Goal: Task Accomplishment & Management: Manage account settings

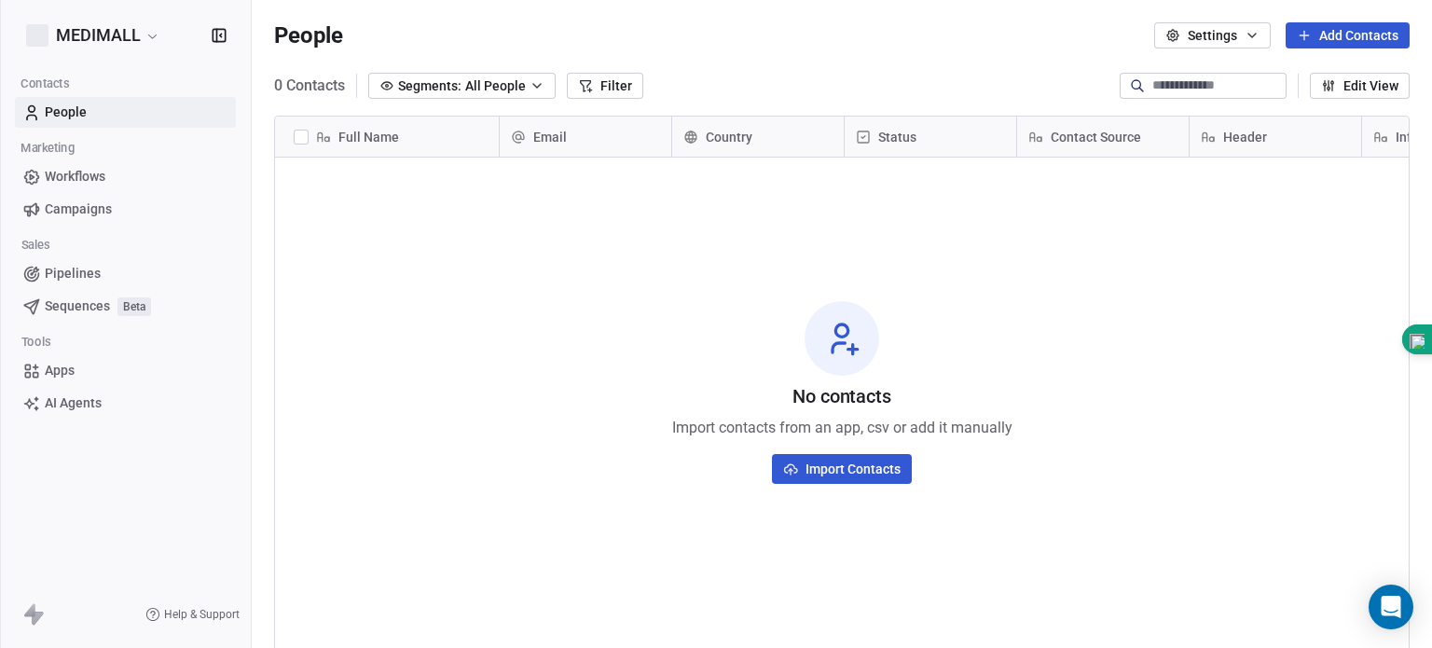
scroll to position [555, 1165]
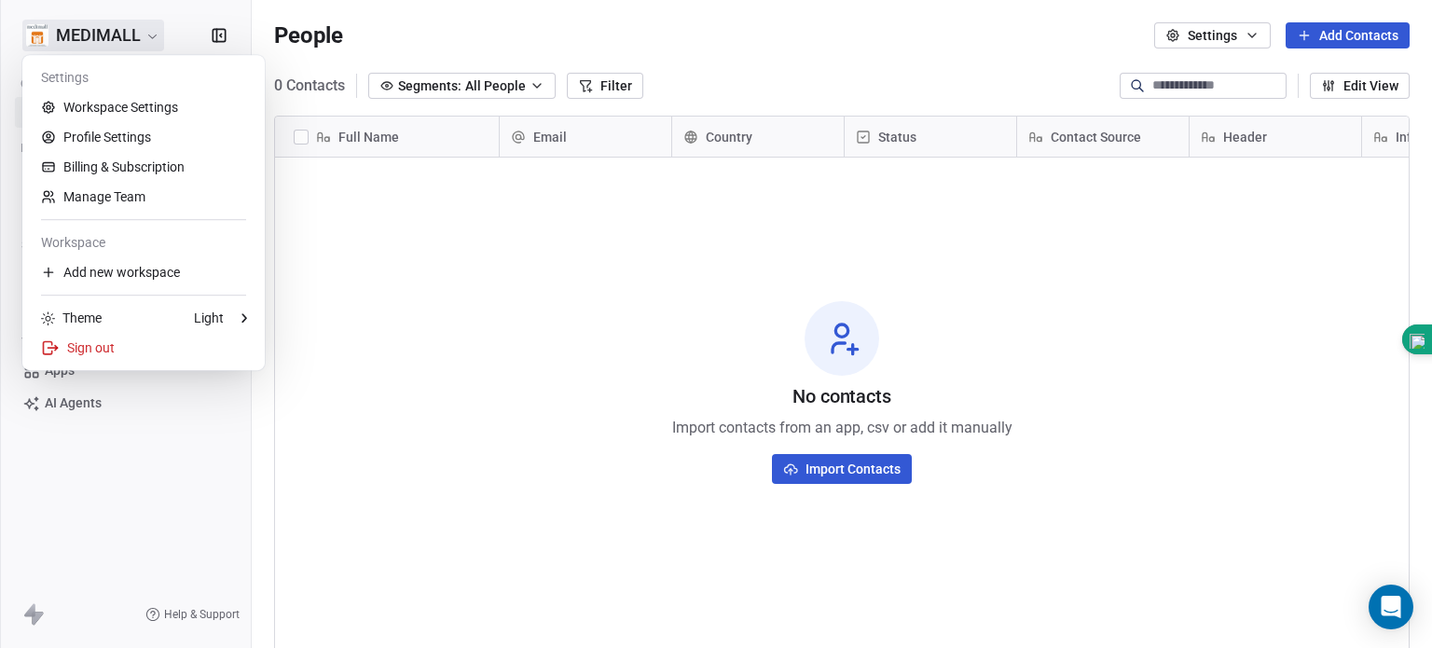
click at [116, 40] on html "MEDIMALL Contacts People Marketing Workflows Campaigns Sales Pipelines Sequence…" at bounding box center [716, 324] width 1432 height 648
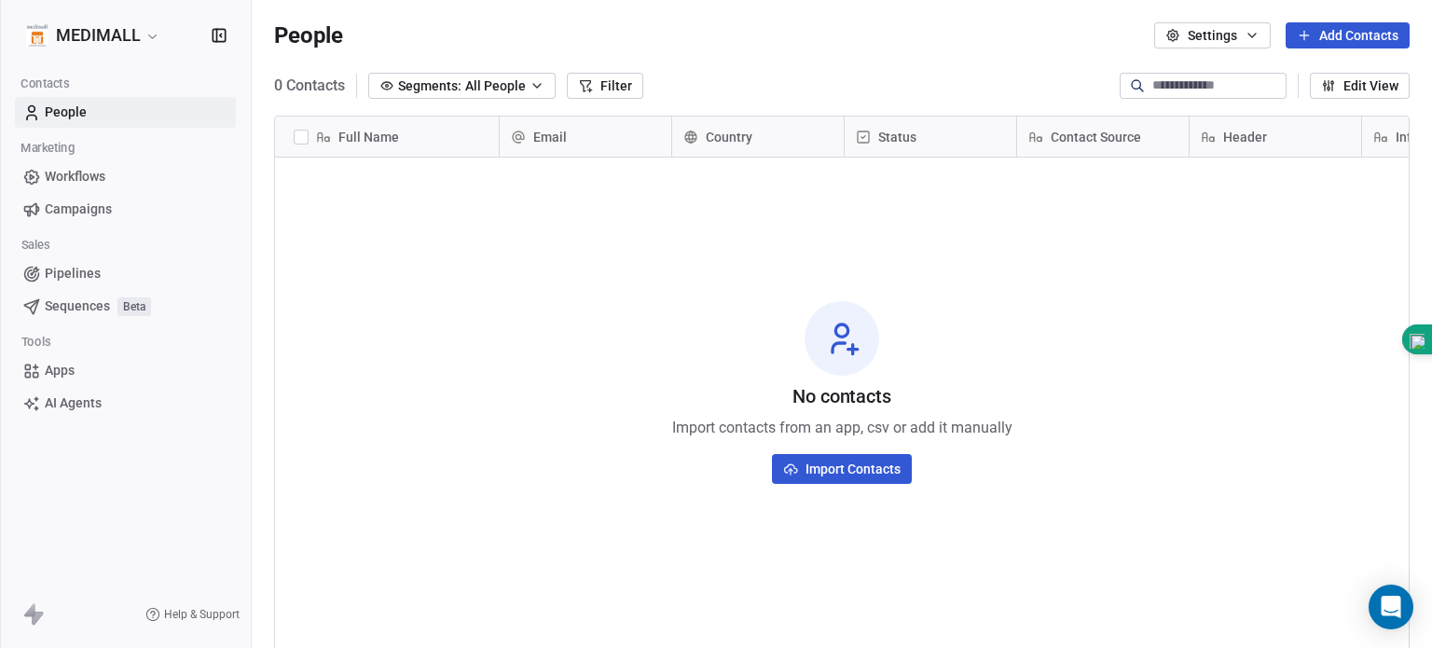
click at [404, 329] on html "MEDIMALL Contacts People Marketing Workflows Campaigns Sales Pipelines Sequence…" at bounding box center [716, 324] width 1432 height 648
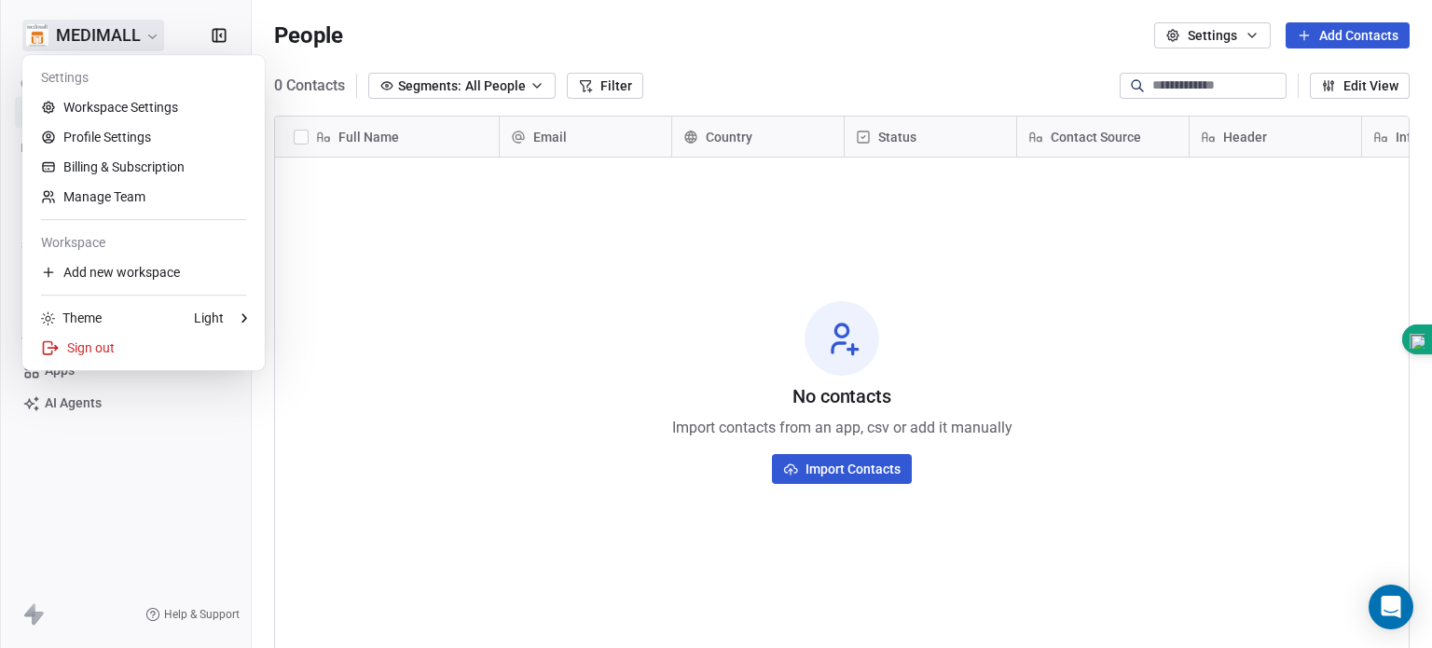
click at [151, 37] on html "MEDIMALL Contacts People Marketing Workflows Campaigns Sales Pipelines Sequence…" at bounding box center [716, 324] width 1432 height 648
click at [105, 117] on link "Workspace Settings" at bounding box center [143, 107] width 227 height 30
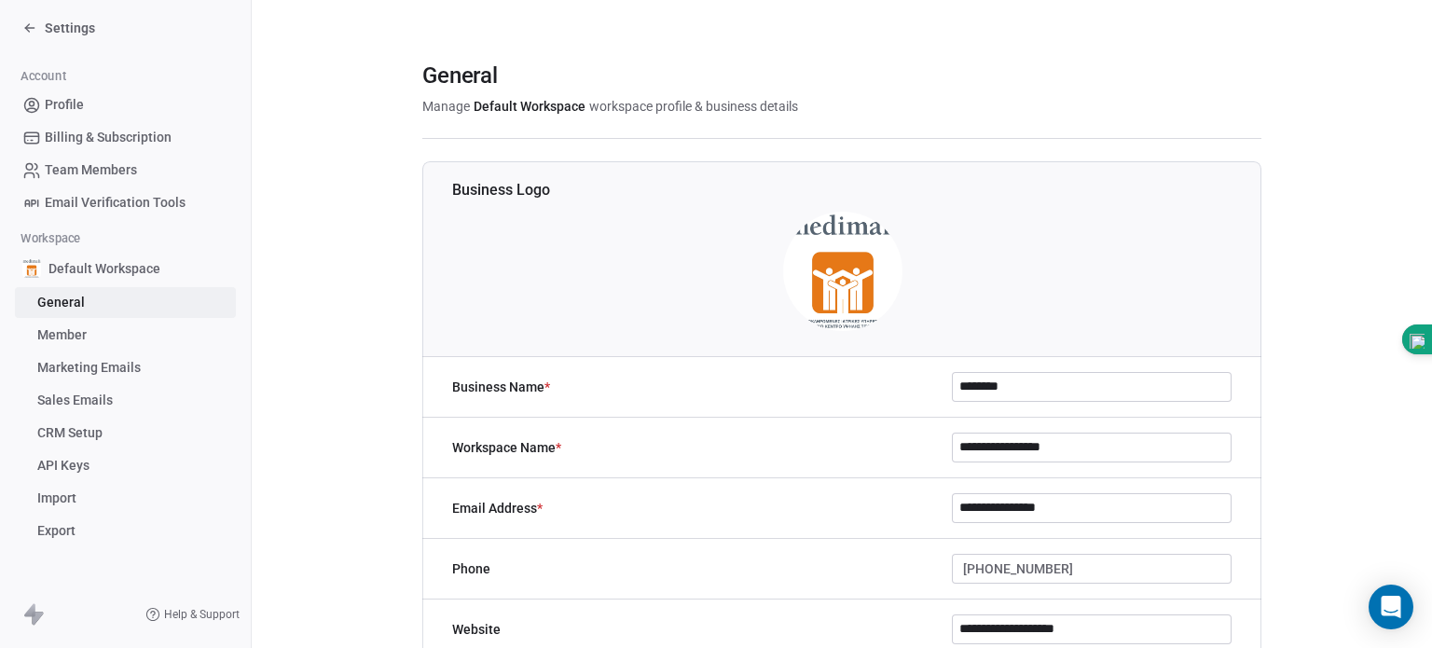
click at [105, 264] on span "Default Workspace" at bounding box center [104, 268] width 112 height 19
click at [73, 306] on span "General" at bounding box center [61, 303] width 48 height 20
click at [62, 346] on link "Member" at bounding box center [125, 335] width 221 height 31
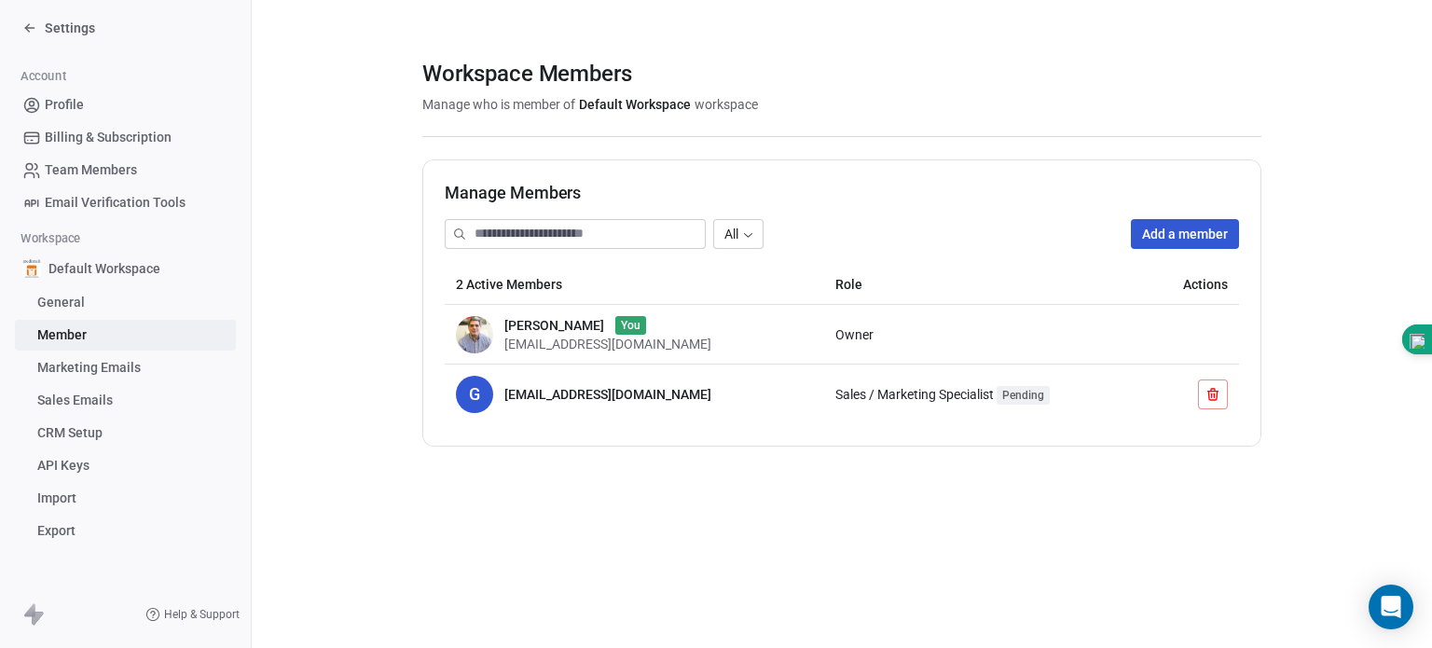
click at [62, 368] on span "Marketing Emails" at bounding box center [88, 368] width 103 height 20
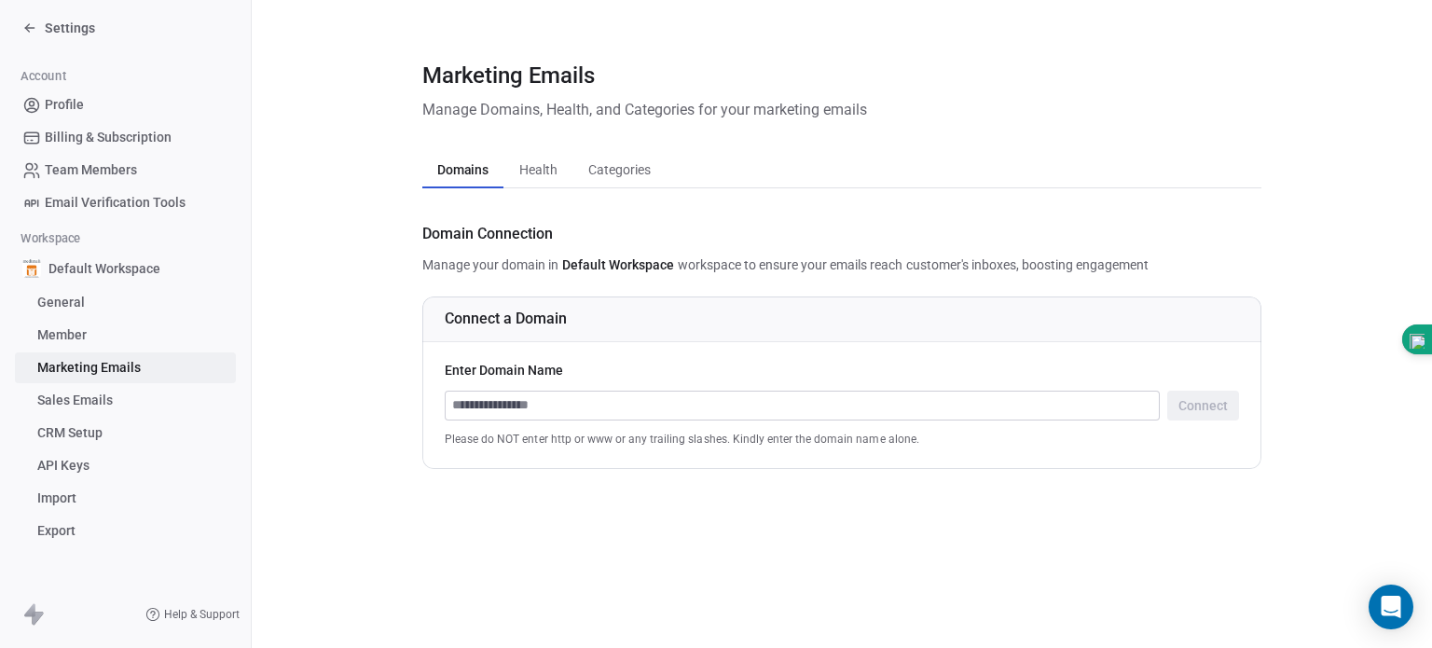
click at [66, 270] on span "Default Workspace" at bounding box center [104, 268] width 112 height 19
click at [29, 24] on icon at bounding box center [27, 26] width 4 height 4
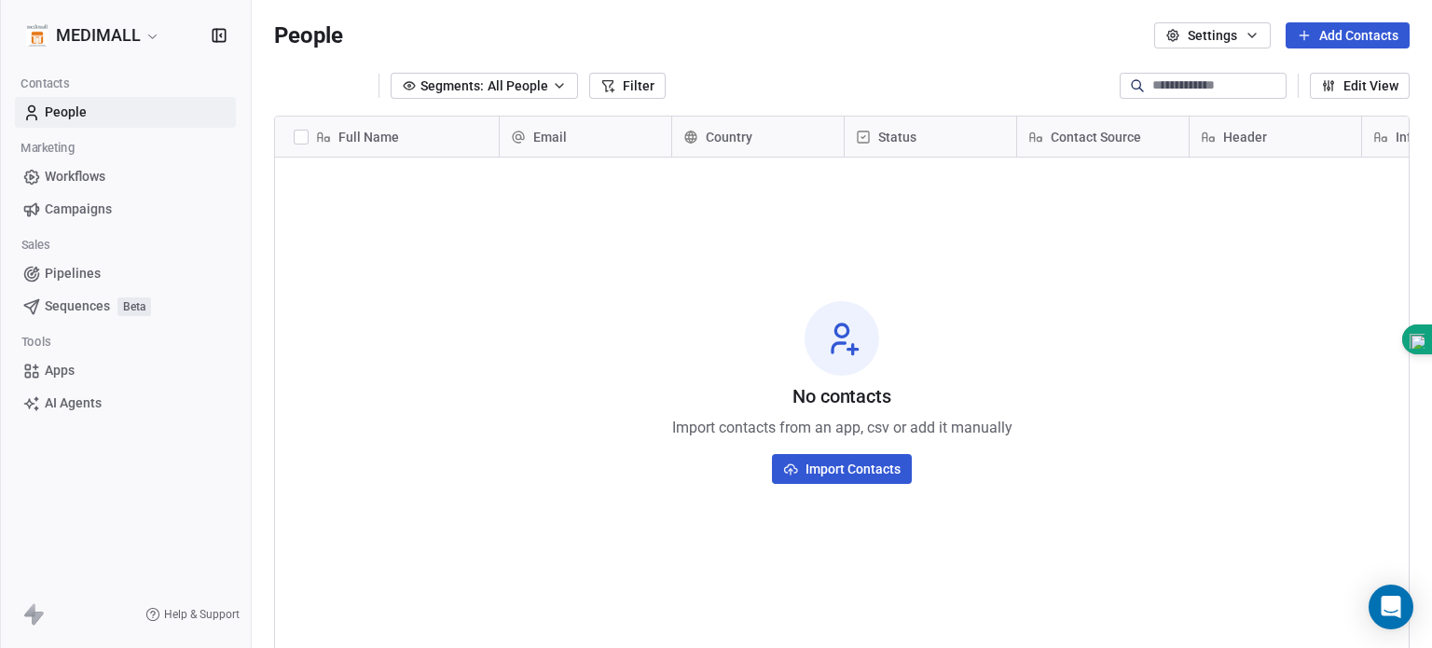
scroll to position [555, 1165]
click at [95, 399] on span "AI Agents" at bounding box center [73, 403] width 57 height 20
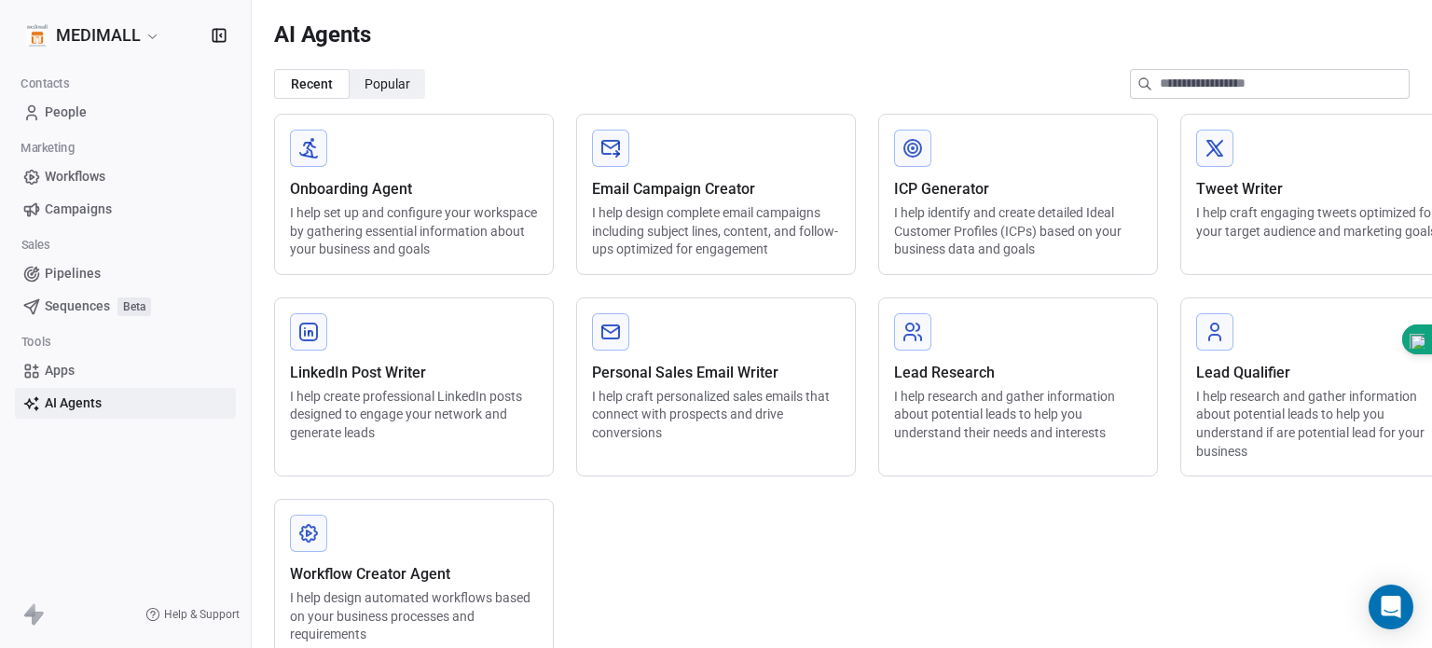
click at [80, 113] on span "People" at bounding box center [66, 113] width 42 height 20
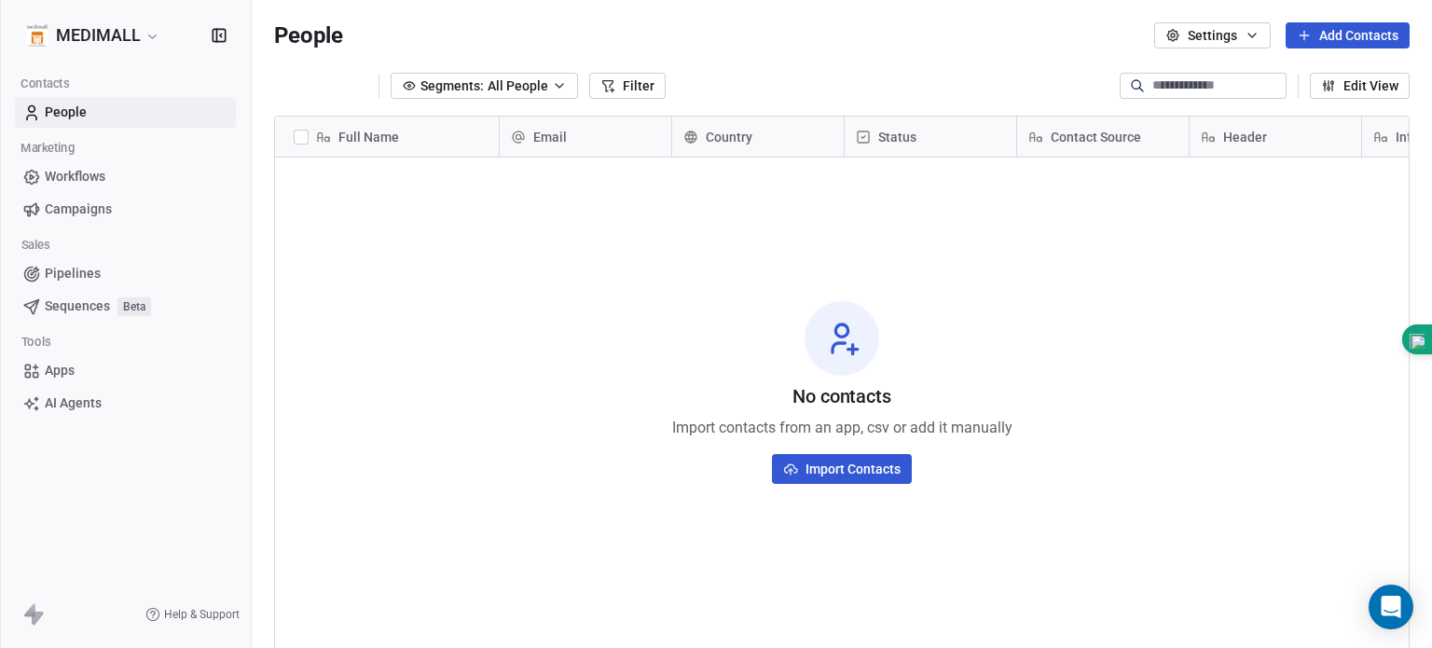
scroll to position [555, 1165]
click at [68, 175] on span "Workflows" at bounding box center [75, 177] width 61 height 20
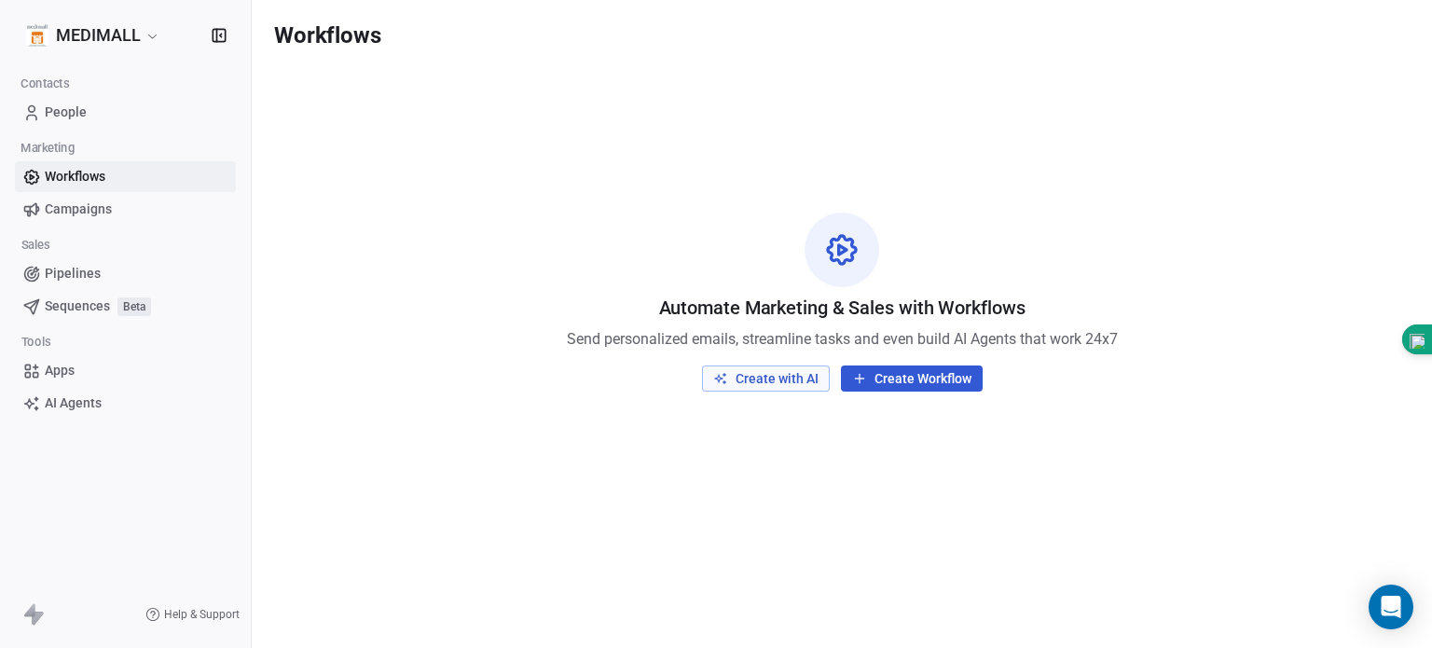
click at [103, 44] on html "MEDIMALL Contacts People Marketing Workflows Campaigns Sales Pipelines Sequence…" at bounding box center [716, 324] width 1432 height 648
click at [167, 436] on html "MEDIMALL Contacts People Marketing Workflows Campaigns Sales Pipelines Sequence…" at bounding box center [716, 324] width 1432 height 648
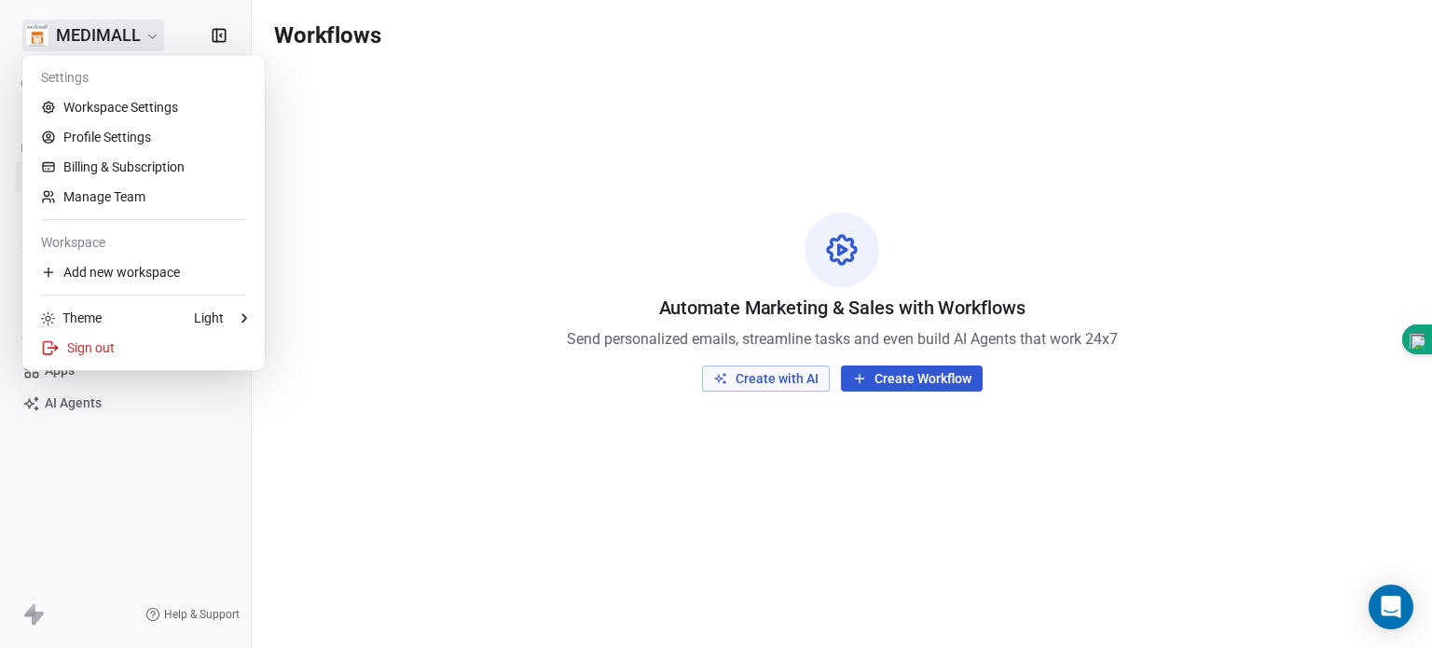
click at [111, 40] on html "MEDIMALL Contacts People Marketing Workflows Campaigns Sales Pipelines Sequence…" at bounding box center [716, 324] width 1432 height 648
click at [108, 109] on link "Workspace Settings" at bounding box center [143, 107] width 227 height 30
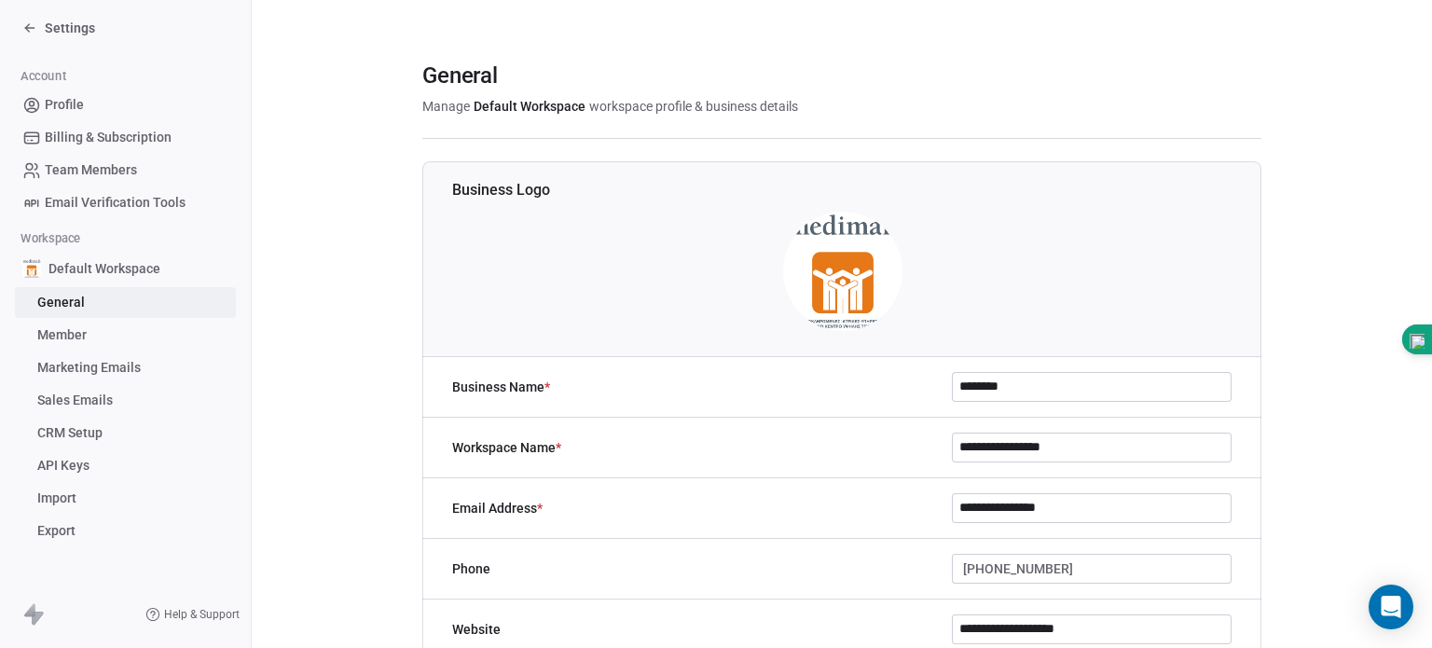
click at [96, 273] on span "Default Workspace" at bounding box center [104, 268] width 112 height 19
click at [82, 299] on span "General" at bounding box center [61, 303] width 48 height 20
click at [69, 296] on span "General" at bounding box center [61, 303] width 48 height 20
click at [78, 333] on span "Member" at bounding box center [61, 335] width 49 height 20
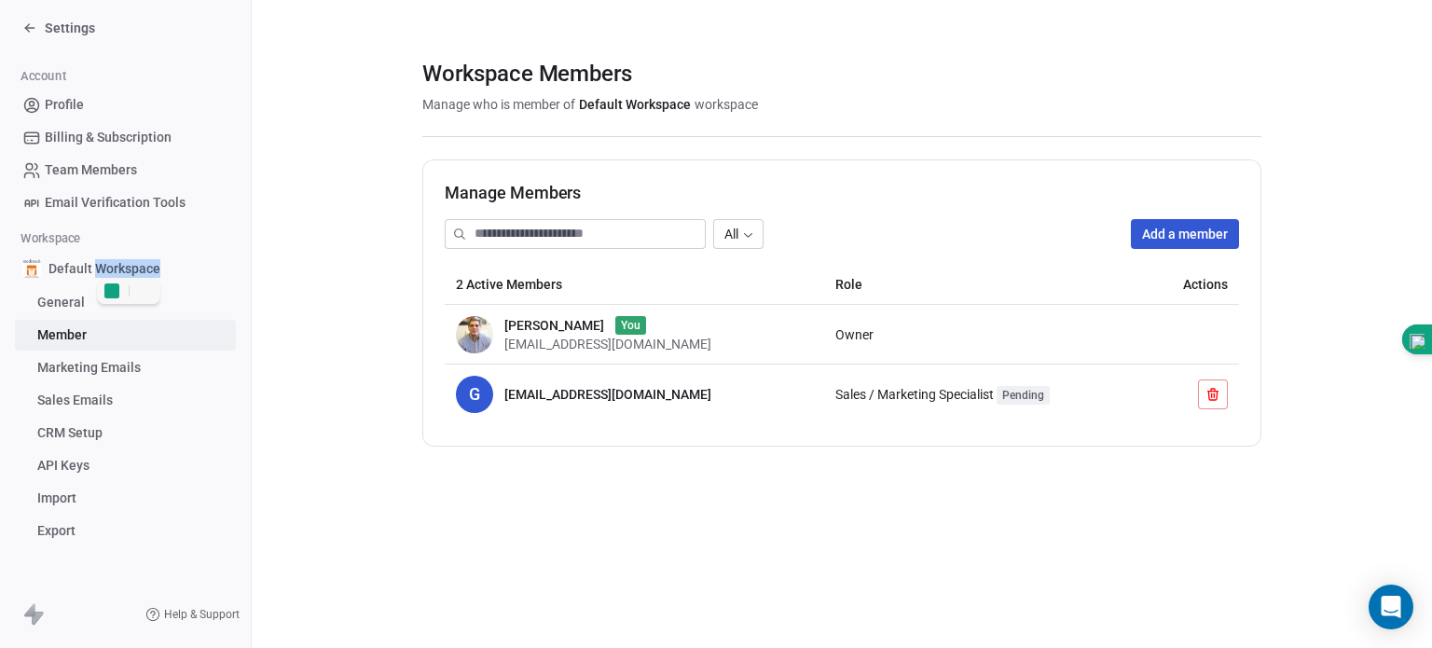
click at [71, 372] on span "Marketing Emails" at bounding box center [88, 368] width 103 height 20
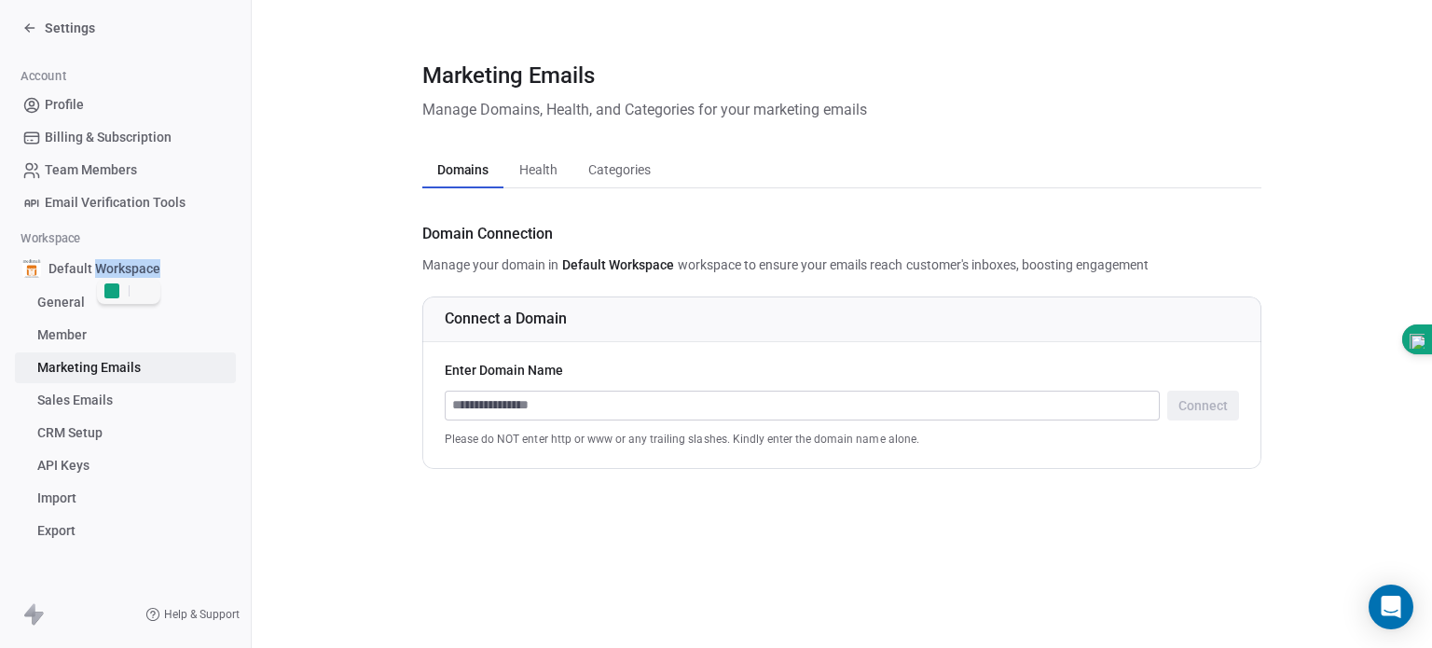
click at [72, 428] on span "CRM Setup" at bounding box center [69, 433] width 65 height 20
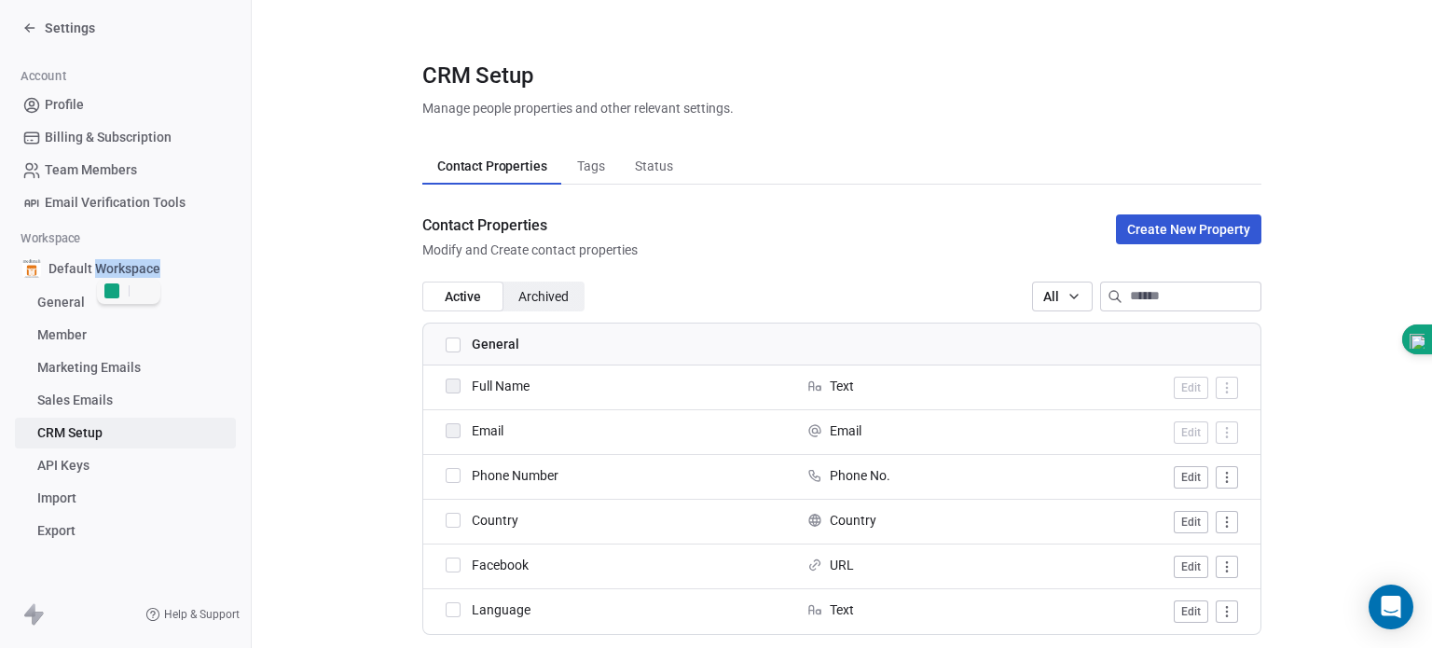
click at [446, 525] on button "button" at bounding box center [453, 520] width 15 height 15
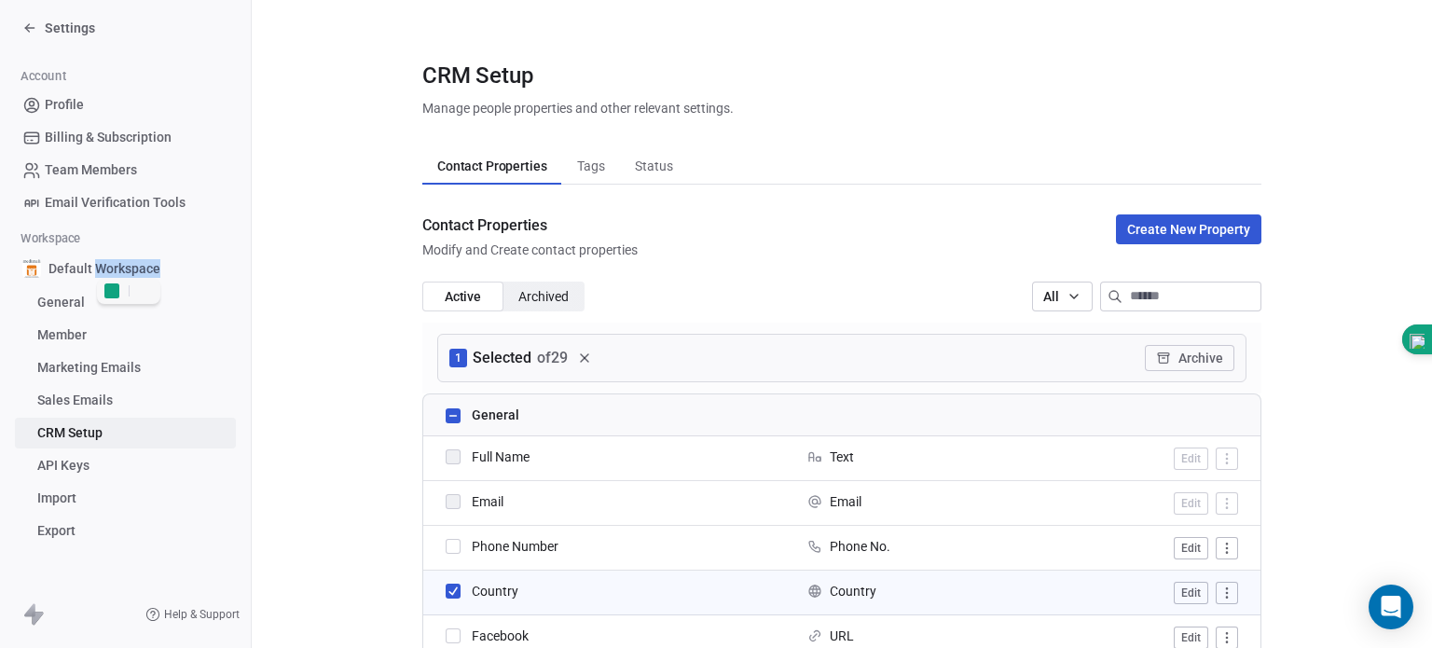
click at [446, 633] on button "button" at bounding box center [453, 635] width 15 height 15
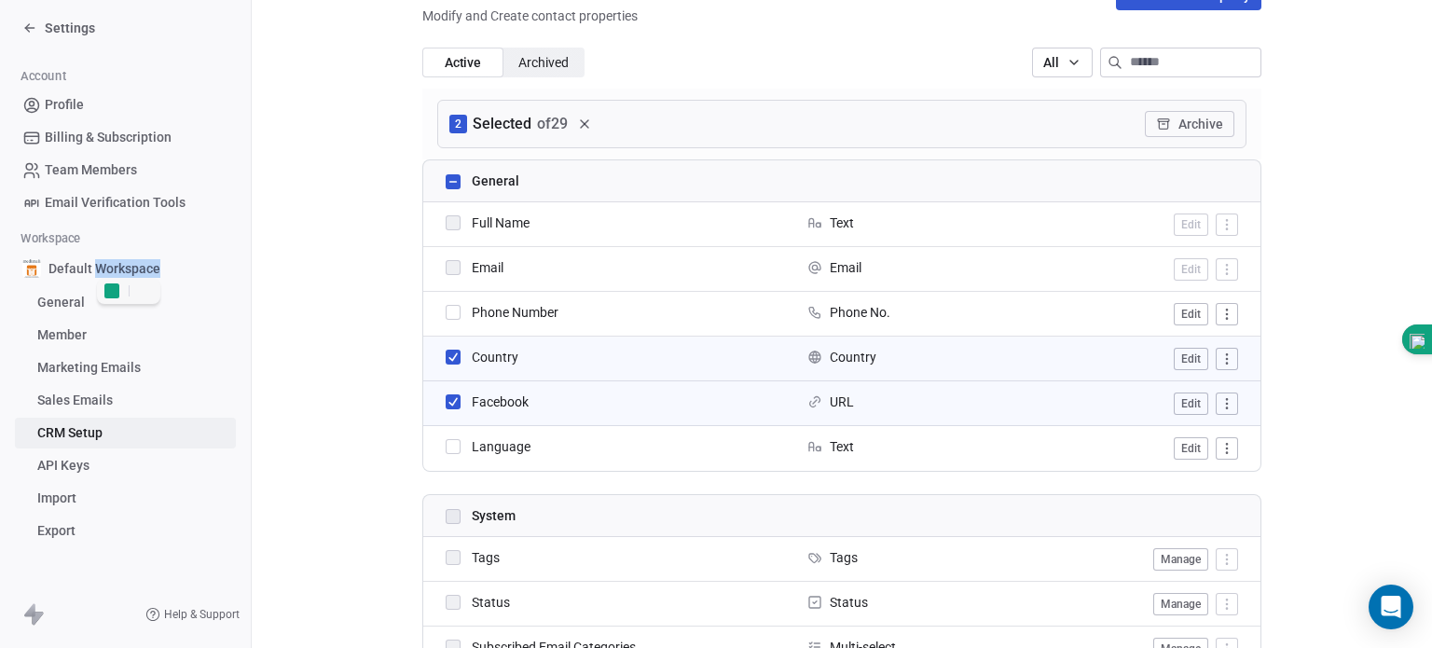
scroll to position [241, 0]
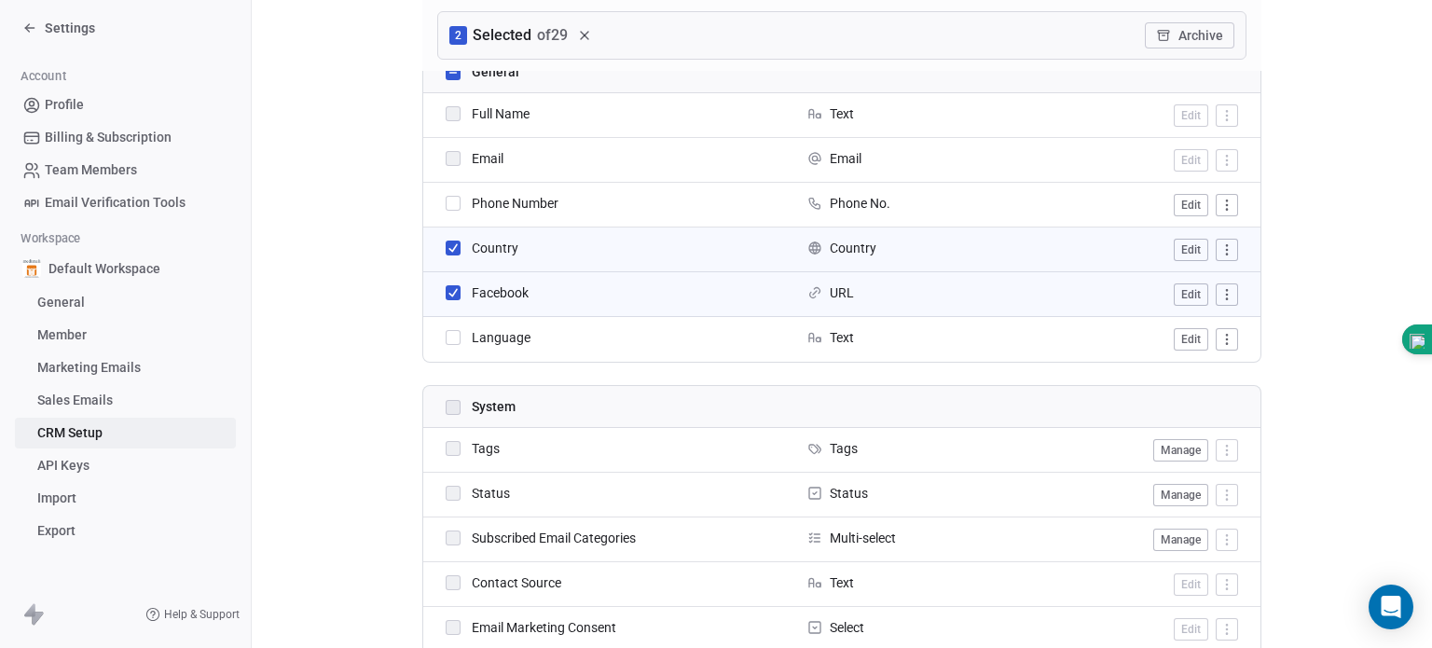
scroll to position [347, 0]
click at [446, 501] on td "Status" at bounding box center [609, 491] width 373 height 45
click at [446, 488] on td "Status" at bounding box center [609, 491] width 373 height 45
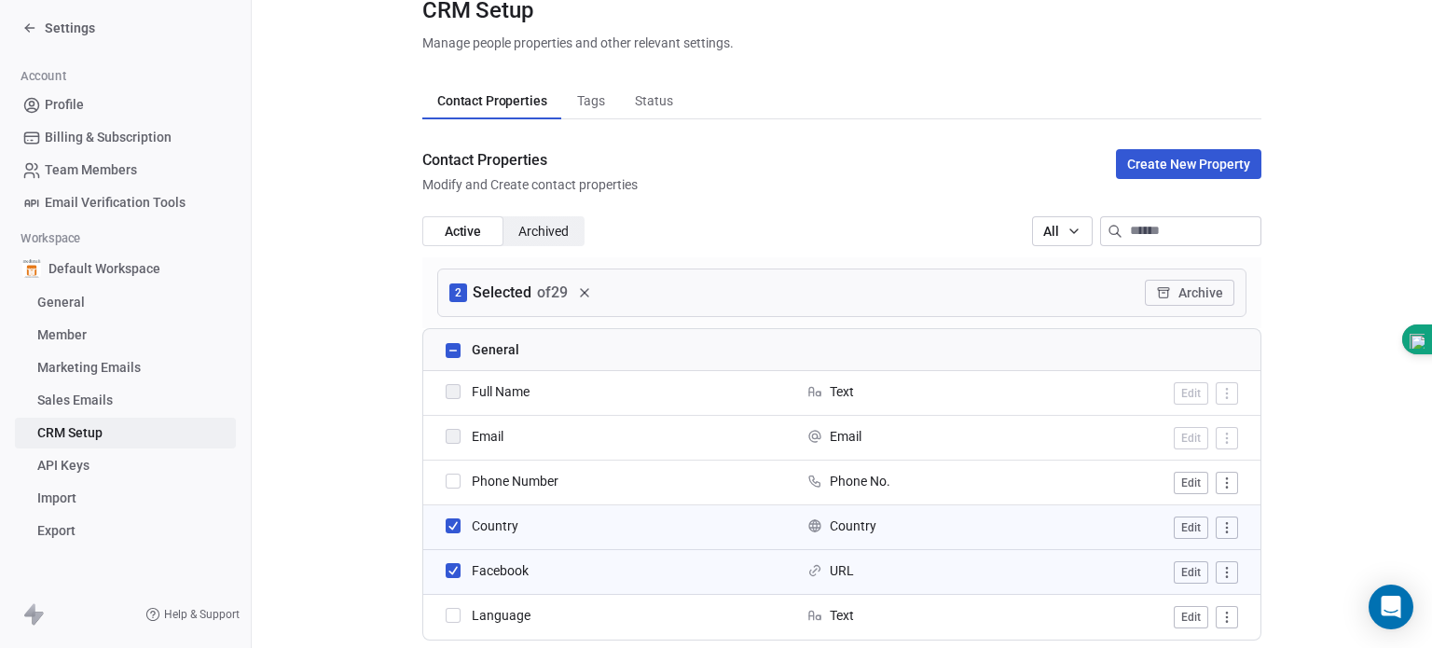
scroll to position [0, 0]
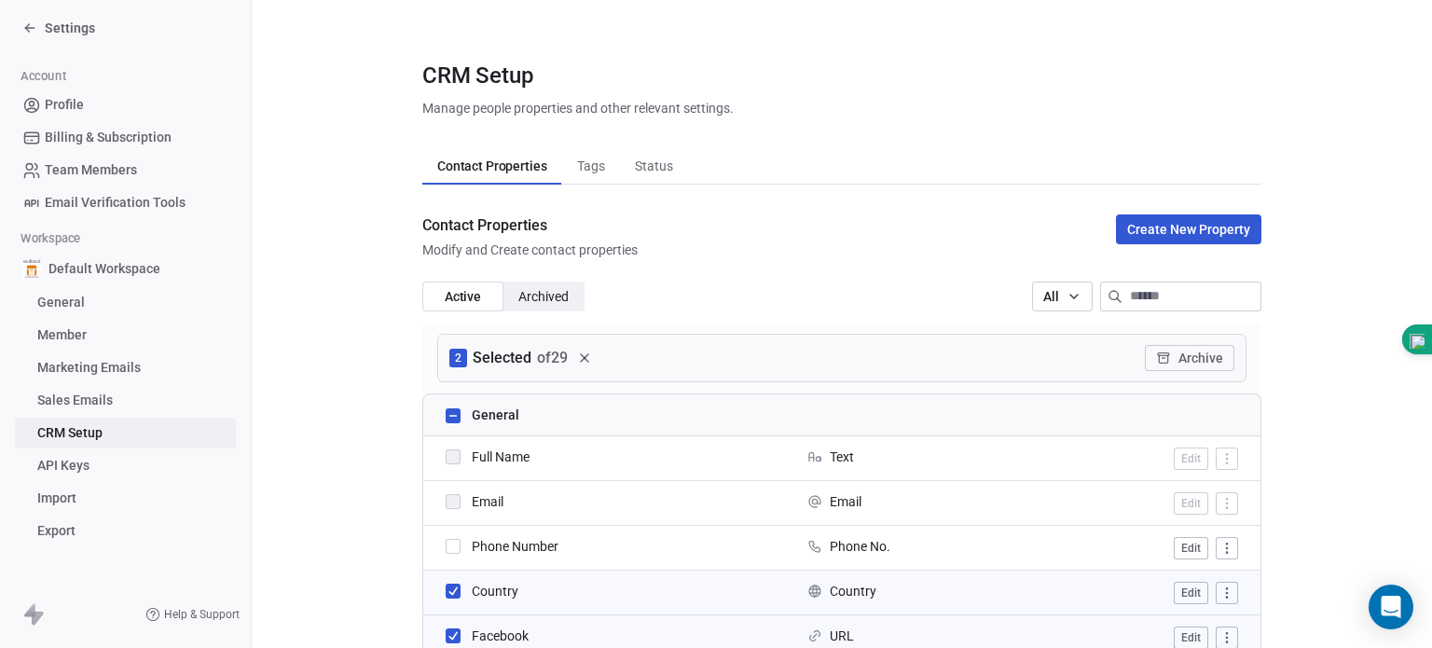
click at [883, 246] on div "Contact Properties Modify and Create contact properties Create New Property" at bounding box center [841, 236] width 839 height 45
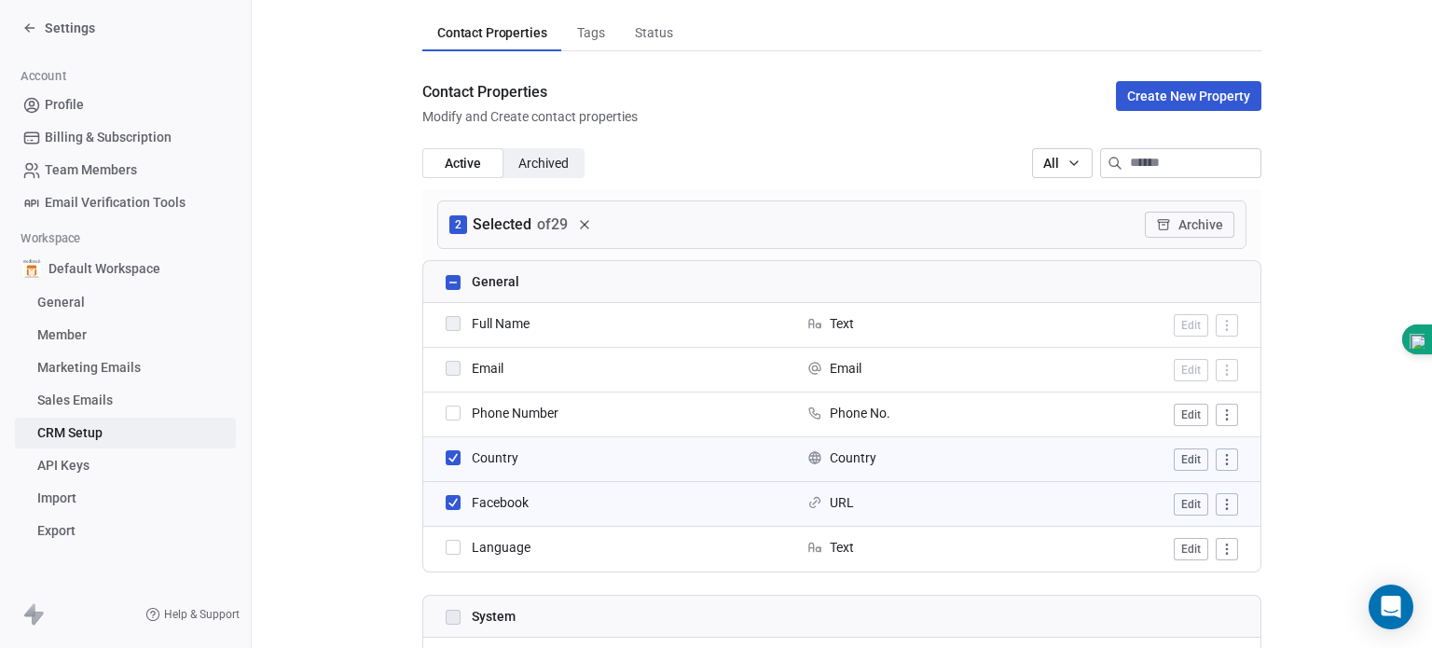
scroll to position [161, 0]
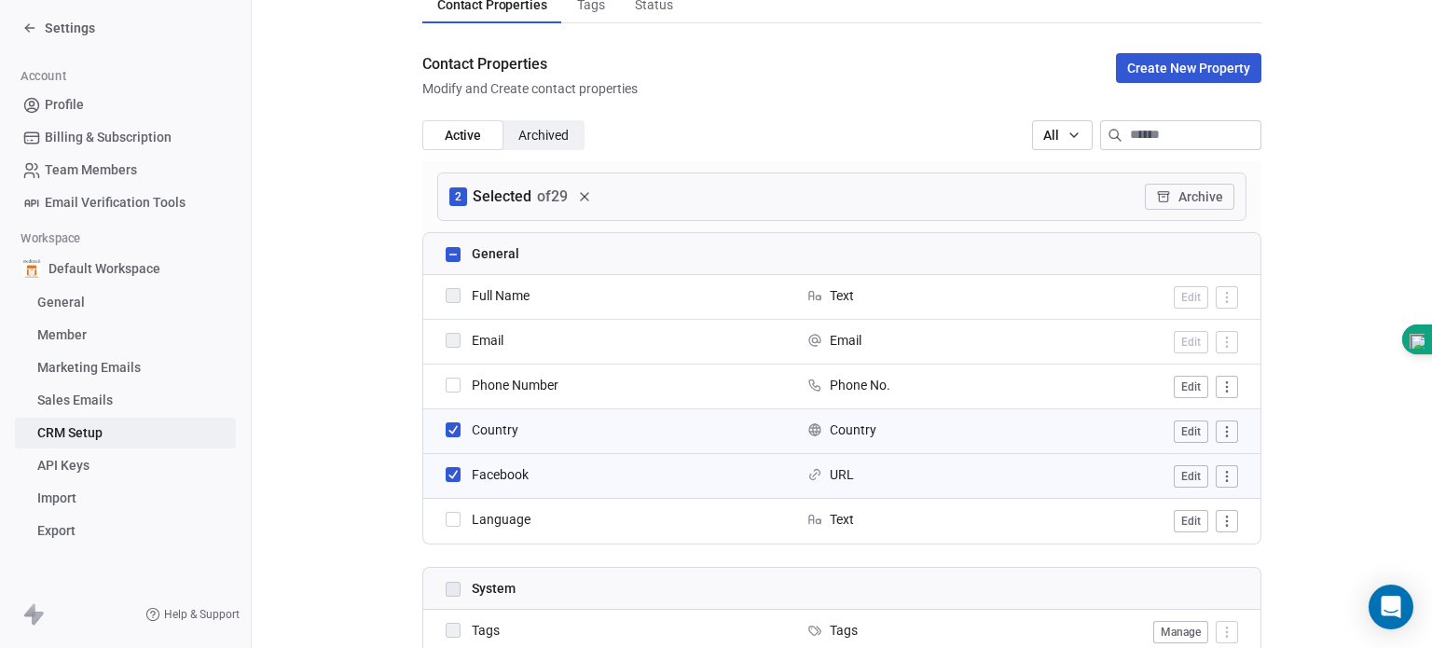
click at [554, 134] on span "Archived" at bounding box center [543, 136] width 50 height 20
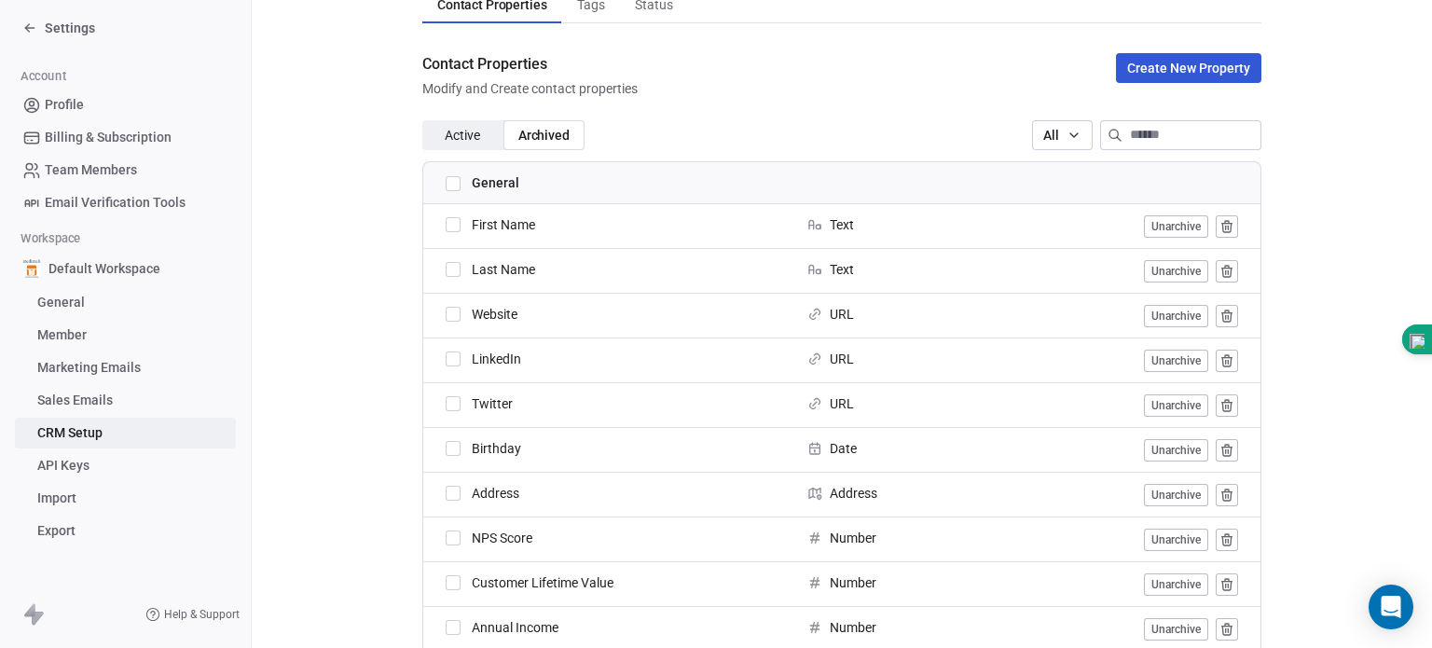
click at [449, 131] on span "Active" at bounding box center [462, 136] width 35 height 20
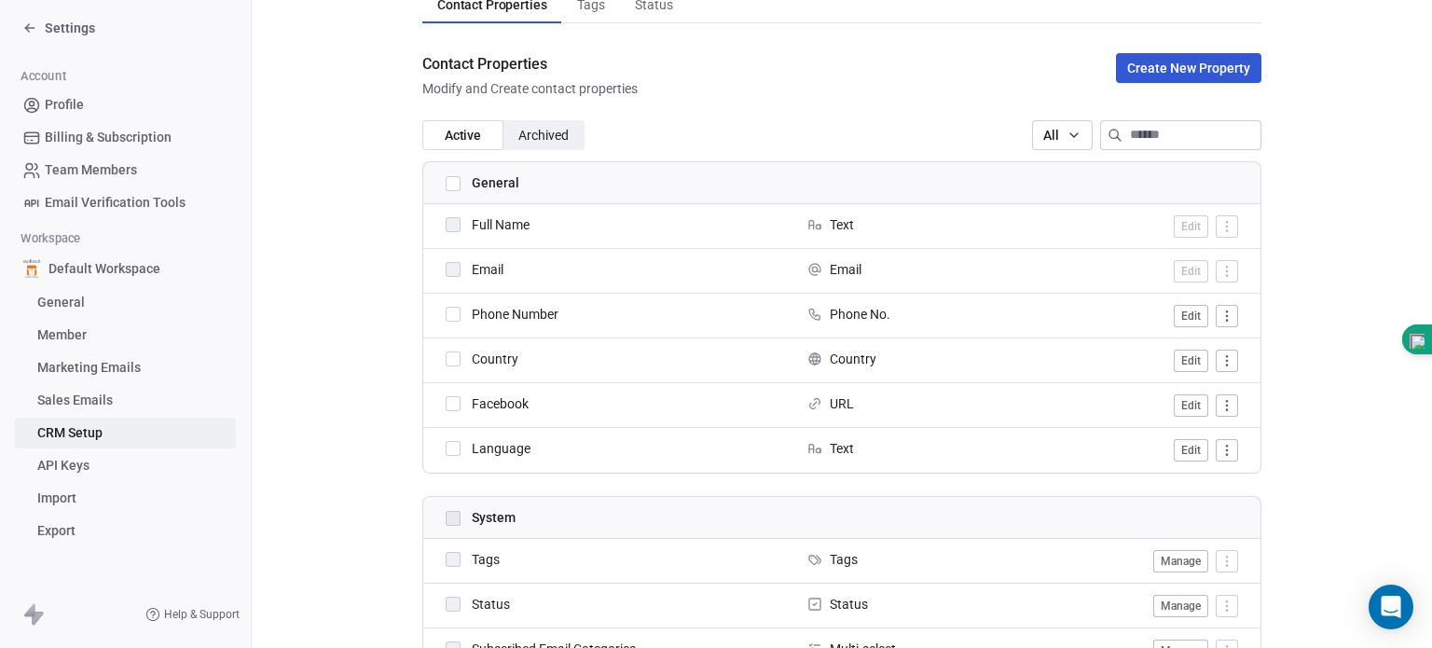
click at [446, 407] on button "button" at bounding box center [453, 403] width 15 height 15
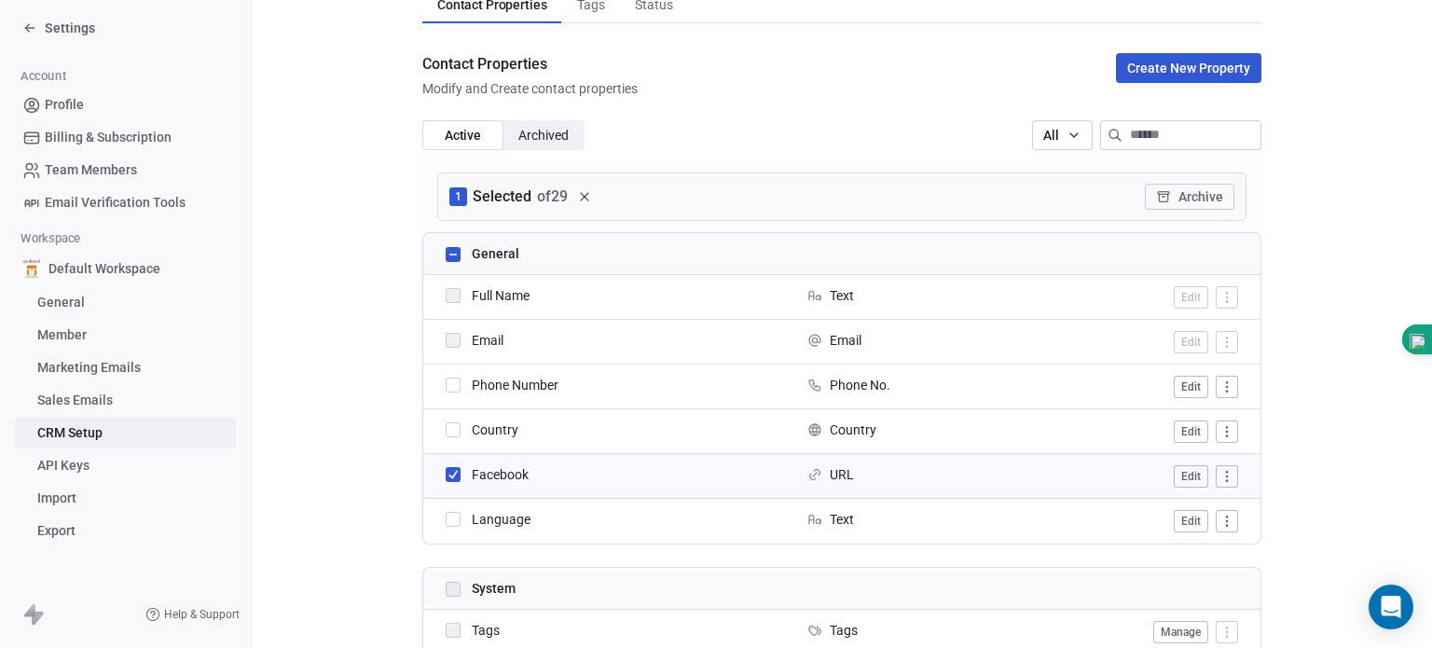
click at [446, 519] on button "button" at bounding box center [453, 519] width 15 height 15
click at [1164, 193] on button "Archive" at bounding box center [1189, 197] width 89 height 26
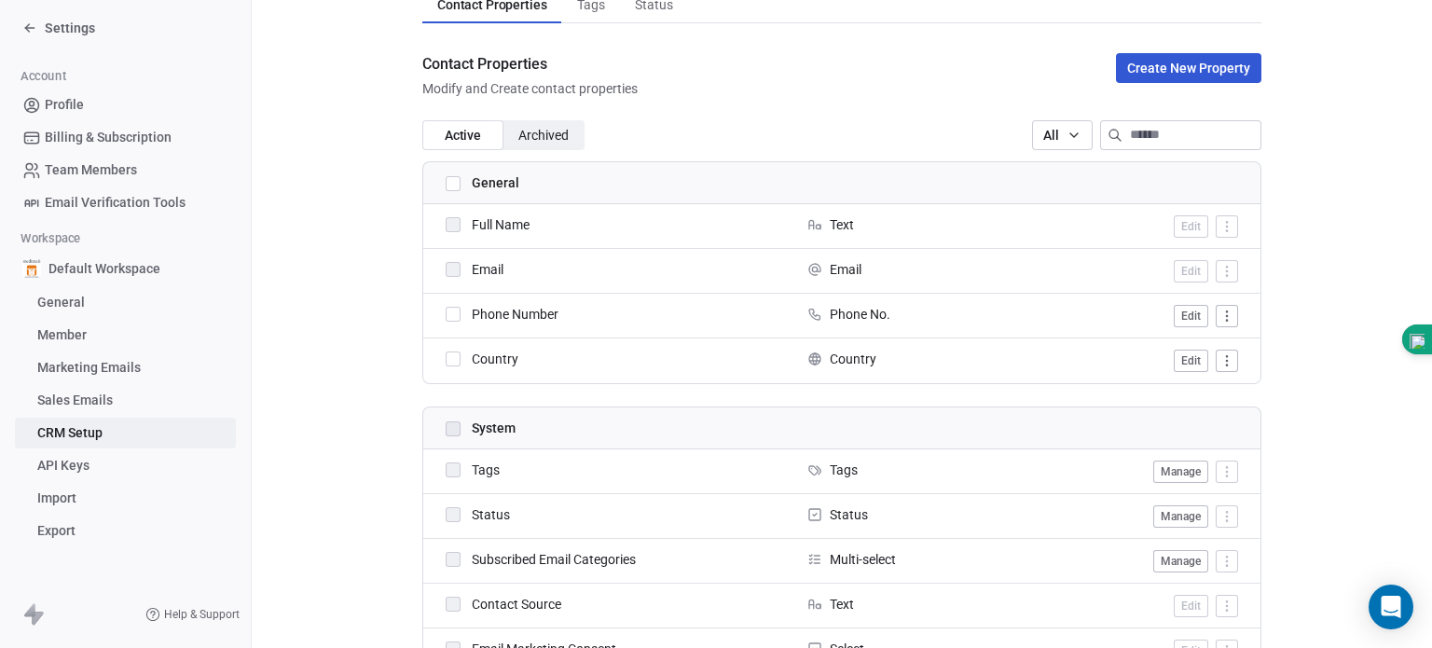
click at [1165, 474] on button "Manage" at bounding box center [1180, 471] width 55 height 22
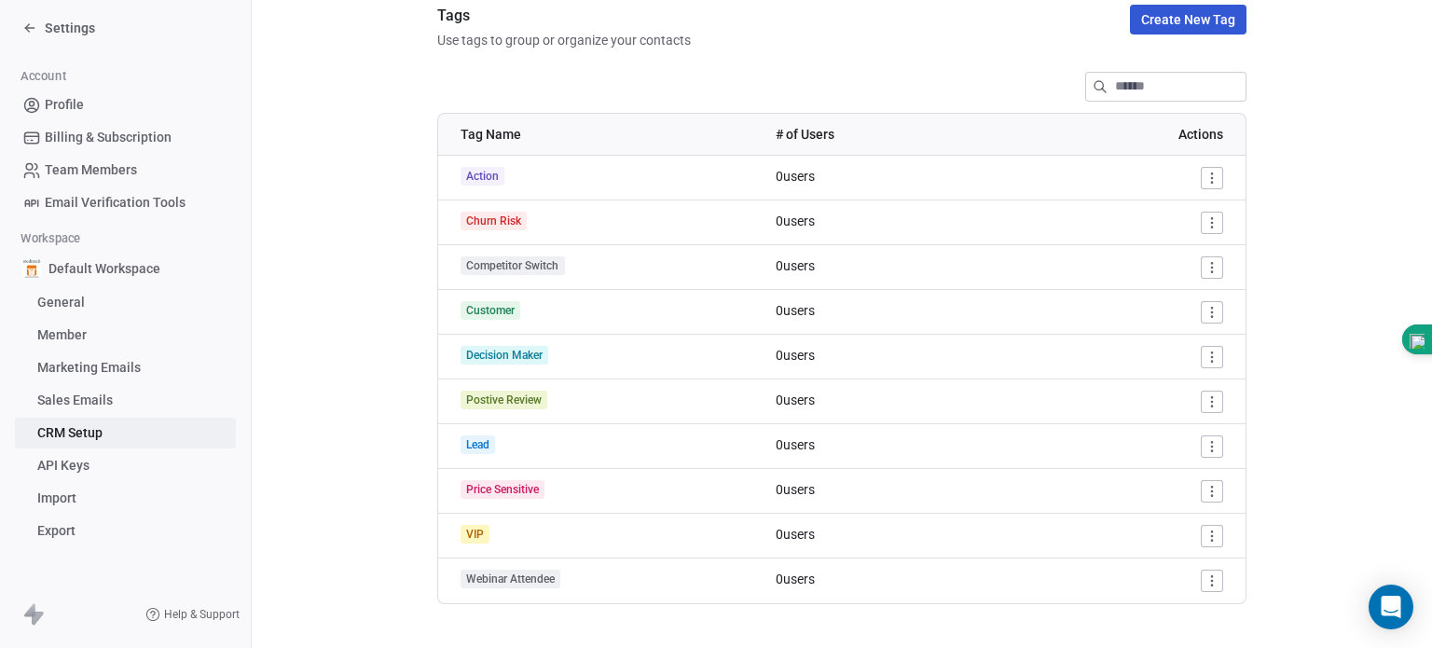
scroll to position [211, 0]
click at [1204, 231] on html "Settings Account Profile Billing & Subscription Team Members Email Verification…" at bounding box center [716, 324] width 1432 height 648
click at [1174, 281] on span "Delete" at bounding box center [1176, 288] width 35 height 19
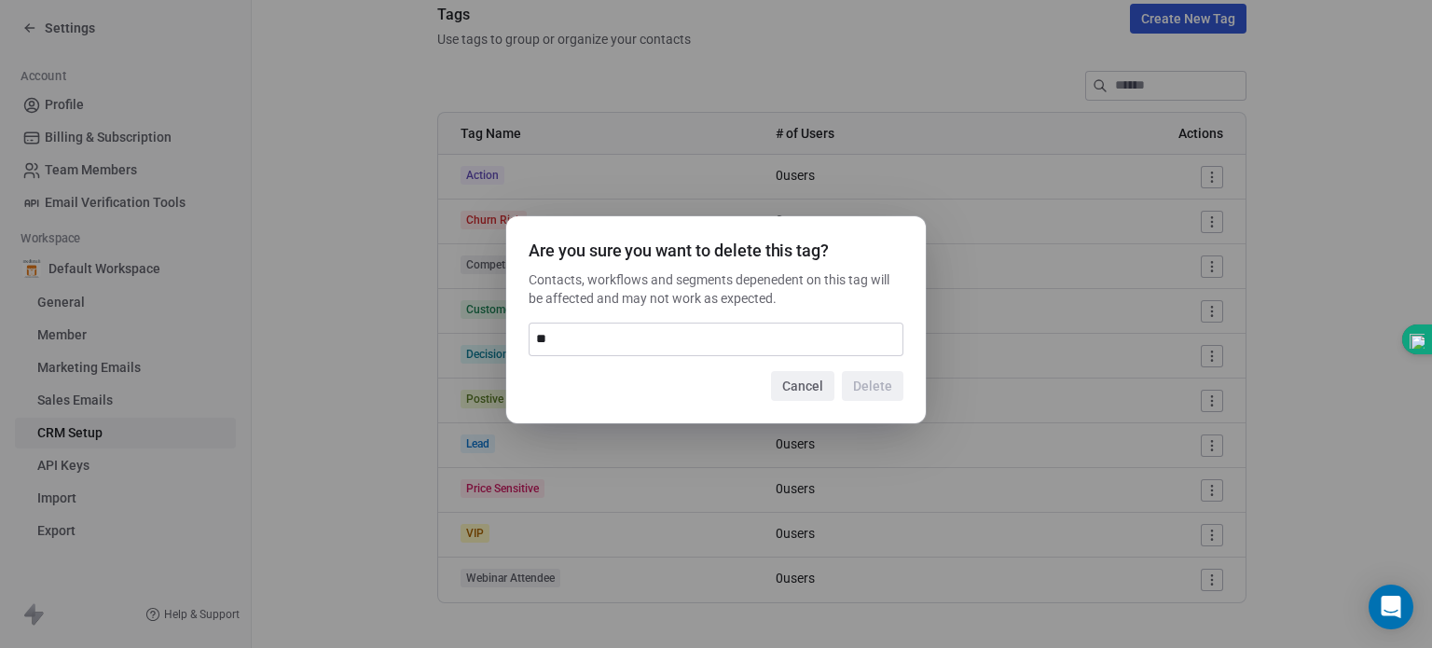
type input "*"
type input "******"
click at [876, 377] on button "Delete" at bounding box center [873, 386] width 62 height 30
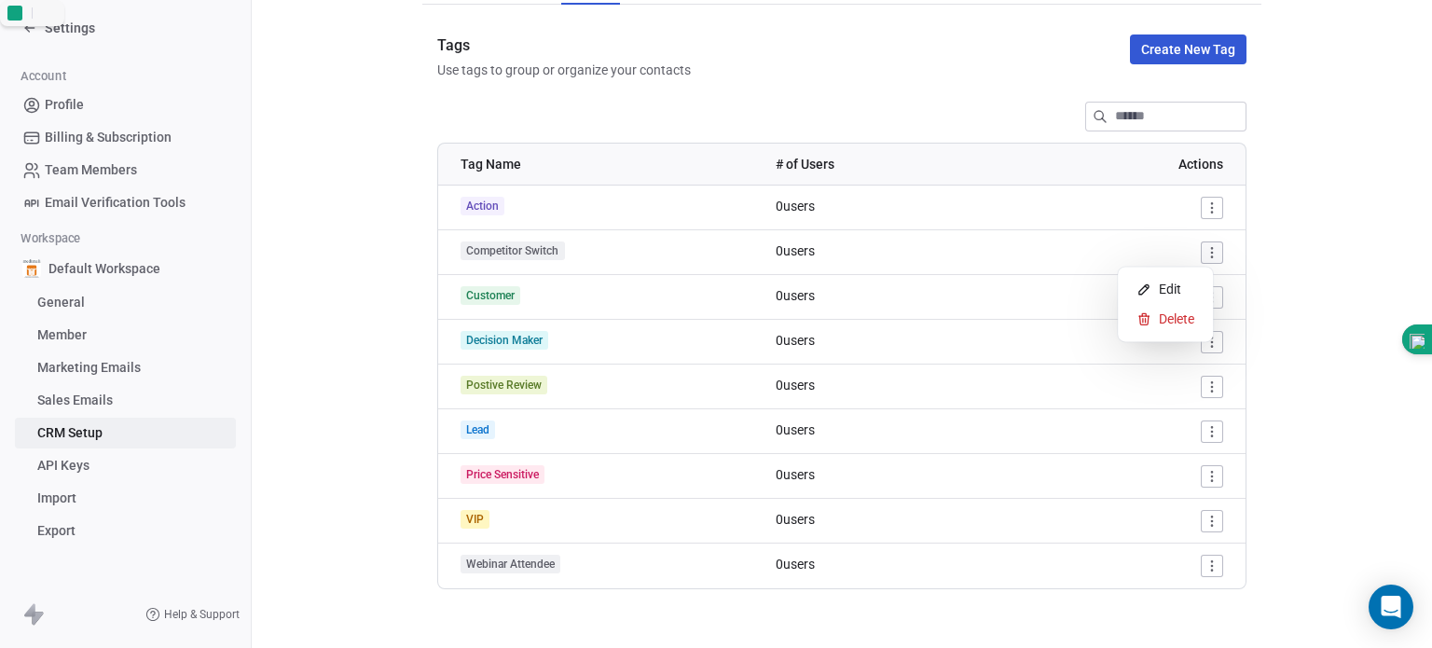
click at [1207, 247] on html "Settings Account Profile Billing & Subscription Team Members Email Verification…" at bounding box center [716, 324] width 1432 height 648
click at [1174, 322] on span "Delete" at bounding box center [1176, 318] width 35 height 19
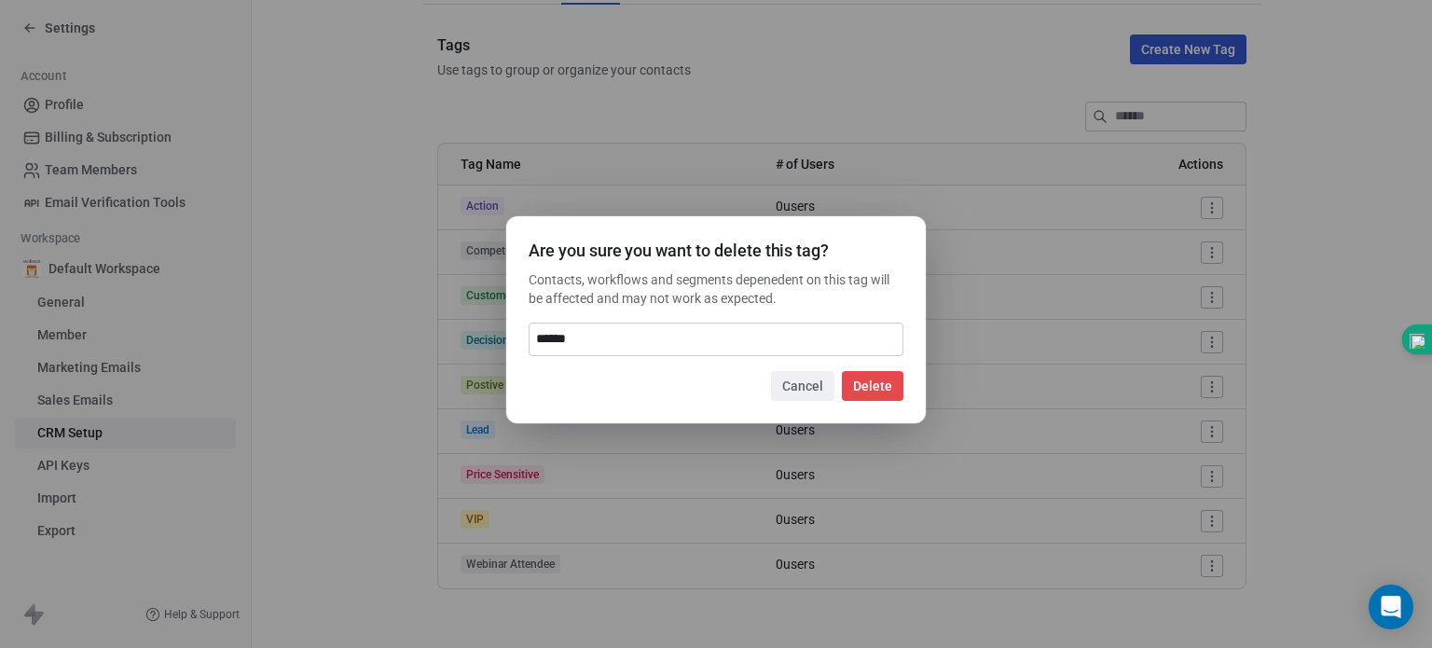
type input "******"
click at [889, 387] on button "Delete" at bounding box center [873, 386] width 62 height 30
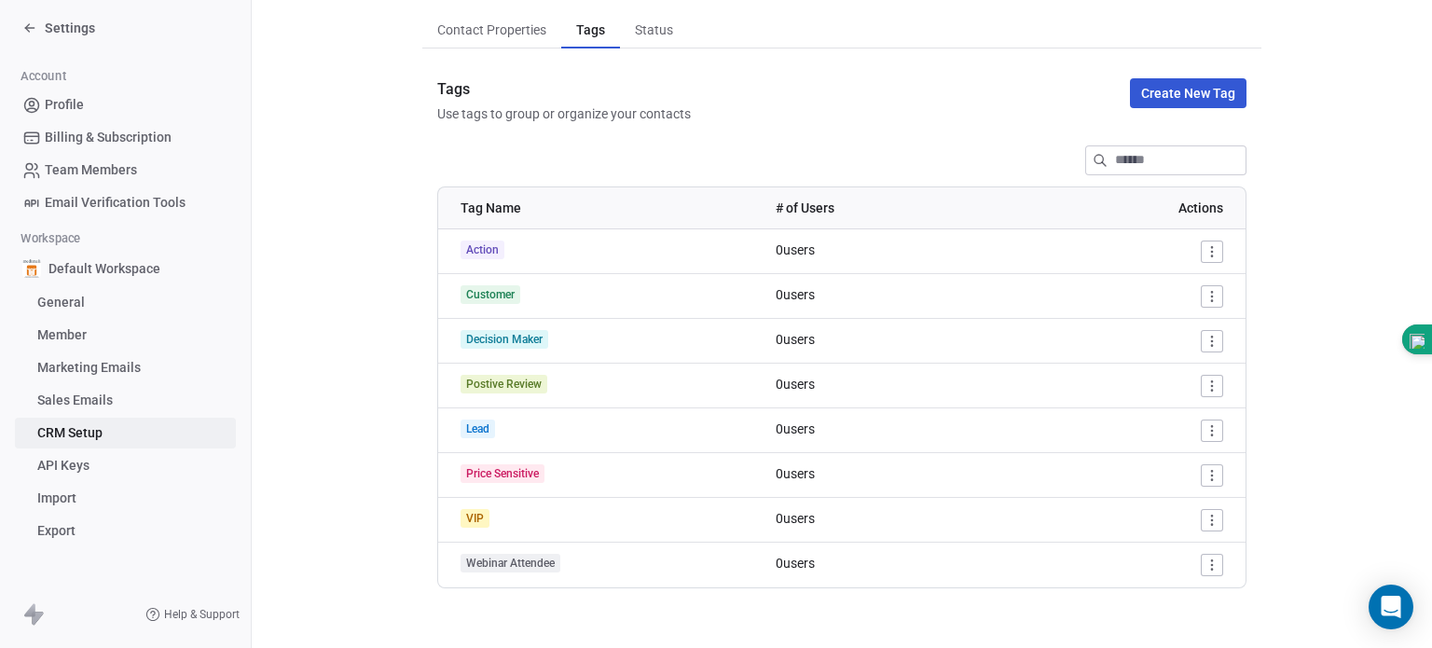
scroll to position [135, 0]
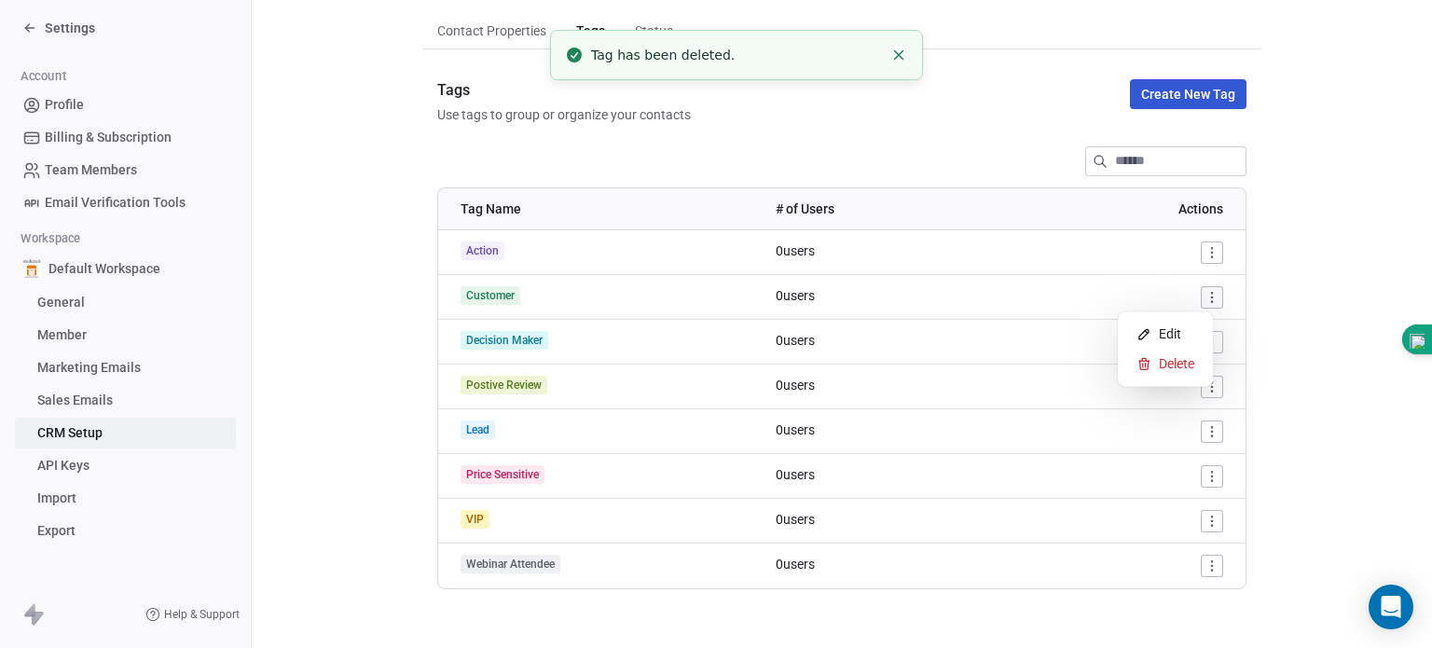
click at [1207, 290] on html "Settings Account Profile Billing & Subscription Team Members Email Verification…" at bounding box center [716, 324] width 1432 height 648
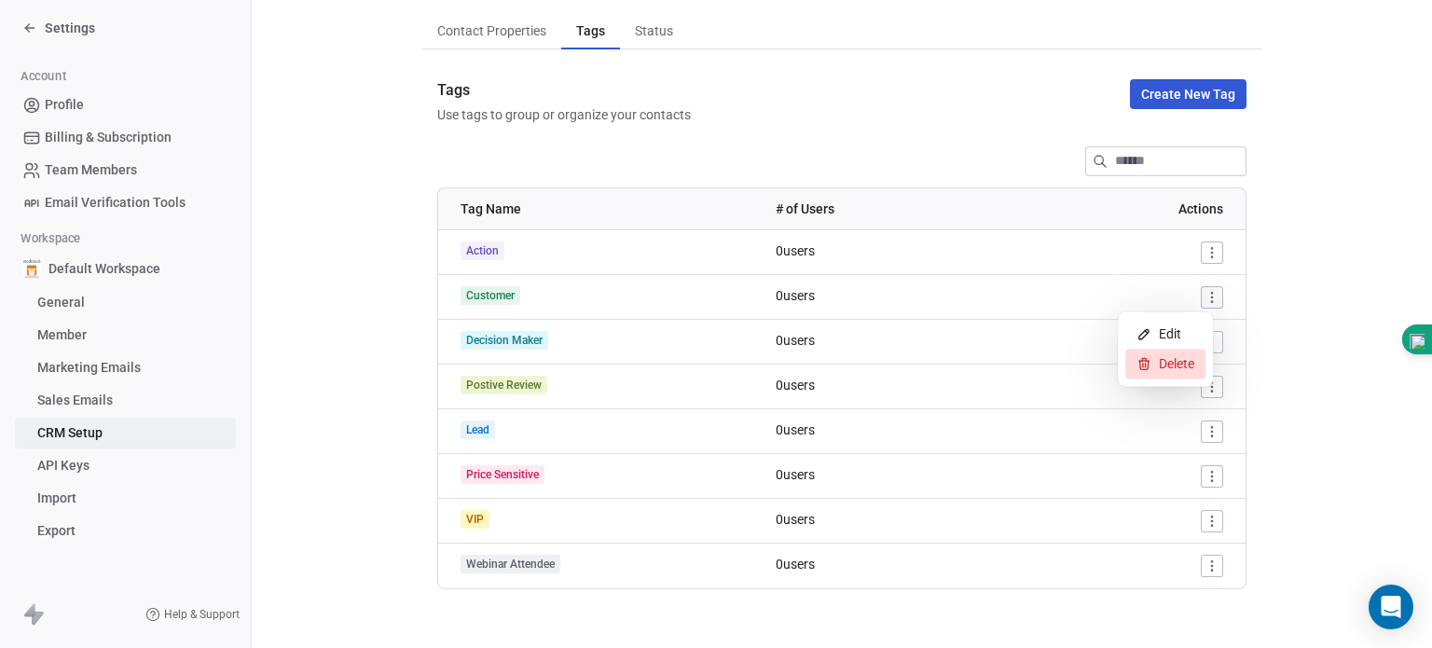
click at [1176, 363] on span "Delete" at bounding box center [1176, 363] width 35 height 19
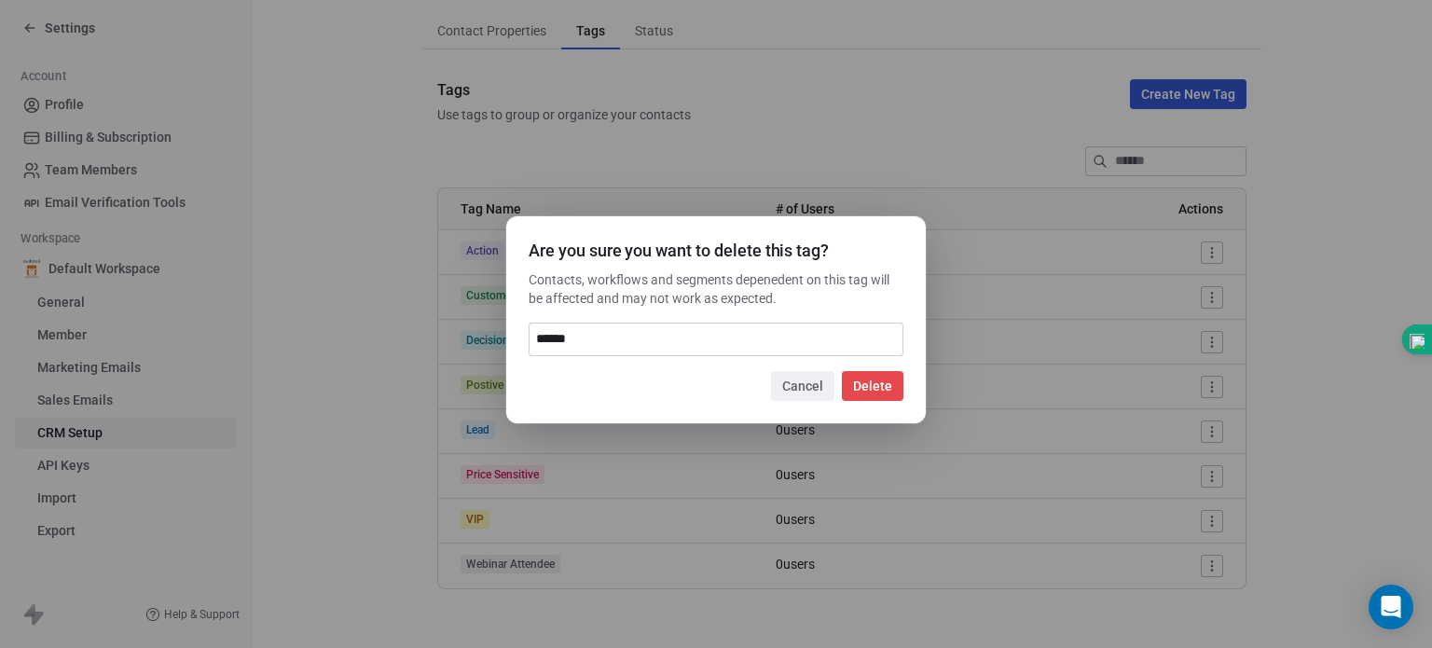
type input "******"
click at [875, 387] on button "Delete" at bounding box center [873, 386] width 62 height 30
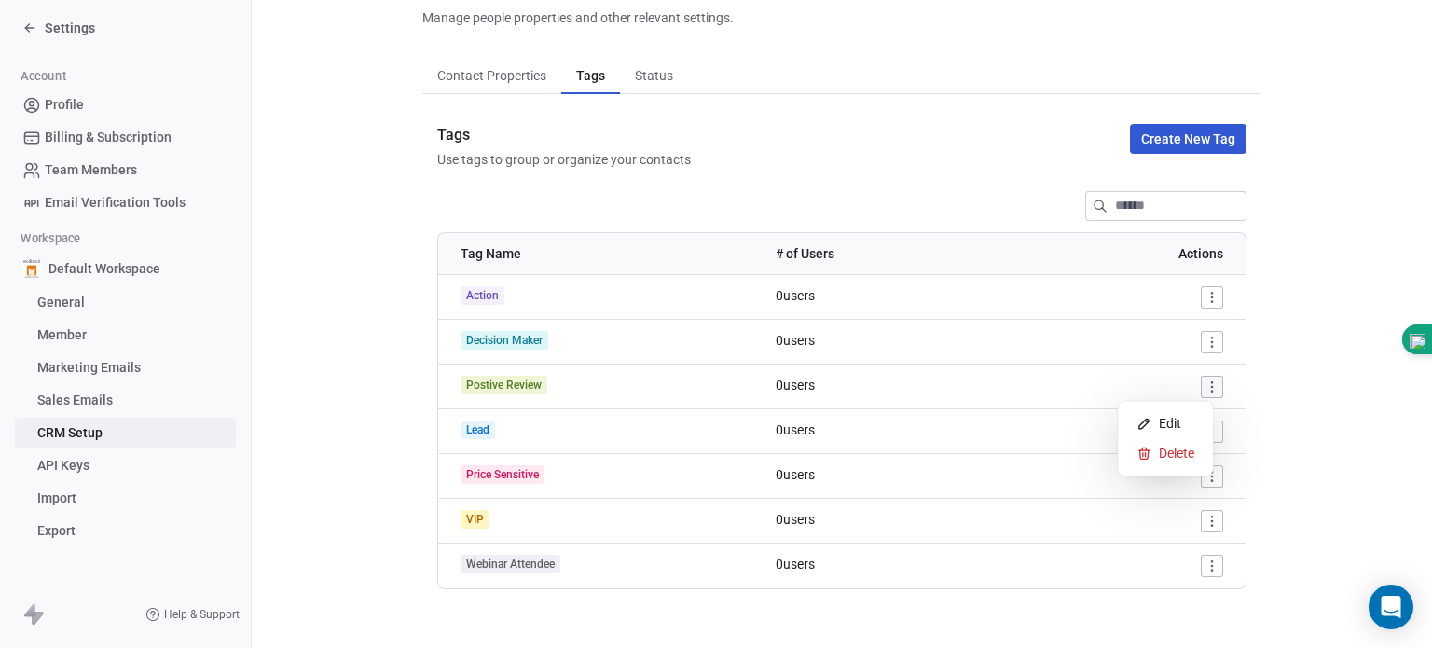
click at [1206, 389] on html "Settings Account Profile Billing & Subscription Team Members Email Verification…" at bounding box center [716, 324] width 1432 height 648
click at [1180, 457] on span "Delete" at bounding box center [1176, 453] width 35 height 19
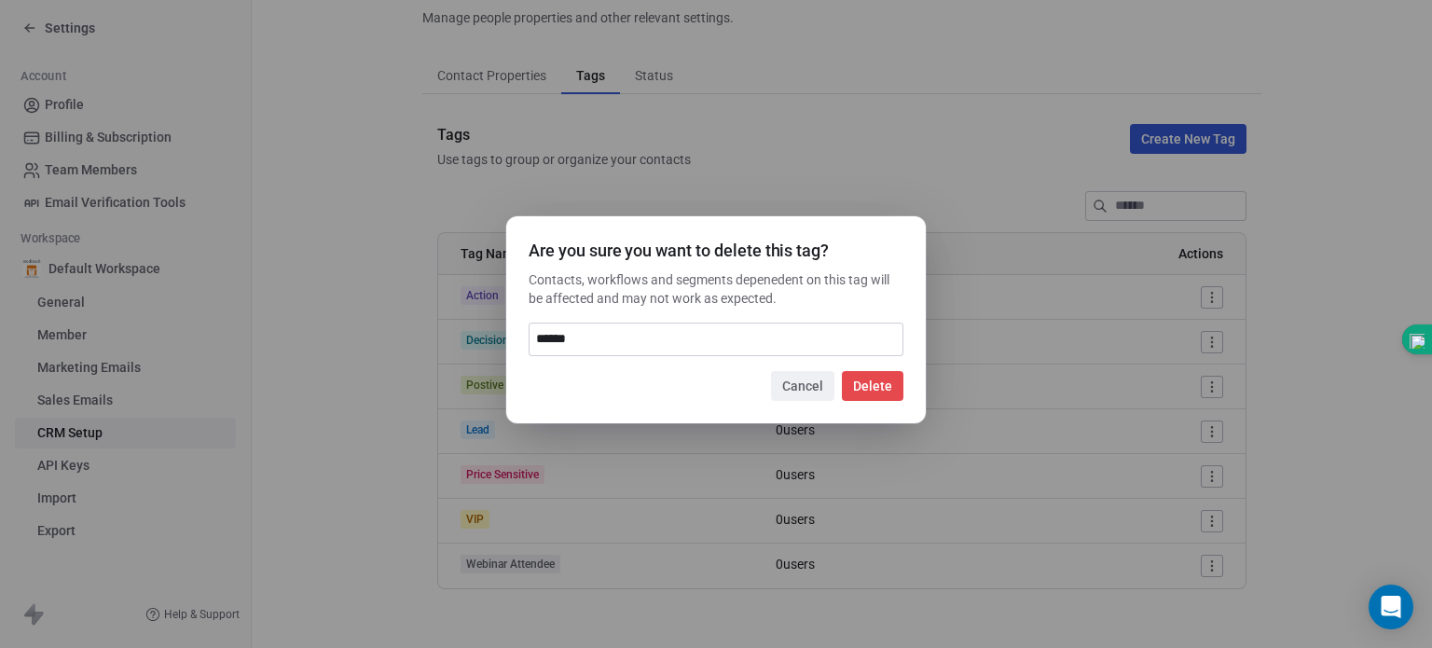
type input "******"
click at [867, 385] on button "Delete" at bounding box center [873, 386] width 62 height 30
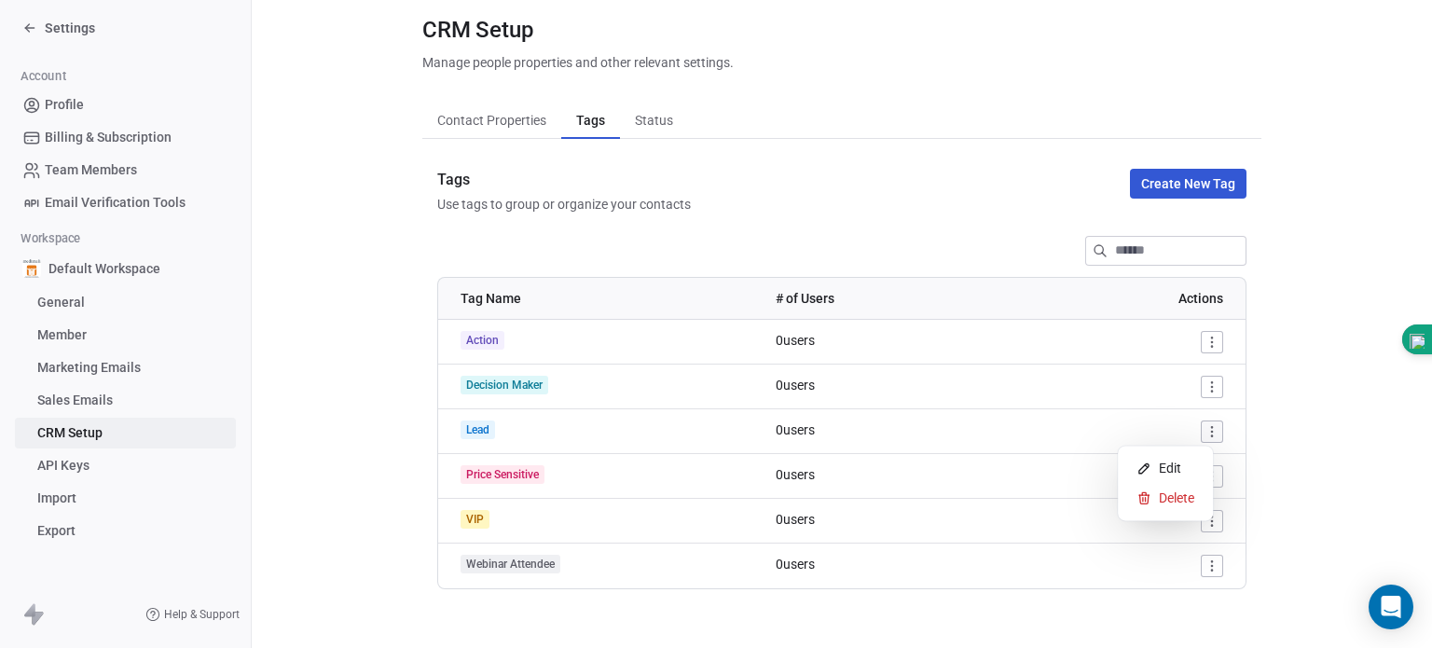
click at [1199, 432] on html "Settings Account Profile Billing & Subscription Team Members Email Verification…" at bounding box center [716, 324] width 1432 height 648
click at [1173, 492] on span "Delete" at bounding box center [1176, 497] width 35 height 19
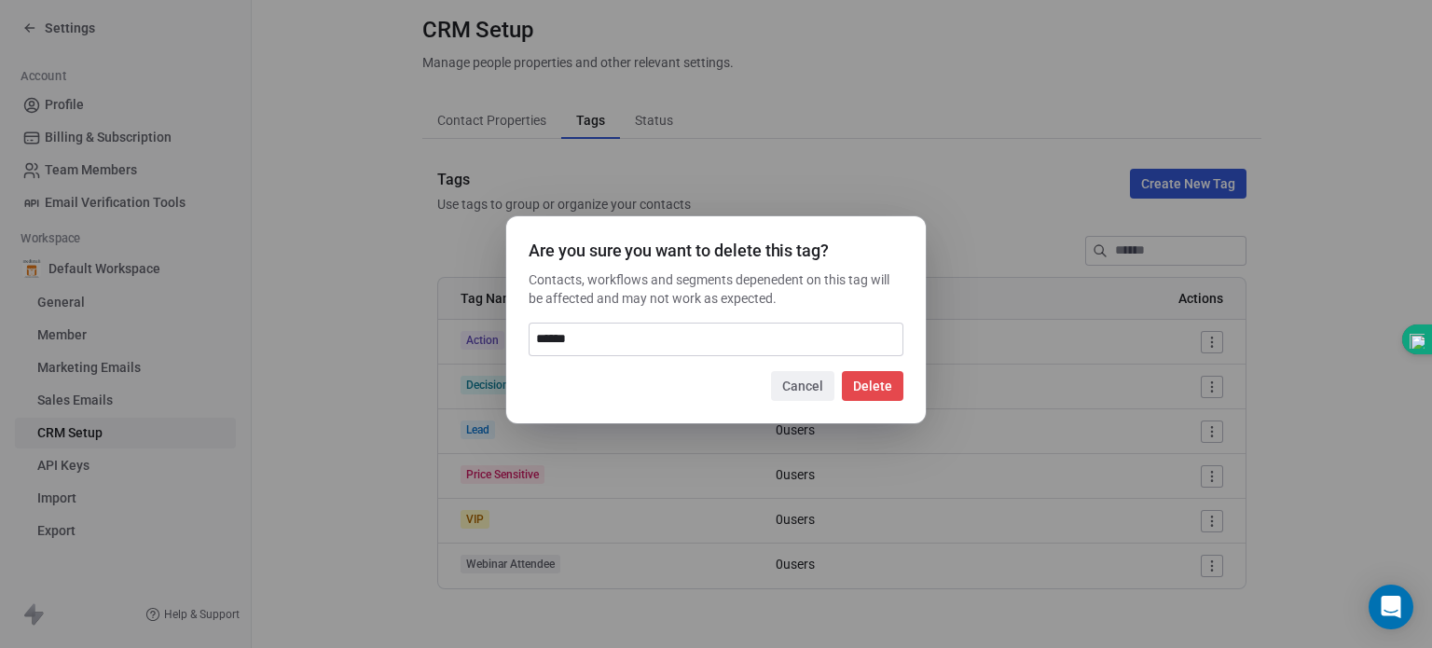
type input "******"
click at [869, 390] on button "Delete" at bounding box center [873, 386] width 62 height 30
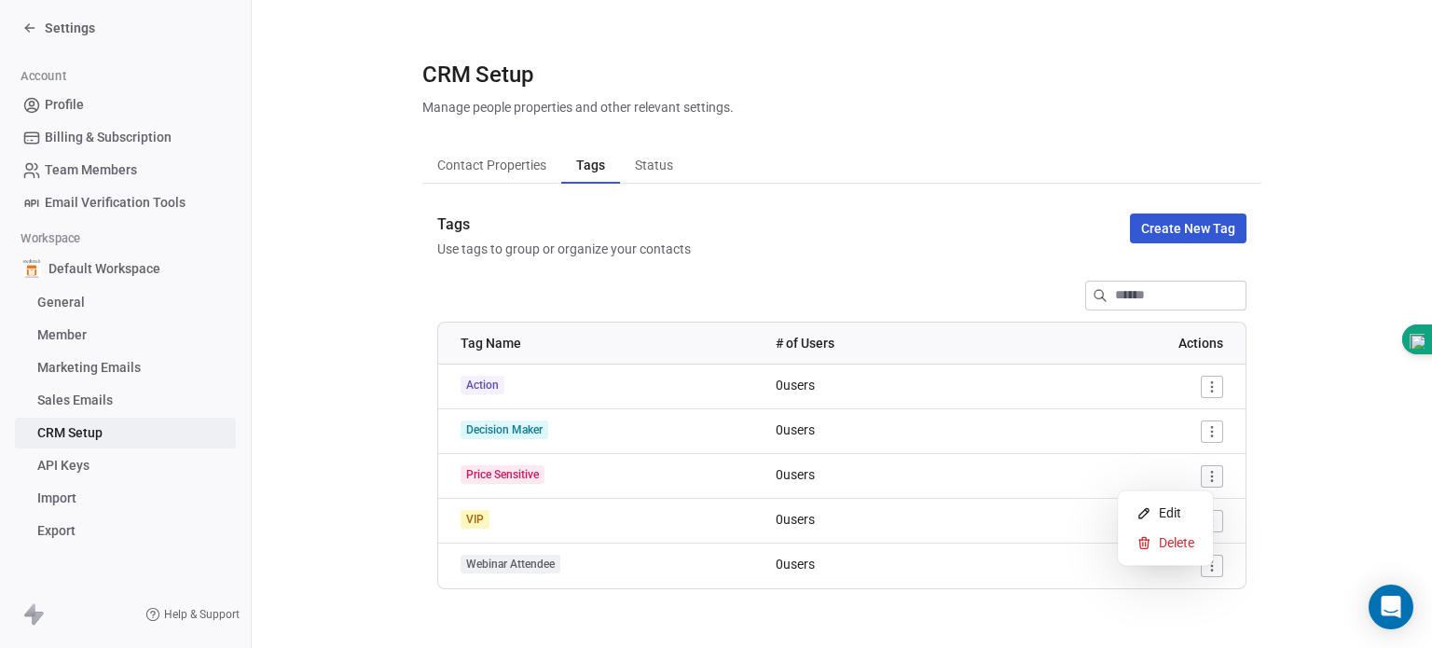
click at [1200, 473] on html "Settings Account Profile Billing & Subscription Team Members Email Verification…" at bounding box center [716, 324] width 1432 height 648
click at [1176, 550] on span "Delete" at bounding box center [1176, 542] width 35 height 19
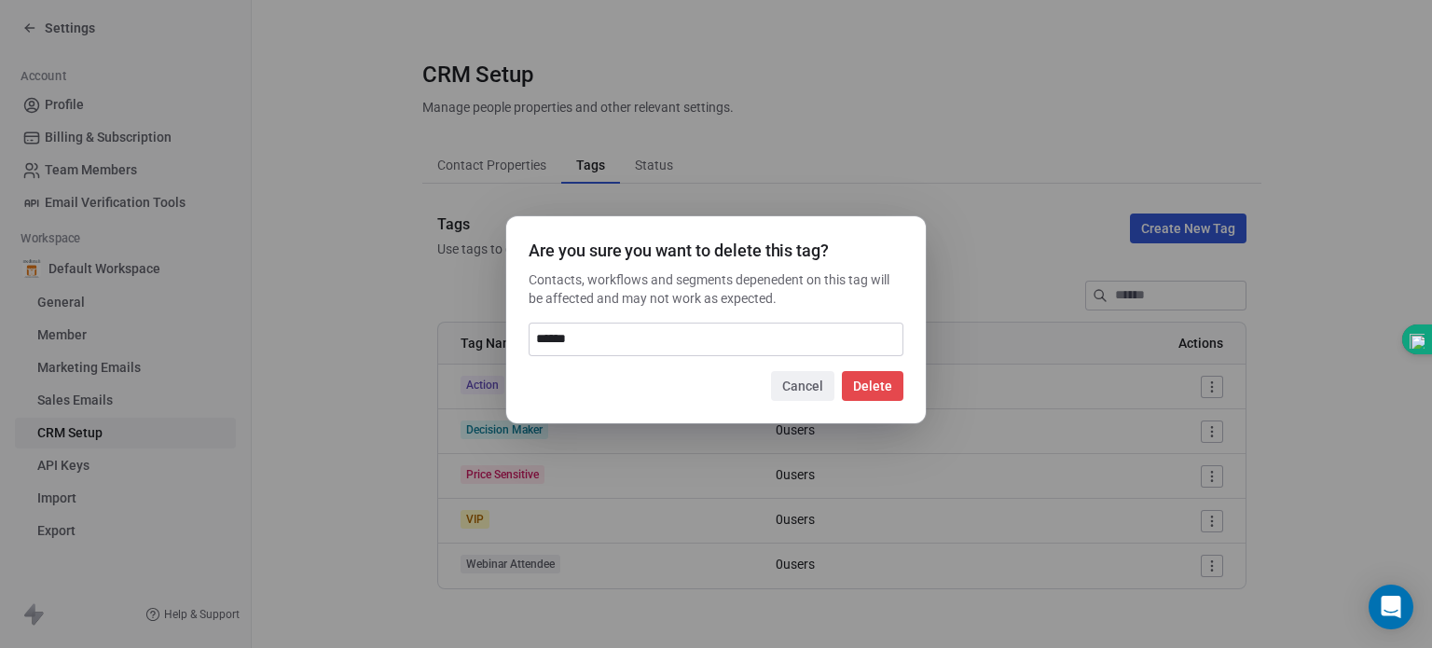
type input "******"
click at [882, 381] on button "Delete" at bounding box center [873, 386] width 62 height 30
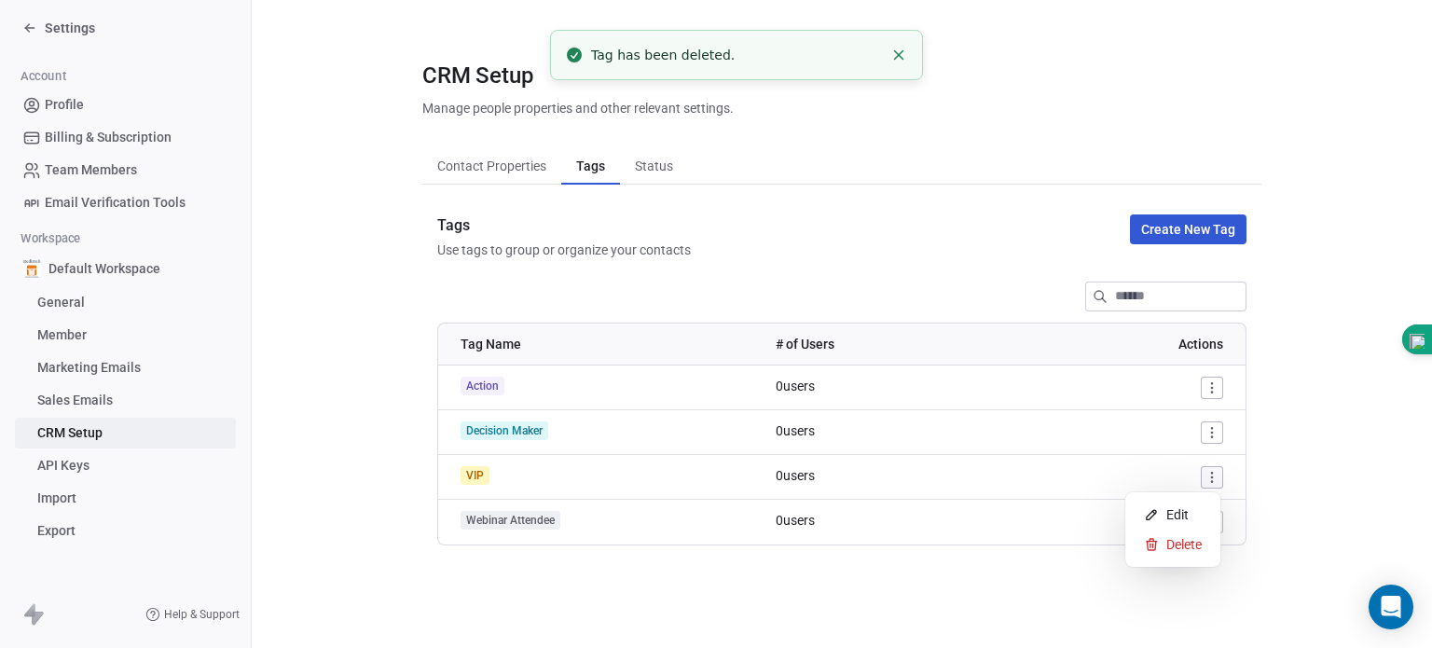
click at [1214, 473] on html "Settings Account Profile Billing & Subscription Team Members Email Verification…" at bounding box center [716, 324] width 1432 height 648
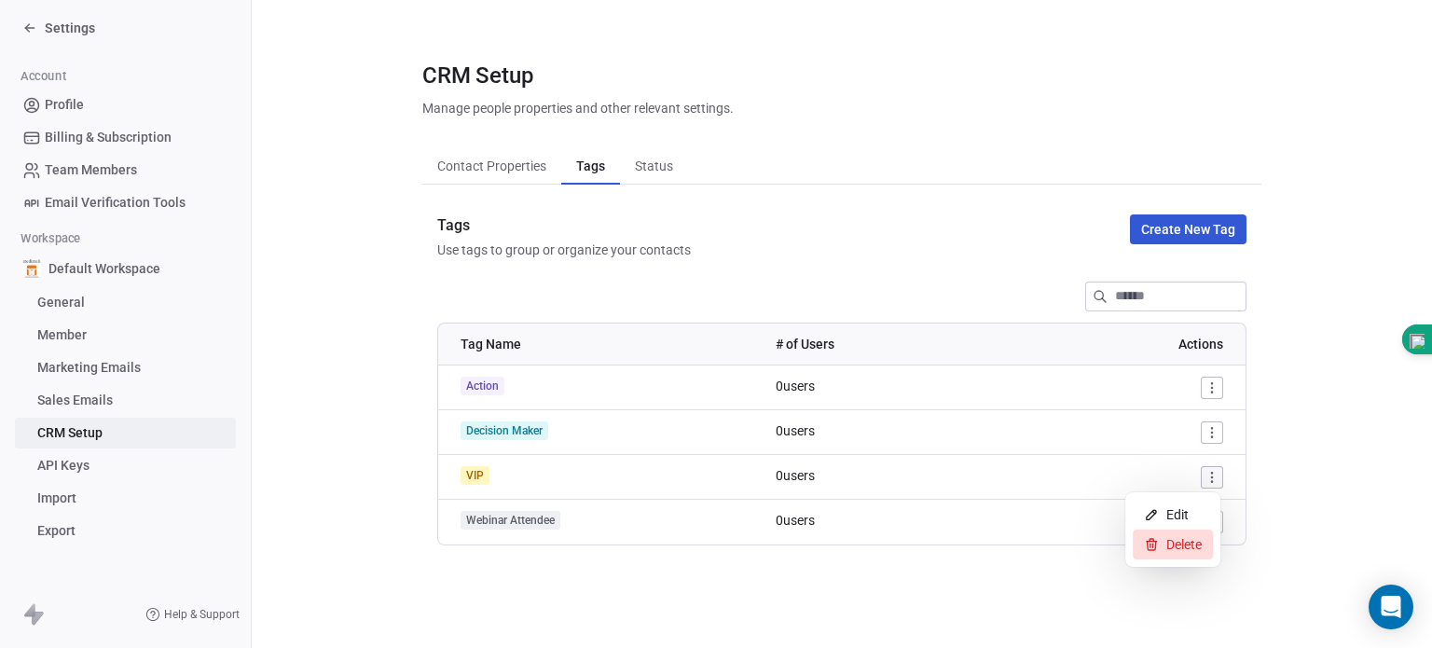
click at [1178, 546] on span "Delete" at bounding box center [1183, 544] width 35 height 19
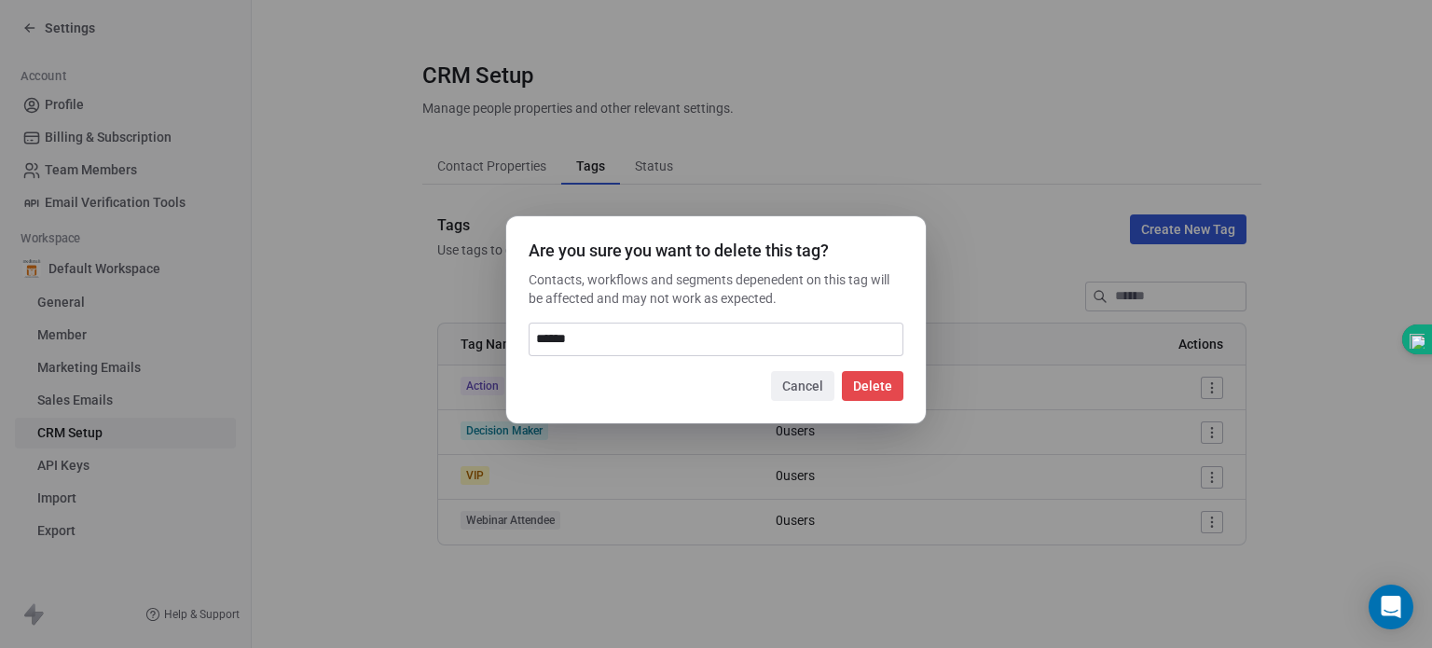
type input "******"
click at [869, 384] on button "Delete" at bounding box center [873, 386] width 62 height 30
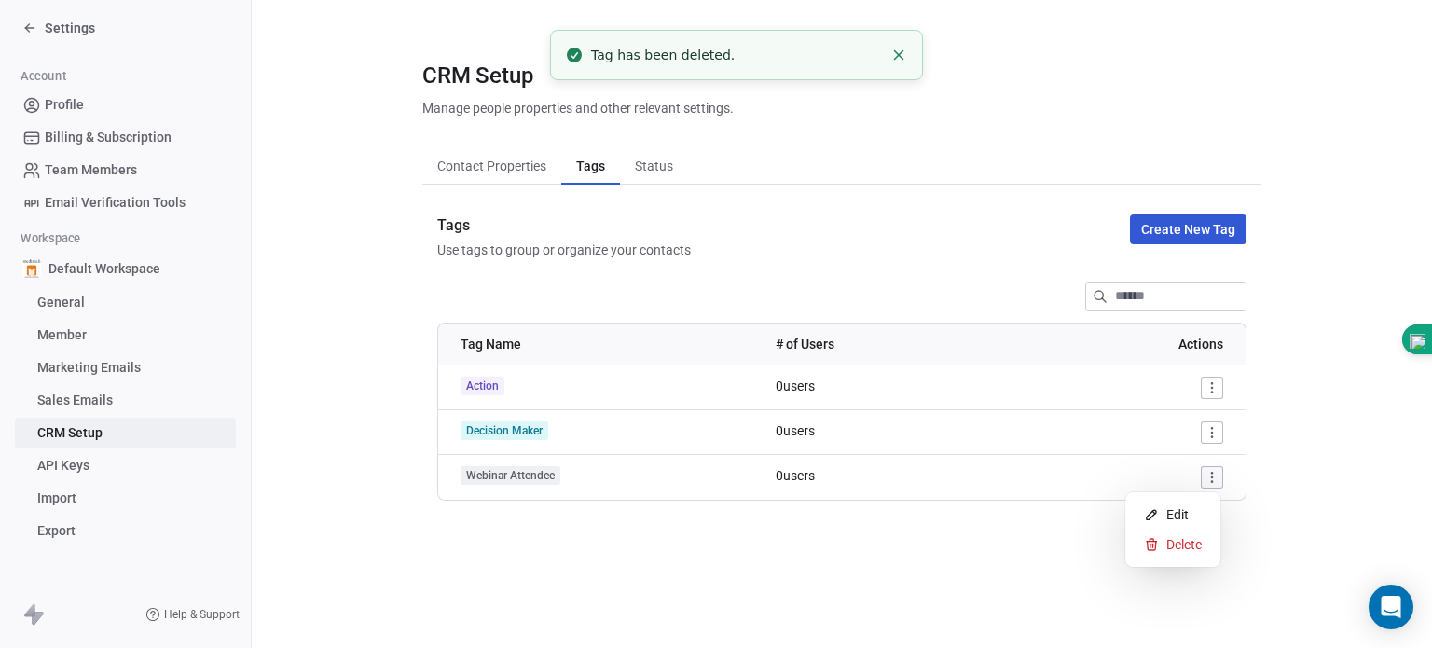
click at [1209, 474] on html "Settings Account Profile Billing & Subscription Team Members Email Verification…" at bounding box center [716, 324] width 1432 height 648
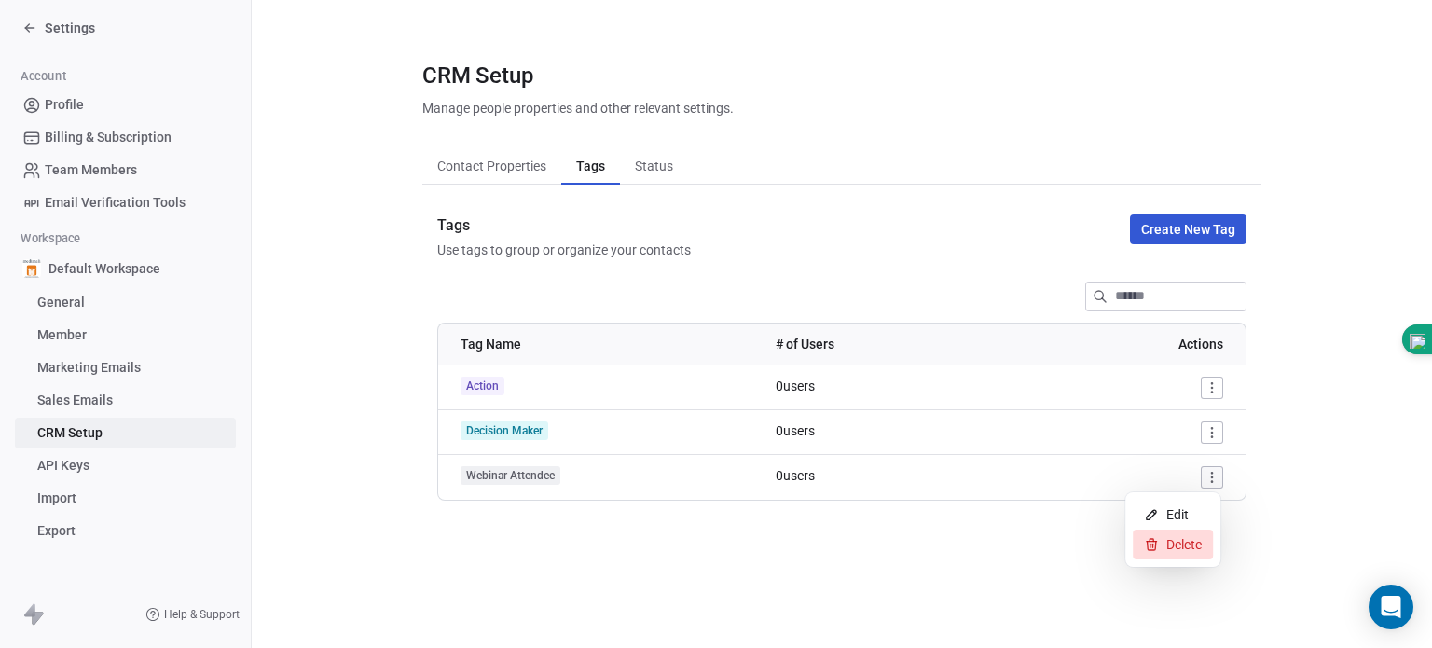
click at [1178, 544] on span "Delete" at bounding box center [1183, 544] width 35 height 19
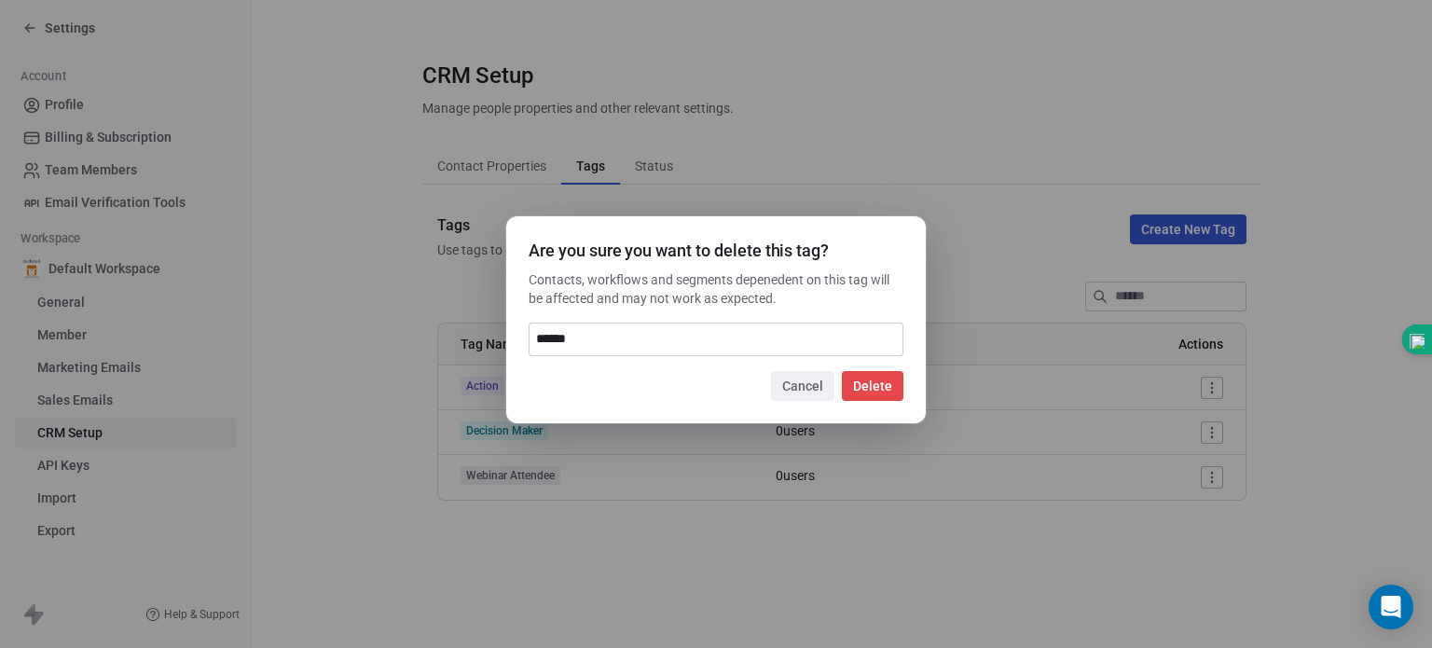
type input "******"
click at [875, 377] on button "Delete" at bounding box center [873, 386] width 62 height 30
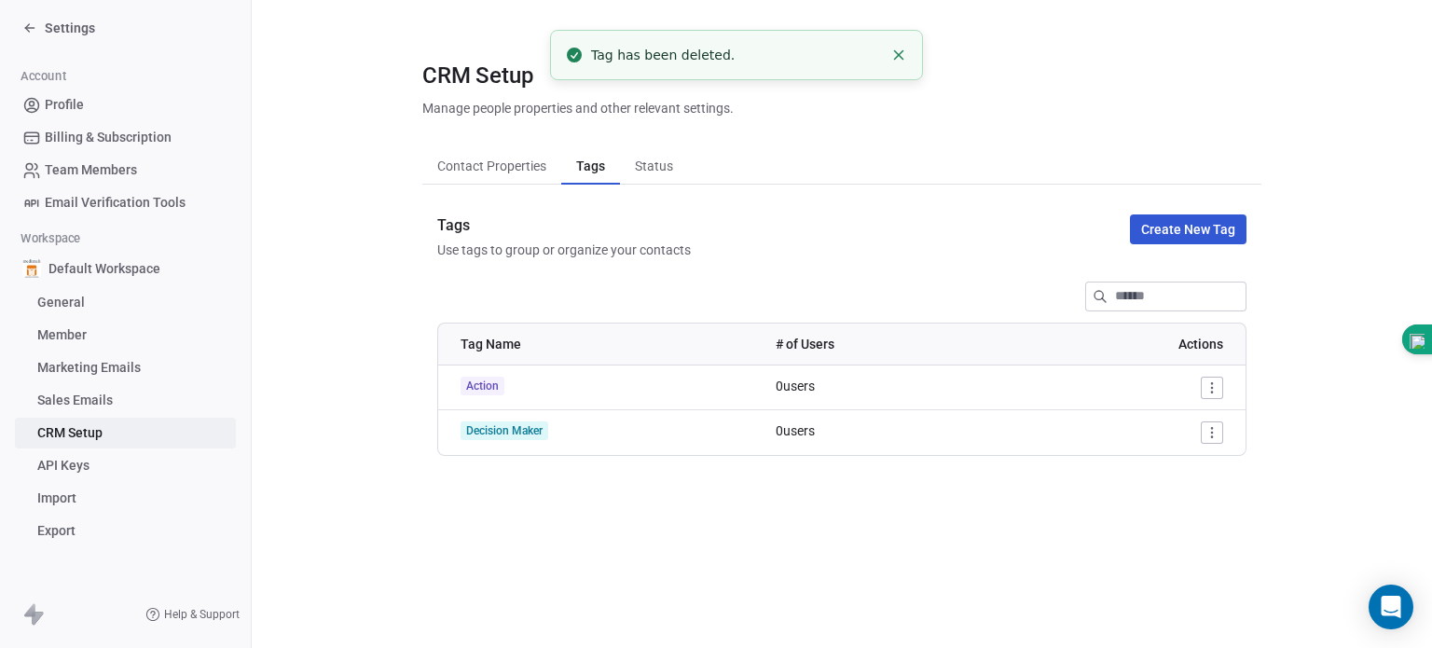
click at [646, 164] on span "Status" at bounding box center [653, 166] width 53 height 26
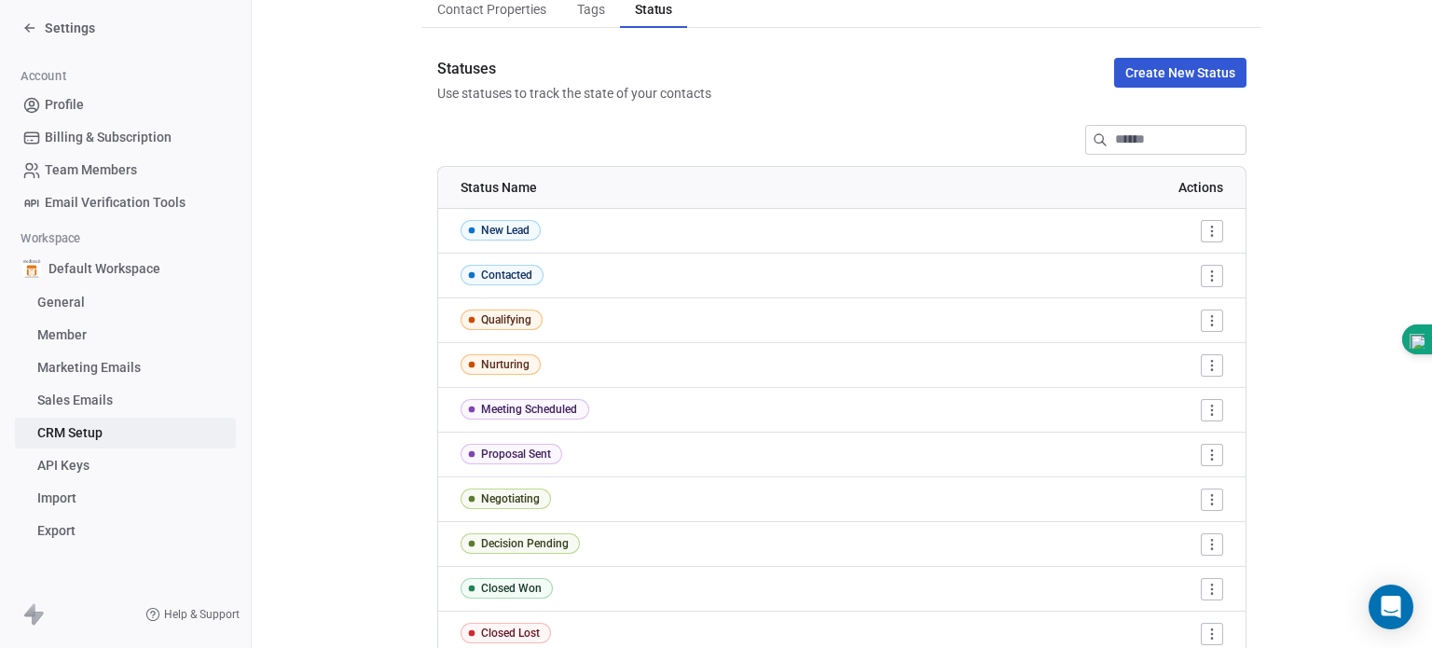
scroll to position [158, 0]
click at [1204, 229] on html "Settings Account Profile Billing & Subscription Team Members Email Verification…" at bounding box center [716, 324] width 1432 height 648
click at [1179, 294] on span "Delete" at bounding box center [1176, 296] width 35 height 19
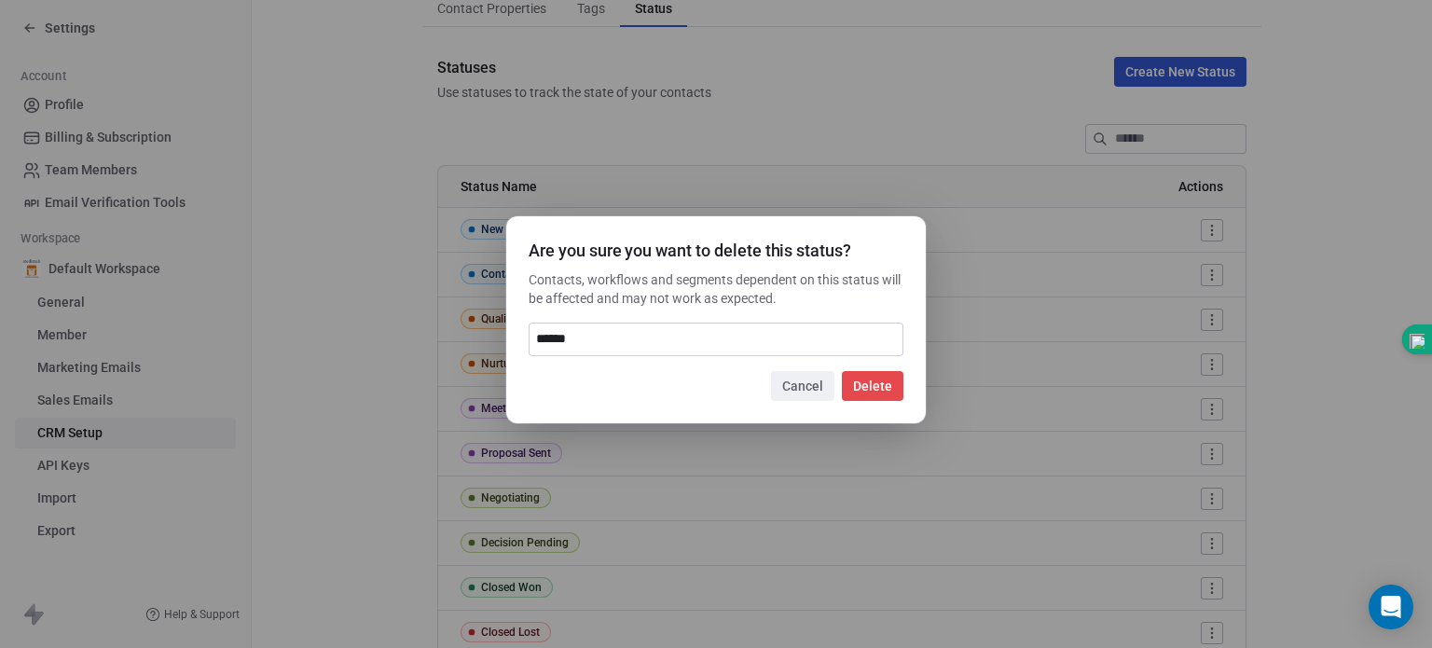
type input "******"
click at [883, 393] on button "Delete" at bounding box center [873, 386] width 62 height 30
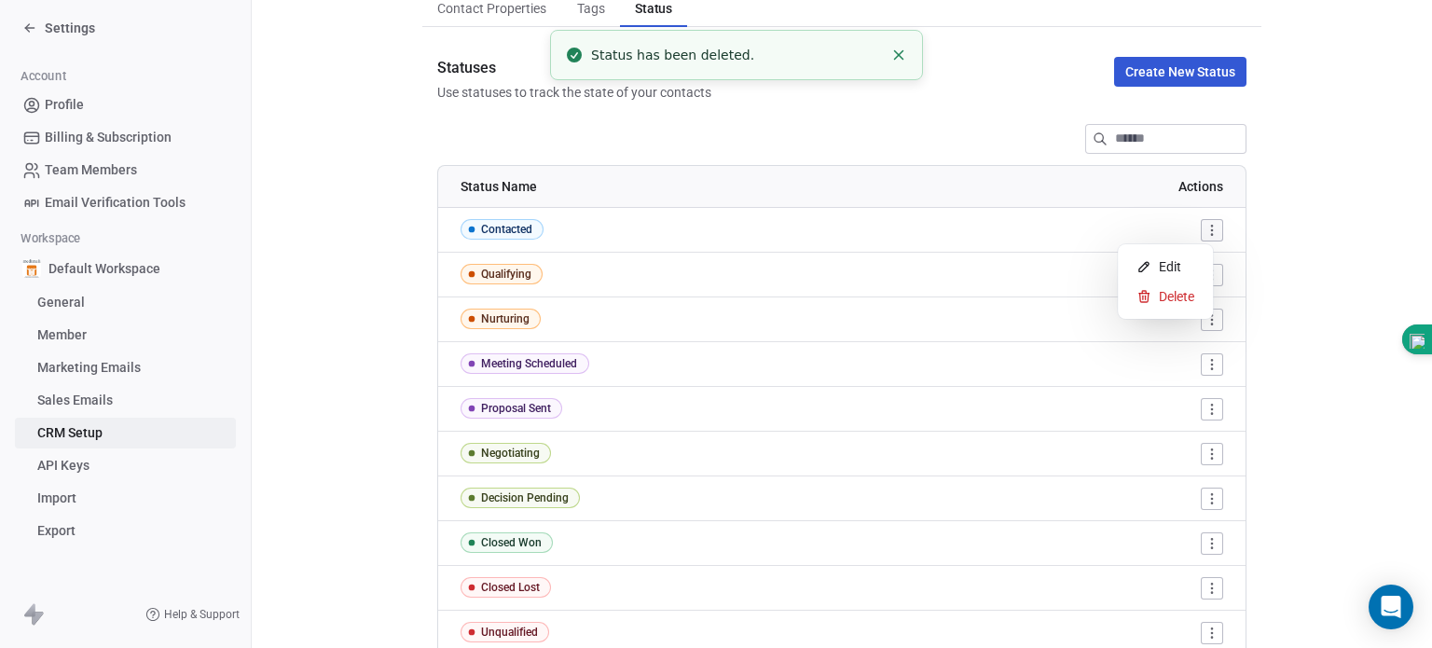
click at [1198, 227] on html "Settings Account Profile Billing & Subscription Team Members Email Verification…" at bounding box center [716, 324] width 1432 height 648
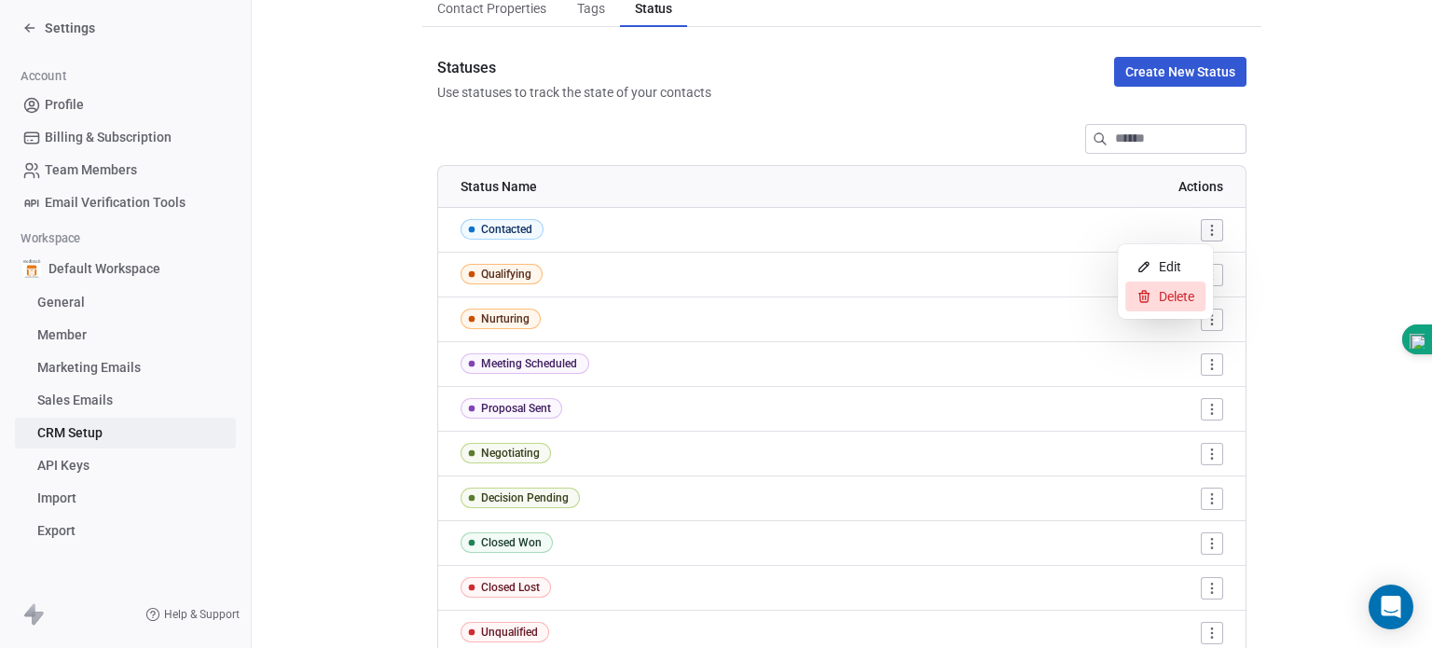
click at [1152, 301] on div "Delete" at bounding box center [1165, 296] width 80 height 30
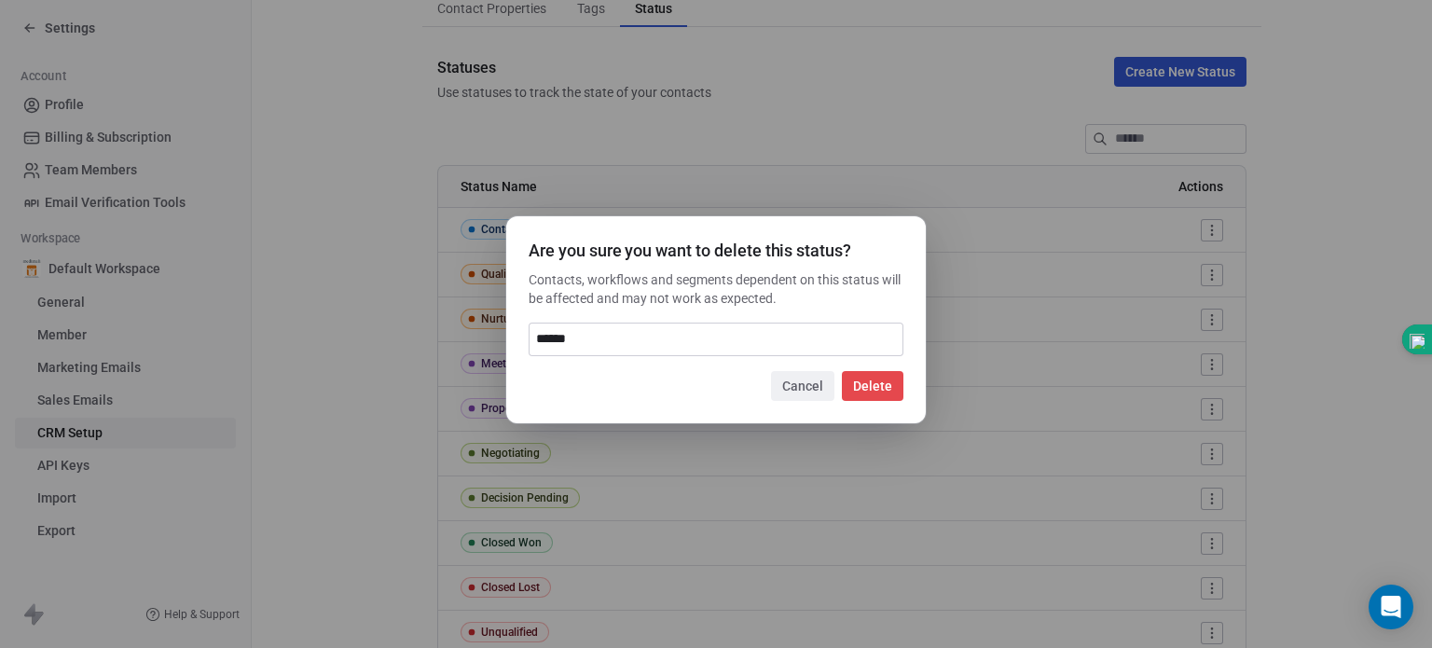
type input "******"
click at [875, 394] on button "Delete" at bounding box center [873, 386] width 62 height 30
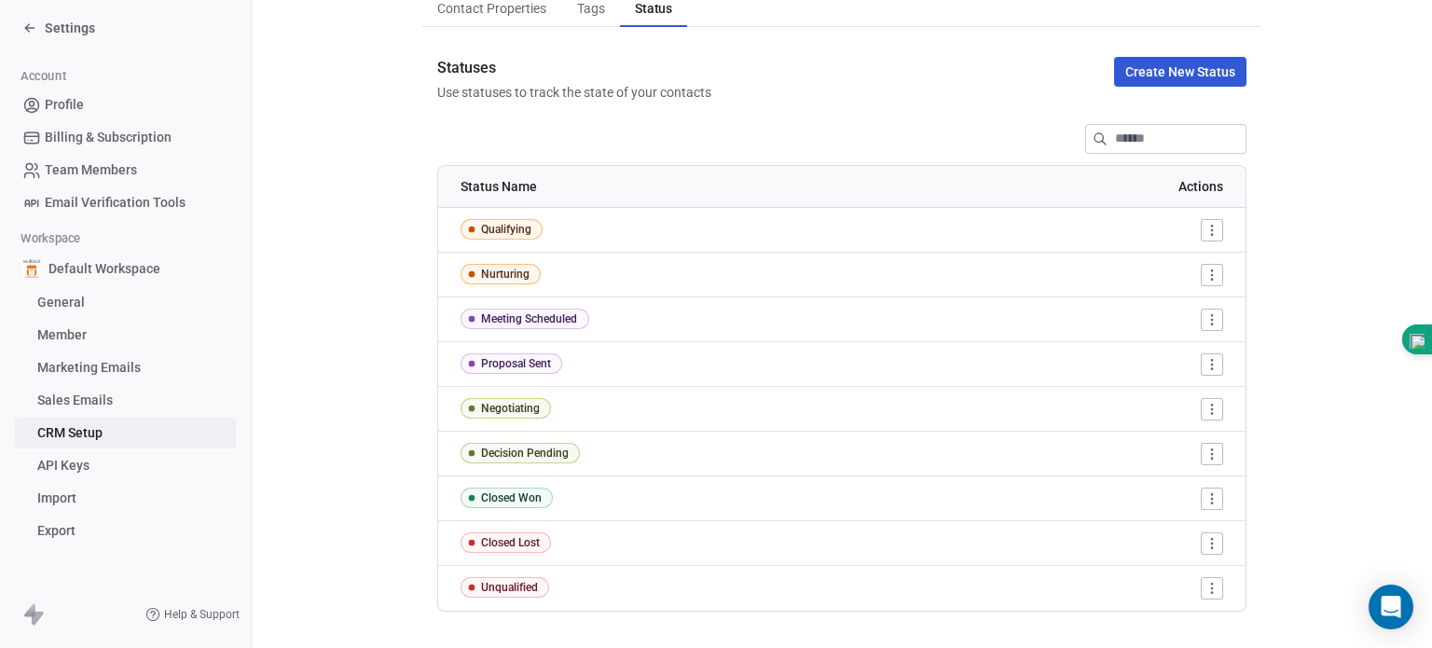
click at [1200, 229] on html "Settings Account Profile Billing & Subscription Team Members Email Verification…" at bounding box center [716, 324] width 1432 height 648
click at [1175, 301] on span "Delete" at bounding box center [1176, 296] width 35 height 19
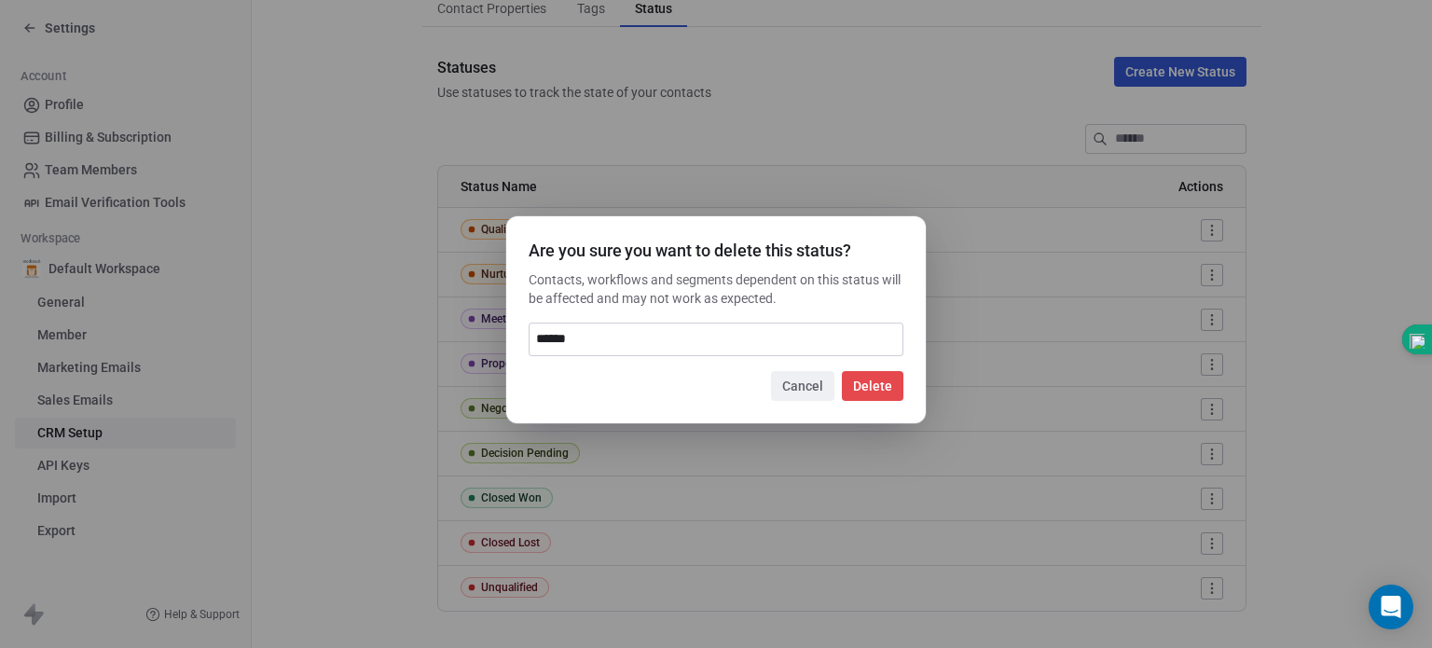
type input "******"
click at [872, 377] on button "Delete" at bounding box center [873, 386] width 62 height 30
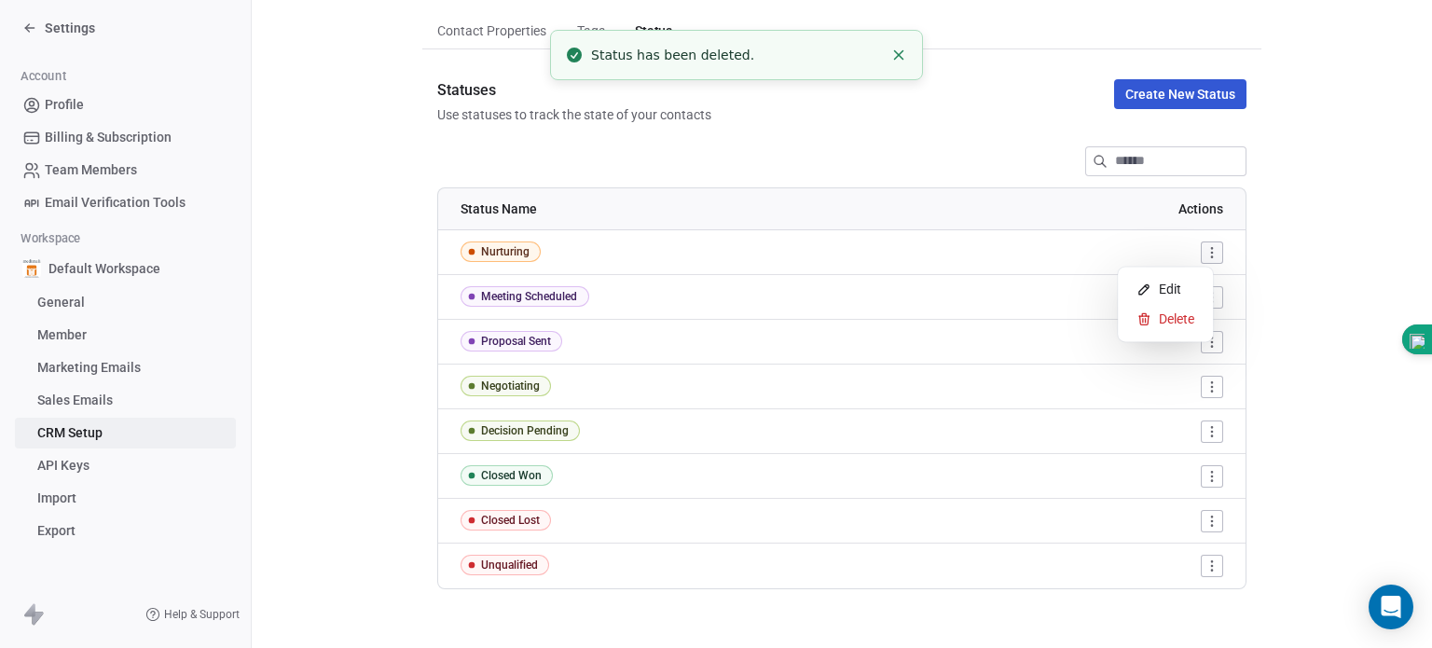
click at [1202, 254] on html "Settings Account Profile Billing & Subscription Team Members Email Verification…" at bounding box center [716, 324] width 1432 height 648
click at [1177, 328] on div "Delete" at bounding box center [1165, 319] width 80 height 30
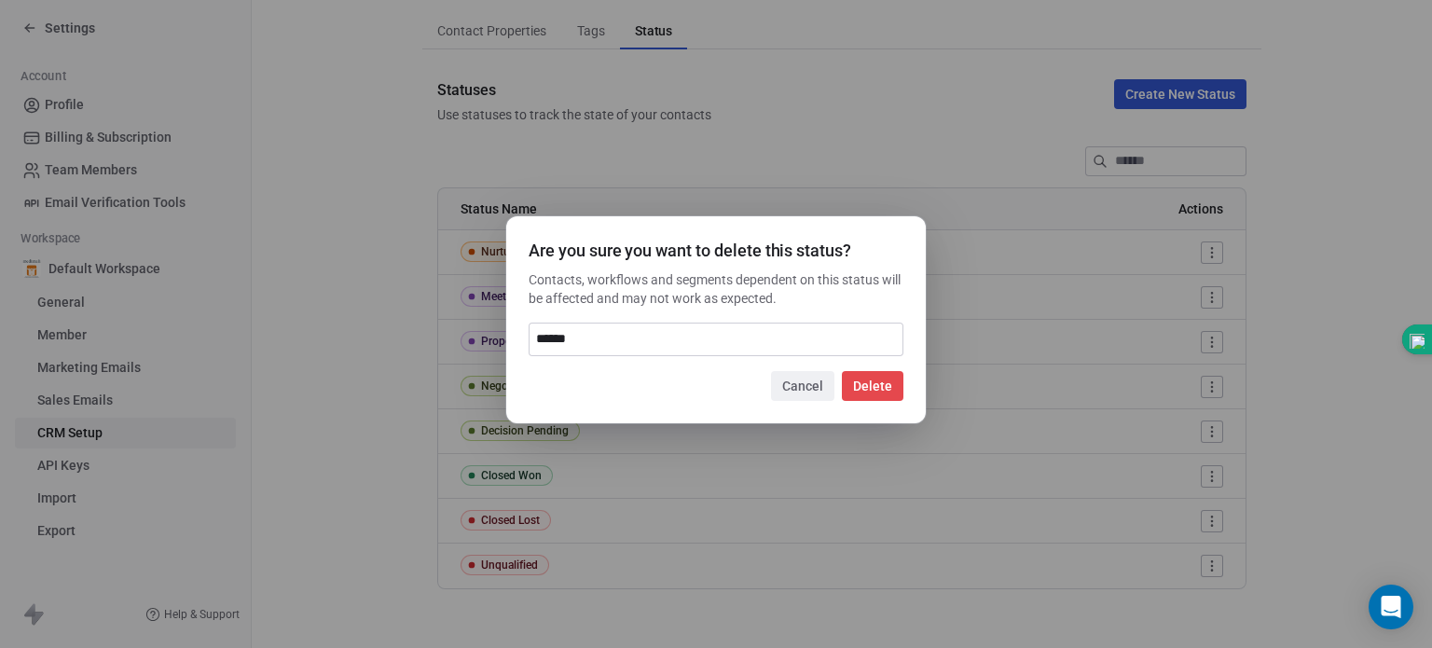
type input "******"
click at [871, 387] on button "Delete" at bounding box center [873, 386] width 62 height 30
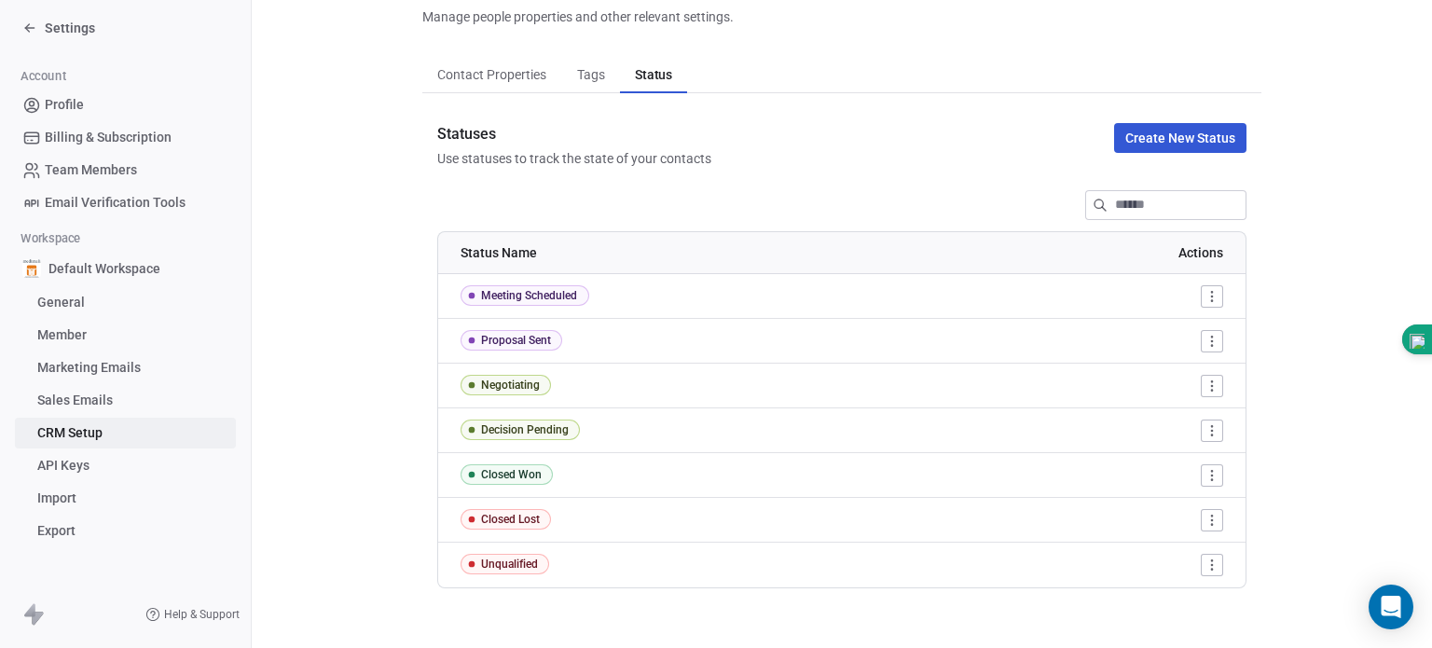
scroll to position [90, 0]
click at [1200, 306] on html "Settings Account Profile Billing & Subscription Team Members Email Verification…" at bounding box center [716, 324] width 1432 height 648
click at [1160, 370] on span "Delete" at bounding box center [1176, 363] width 35 height 19
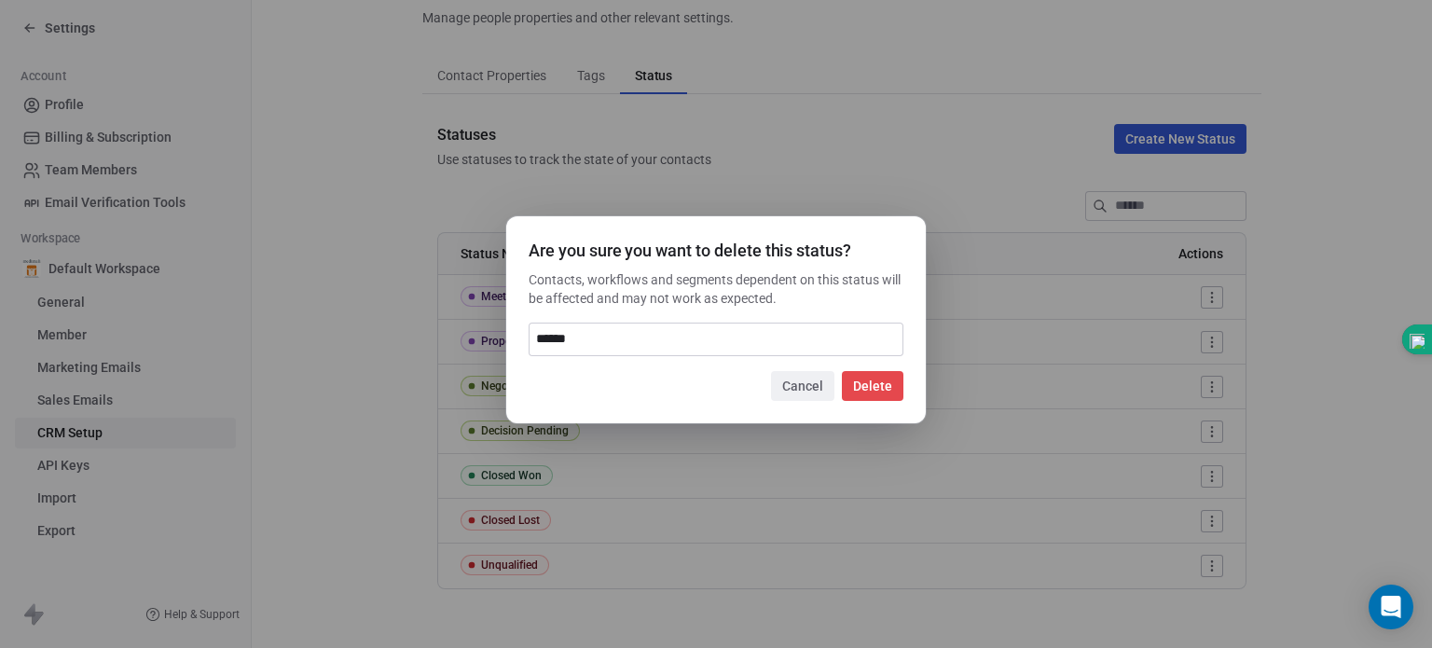
type input "******"
click at [887, 382] on button "Delete" at bounding box center [873, 386] width 62 height 30
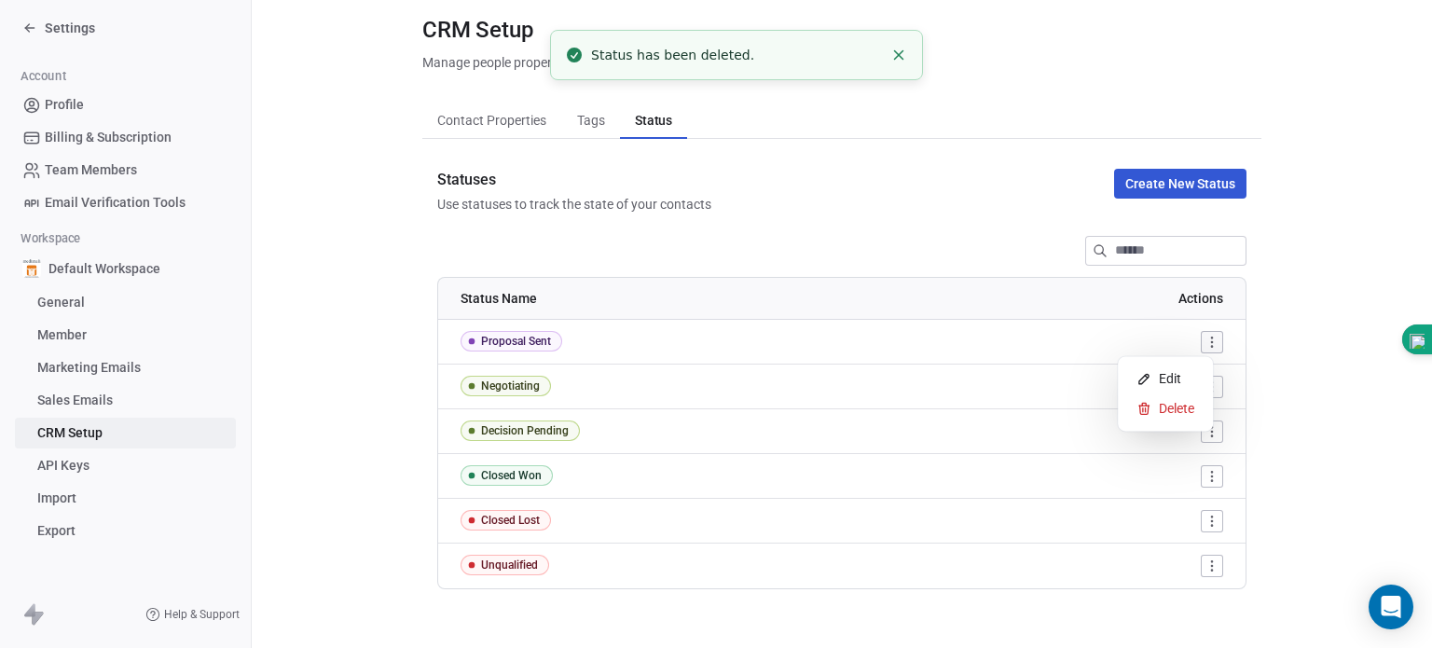
click at [1200, 335] on html "Settings Account Profile Billing & Subscription Team Members Email Verification…" at bounding box center [716, 324] width 1432 height 648
click at [1165, 410] on span "Delete" at bounding box center [1176, 408] width 35 height 19
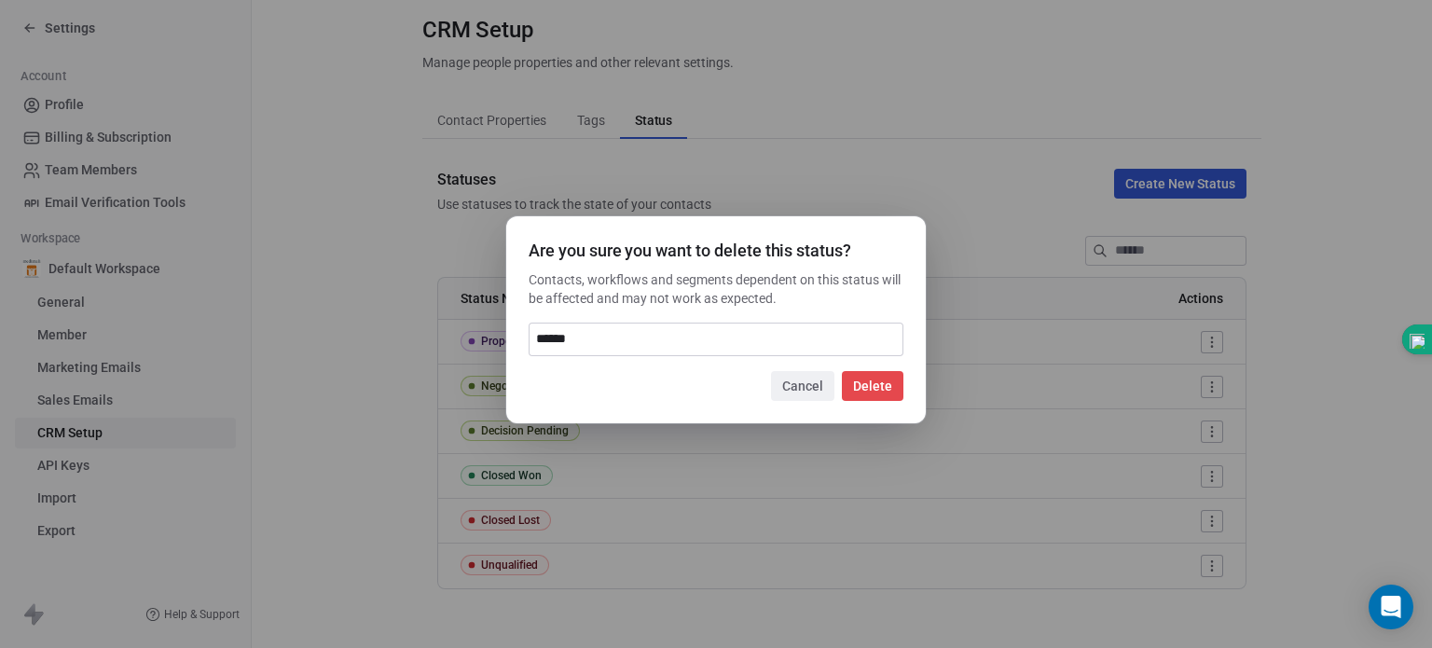
type input "******"
click at [883, 383] on button "Delete" at bounding box center [873, 386] width 62 height 30
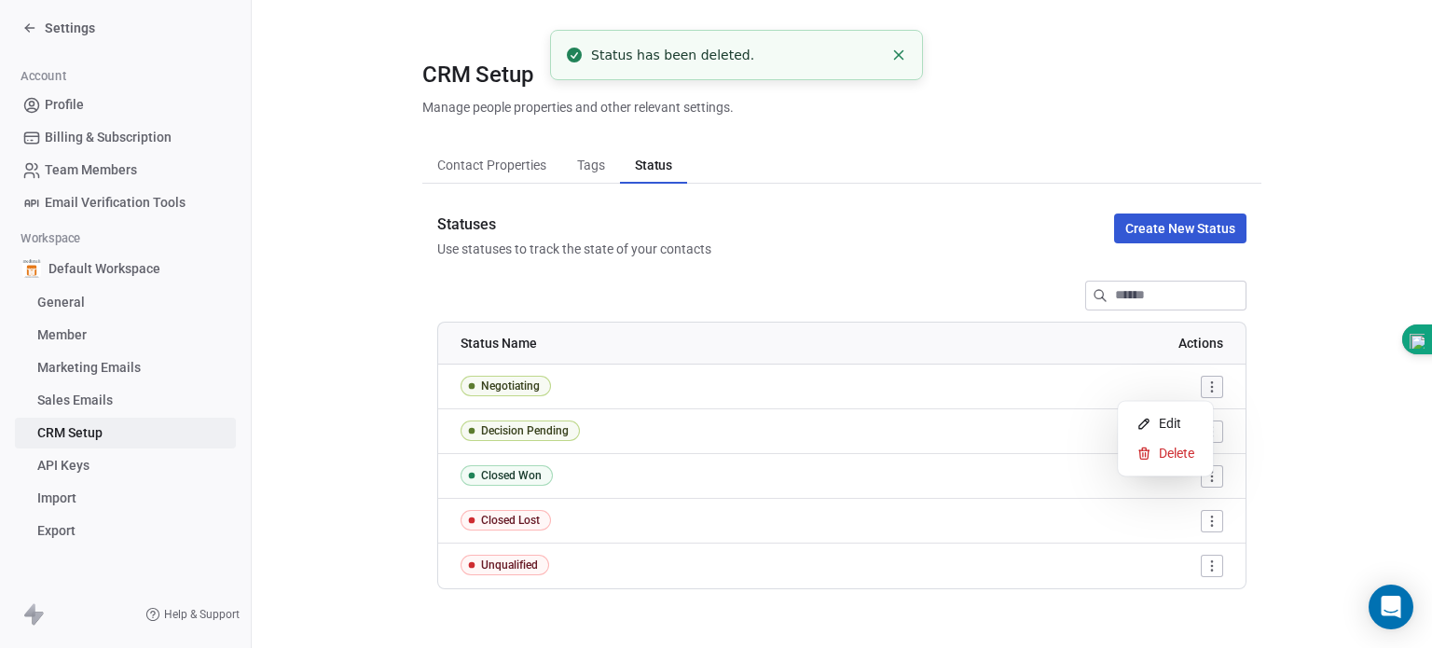
click at [1204, 391] on html "Settings Account Profile Billing & Subscription Team Members Email Verification…" at bounding box center [716, 324] width 1432 height 648
click at [1173, 452] on span "Delete" at bounding box center [1176, 453] width 35 height 19
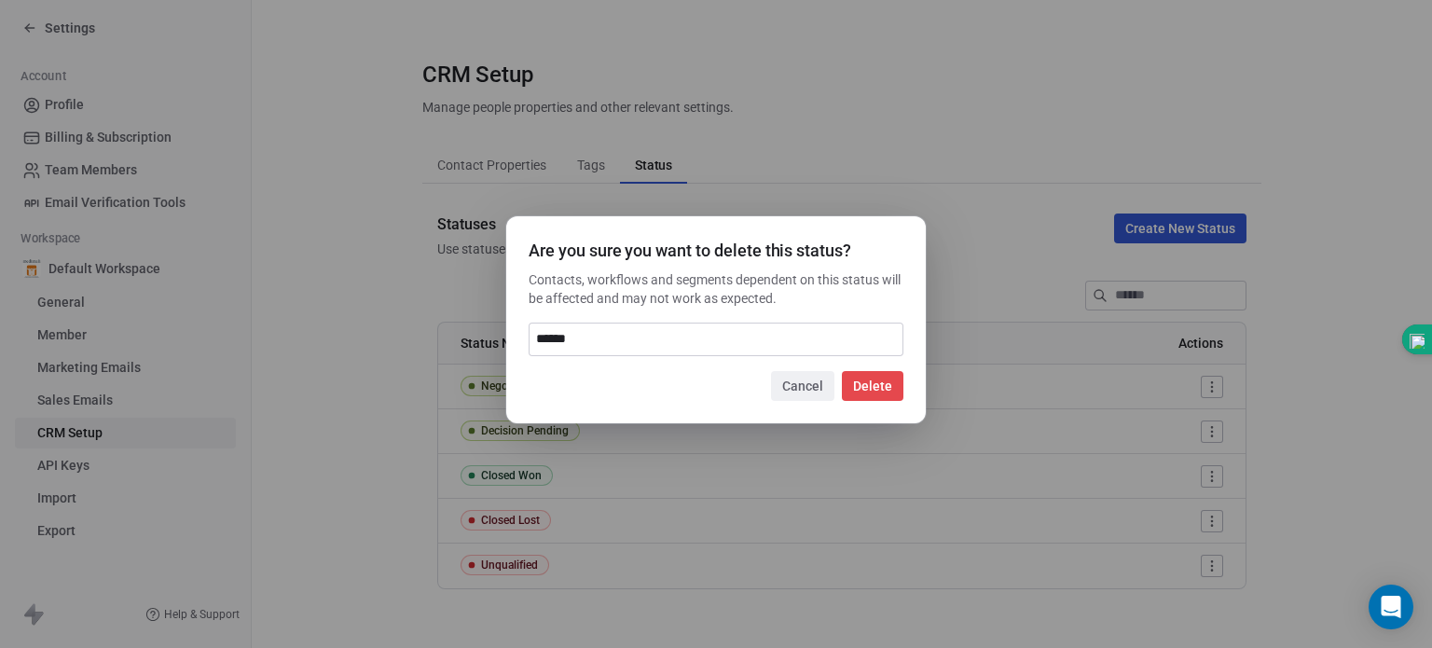
type input "******"
click at [880, 378] on button "Delete" at bounding box center [873, 386] width 62 height 30
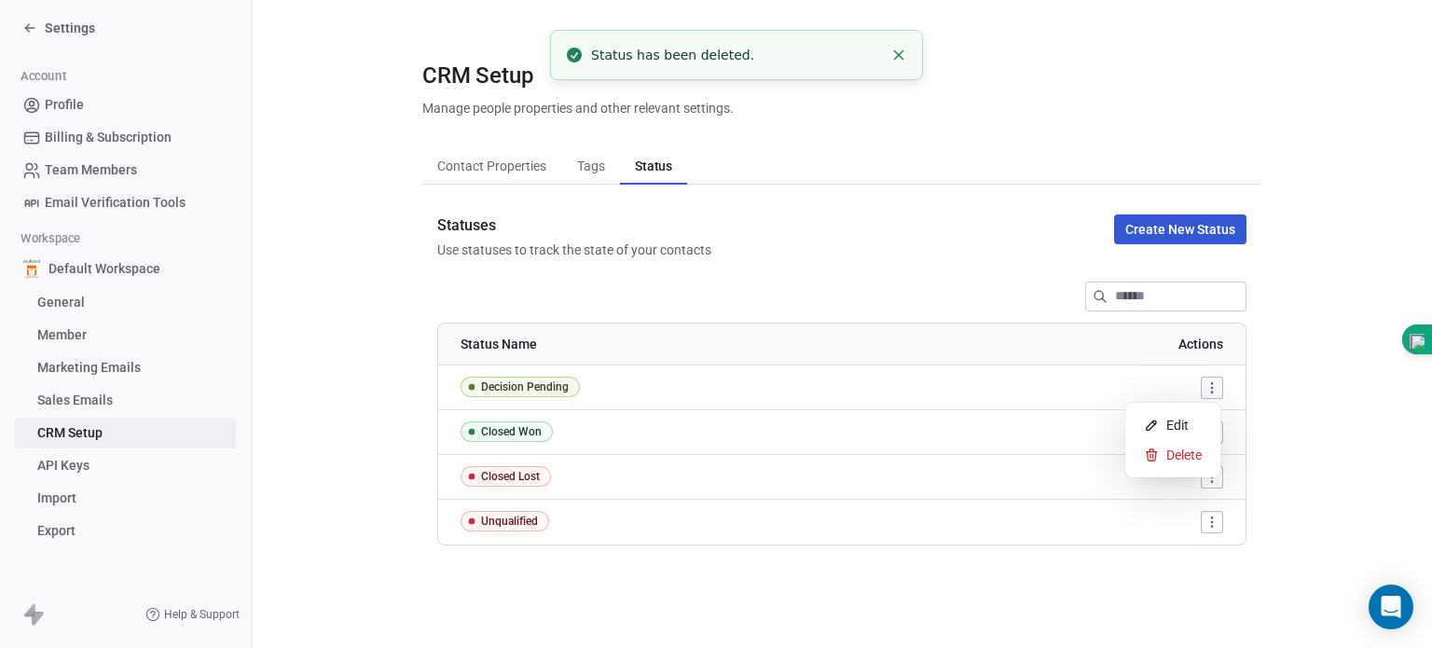
click at [1210, 384] on html "Settings Account Profile Billing & Subscription Team Members Email Verification…" at bounding box center [716, 324] width 1432 height 648
click at [1189, 451] on span "Delete" at bounding box center [1183, 455] width 35 height 19
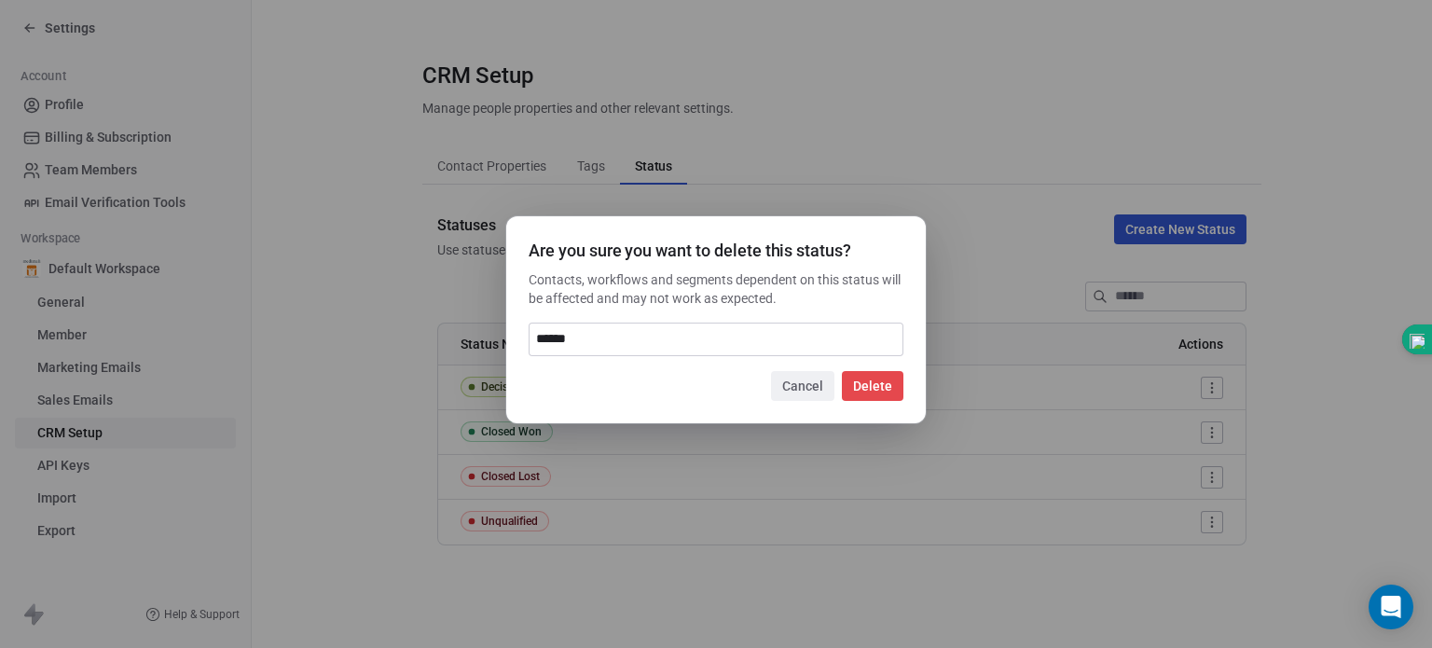
type input "******"
click at [875, 376] on button "Delete" at bounding box center [873, 386] width 62 height 30
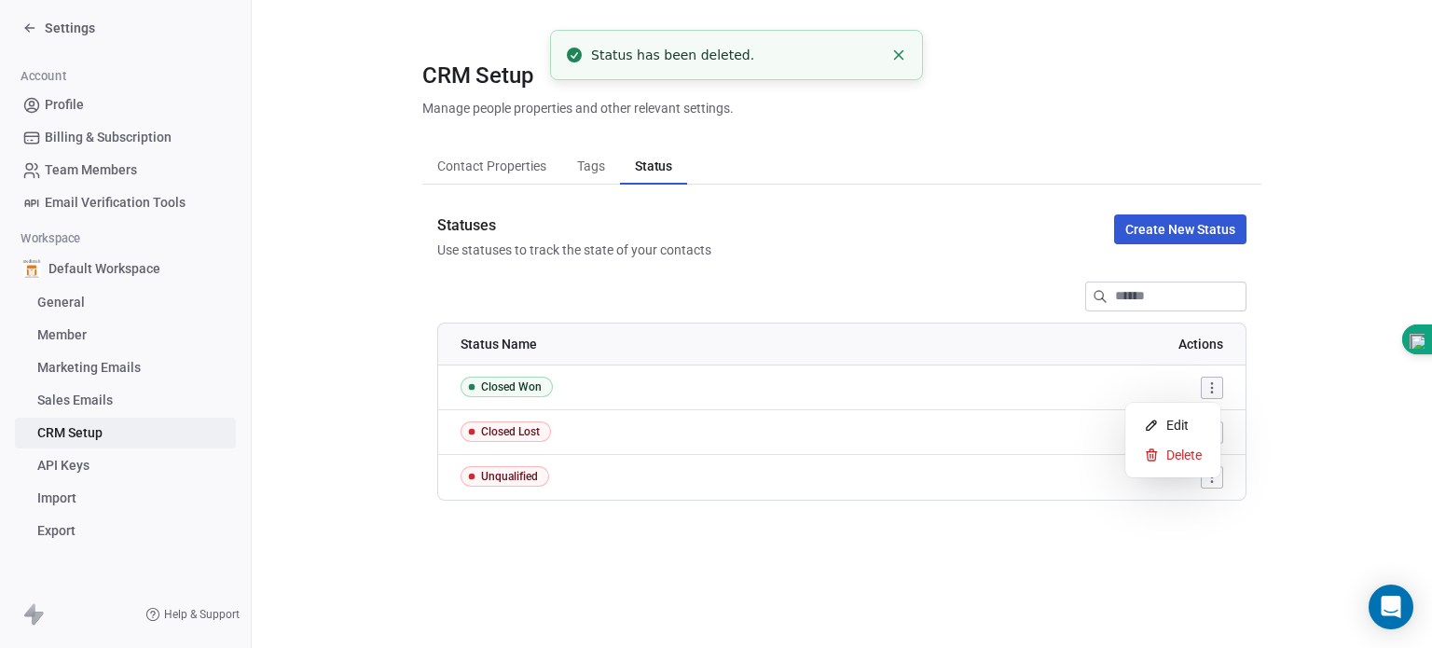
click at [1212, 389] on html "Settings Account Profile Billing & Subscription Team Members Email Verification…" at bounding box center [716, 324] width 1432 height 648
click at [1190, 465] on div "Delete" at bounding box center [1172, 455] width 80 height 30
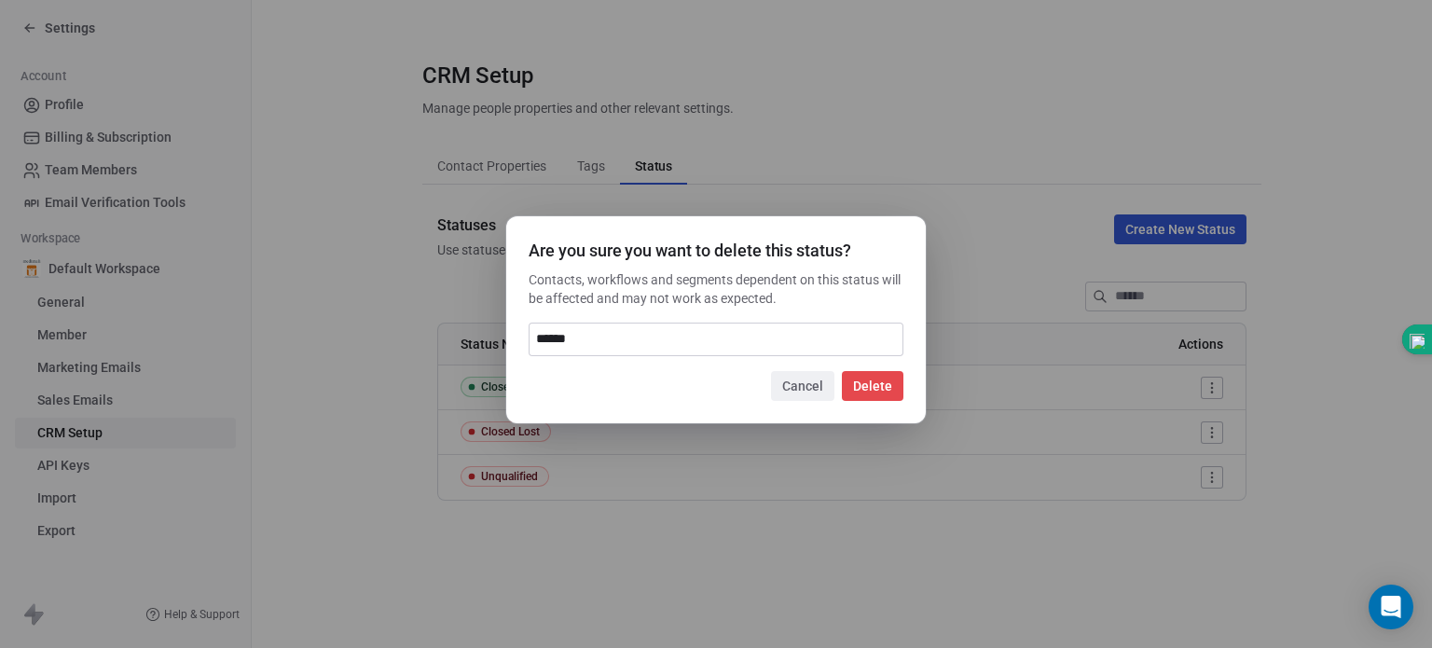
type input "******"
click at [885, 388] on button "Delete" at bounding box center [873, 386] width 62 height 30
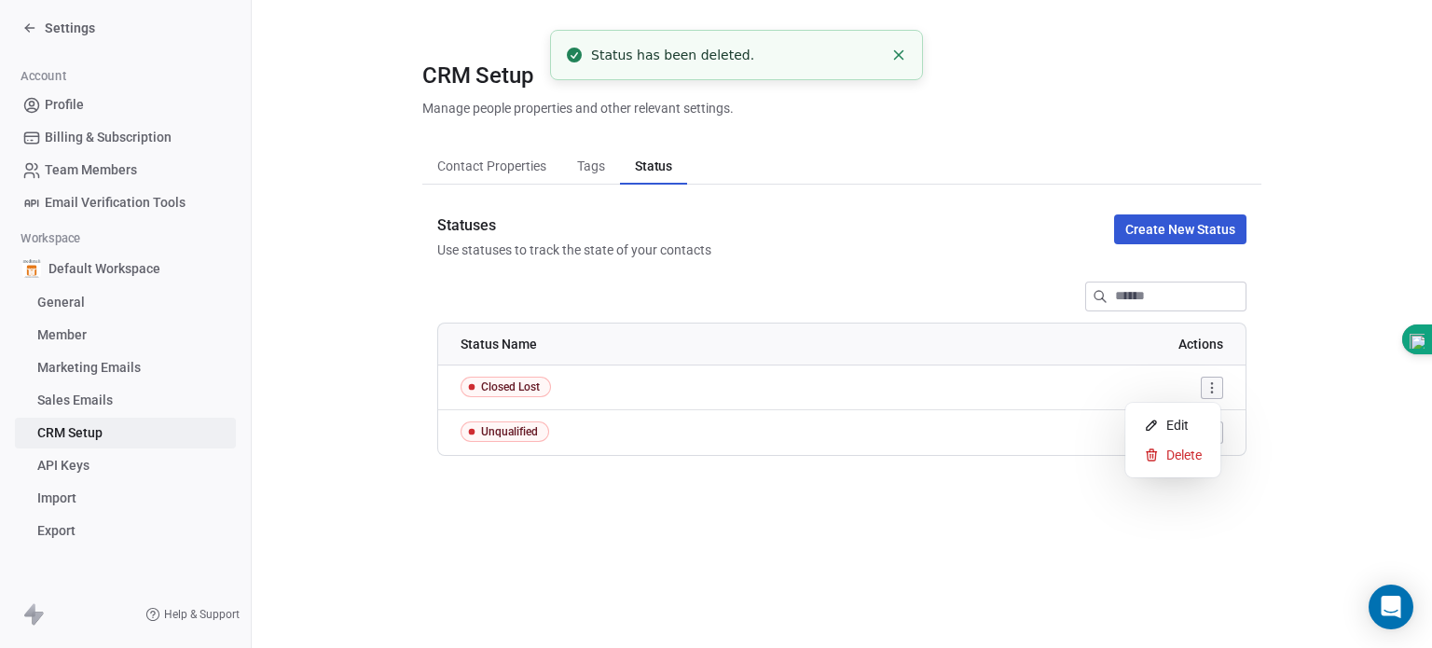
click at [1209, 390] on html "Settings Account Profile Billing & Subscription Team Members Email Verification…" at bounding box center [716, 324] width 1432 height 648
click at [1187, 453] on span "Delete" at bounding box center [1183, 455] width 35 height 19
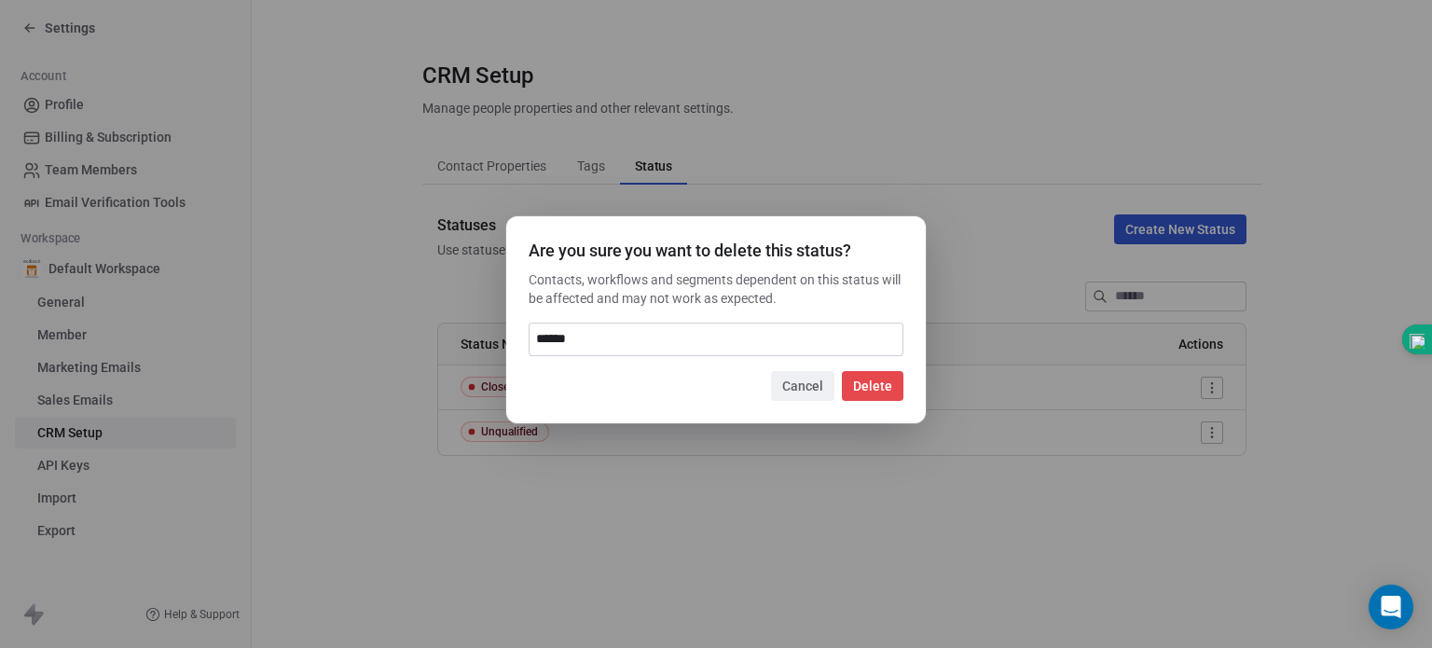
type input "******"
click at [869, 385] on button "Delete" at bounding box center [873, 386] width 62 height 30
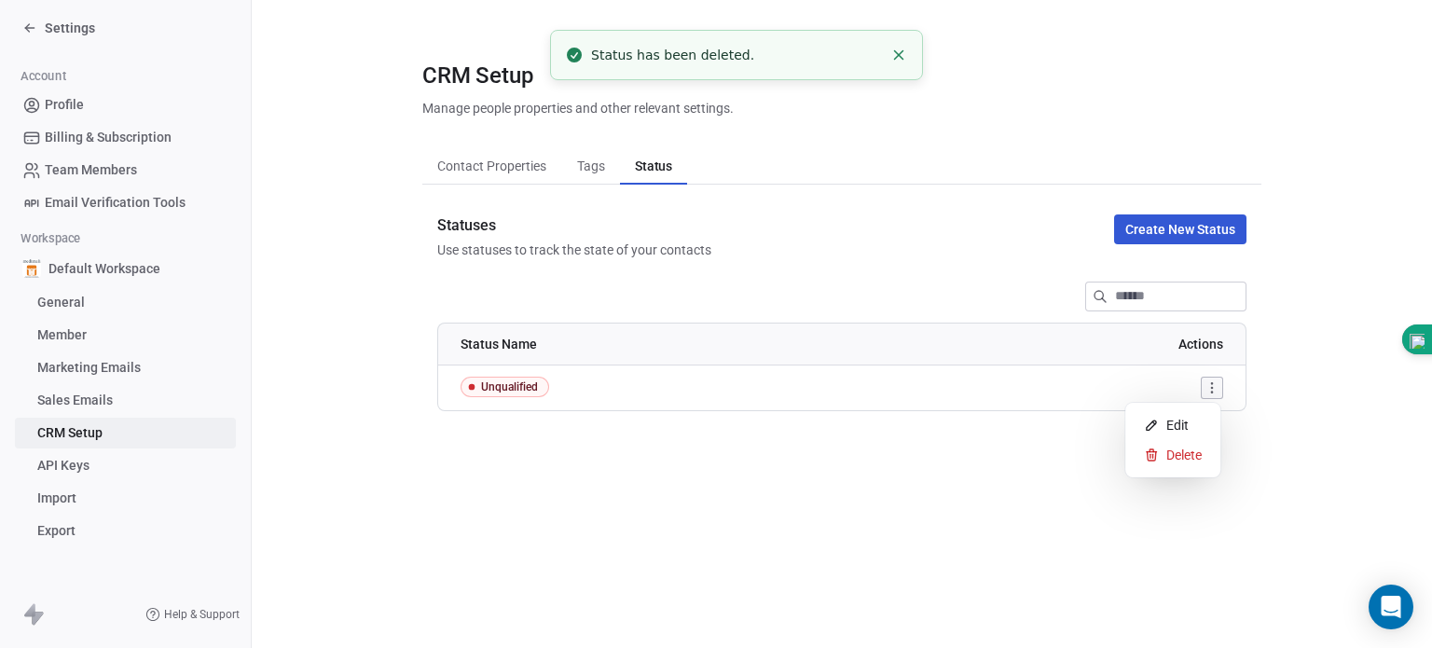
click at [1213, 385] on html "Settings Account Profile Billing & Subscription Team Members Email Verification…" at bounding box center [716, 324] width 1432 height 648
click at [1193, 448] on span "Delete" at bounding box center [1183, 455] width 35 height 19
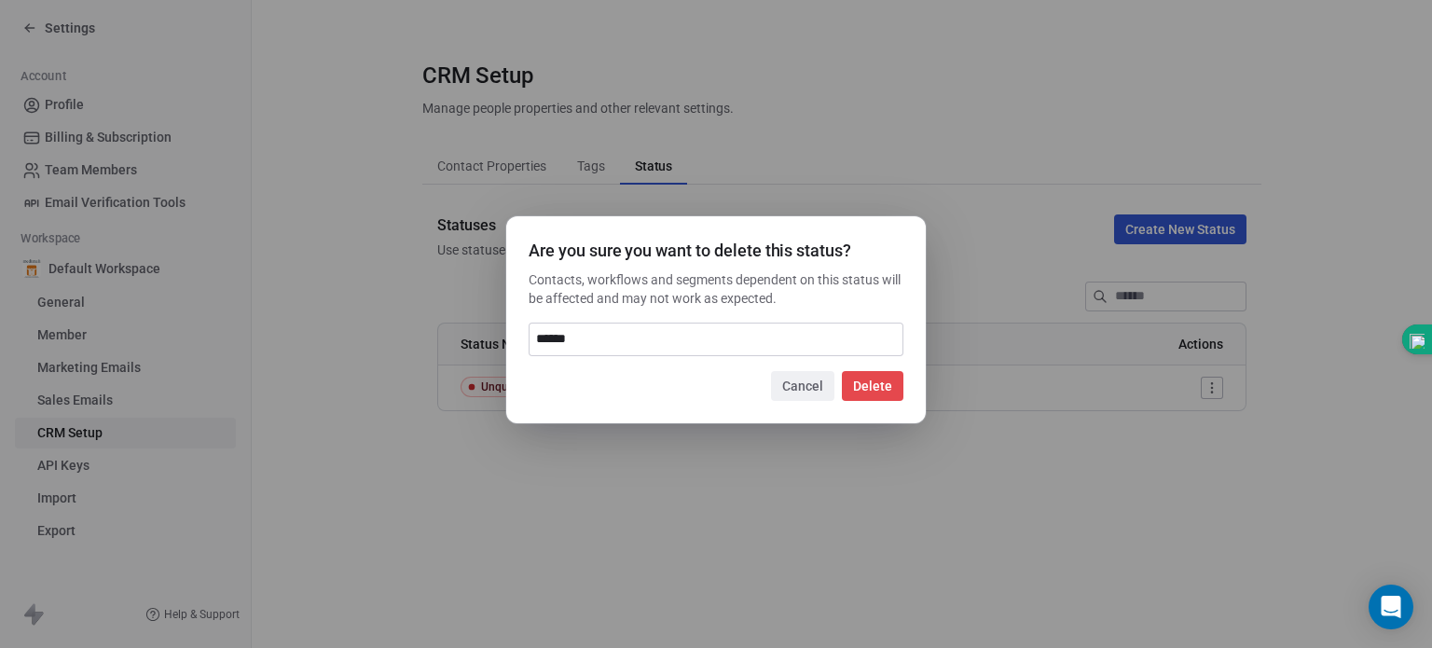
type input "******"
click at [891, 380] on button "Delete" at bounding box center [873, 386] width 62 height 30
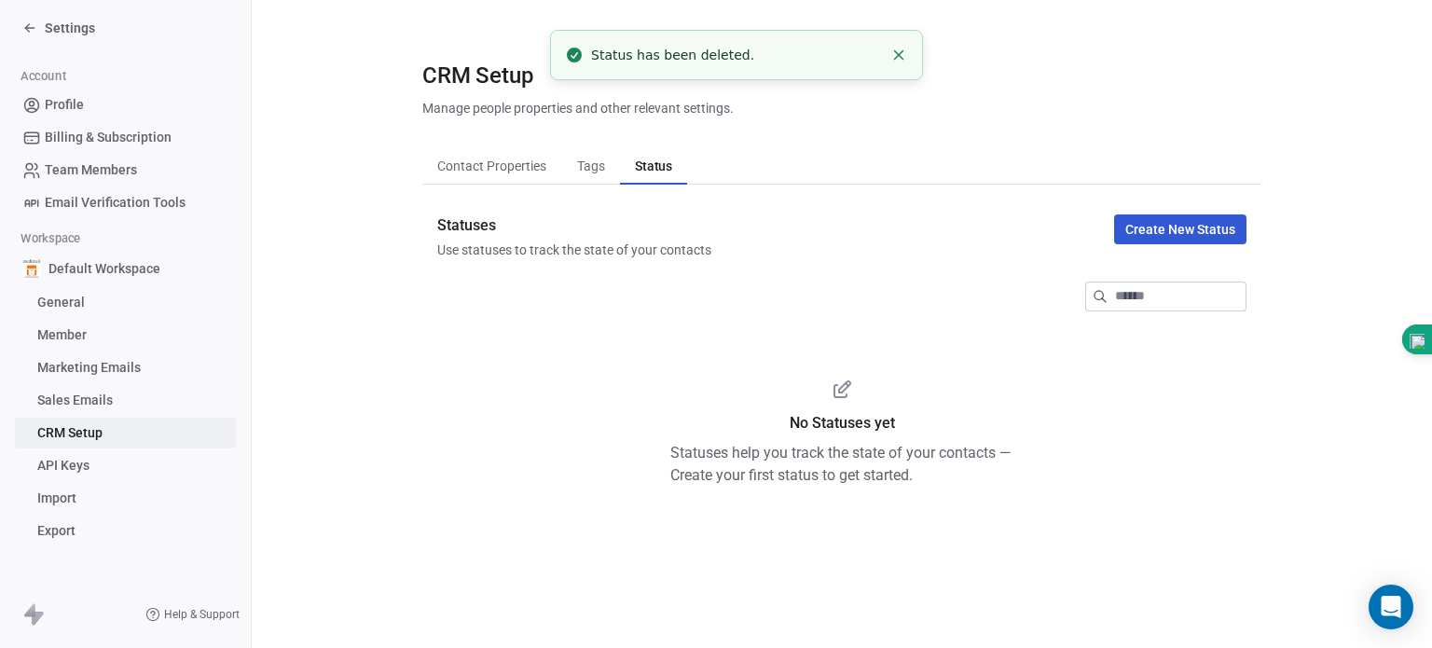
click at [508, 170] on span "Contact Properties" at bounding box center [492, 166] width 124 height 26
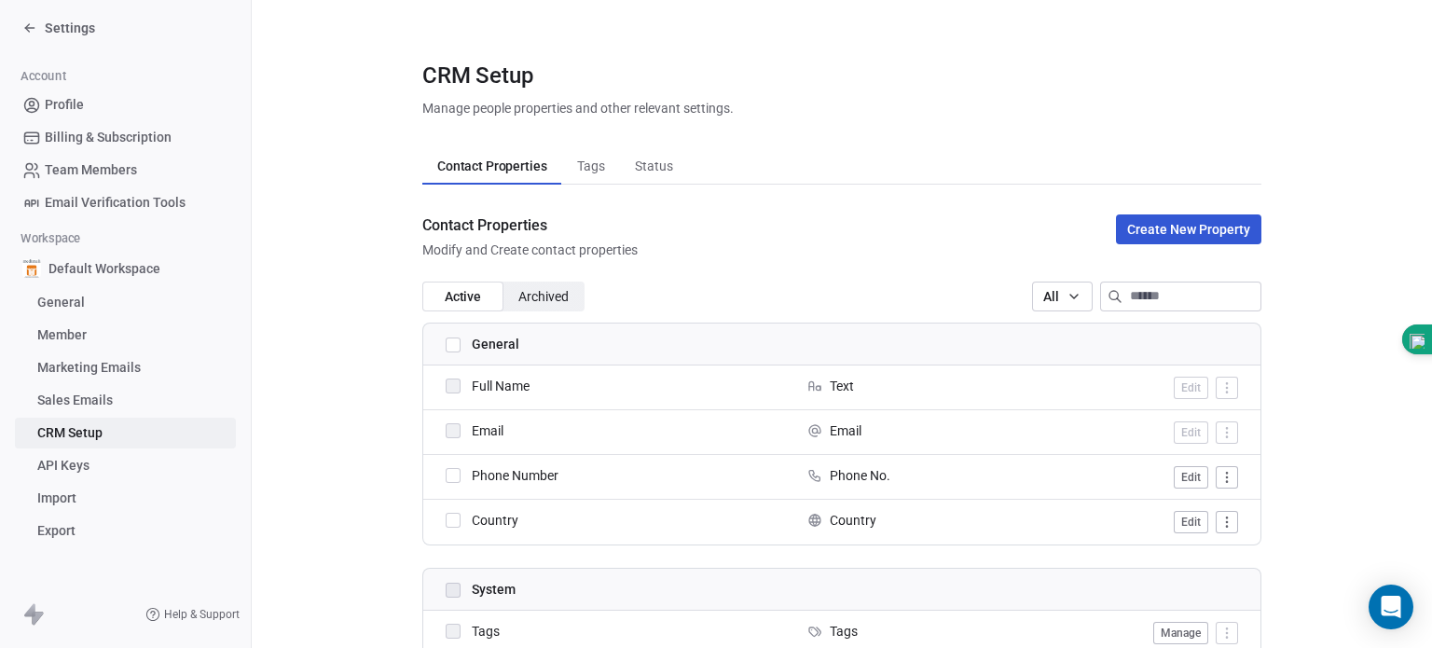
click at [578, 176] on span "Tags" at bounding box center [590, 166] width 43 height 26
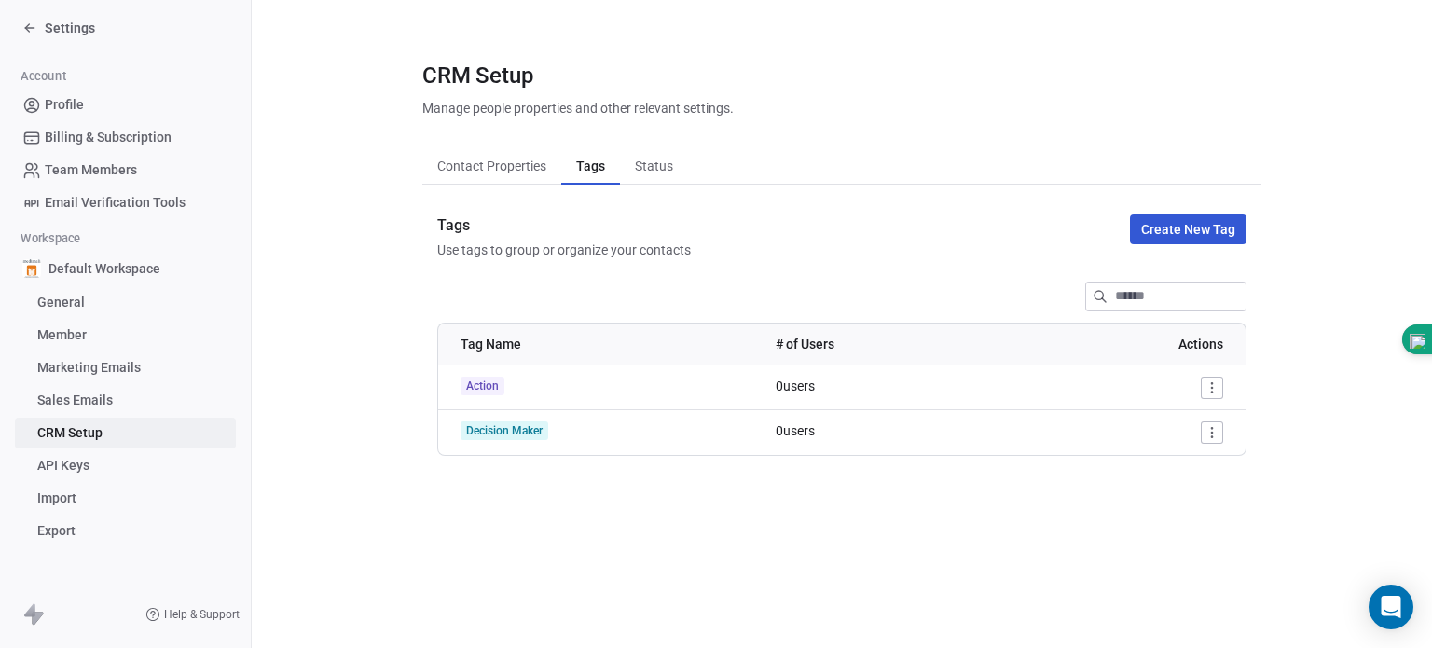
click at [649, 158] on span "Status" at bounding box center [653, 166] width 53 height 26
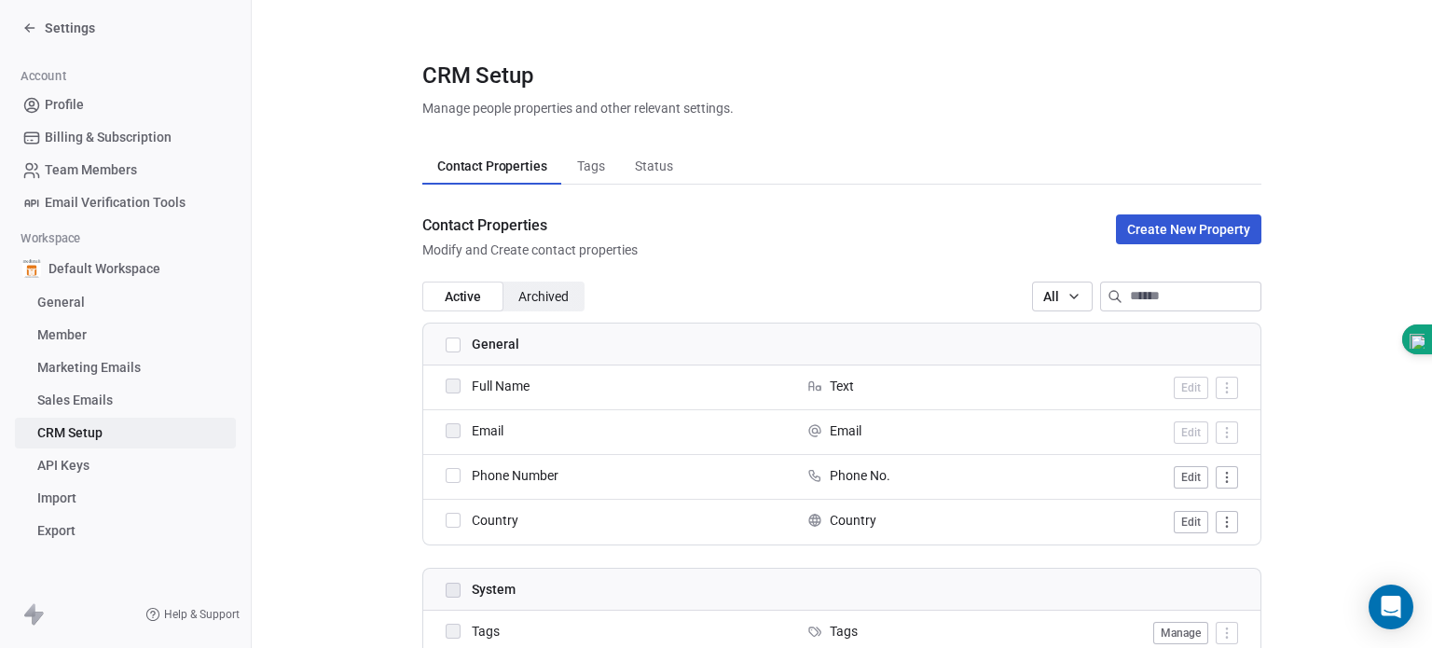
click at [474, 171] on span "Contact Properties" at bounding box center [492, 166] width 124 height 26
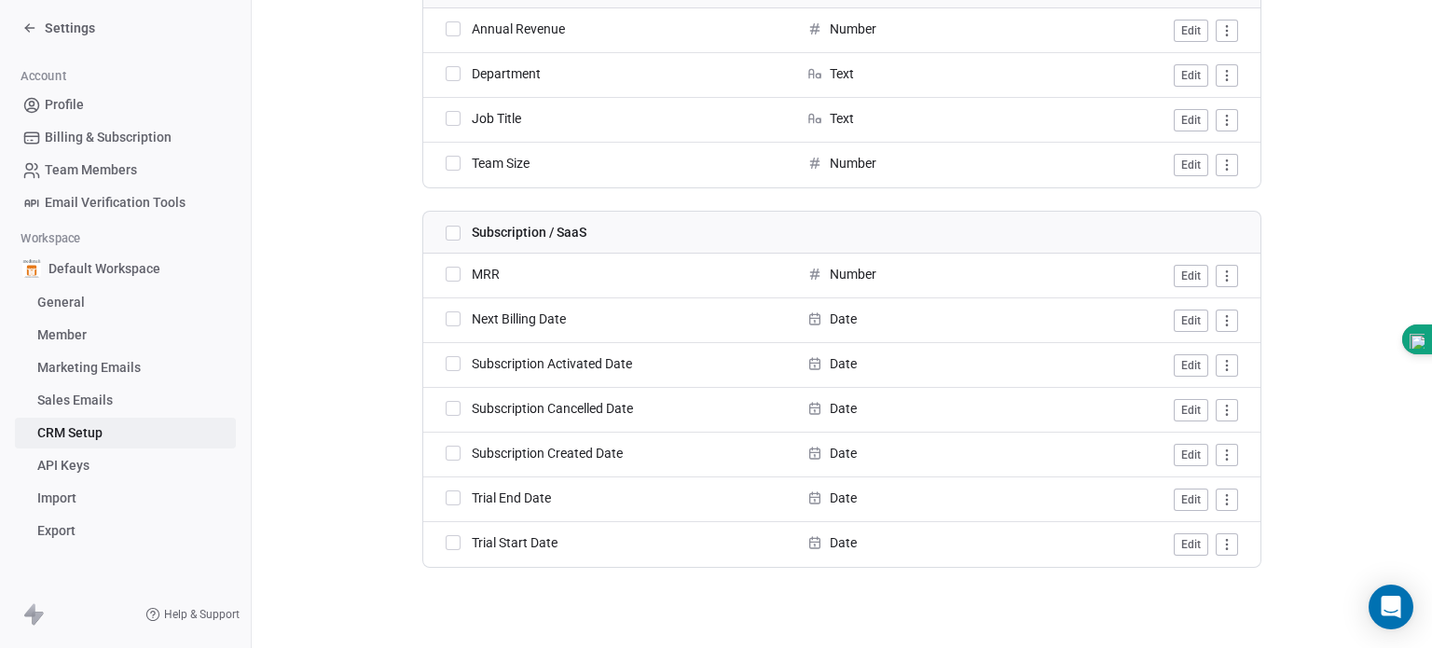
scroll to position [1260, 0]
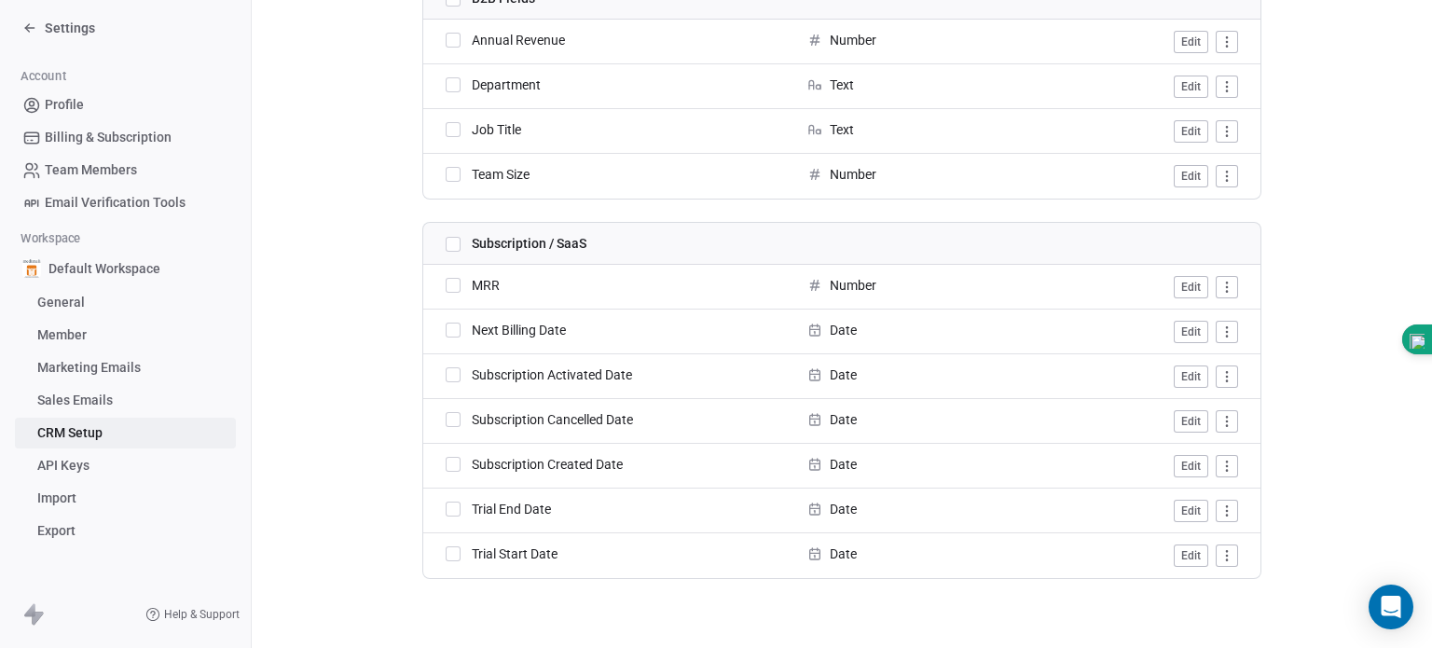
click at [446, 246] on button "button" at bounding box center [453, 244] width 15 height 15
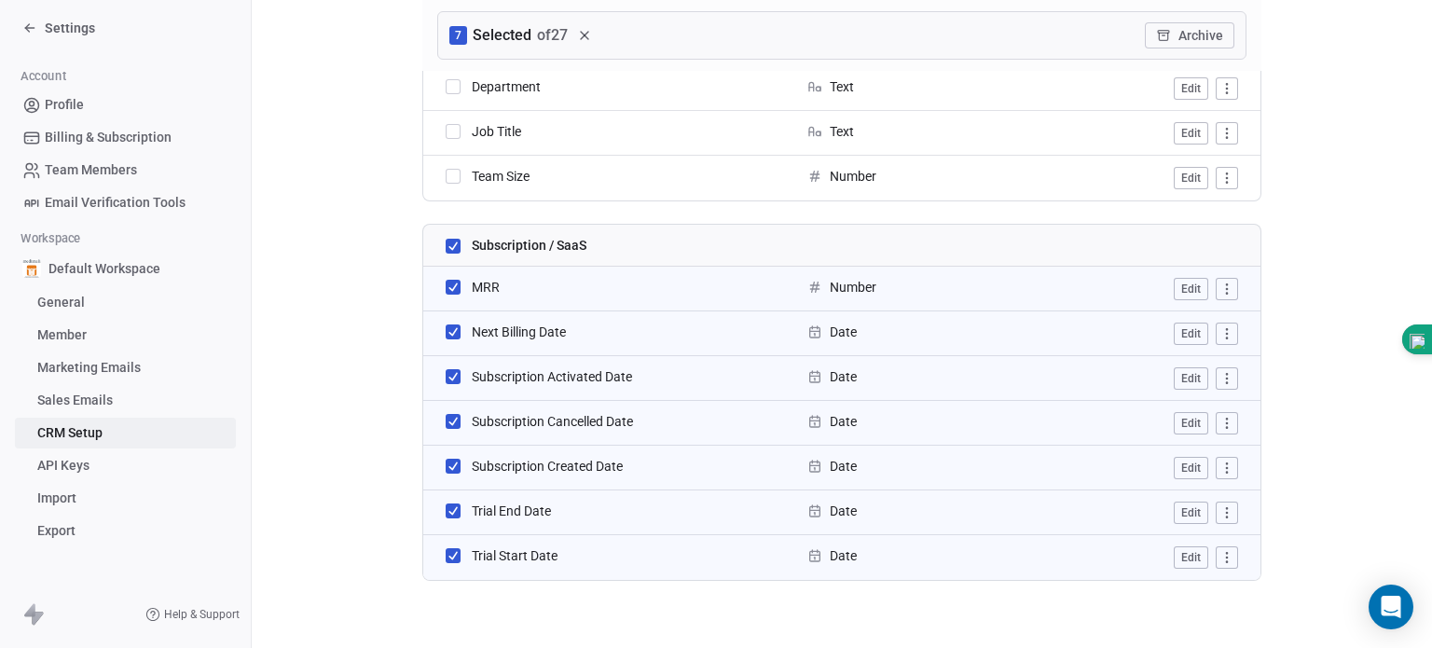
scroll to position [1331, 0]
click at [446, 511] on button "button" at bounding box center [453, 508] width 15 height 15
click at [447, 551] on button "button" at bounding box center [453, 553] width 15 height 15
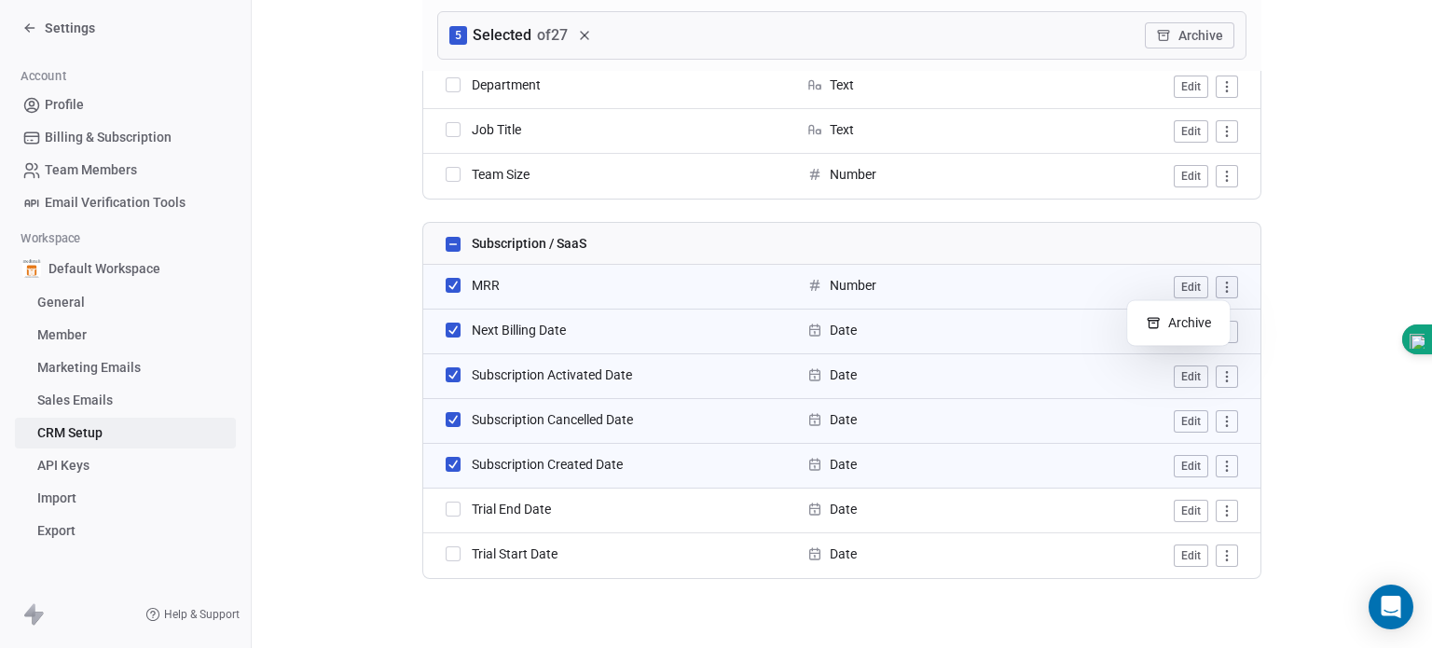
click at [1221, 286] on html "Settings Account Profile Billing & Subscription Team Members Email Verification…" at bounding box center [716, 324] width 1432 height 648
click at [1183, 286] on html "Settings Account Profile Billing & Subscription Team Members Email Verification…" at bounding box center [716, 324] width 1432 height 648
click at [1183, 286] on button "Edit" at bounding box center [1190, 287] width 34 height 22
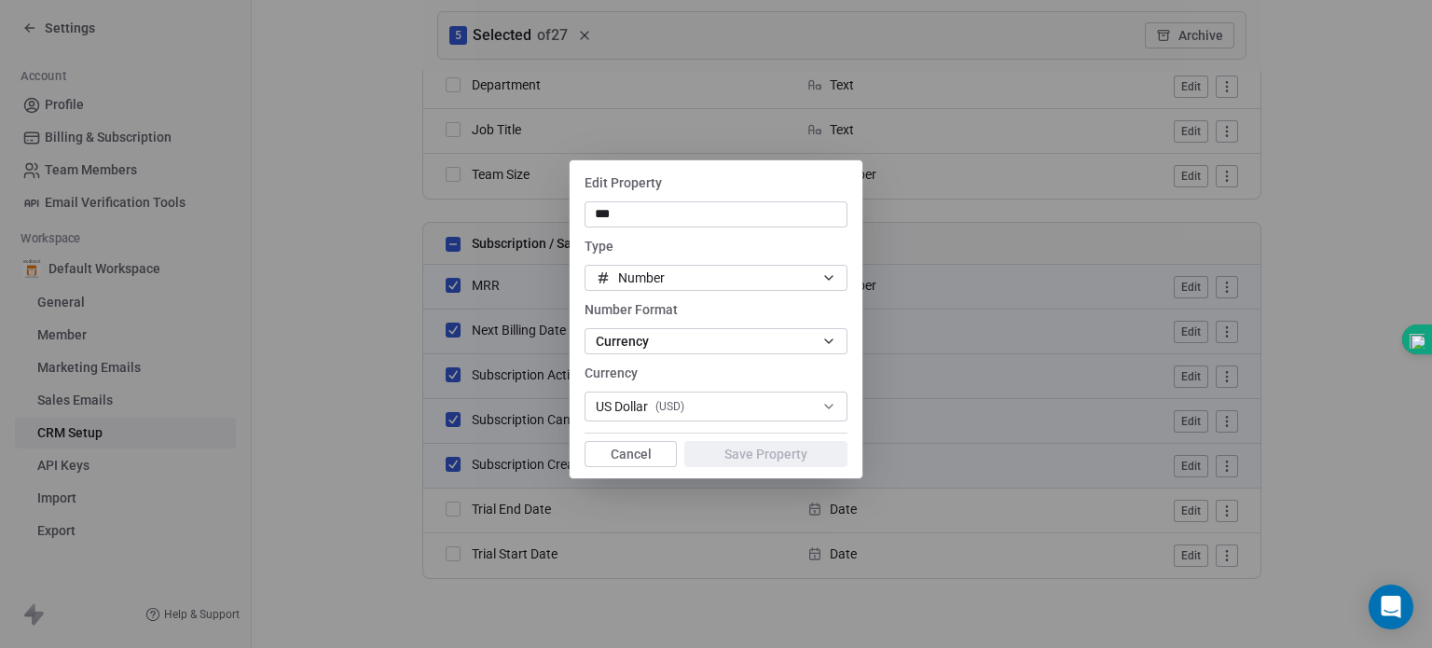
click at [650, 458] on button "Cancel" at bounding box center [630, 454] width 92 height 26
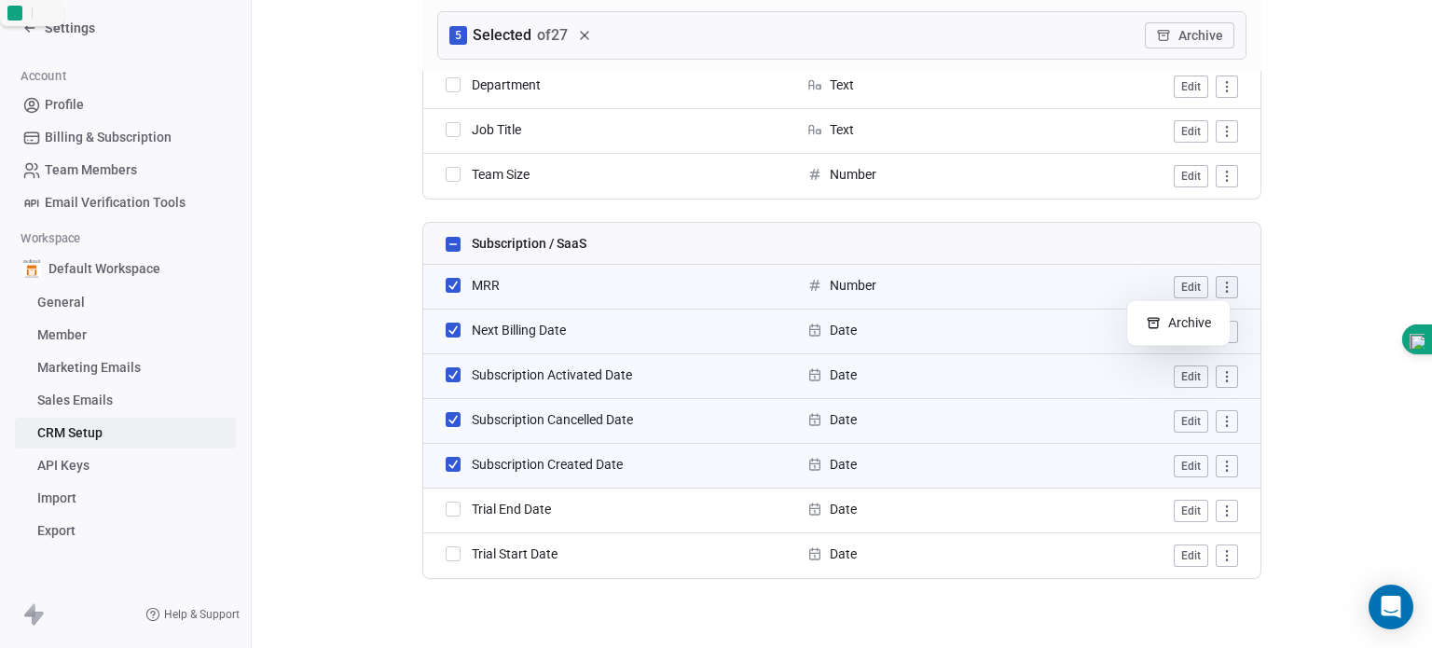
click at [1219, 283] on html "Settings Account Profile Billing & Subscription Team Members Email Verification…" at bounding box center [716, 324] width 1432 height 648
click at [1202, 318] on div "Archive" at bounding box center [1178, 323] width 88 height 30
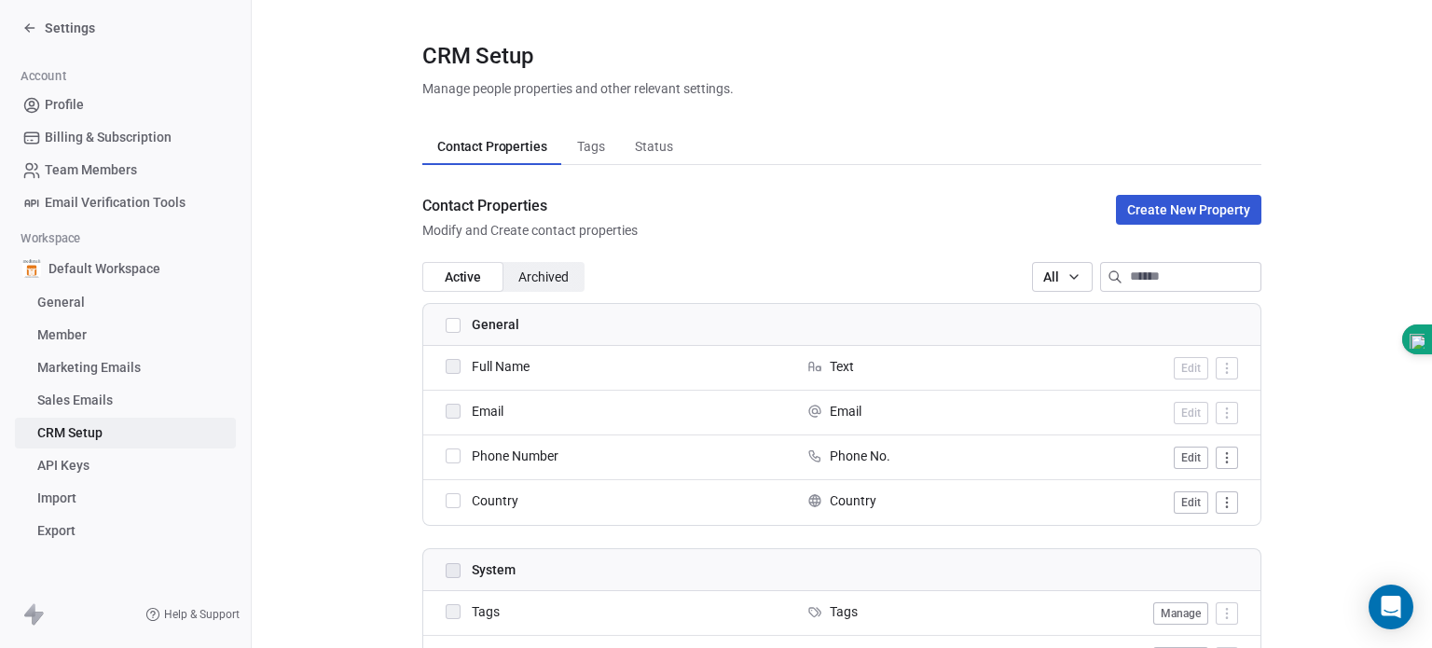
scroll to position [0, 0]
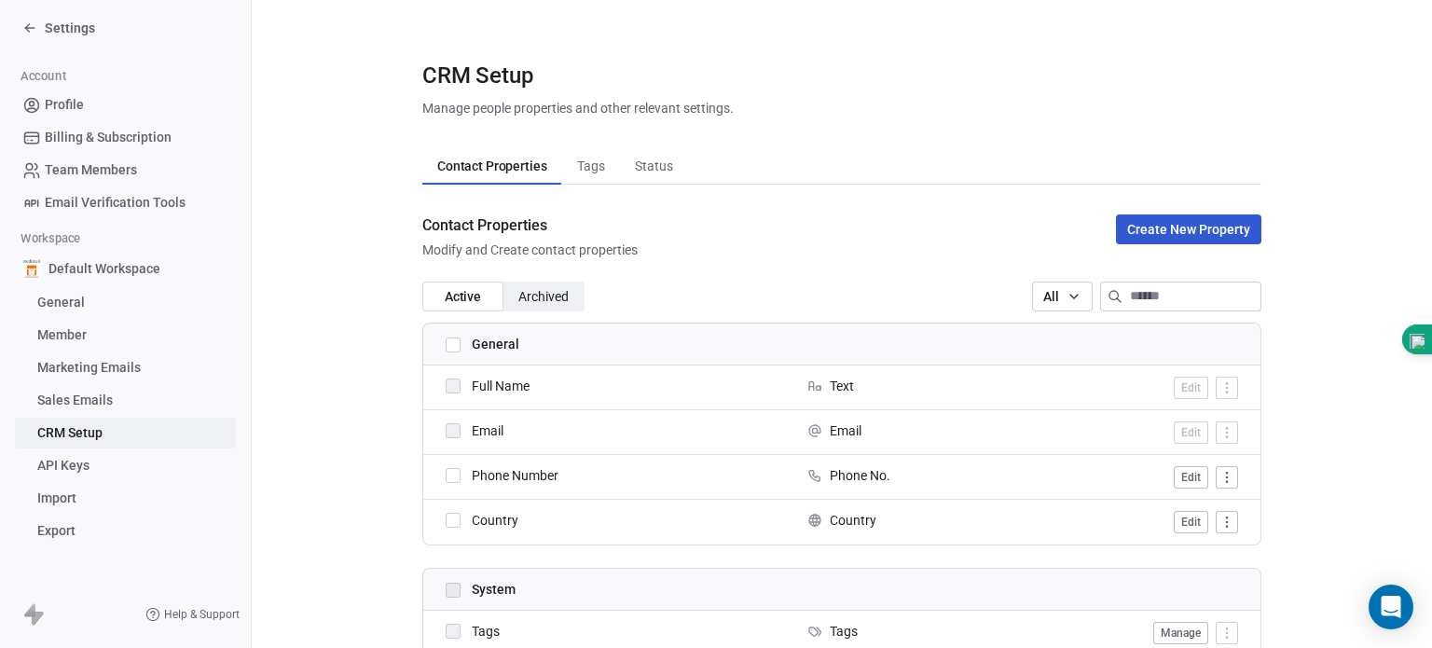
click at [1208, 232] on button "Create New Property" at bounding box center [1188, 229] width 145 height 30
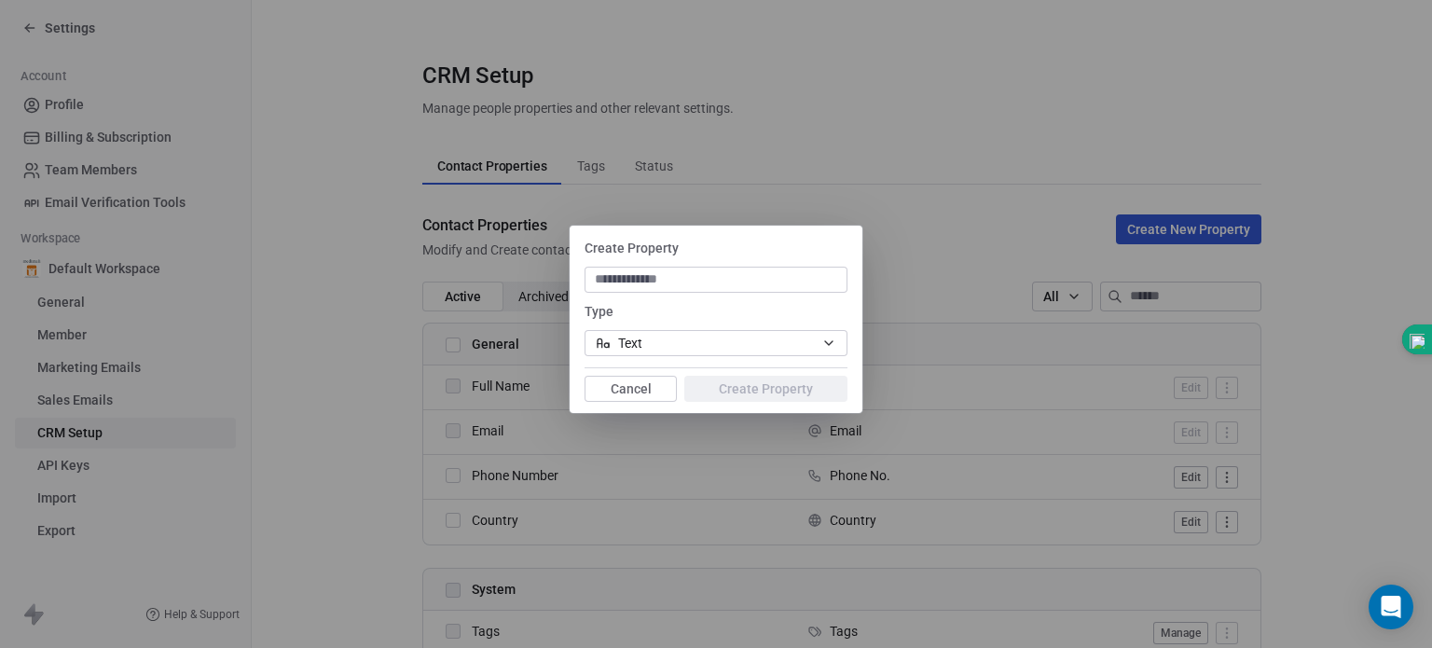
click at [351, 257] on div "Create Property Type Text Cancel Create Property" at bounding box center [716, 324] width 1432 height 256
click at [367, 259] on div "Create Property Type Text Cancel Create Property" at bounding box center [716, 324] width 1432 height 256
click at [608, 276] on input at bounding box center [715, 279] width 255 height 19
type input "**********"
click at [829, 344] on icon "button" at bounding box center [828, 343] width 7 height 4
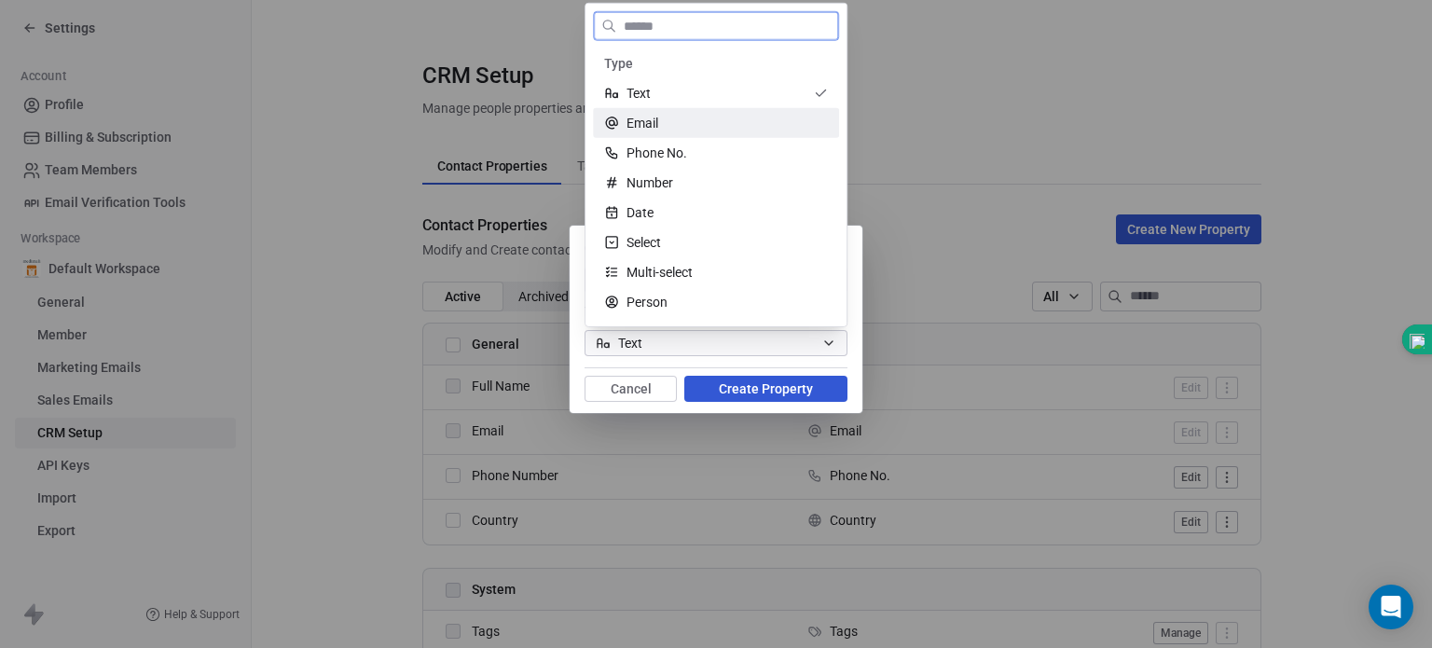
click at [693, 118] on div "Email" at bounding box center [716, 123] width 224 height 19
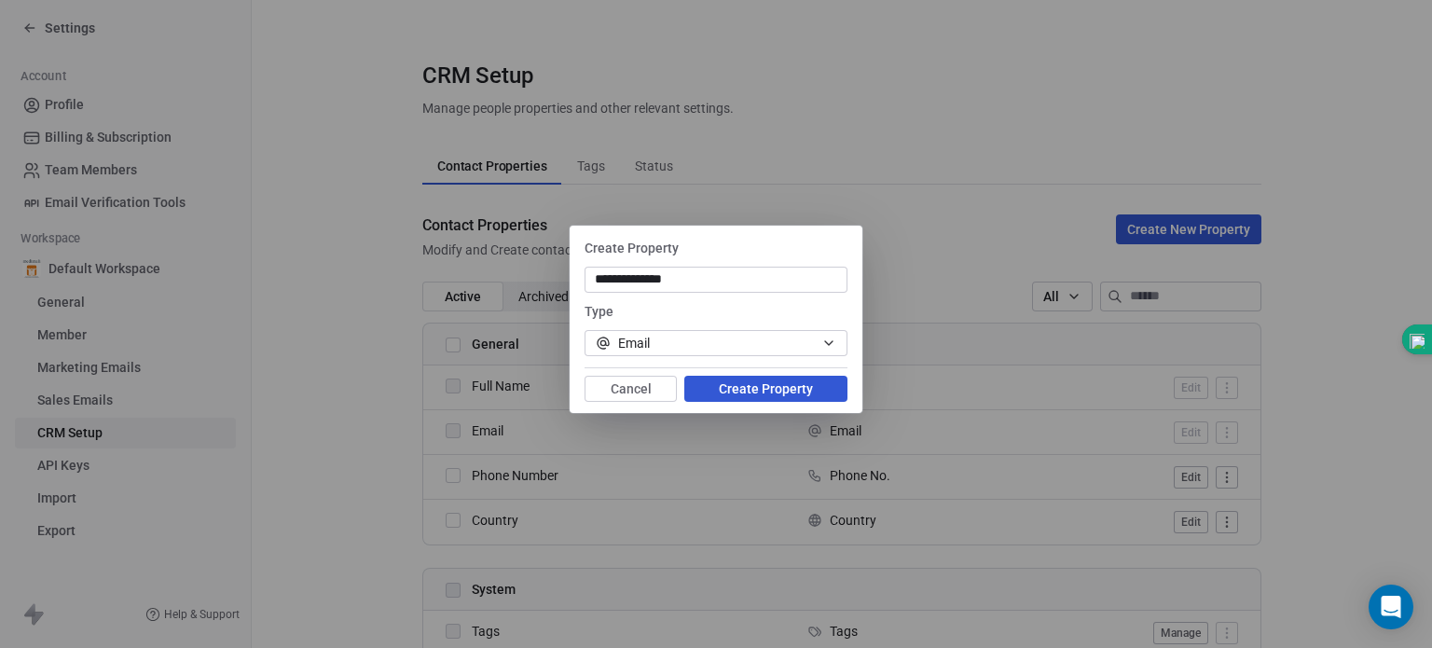
click at [720, 391] on button "Create Property" at bounding box center [765, 389] width 163 height 26
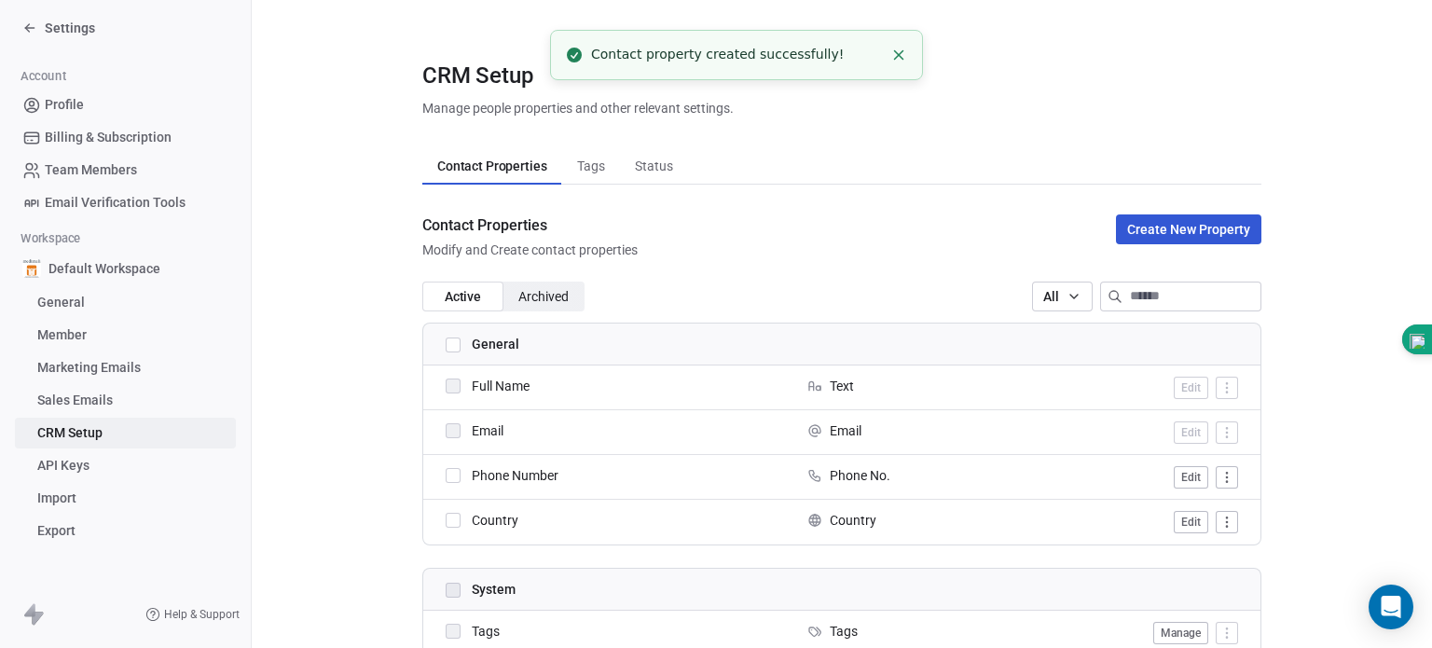
click at [742, 59] on div "Contact property created successfully!" at bounding box center [737, 55] width 292 height 20
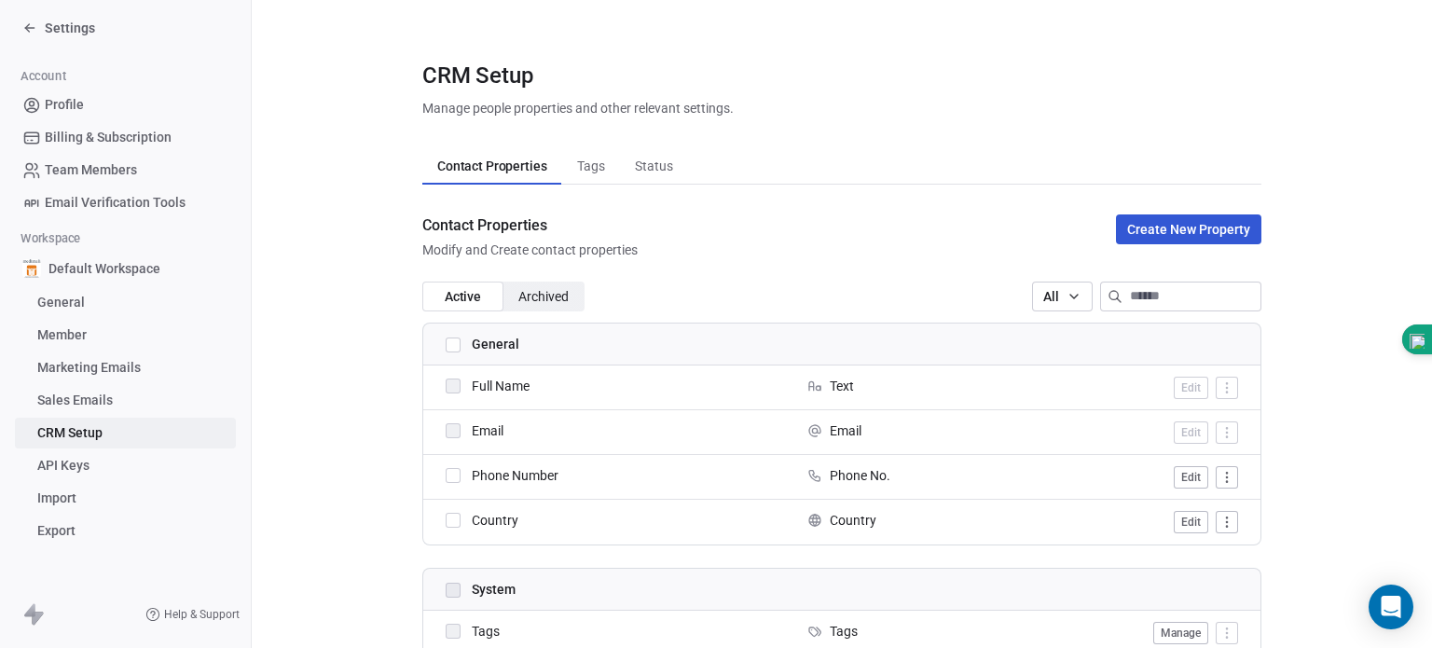
click at [151, 433] on link "CRM Setup" at bounding box center [125, 433] width 221 height 31
click at [477, 160] on span "Contact Properties" at bounding box center [492, 166] width 124 height 26
click at [470, 292] on span "Active" at bounding box center [462, 297] width 35 height 20
click at [660, 111] on span "Manage people properties and other relevant settings." at bounding box center [577, 108] width 311 height 19
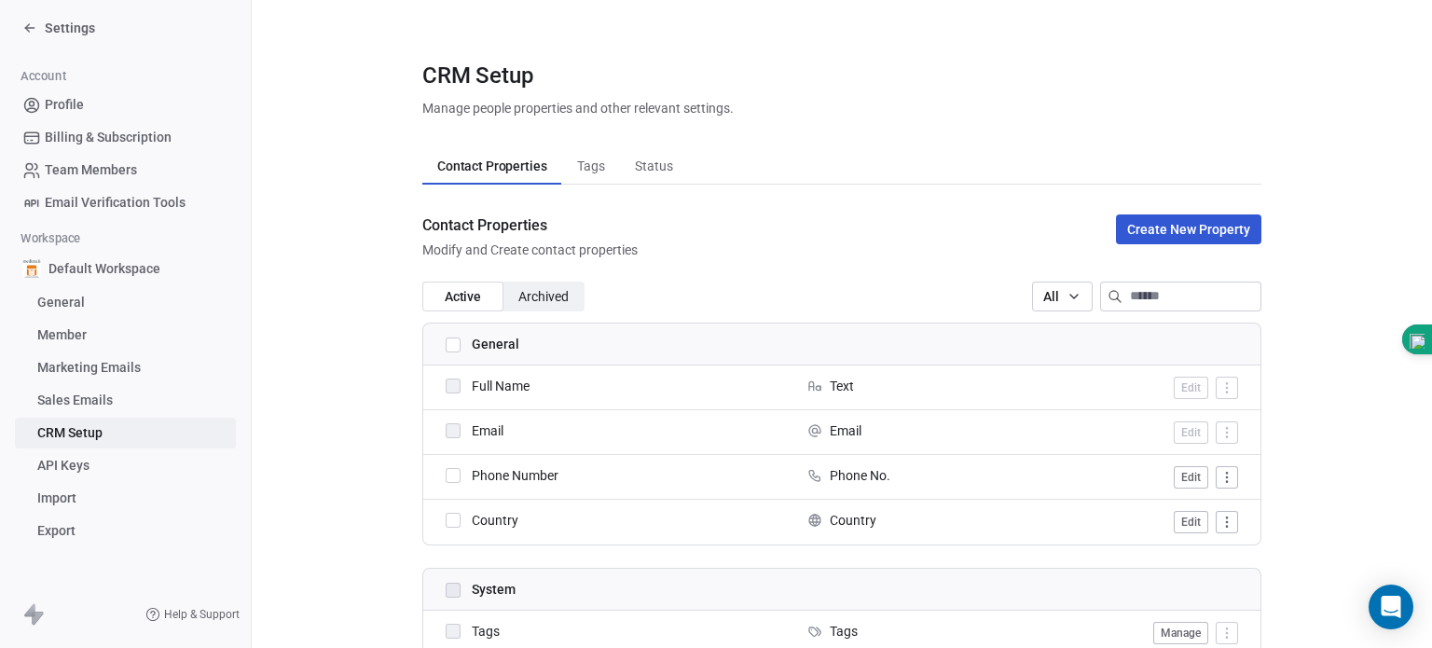
click at [1066, 299] on icon "button" at bounding box center [1073, 296] width 15 height 15
click at [960, 192] on html "Settings Account Profile Billing & Subscription Team Members Email Verification…" at bounding box center [716, 324] width 1432 height 648
click at [1130, 295] on input at bounding box center [1195, 296] width 130 height 28
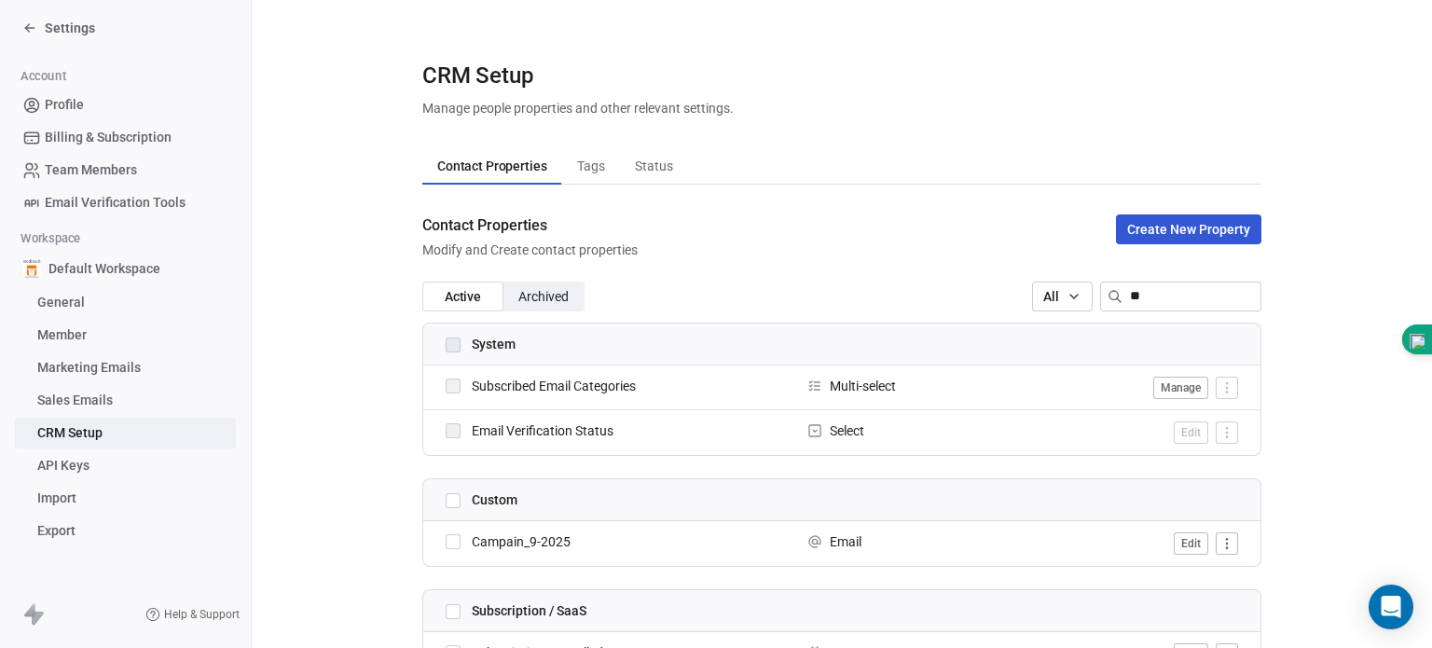
type input "*"
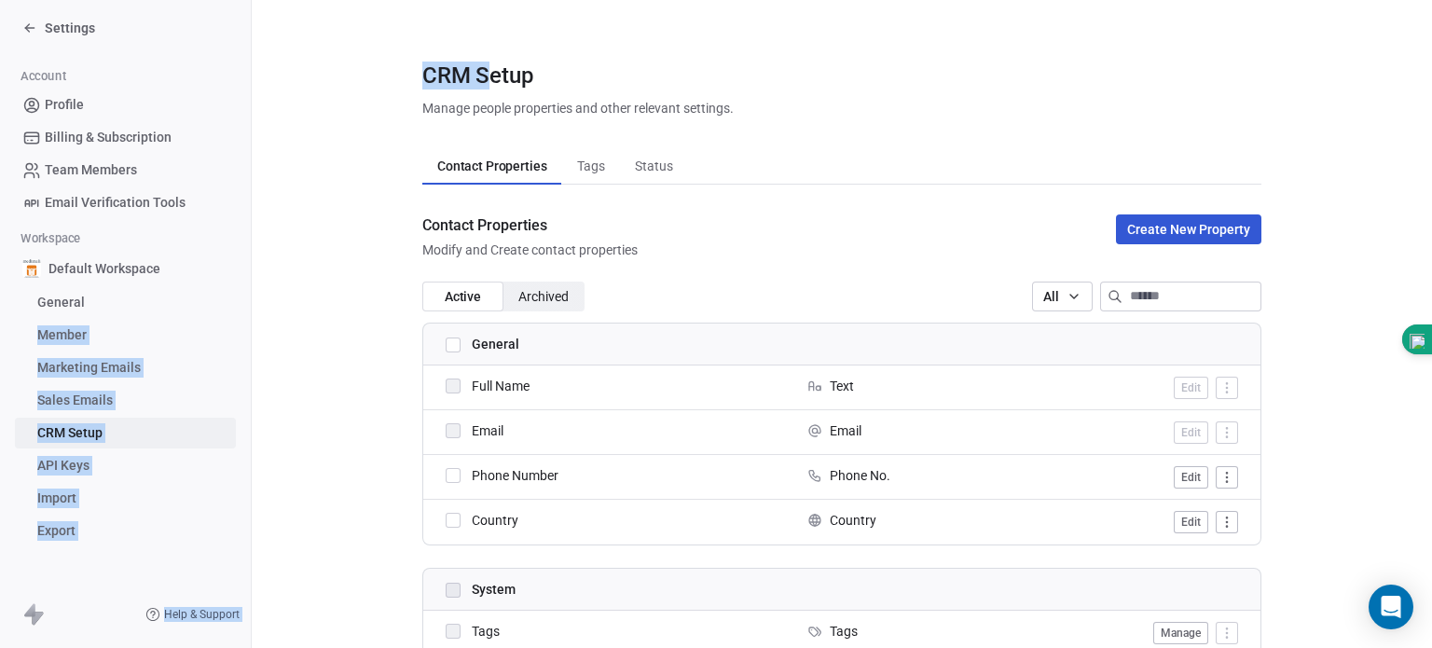
drag, startPoint x: 479, startPoint y: 85, endPoint x: 92, endPoint y: 311, distance: 448.2
click at [92, 311] on div "Settings Account Profile Billing & Subscription Team Members Email Verification…" at bounding box center [716, 324] width 1432 height 648
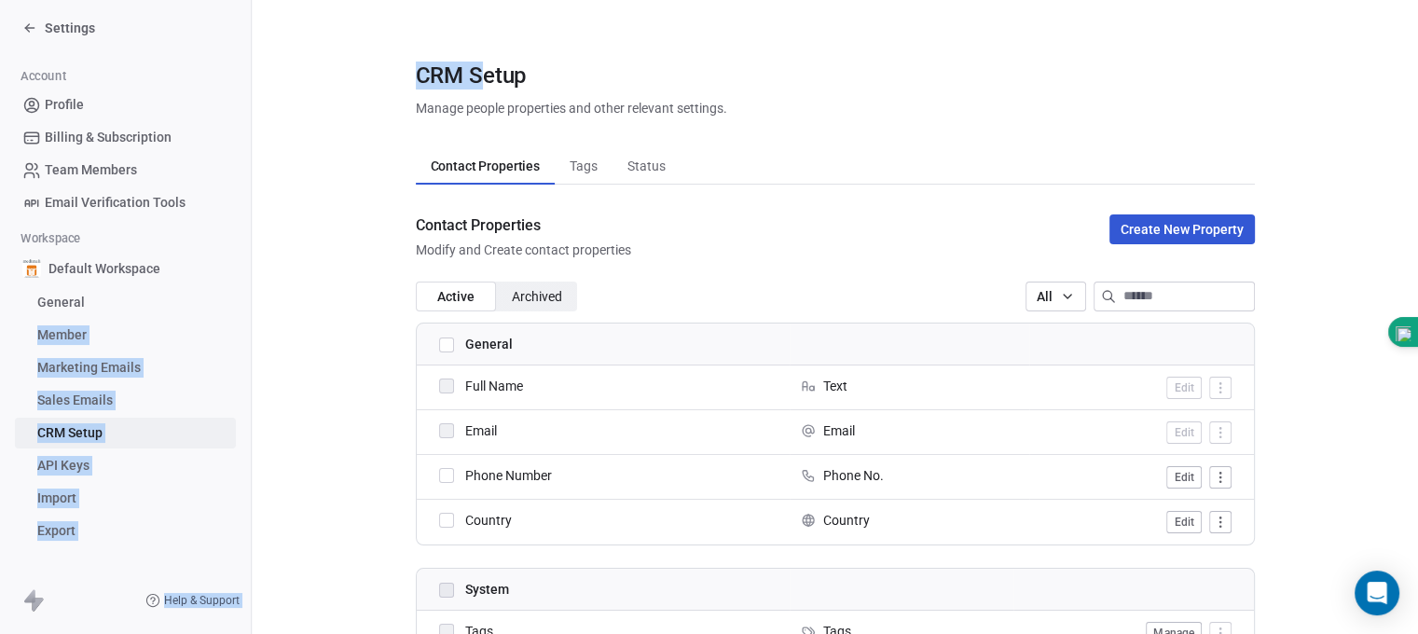
click at [73, 309] on span "General" at bounding box center [61, 303] width 48 height 20
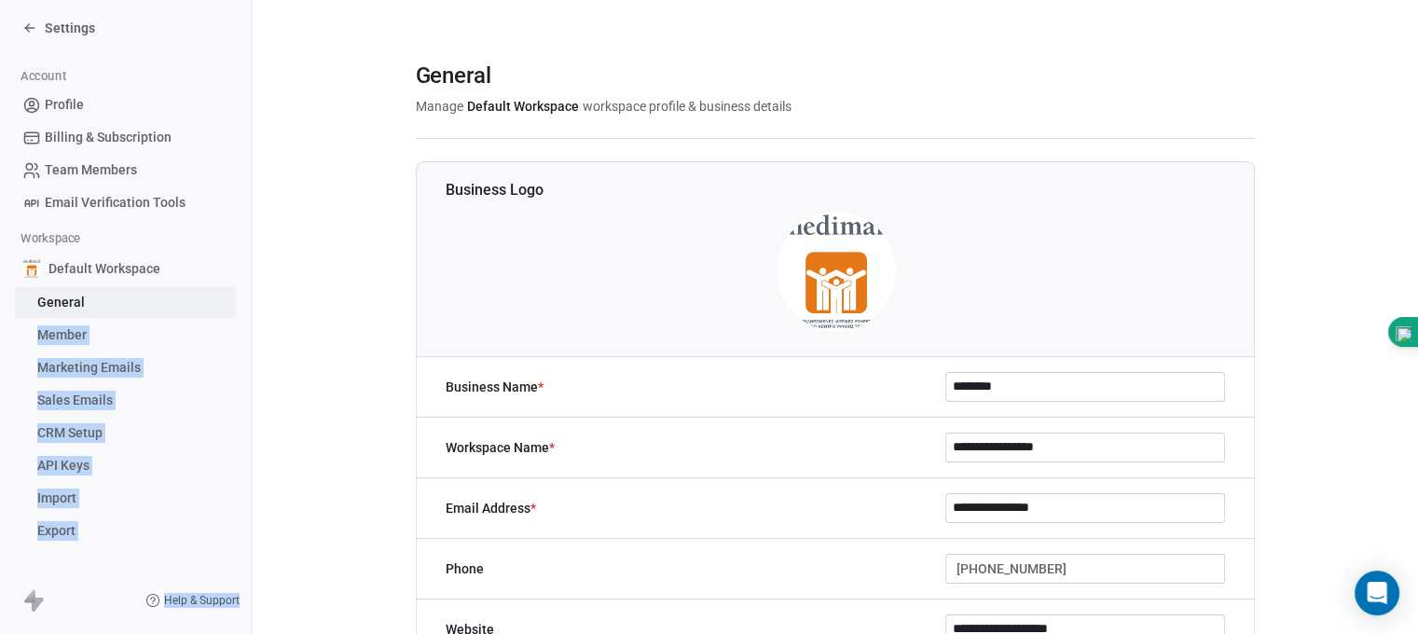
click at [73, 309] on span "General" at bounding box center [61, 303] width 48 height 20
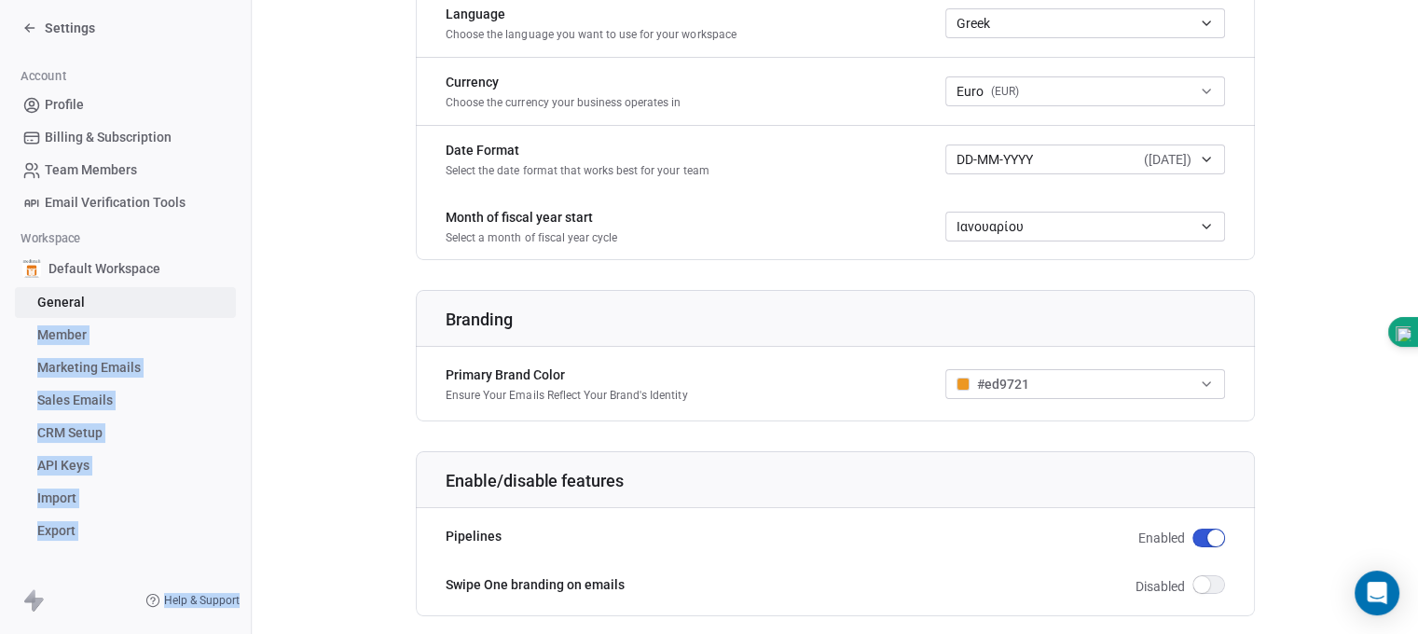
scroll to position [1094, 0]
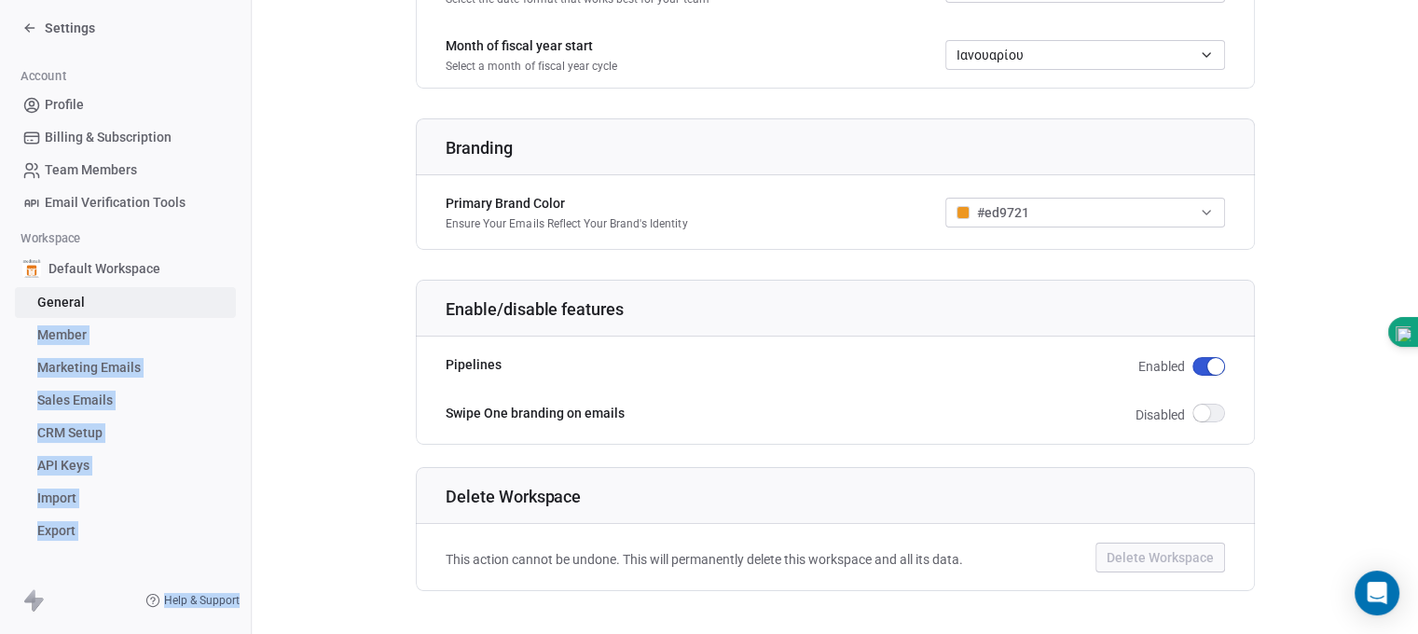
click at [67, 331] on span "Member" at bounding box center [61, 335] width 49 height 20
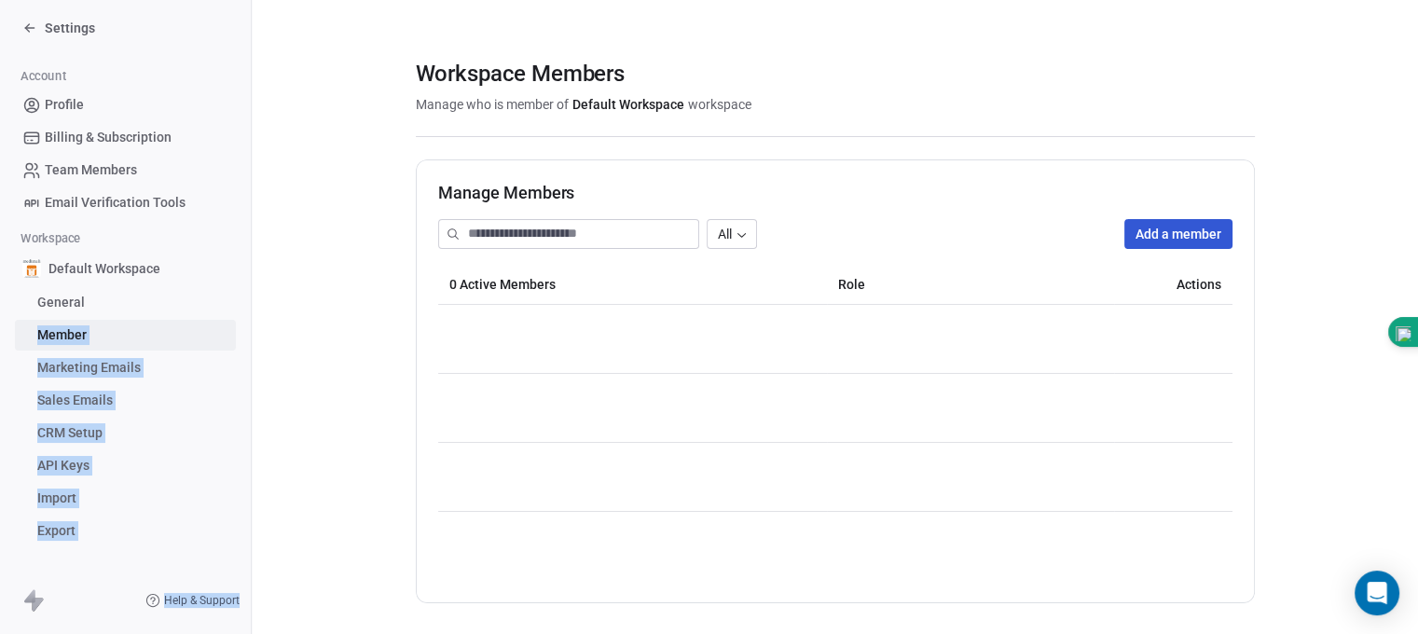
click at [67, 331] on span "Member" at bounding box center [61, 335] width 49 height 20
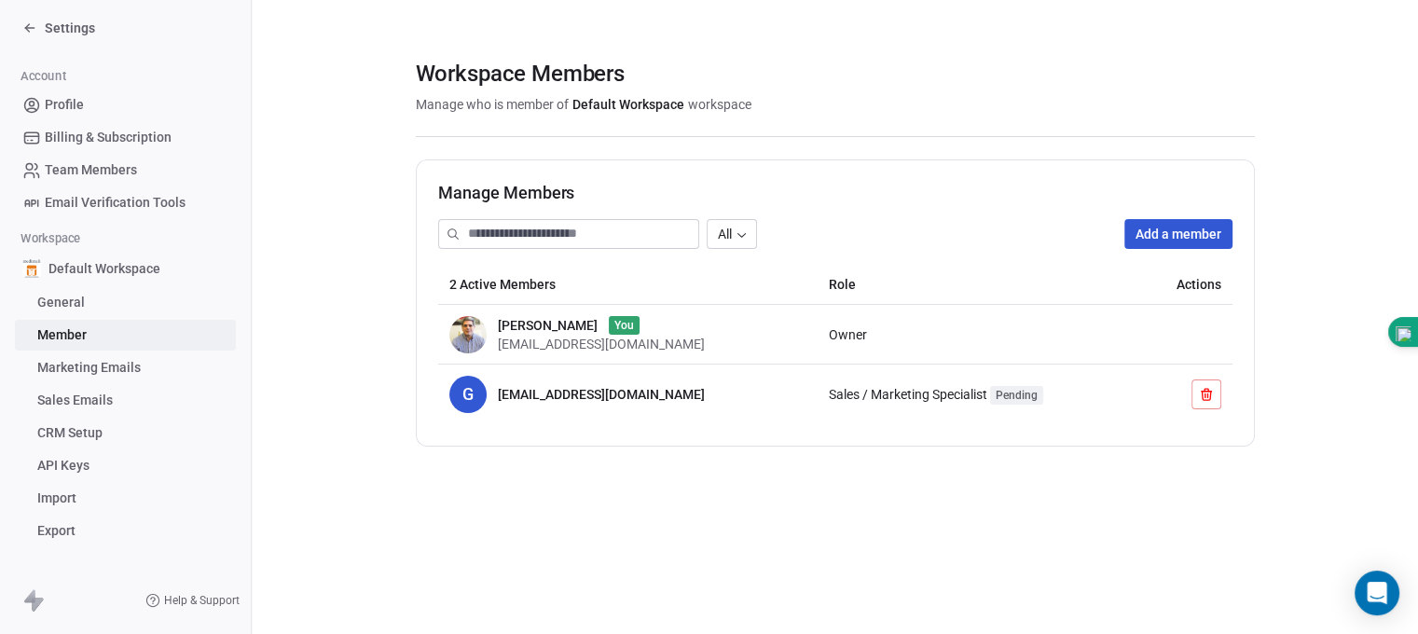
click at [295, 377] on section "Workspace Members Manage who is member of Default Workspace workspace Manage Me…" at bounding box center [835, 253] width 1166 height 506
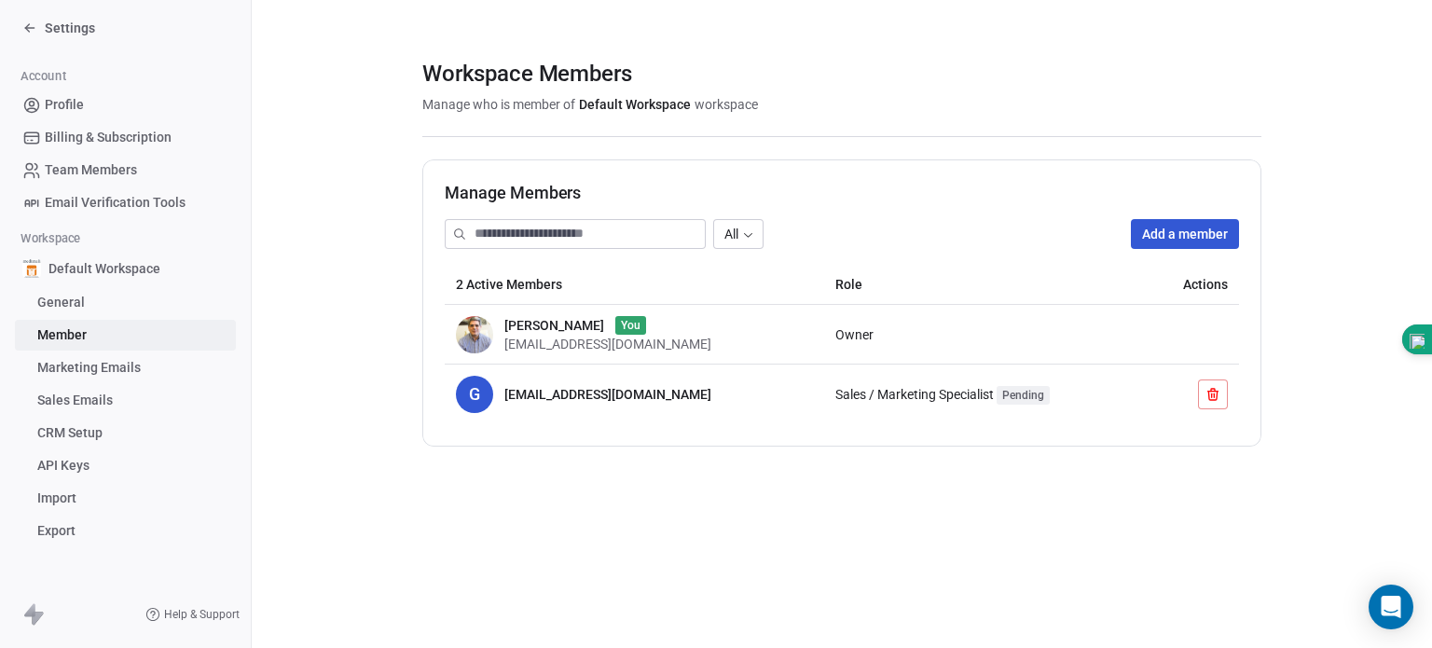
click at [133, 365] on span "Marketing Emails" at bounding box center [88, 368] width 103 height 20
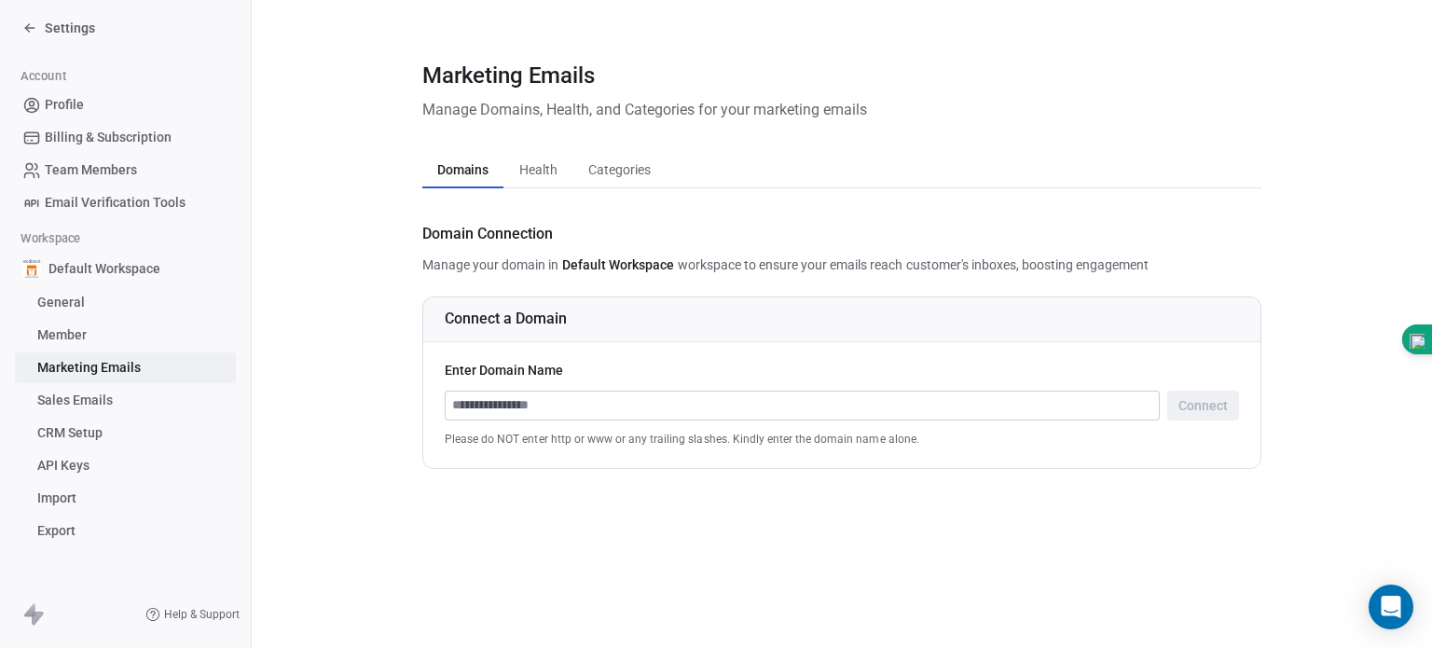
click at [86, 397] on span "Sales Emails" at bounding box center [74, 401] width 75 height 20
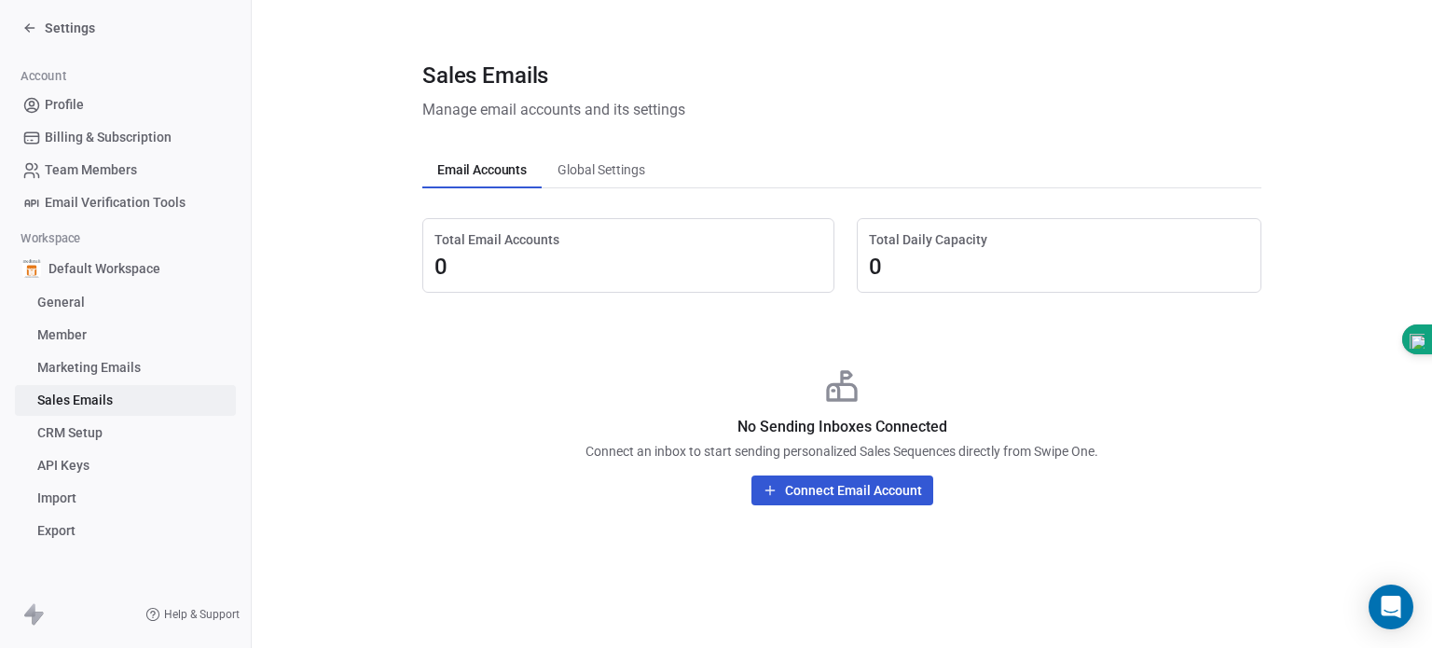
click at [86, 428] on span "CRM Setup" at bounding box center [69, 433] width 65 height 20
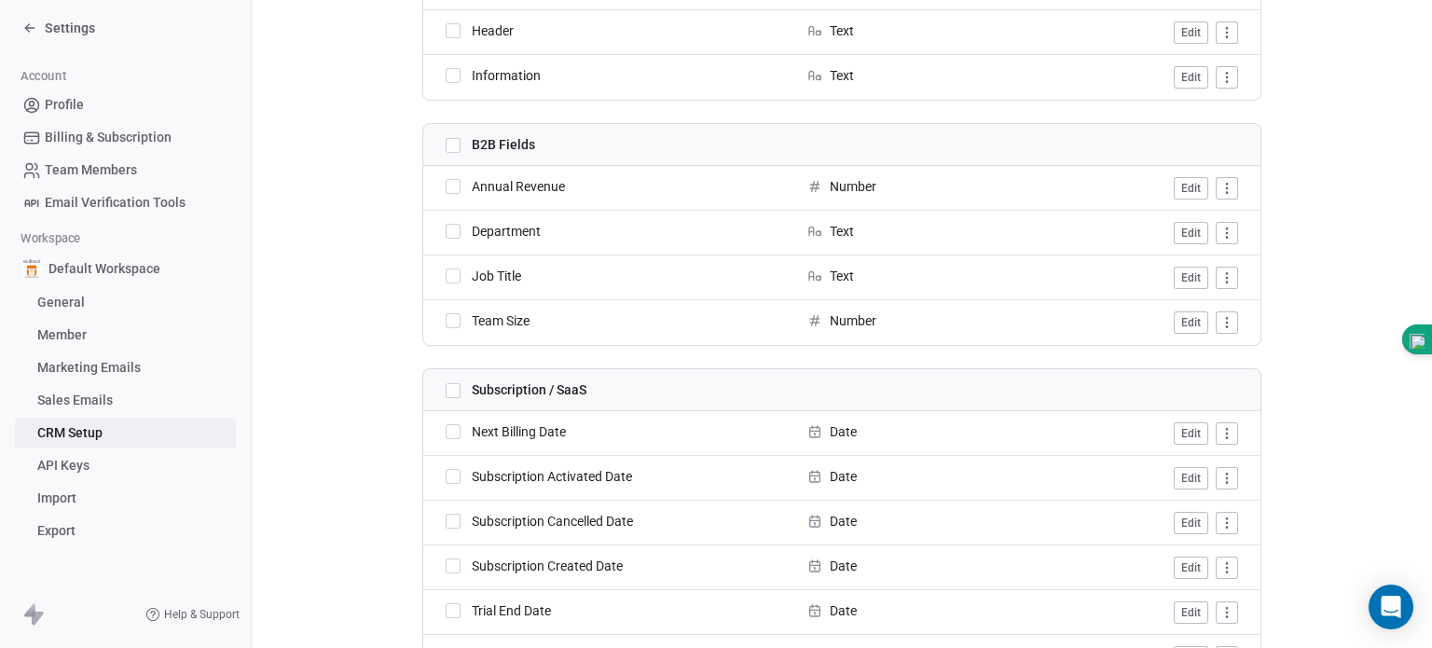
scroll to position [1271, 0]
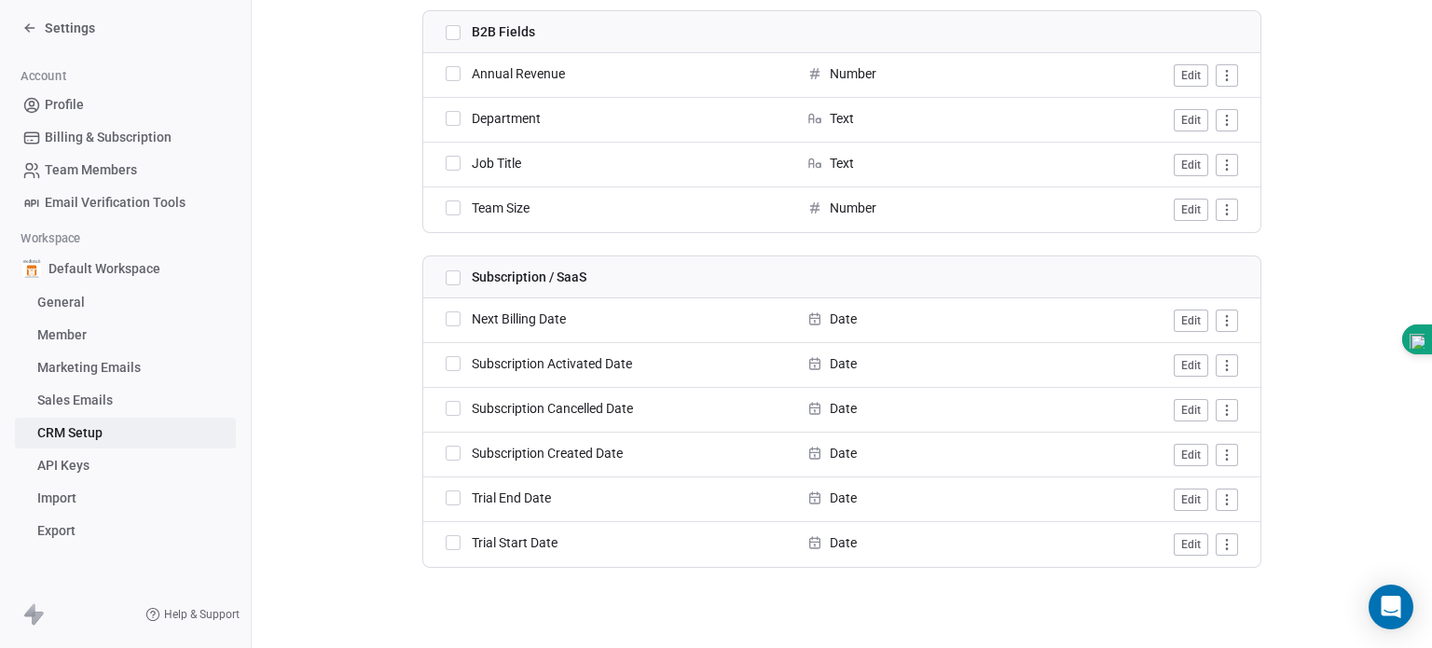
click at [71, 471] on span "API Keys" at bounding box center [63, 466] width 52 height 20
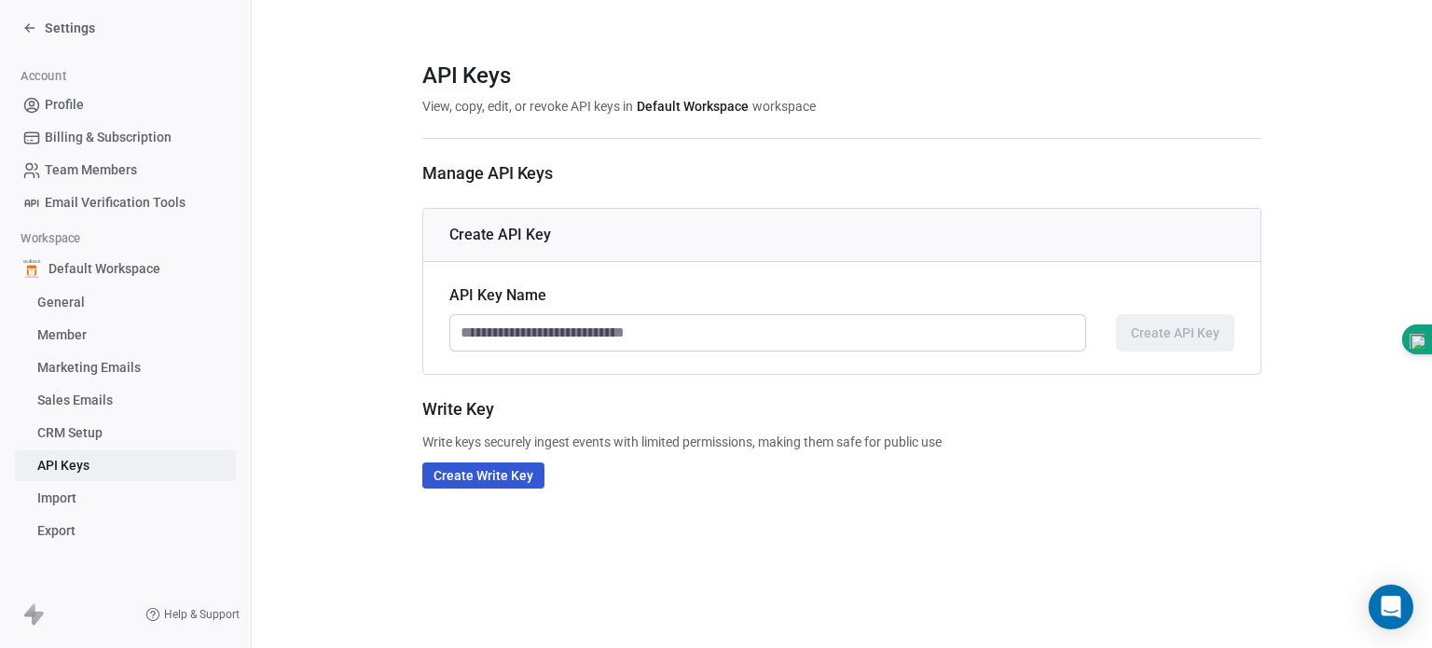
click at [71, 492] on span "Import" at bounding box center [56, 498] width 39 height 20
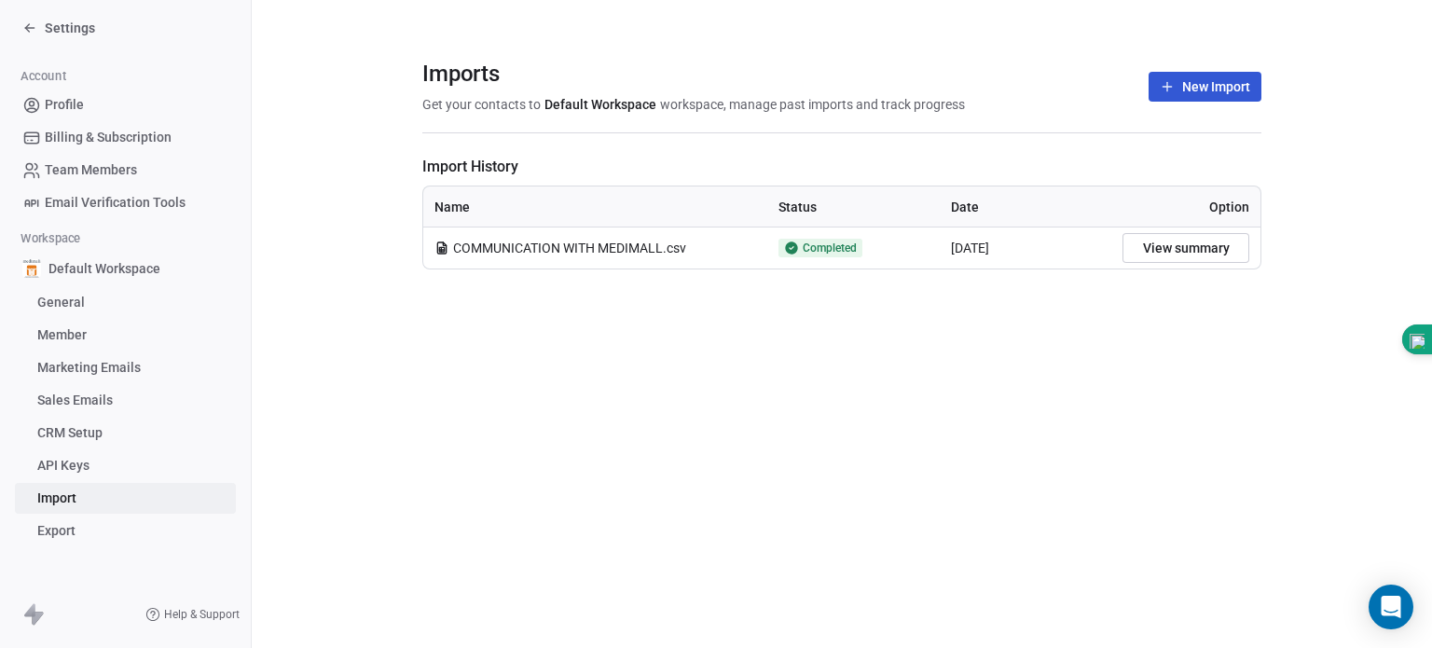
click at [581, 254] on span "COMMUNICATION WITH MEDIMALL.csv" at bounding box center [569, 248] width 233 height 19
click at [1149, 235] on button "View summary" at bounding box center [1185, 248] width 127 height 30
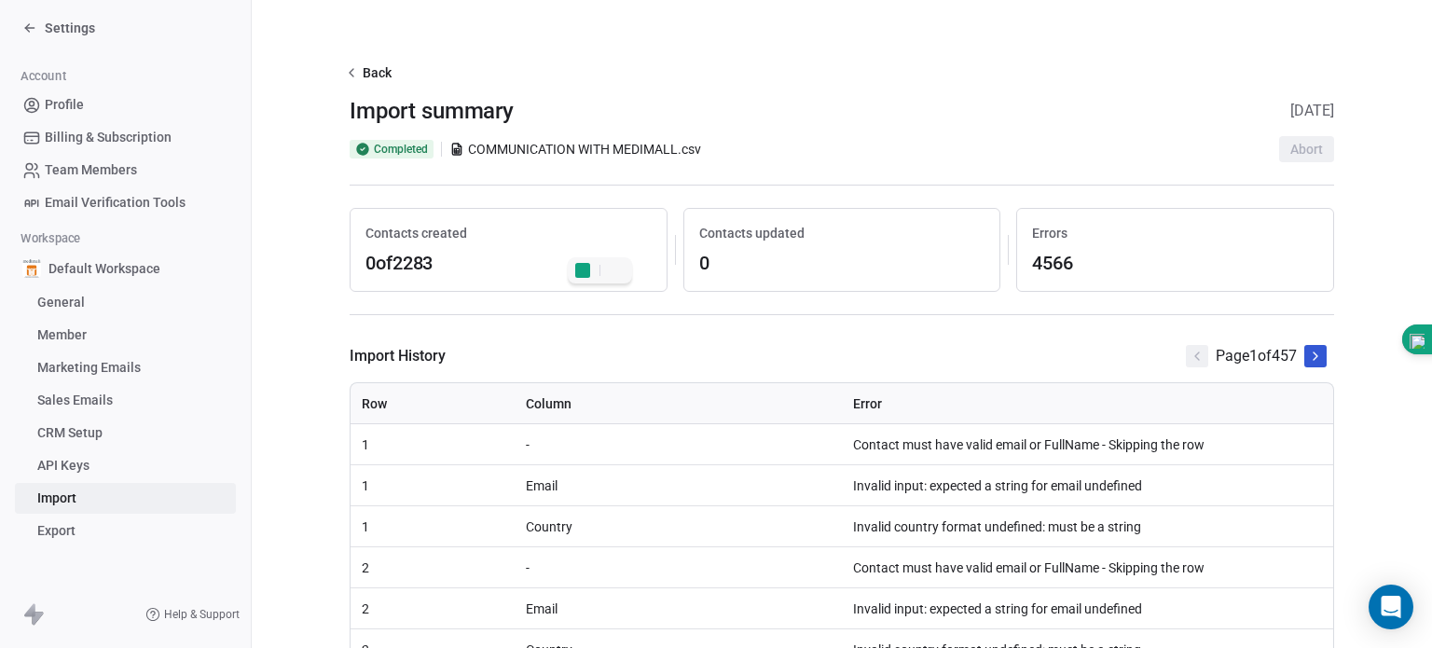
click at [624, 149] on span "COMMUNICATION WITH MEDIMALL.csv" at bounding box center [584, 149] width 233 height 19
click at [555, 154] on span "COMMUNICATION WITH MEDIMALL.csv" at bounding box center [584, 149] width 233 height 19
click at [153, 531] on link "Export" at bounding box center [125, 530] width 221 height 31
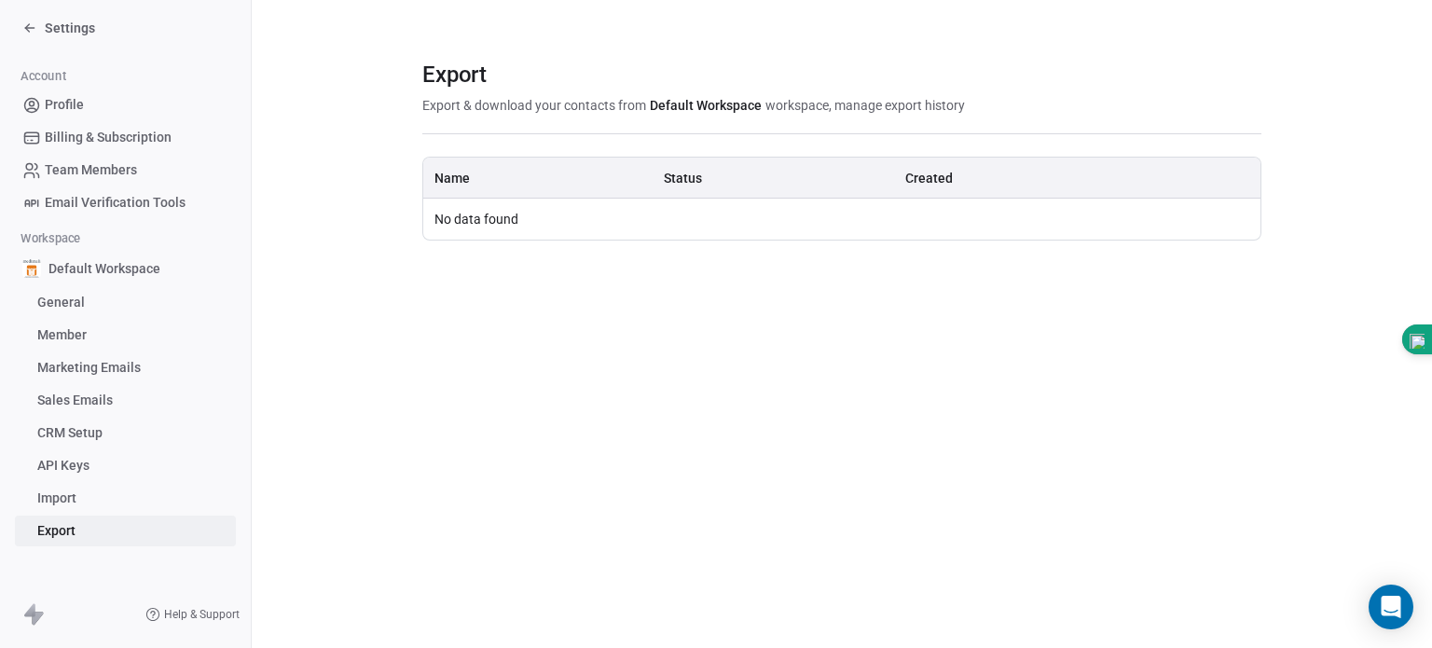
click at [143, 501] on link "Import" at bounding box center [125, 498] width 221 height 31
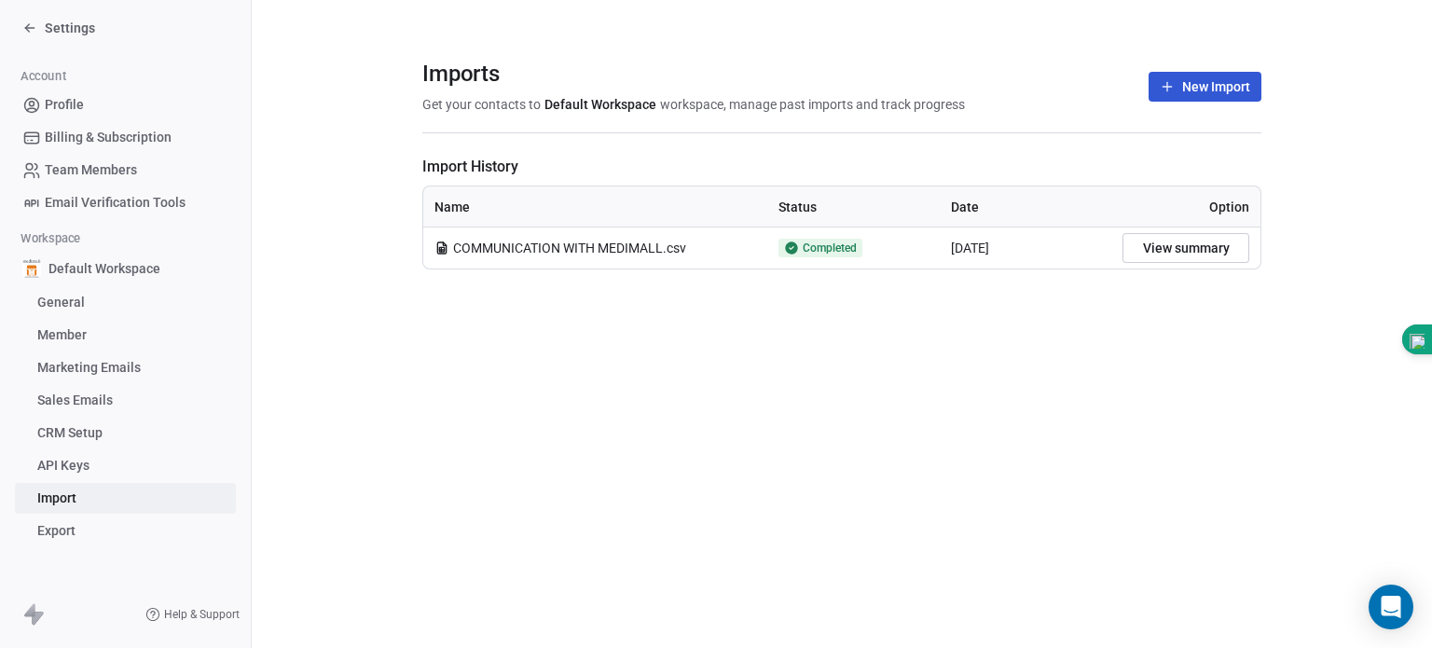
click at [191, 609] on span "Help & Support" at bounding box center [201, 614] width 75 height 15
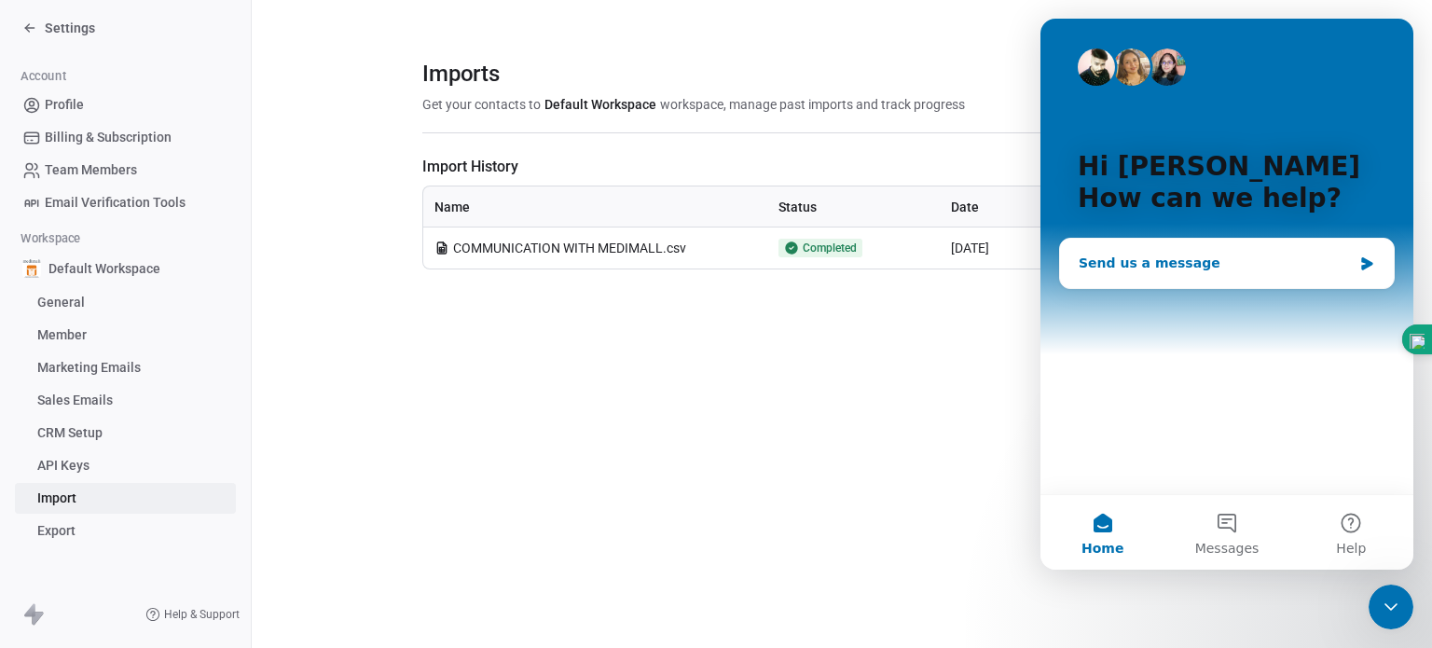
click at [1128, 256] on div "Send us a message" at bounding box center [1214, 264] width 273 height 20
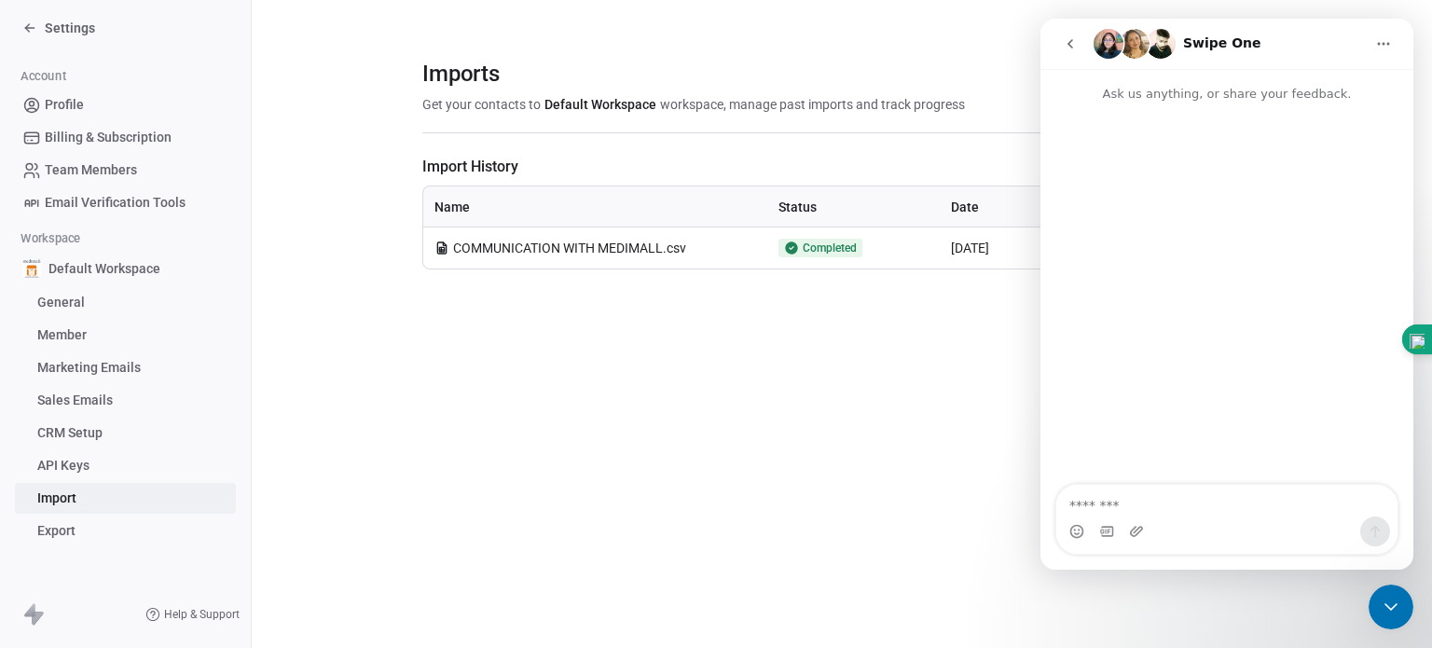
click at [1072, 39] on icon "go back" at bounding box center [1070, 43] width 6 height 9
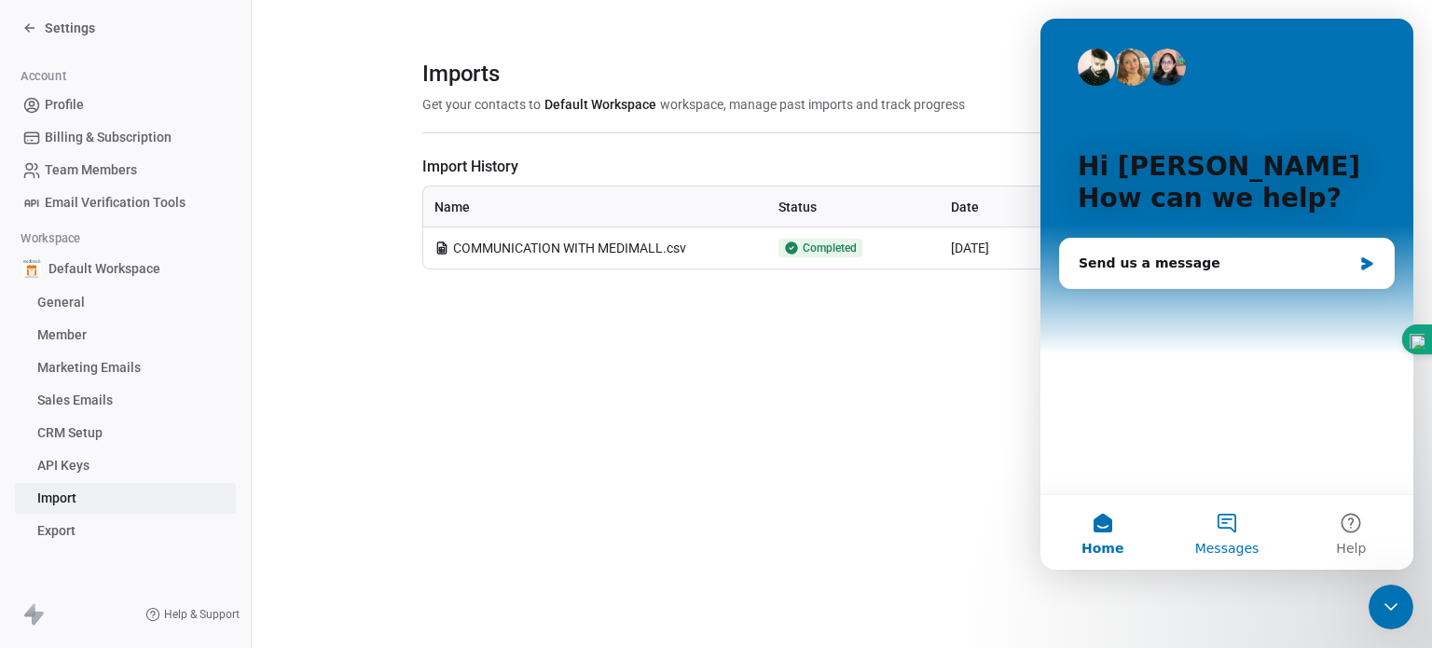
click at [1223, 525] on button "Messages" at bounding box center [1226, 532] width 124 height 75
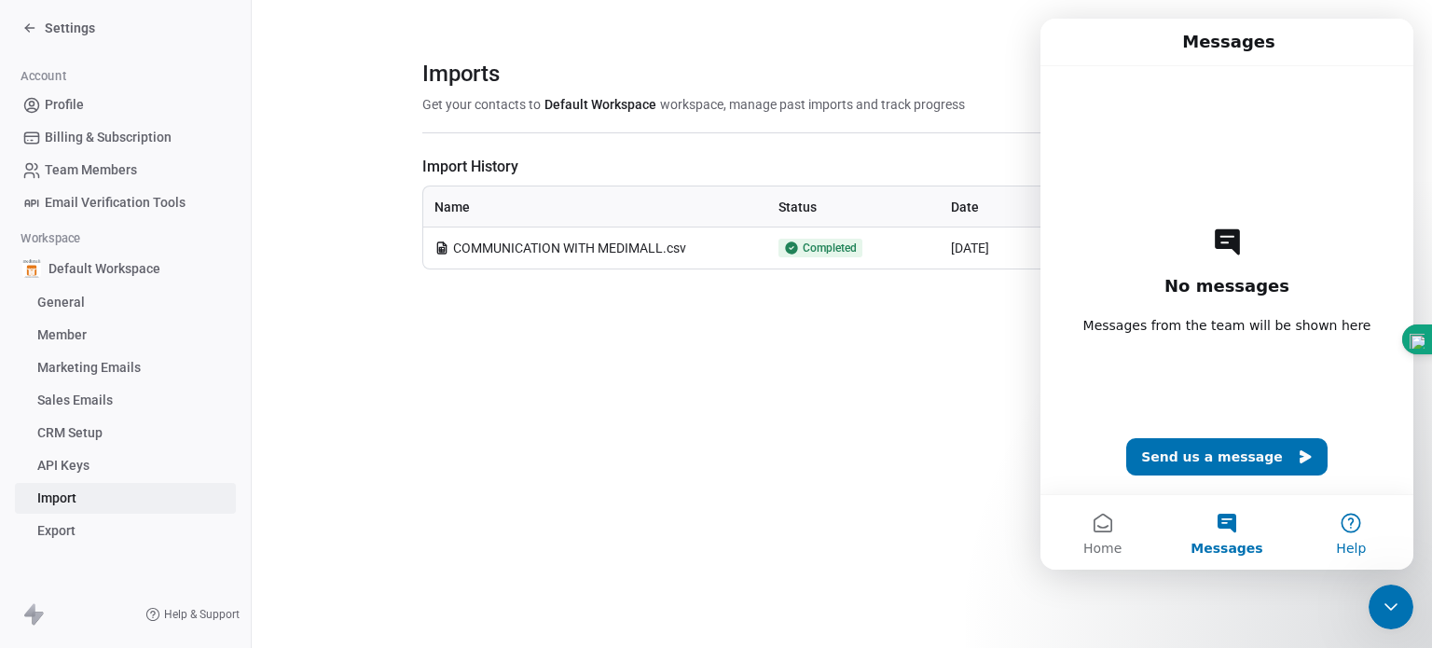
click at [1350, 517] on button "Help" at bounding box center [1351, 532] width 124 height 75
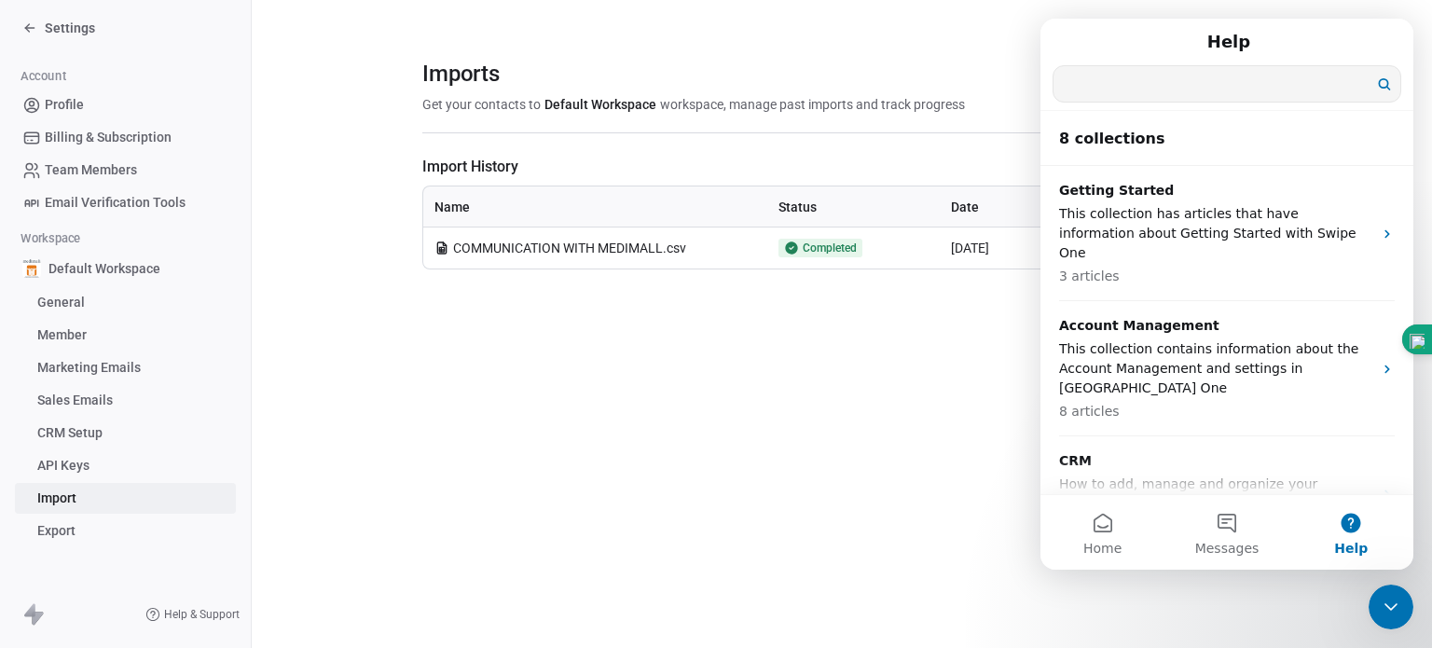
click at [1173, 94] on input "Search for help" at bounding box center [1226, 83] width 347 height 35
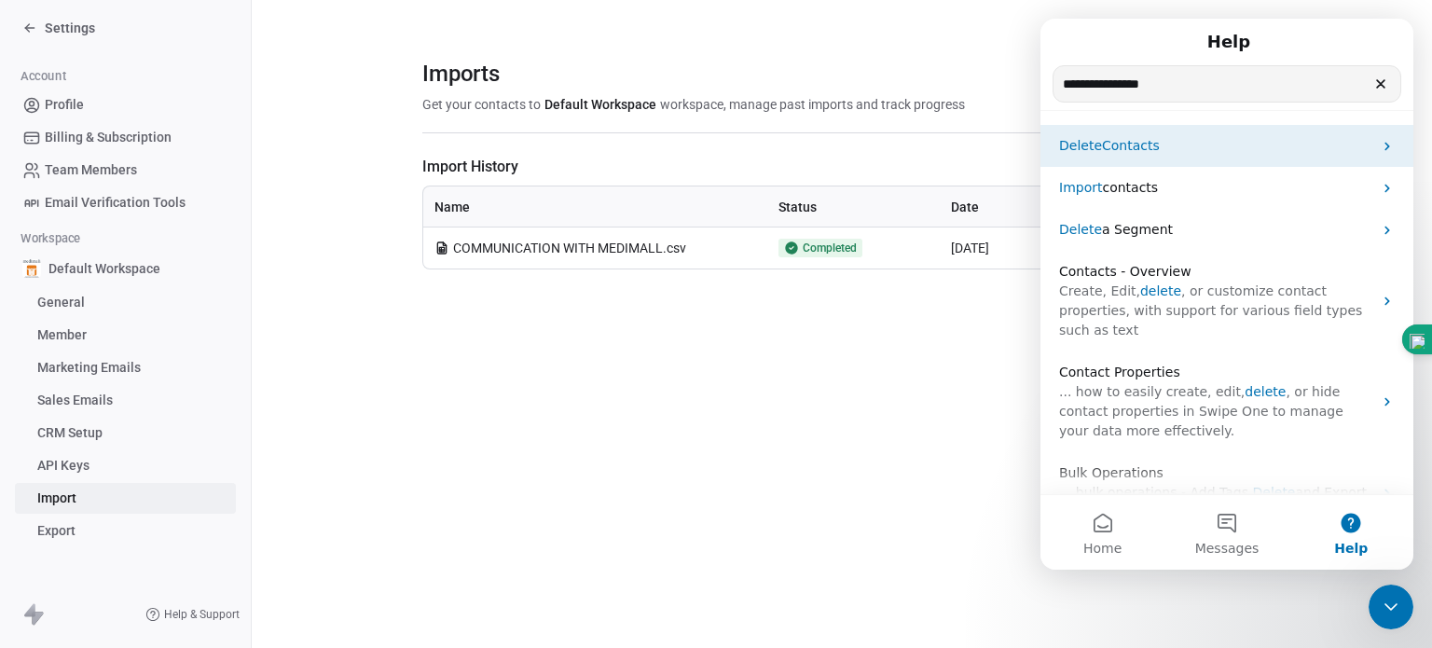
type input "**********"
click at [1117, 153] on span "Contacts" at bounding box center [1131, 145] width 58 height 15
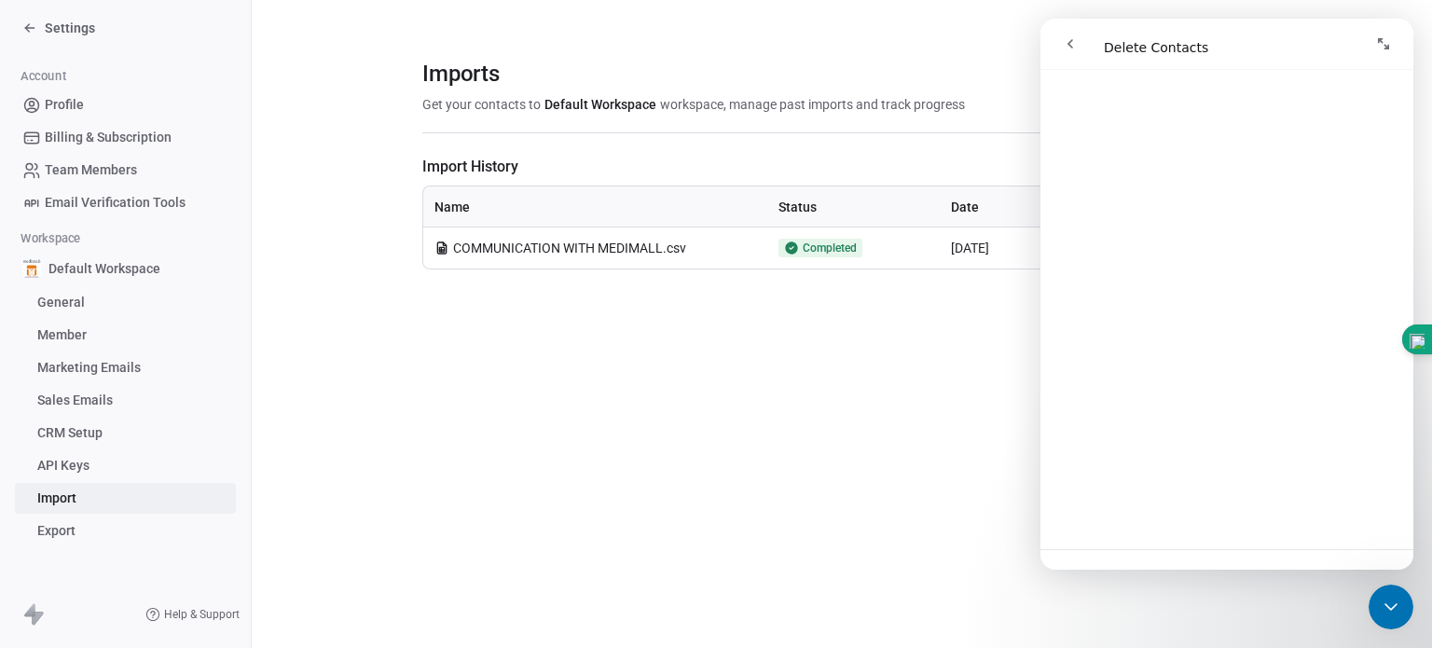
scroll to position [667, 0]
click at [1066, 41] on icon "go back" at bounding box center [1070, 43] width 15 height 15
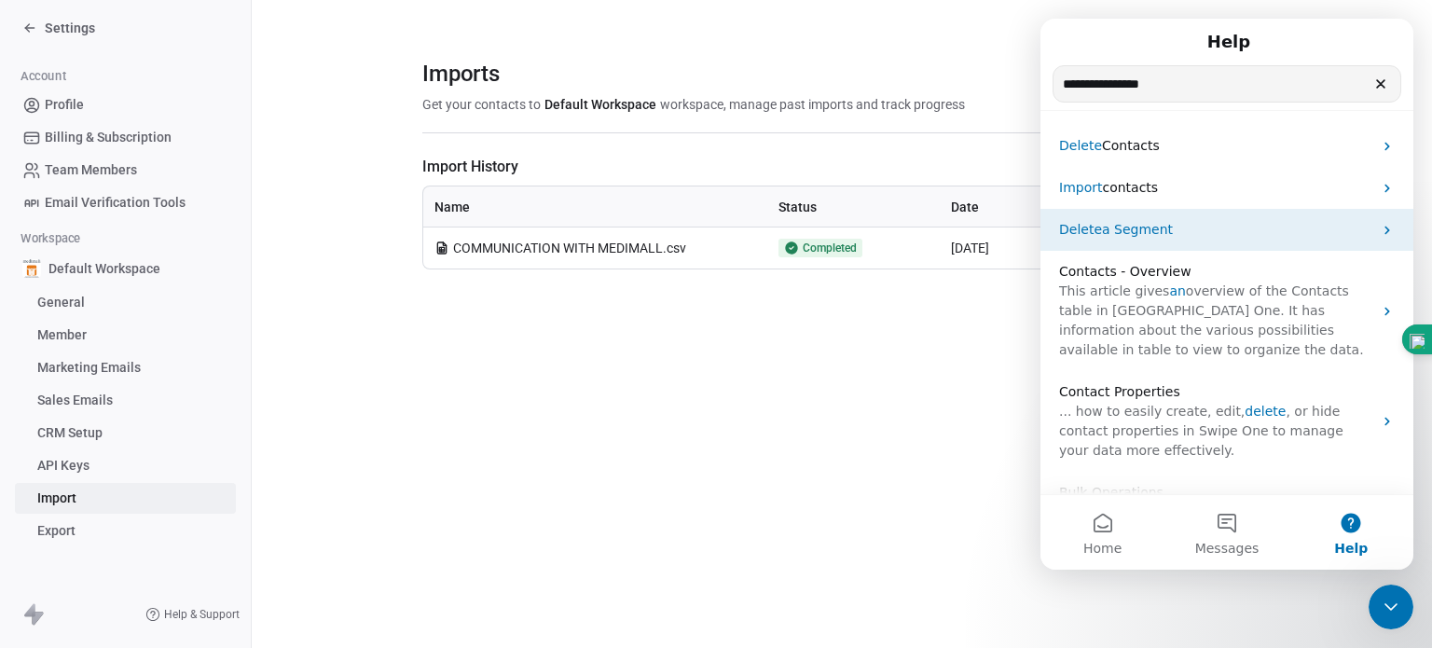
click at [1136, 218] on div "Delete a Segment" at bounding box center [1226, 230] width 373 height 42
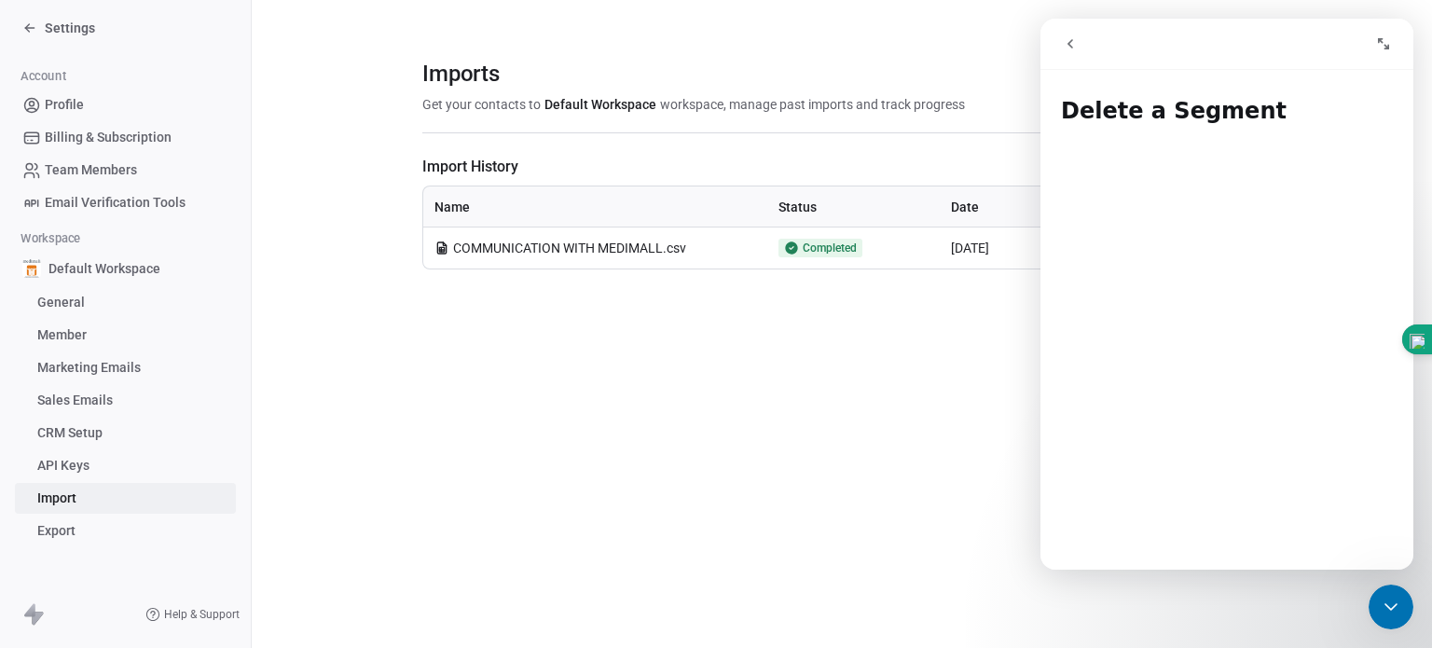
click at [893, 494] on div "Imports Get your contacts to Default Workspace workspace, manage past imports a…" at bounding box center [842, 324] width 1180 height 648
click at [975, 44] on section "Imports Get your contacts to Default Workspace workspace, manage past imports a…" at bounding box center [842, 164] width 1180 height 329
click at [1067, 38] on icon "go back" at bounding box center [1070, 43] width 15 height 15
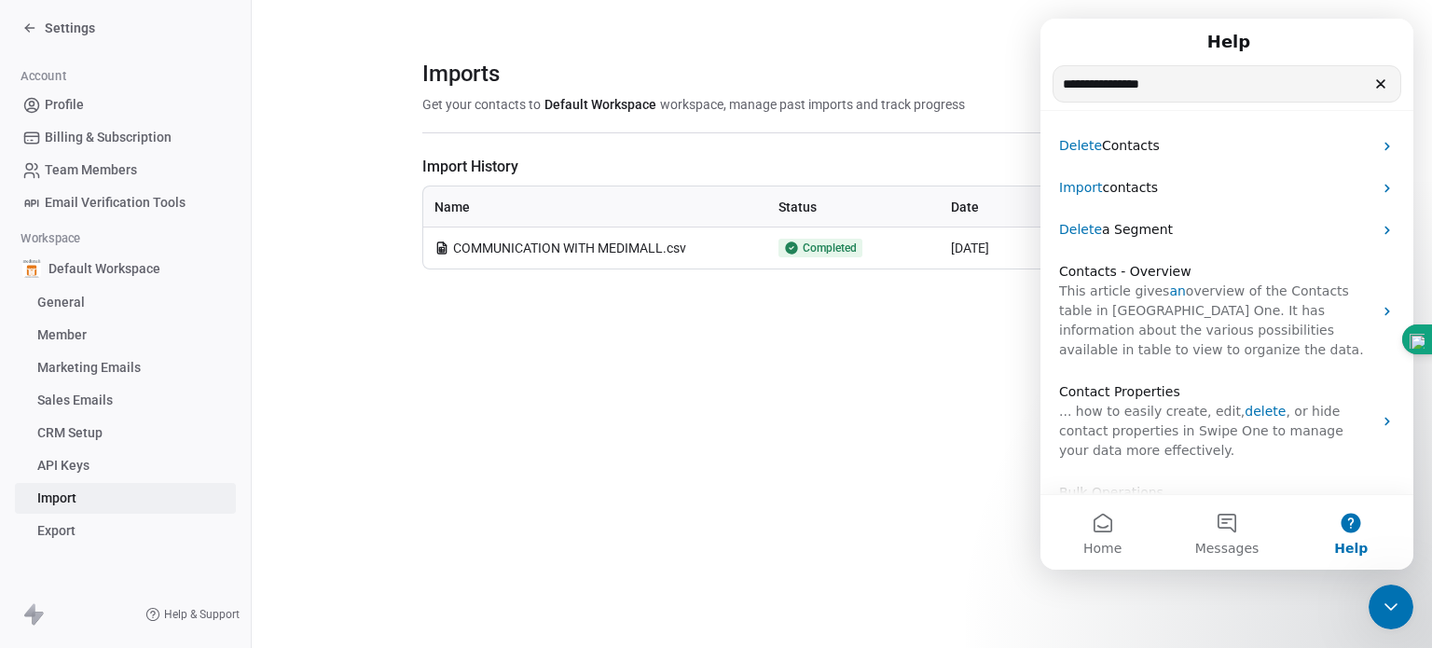
click at [1067, 38] on div "Help" at bounding box center [1226, 42] width 349 height 32
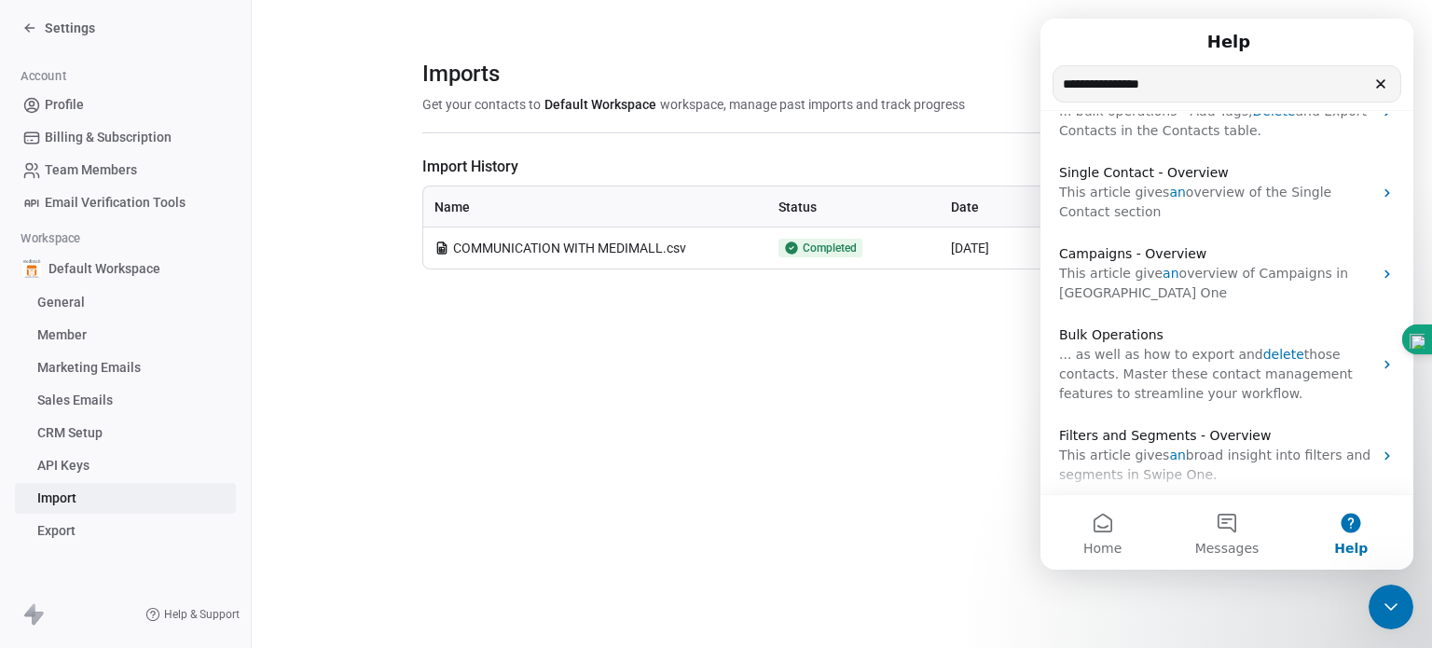
scroll to position [402, 0]
click at [1108, 530] on button "Home" at bounding box center [1102, 532] width 124 height 75
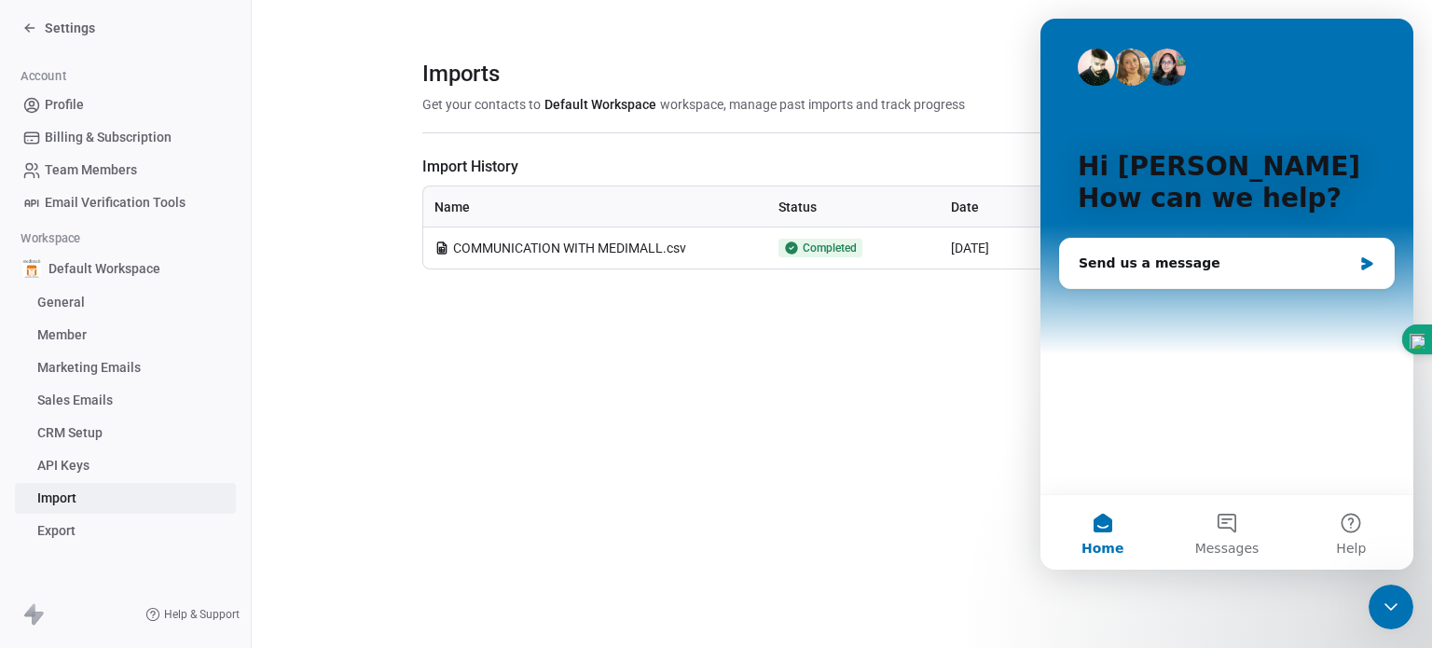
click at [968, 363] on div "Imports Get your contacts to Default Workspace workspace, manage past imports a…" at bounding box center [842, 324] width 1180 height 648
click at [1010, 51] on section "Imports Get your contacts to Default Workspace workspace, manage past imports a…" at bounding box center [842, 164] width 1180 height 329
click at [1207, 76] on div "Intercom messenger" at bounding box center [1226, 66] width 298 height 37
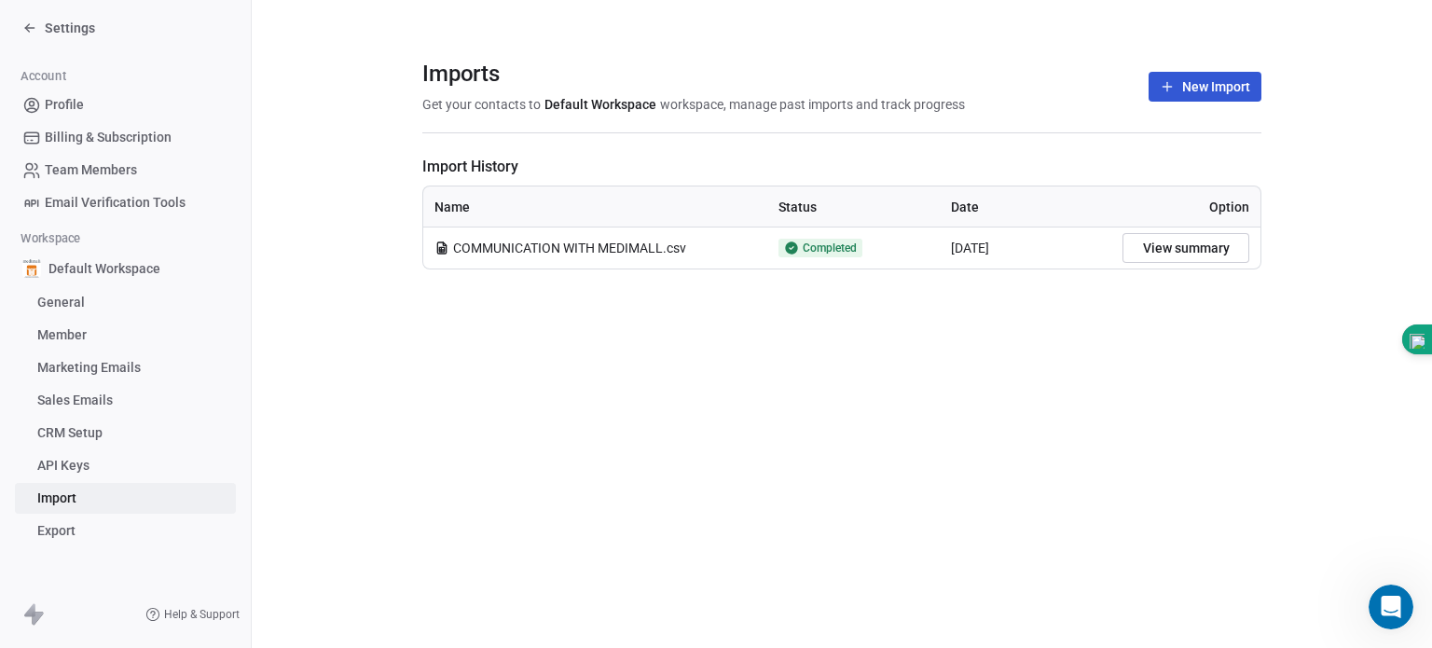
scroll to position [0, 0]
click at [32, 28] on icon at bounding box center [29, 28] width 8 height 0
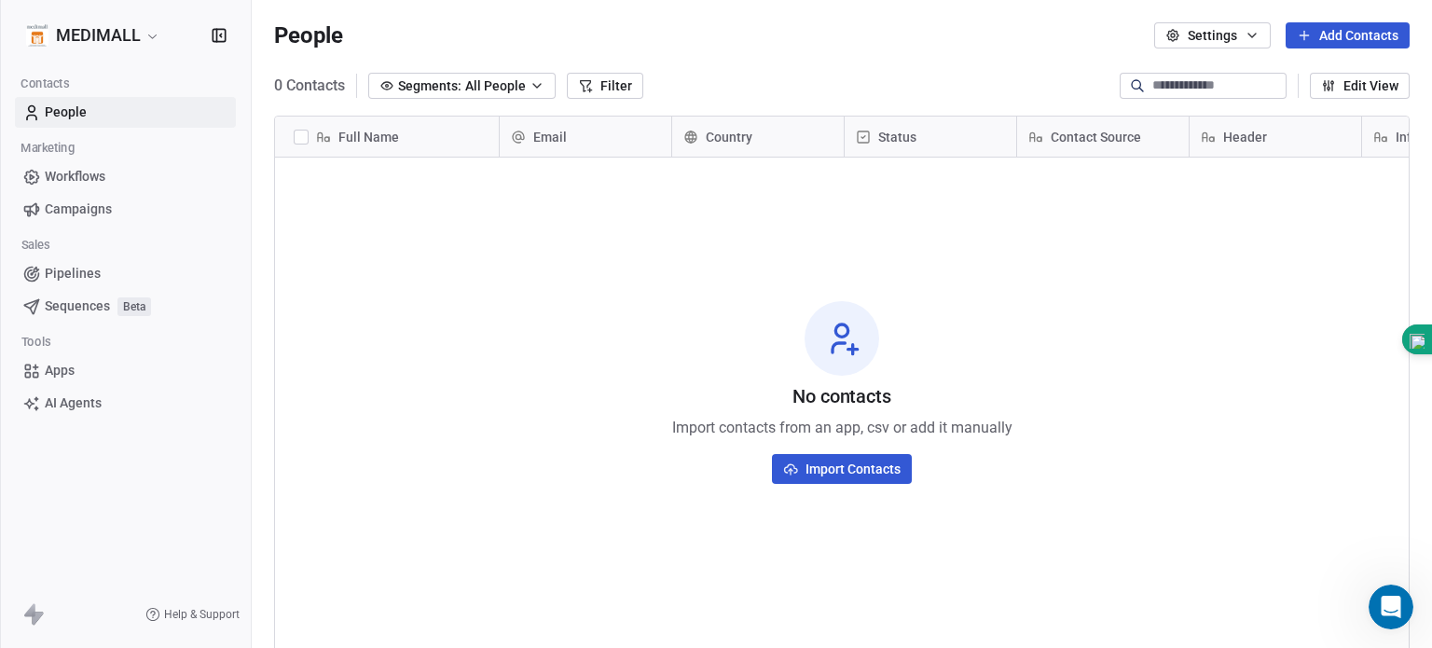
scroll to position [555, 1165]
click at [68, 29] on html "MEDIMALL Contacts People Marketing Workflows Campaigns Sales Pipelines Sequence…" at bounding box center [716, 324] width 1432 height 648
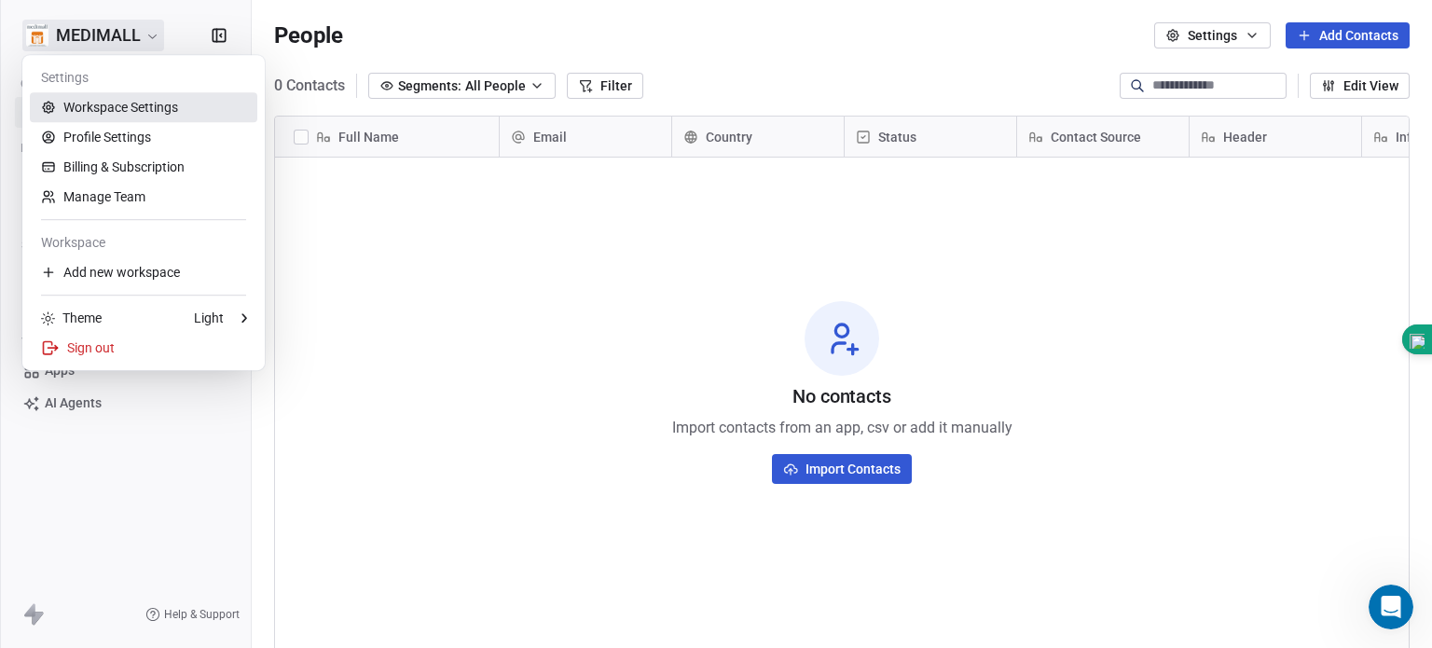
click at [89, 101] on link "Workspace Settings" at bounding box center [143, 107] width 227 height 30
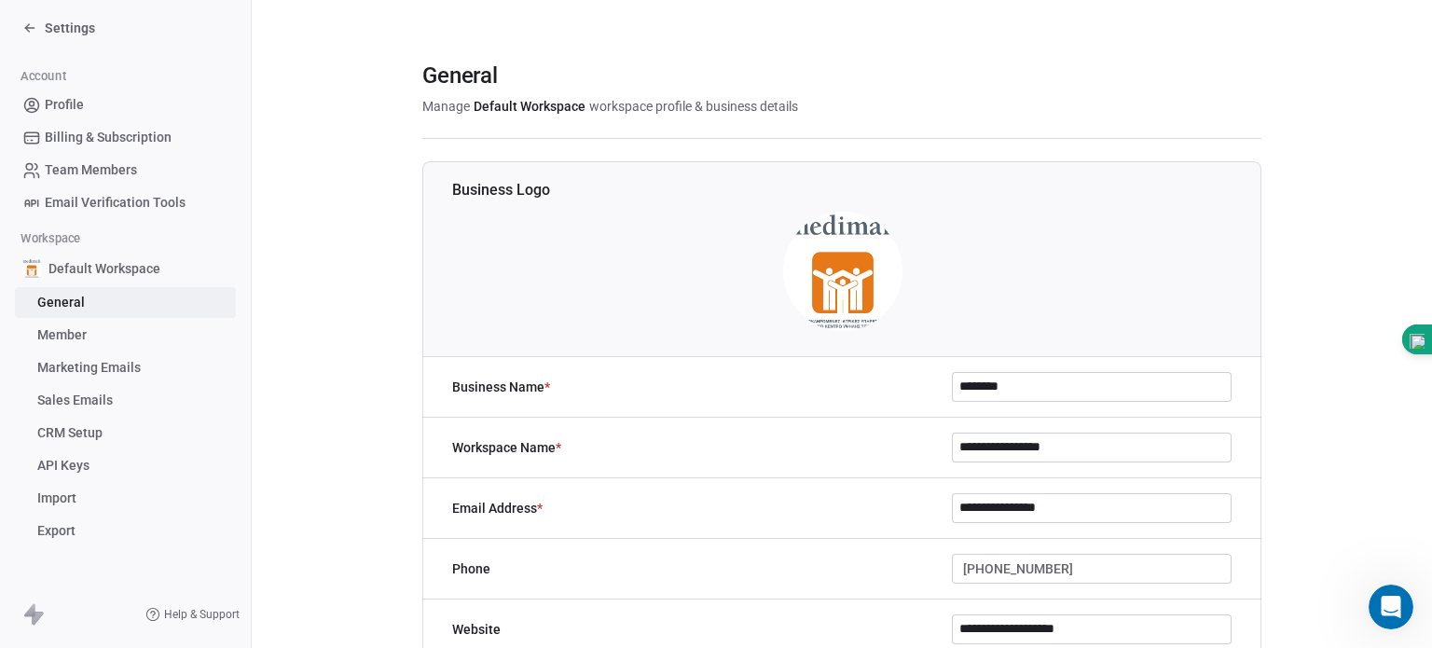
click at [30, 28] on icon at bounding box center [29, 28] width 8 height 0
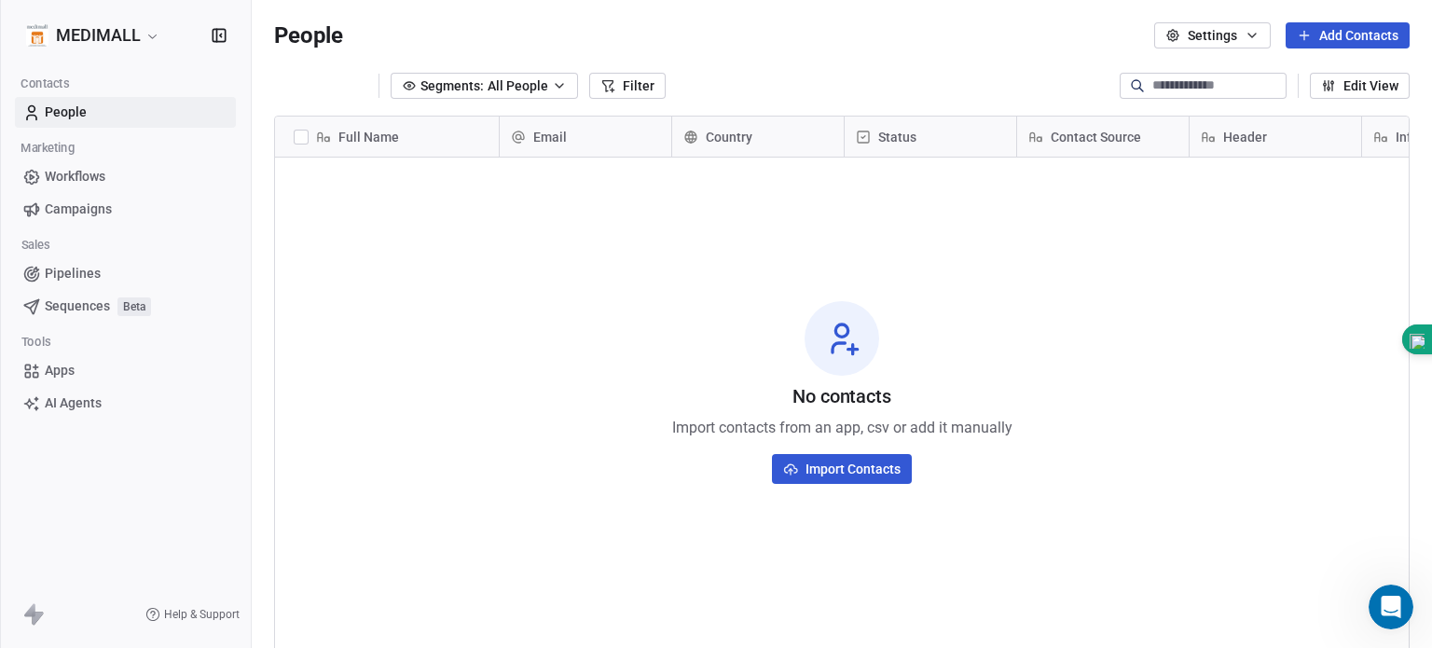
scroll to position [555, 1165]
click at [105, 107] on link "People" at bounding box center [125, 112] width 221 height 31
click at [487, 77] on span "All People" at bounding box center [495, 86] width 61 height 20
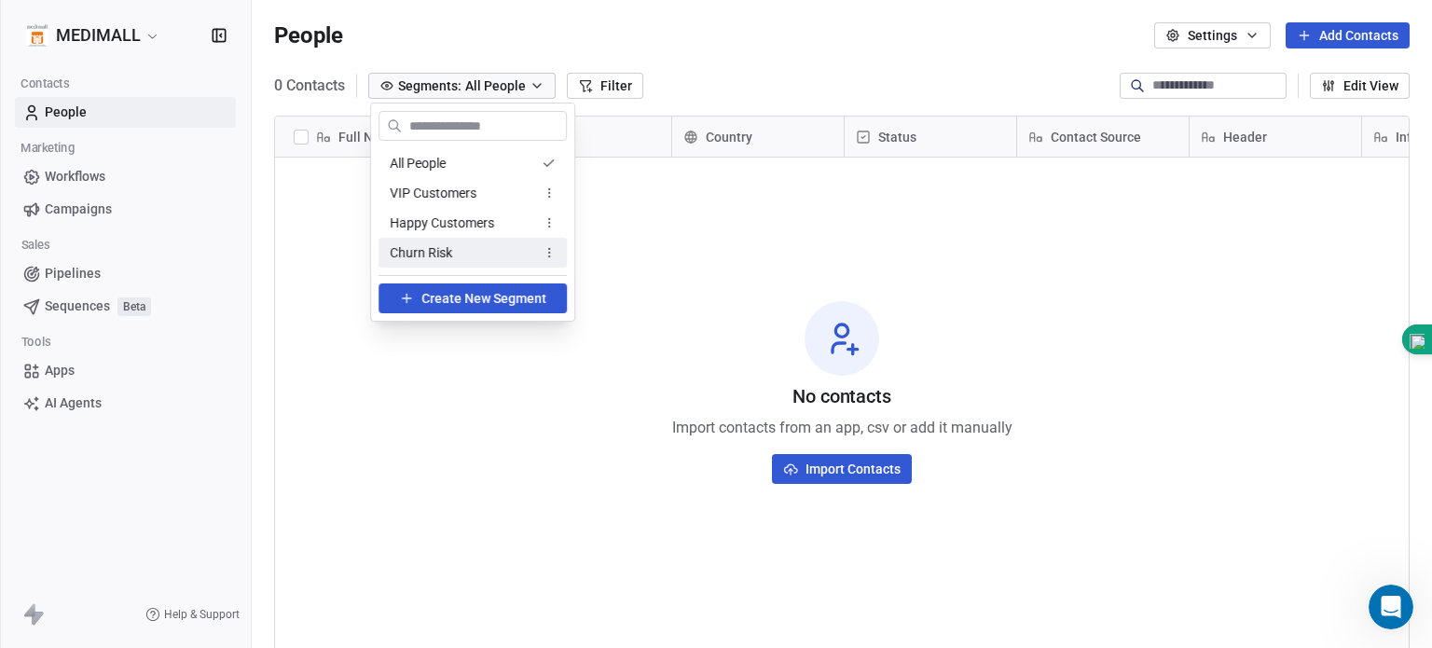
click at [470, 291] on span "Create New Segment" at bounding box center [483, 299] width 125 height 20
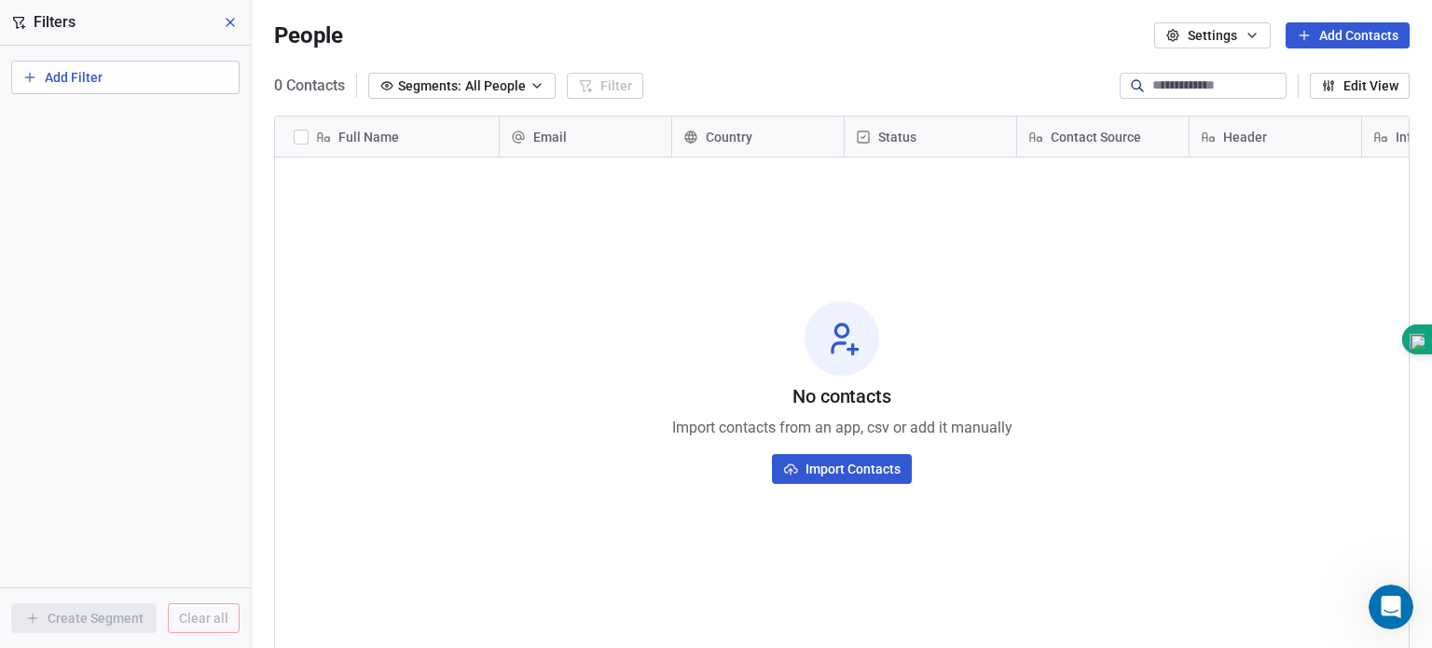
click at [221, 25] on button at bounding box center [231, 22] width 28 height 26
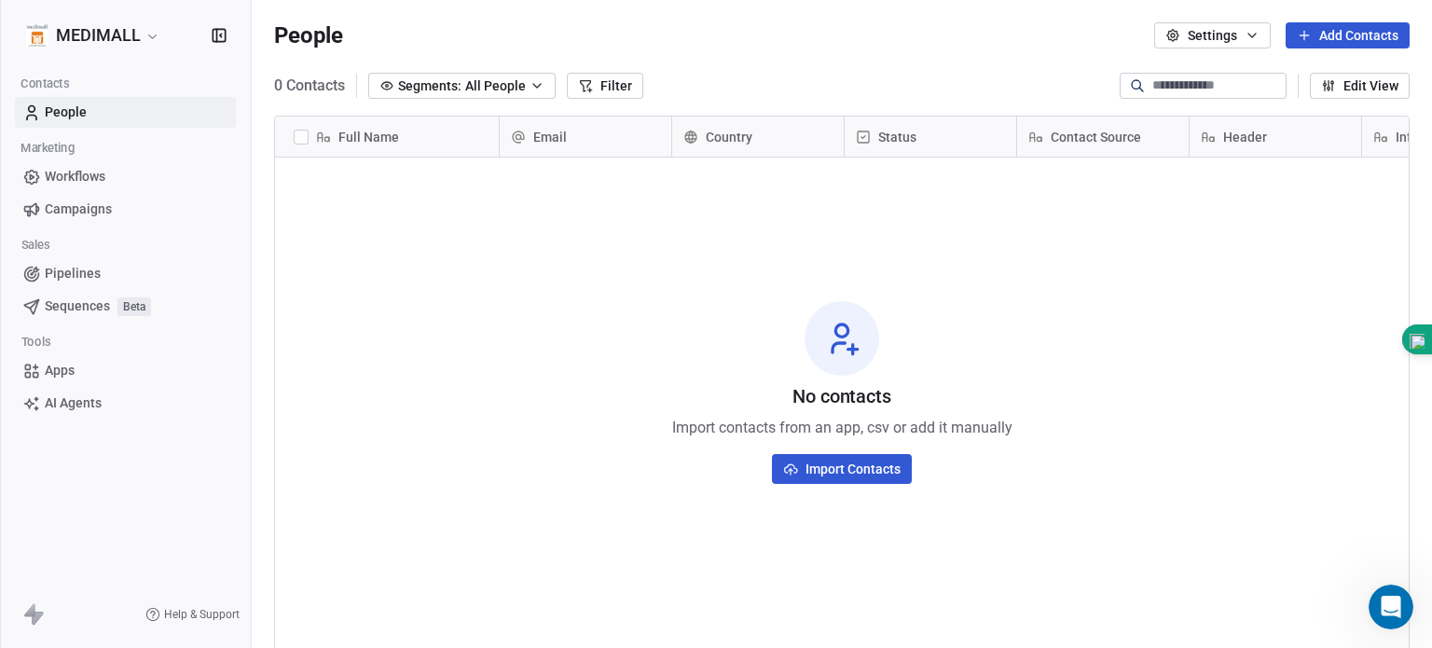
click at [103, 167] on span "Workflows" at bounding box center [75, 177] width 61 height 20
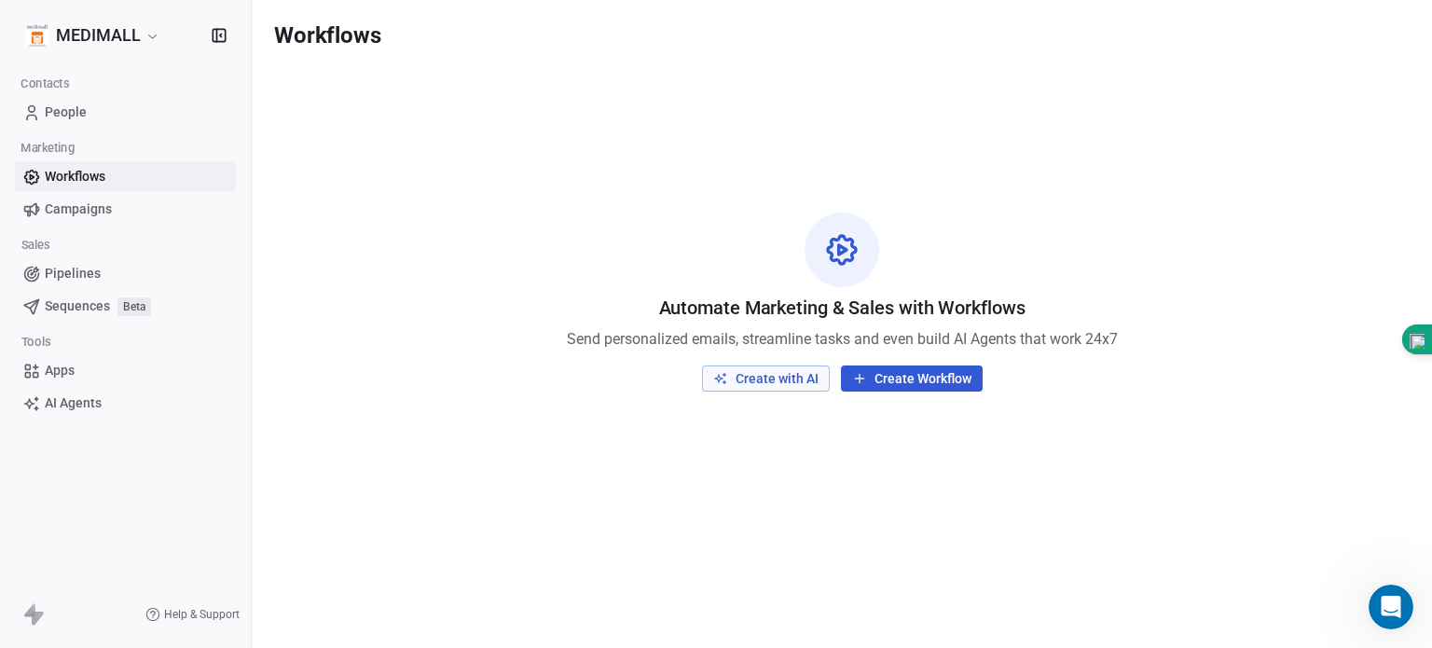
click at [88, 212] on span "Campaigns" at bounding box center [78, 209] width 67 height 20
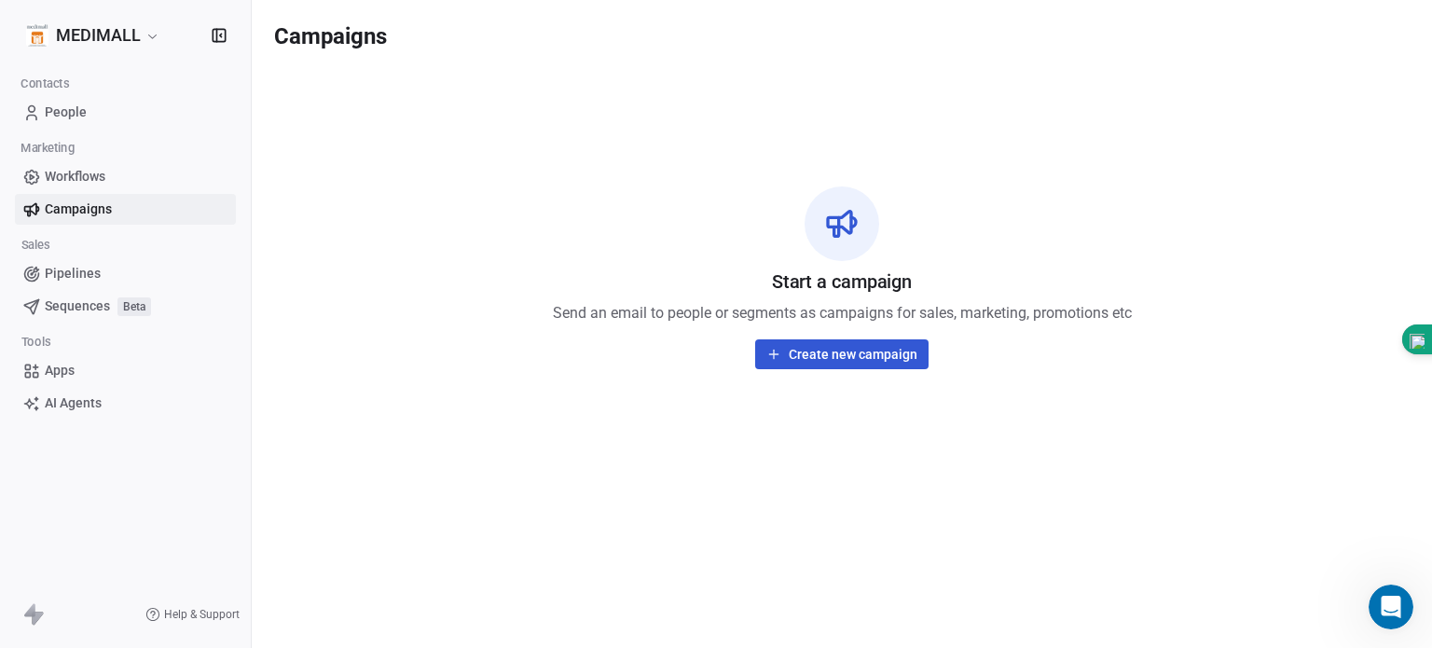
click at [80, 274] on span "Pipelines" at bounding box center [73, 274] width 56 height 20
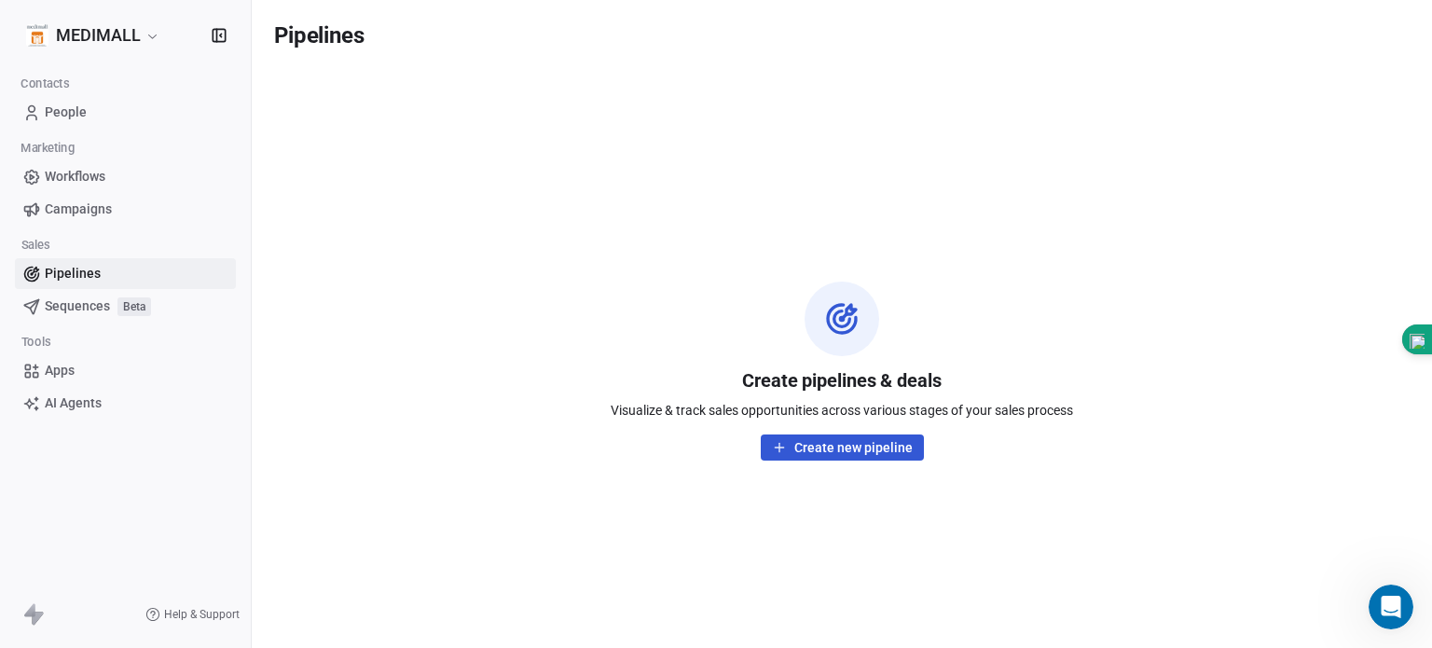
click at [78, 308] on span "Sequences" at bounding box center [77, 306] width 65 height 20
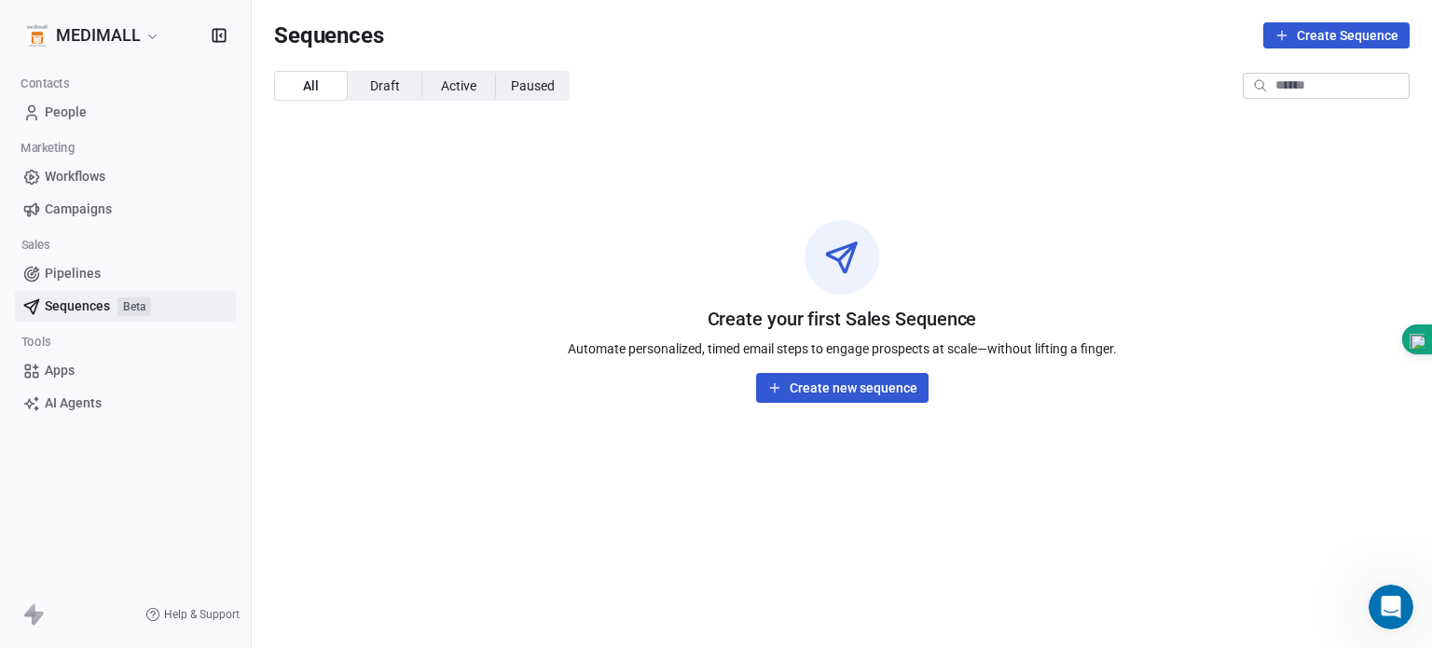
click at [63, 364] on span "Apps" at bounding box center [60, 371] width 30 height 20
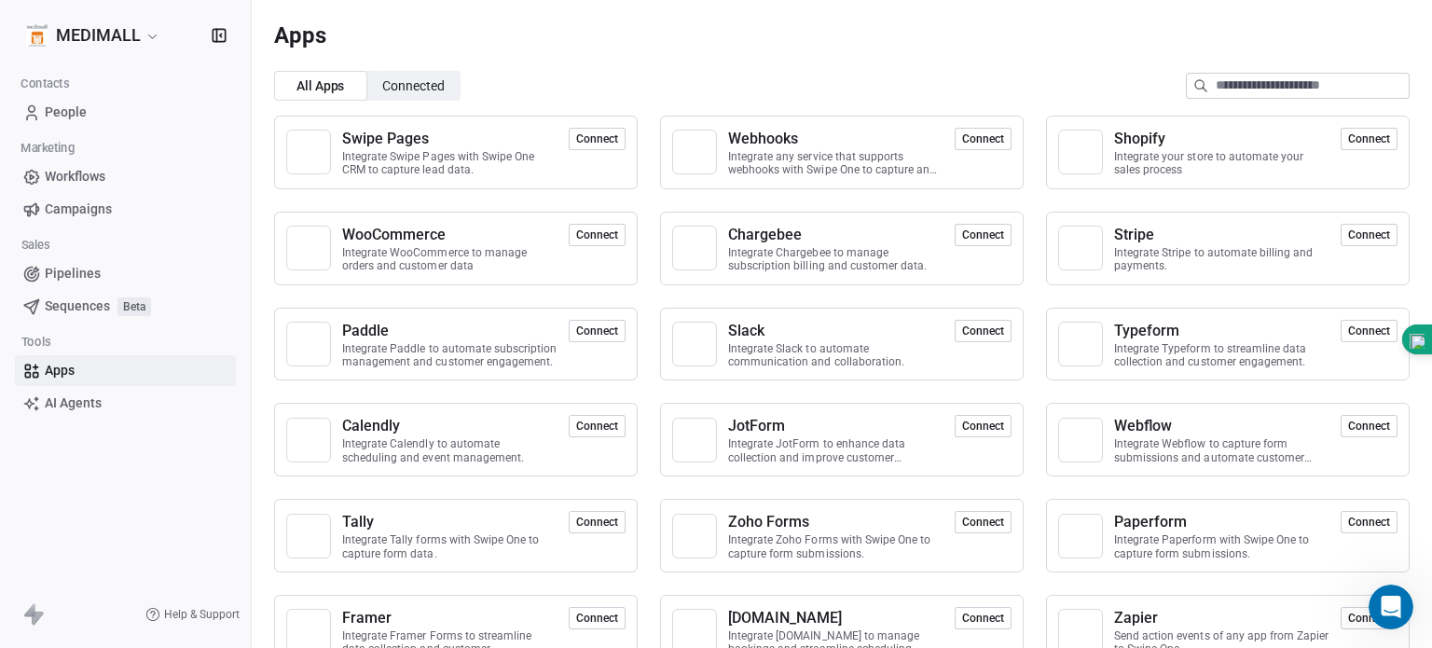
click at [63, 410] on span "AI Agents" at bounding box center [73, 403] width 57 height 20
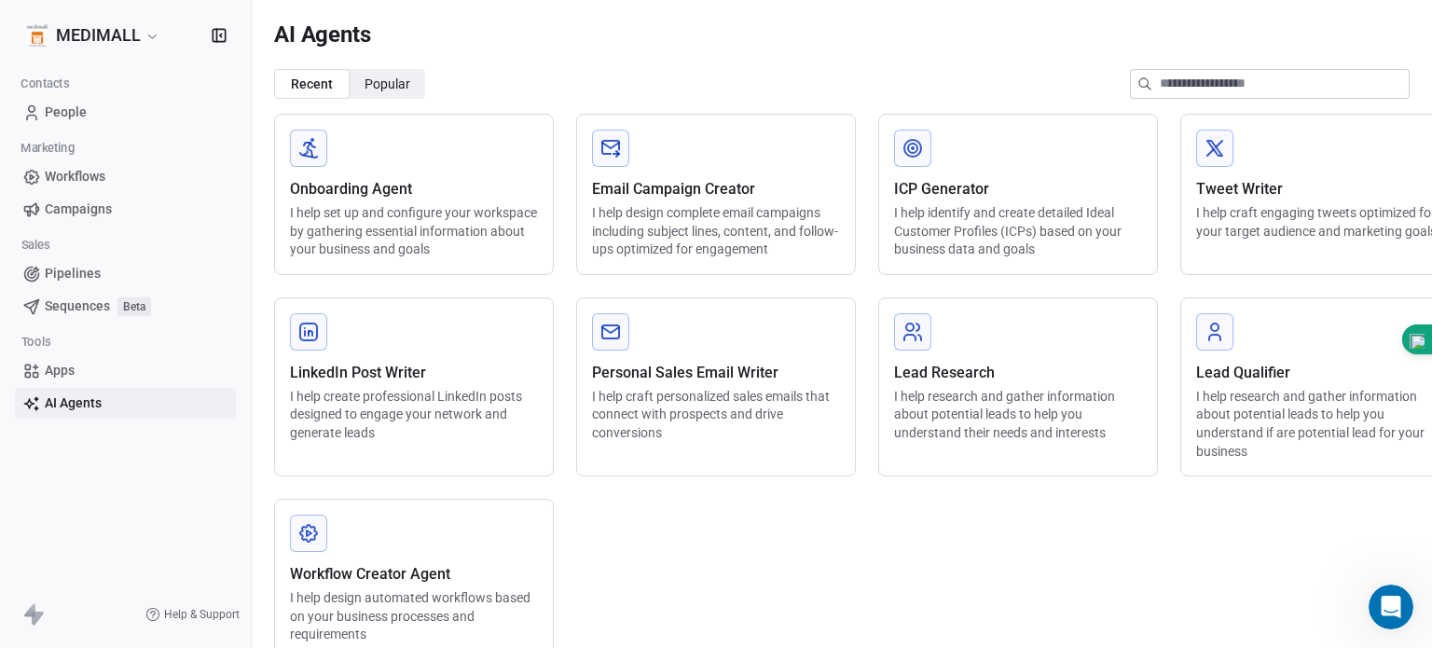
click at [62, 118] on span "People" at bounding box center [66, 113] width 42 height 20
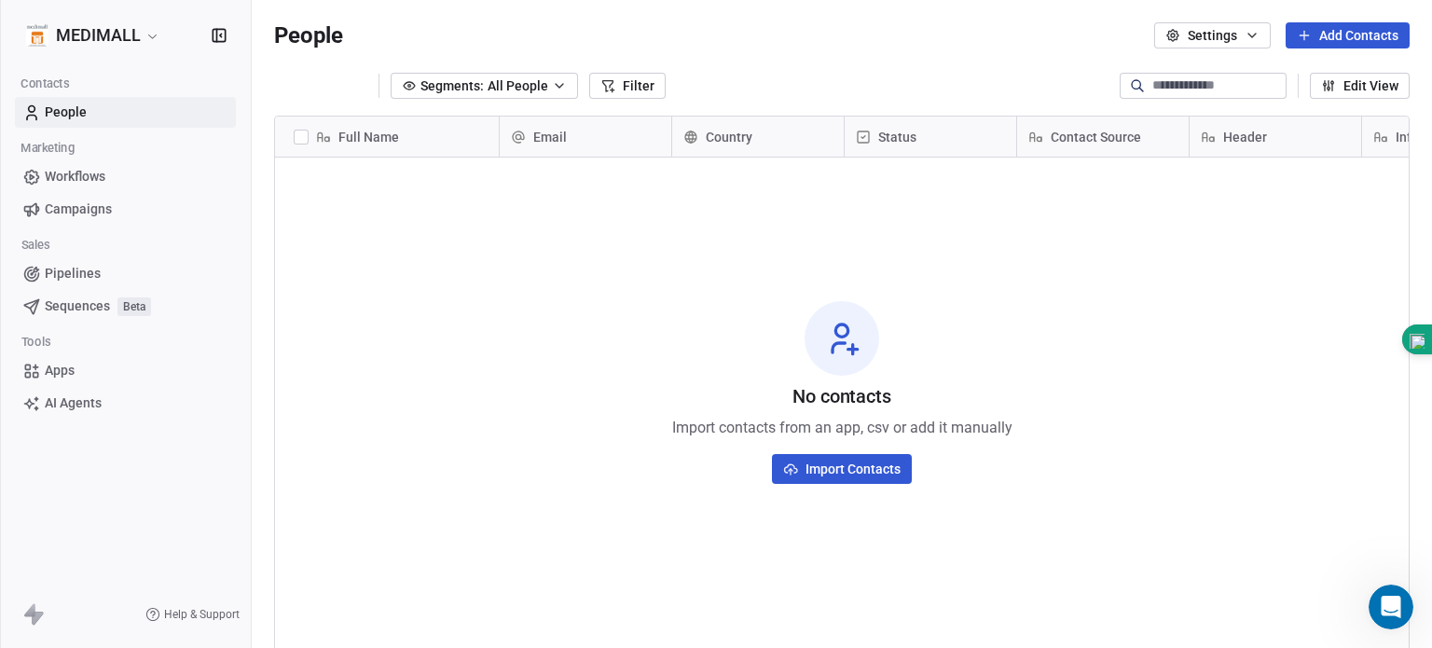
scroll to position [555, 1165]
click at [79, 117] on span "People" at bounding box center [66, 113] width 42 height 20
click at [1381, 131] on icon at bounding box center [1380, 137] width 15 height 15
click at [1028, 267] on html "MEDIMALL Contacts People Marketing Workflows Campaigns Sales Pipelines Sequence…" at bounding box center [716, 324] width 1432 height 648
click at [1322, 31] on button "Add Contacts" at bounding box center [1347, 35] width 124 height 26
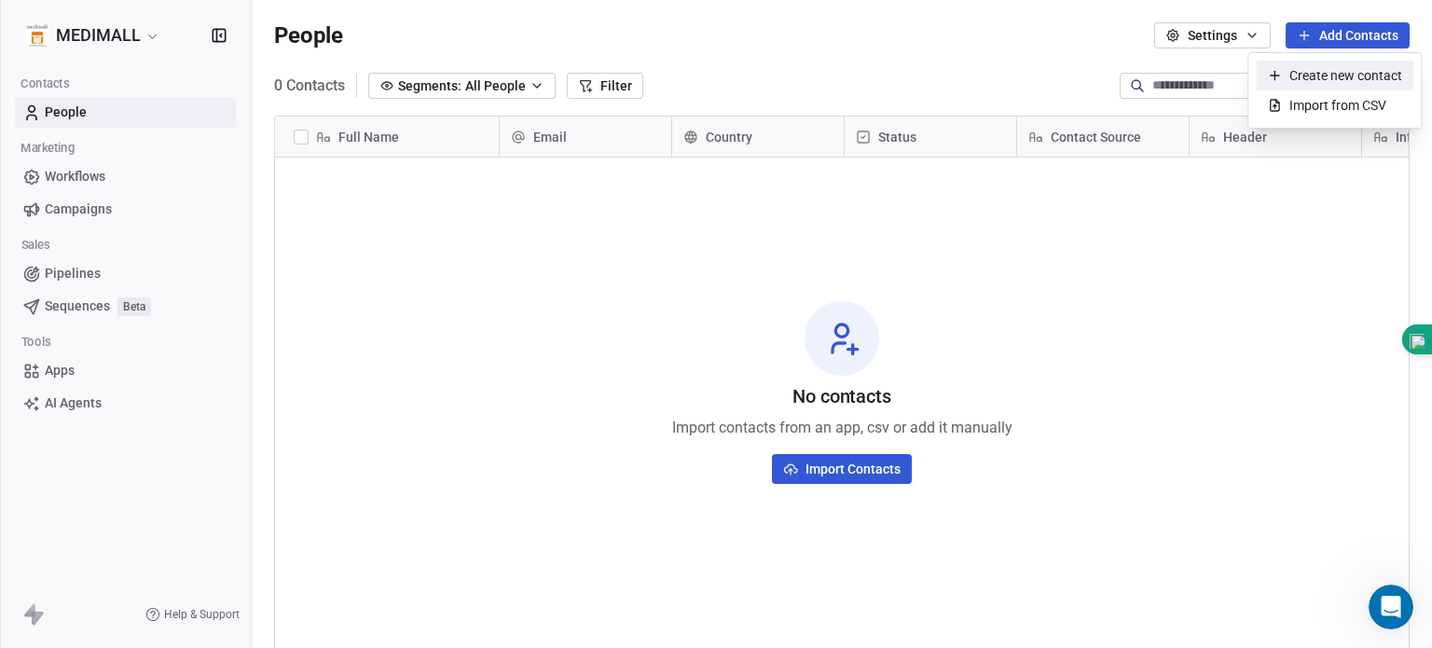
click at [1304, 75] on span "Create new contact" at bounding box center [1345, 76] width 113 height 20
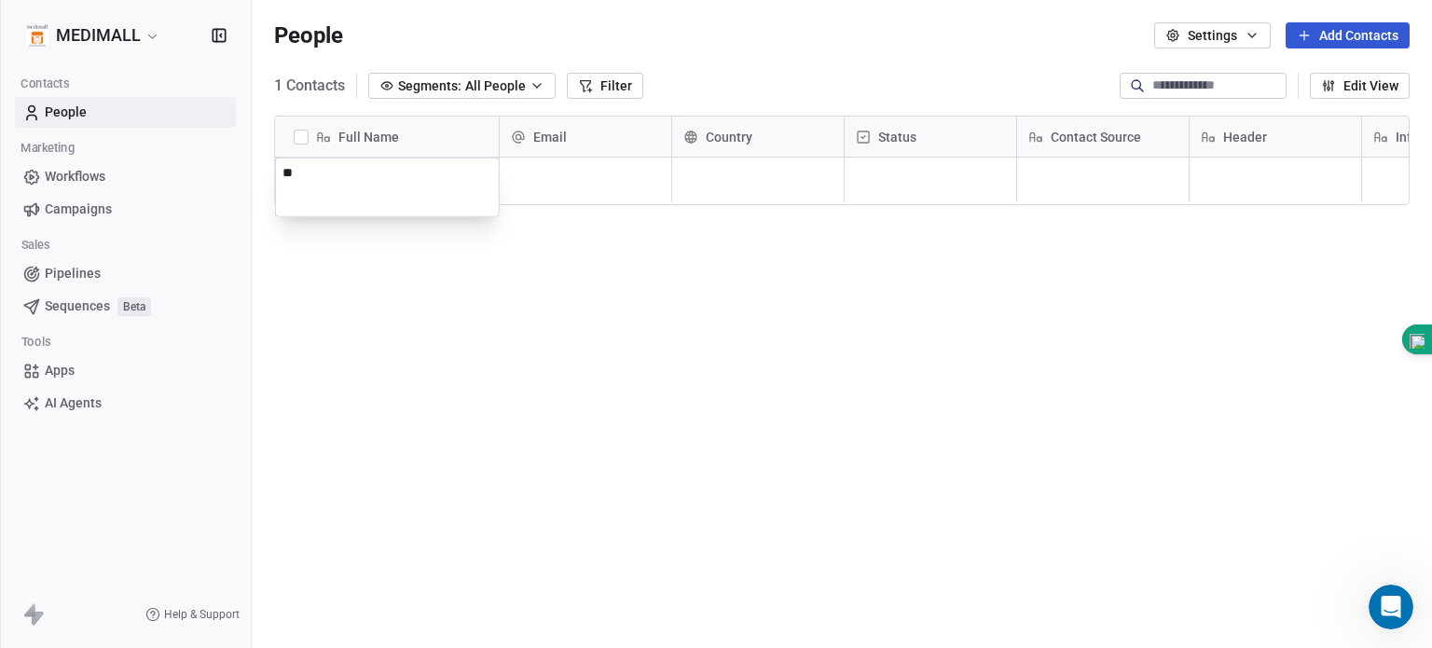
type textarea "***"
click at [641, 142] on html "MEDIMALL Contacts People Marketing Workflows Campaigns Sales Pipelines Sequence…" at bounding box center [716, 324] width 1432 height 648
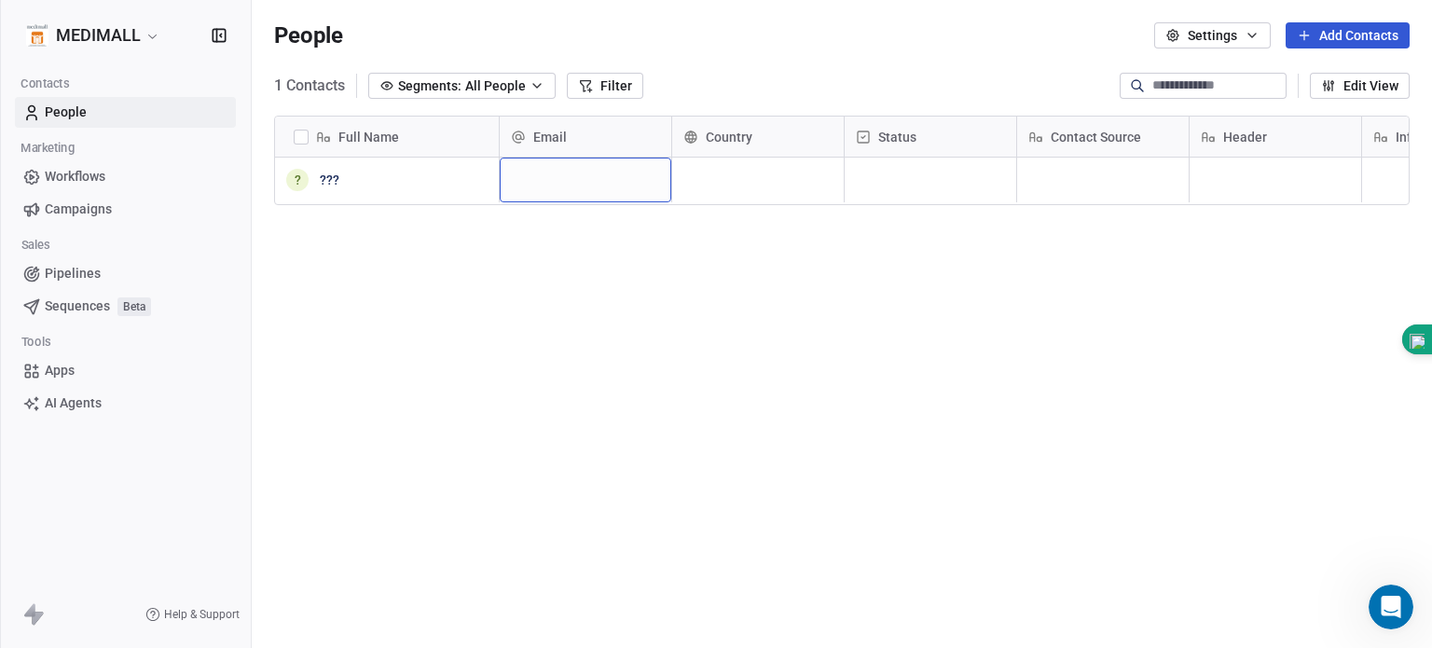
drag, startPoint x: 611, startPoint y: 177, endPoint x: 578, endPoint y: 182, distance: 33.9
click at [578, 182] on div "grid" at bounding box center [585, 180] width 171 height 45
click at [580, 182] on div "grid" at bounding box center [585, 180] width 171 height 45
click at [612, 173] on div "grid" at bounding box center [585, 180] width 171 height 45
click at [1244, 32] on icon "button" at bounding box center [1251, 35] width 15 height 15
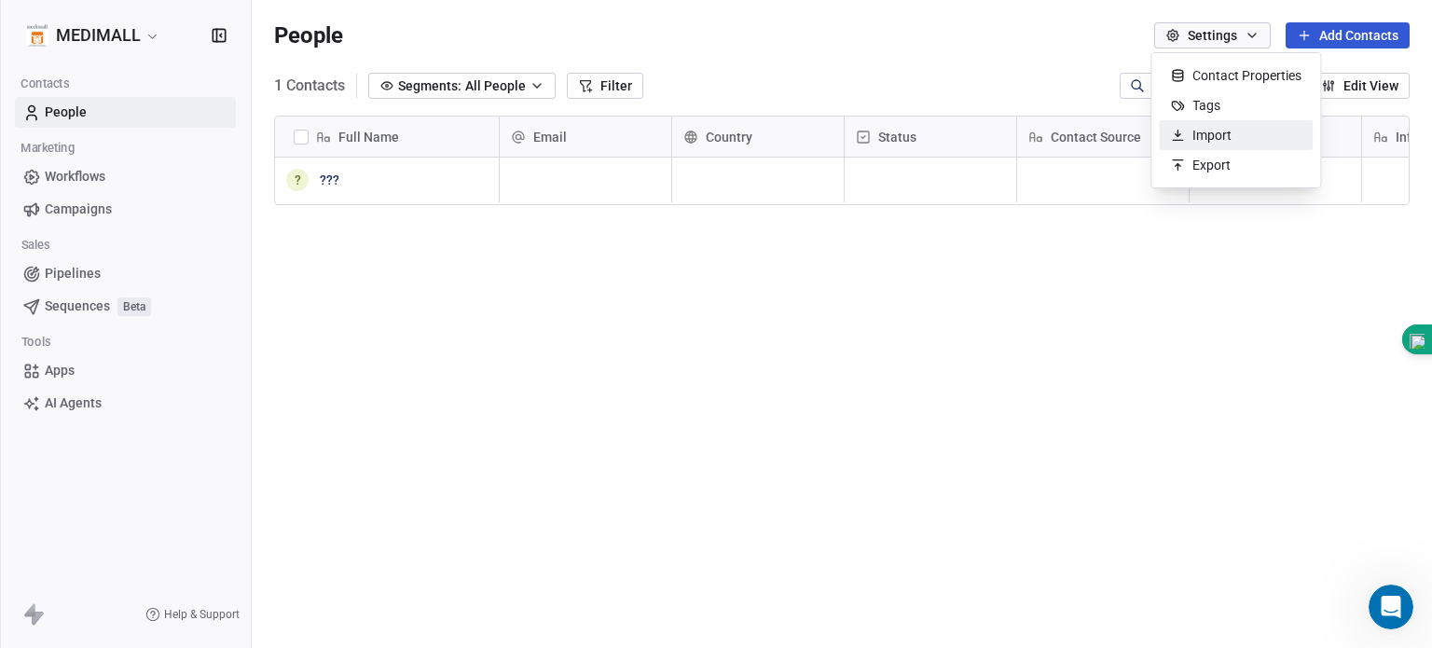
click at [1212, 132] on span "Import" at bounding box center [1211, 136] width 39 height 20
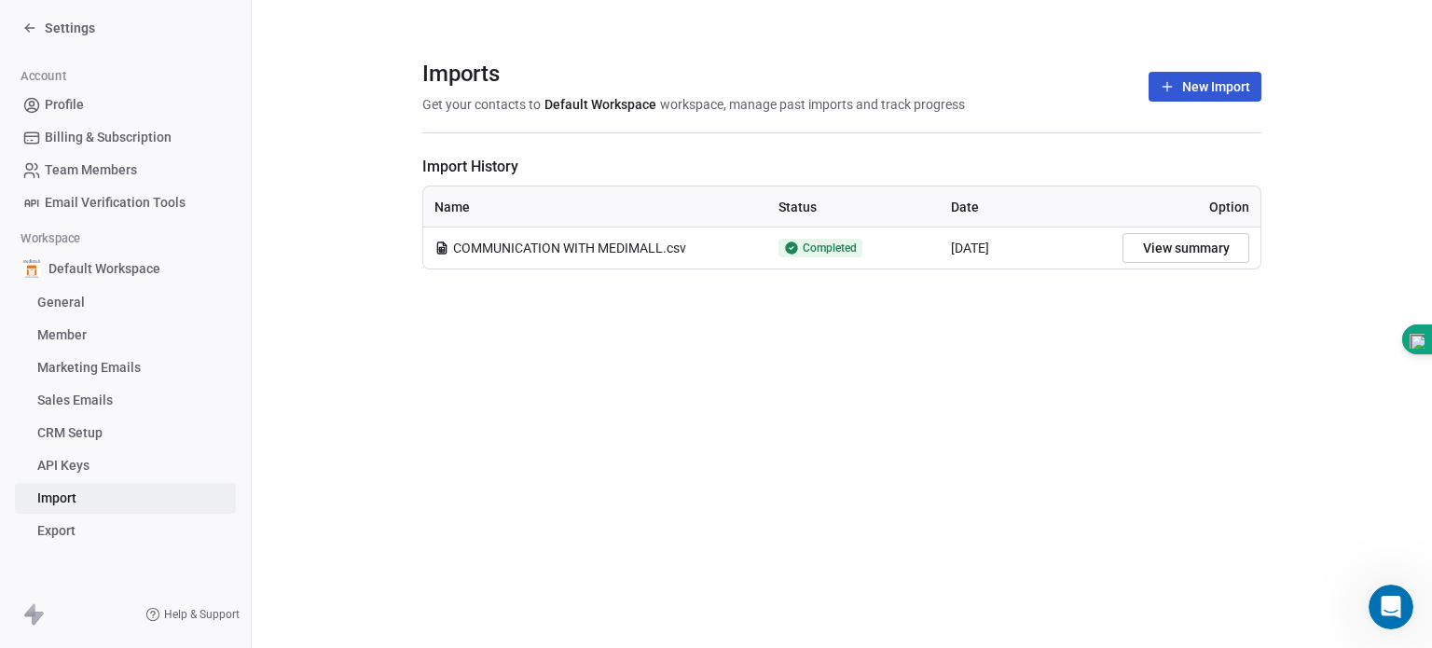
click at [1223, 249] on button "View summary" at bounding box center [1185, 248] width 127 height 30
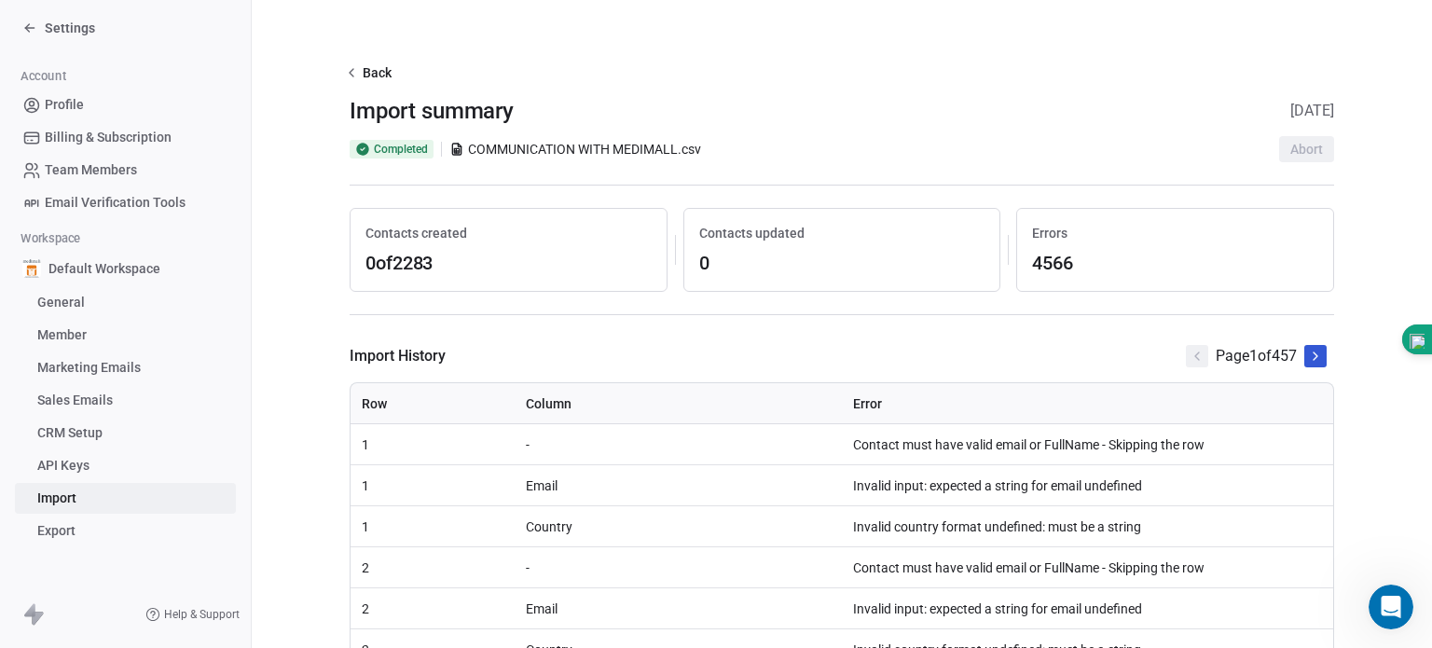
click at [372, 391] on th "Row" at bounding box center [432, 403] width 164 height 41
click at [413, 267] on span "0 of 2283" at bounding box center [508, 263] width 286 height 26
click at [392, 440] on td "1" at bounding box center [432, 444] width 164 height 41
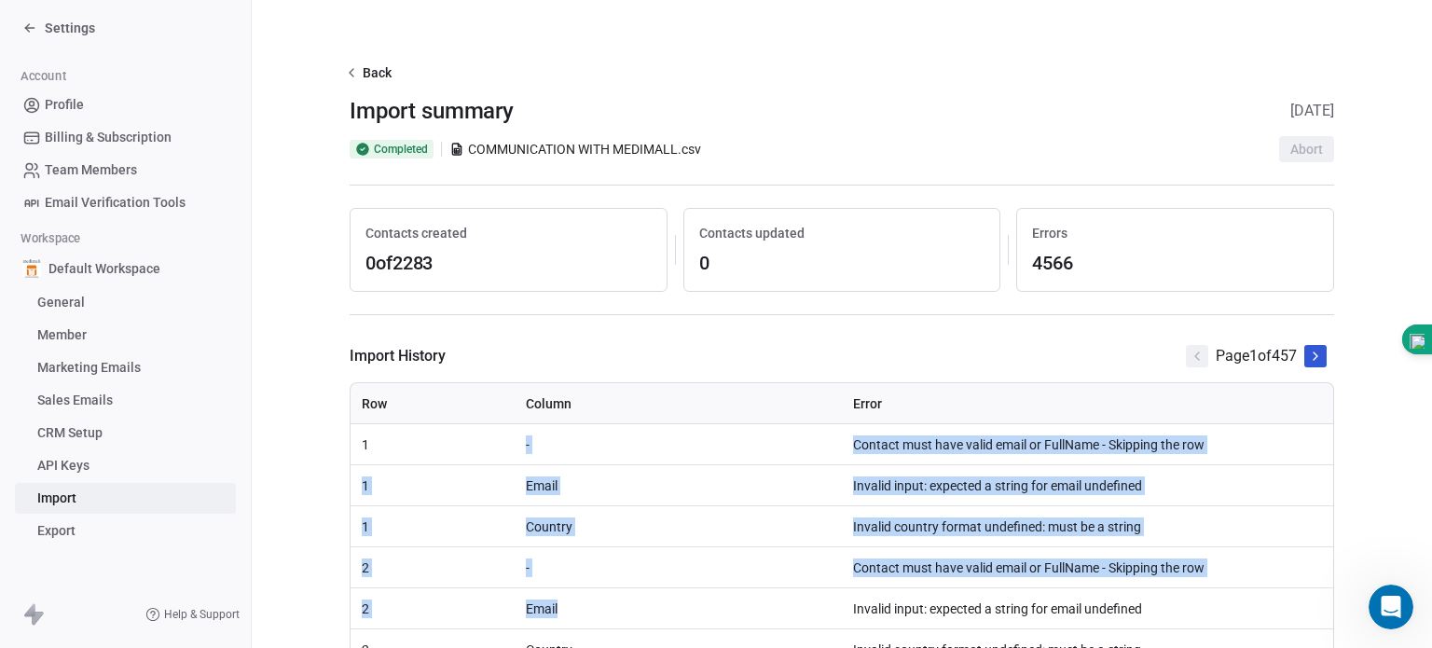
drag, startPoint x: 392, startPoint y: 440, endPoint x: 613, endPoint y: 613, distance: 280.8
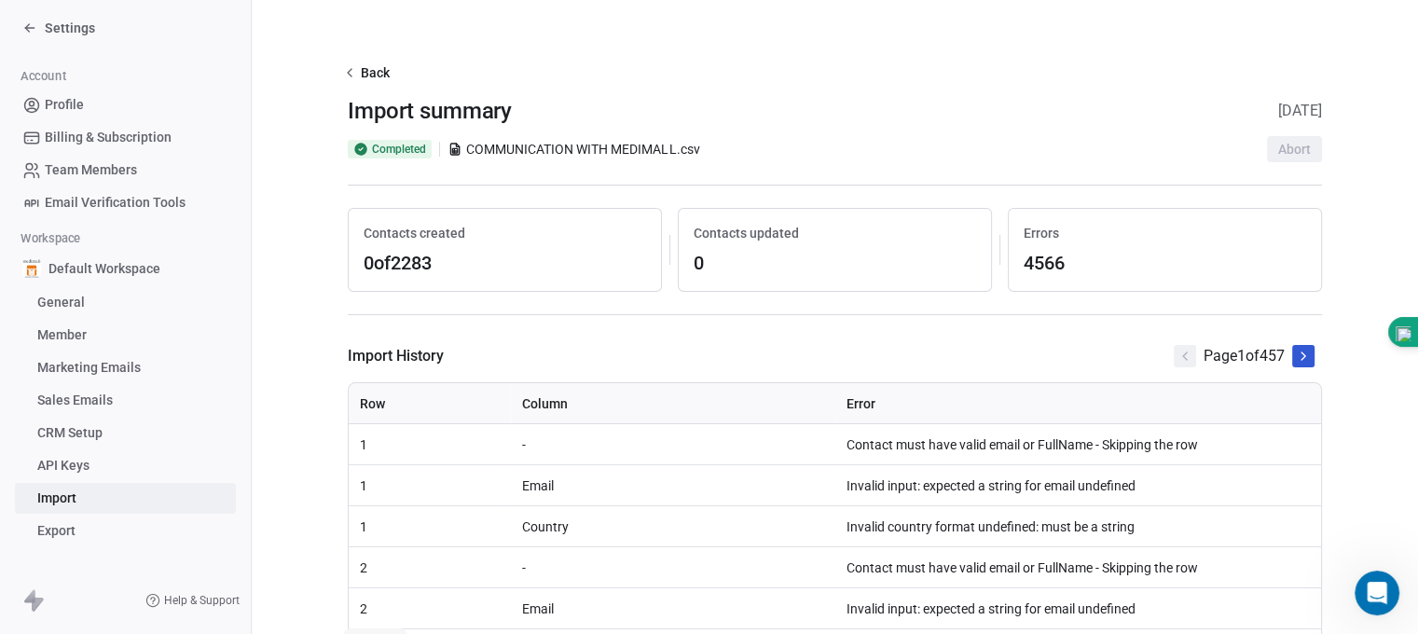
click at [489, 144] on span "COMMUNICATION WITH MEDIMALL.csv" at bounding box center [582, 149] width 233 height 19
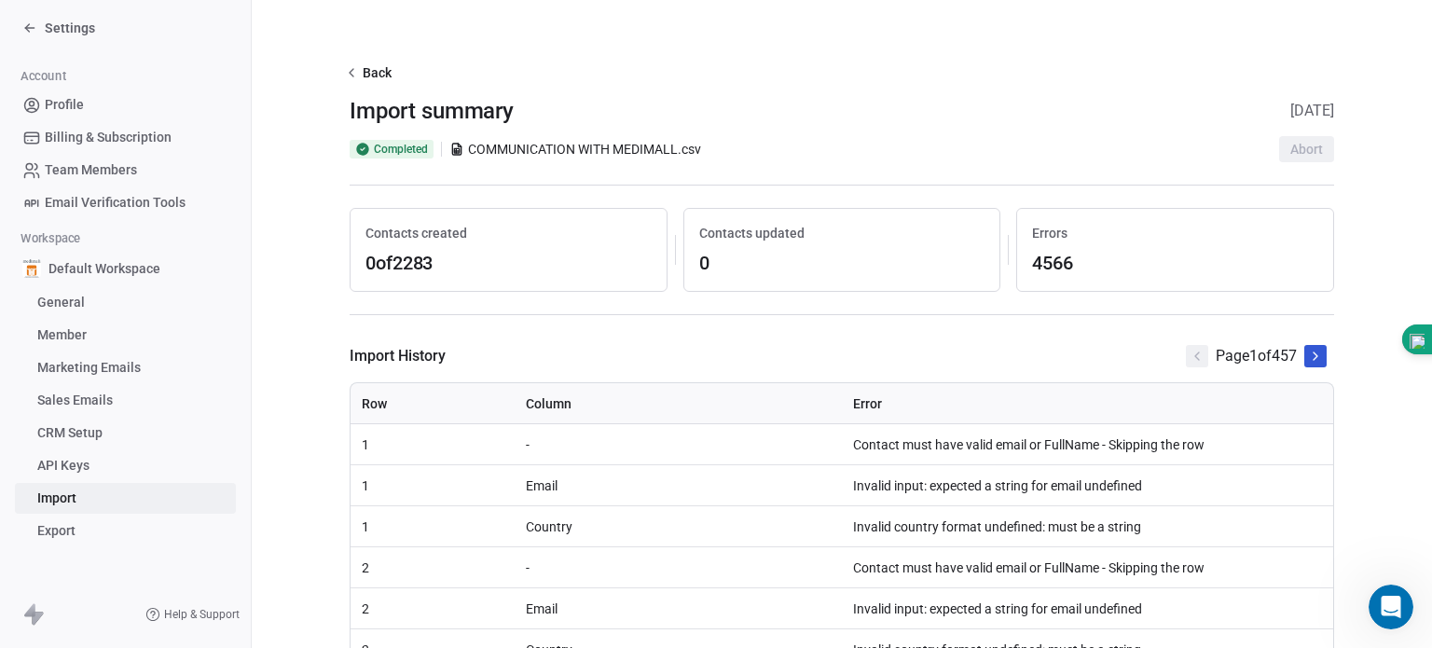
click at [449, 145] on icon at bounding box center [456, 149] width 15 height 15
click at [1308, 350] on icon at bounding box center [1315, 356] width 15 height 15
click at [1186, 357] on button at bounding box center [1197, 356] width 22 height 22
click at [634, 144] on span "COMMUNICATION WITH MEDIMALL.csv" at bounding box center [584, 149] width 233 height 19
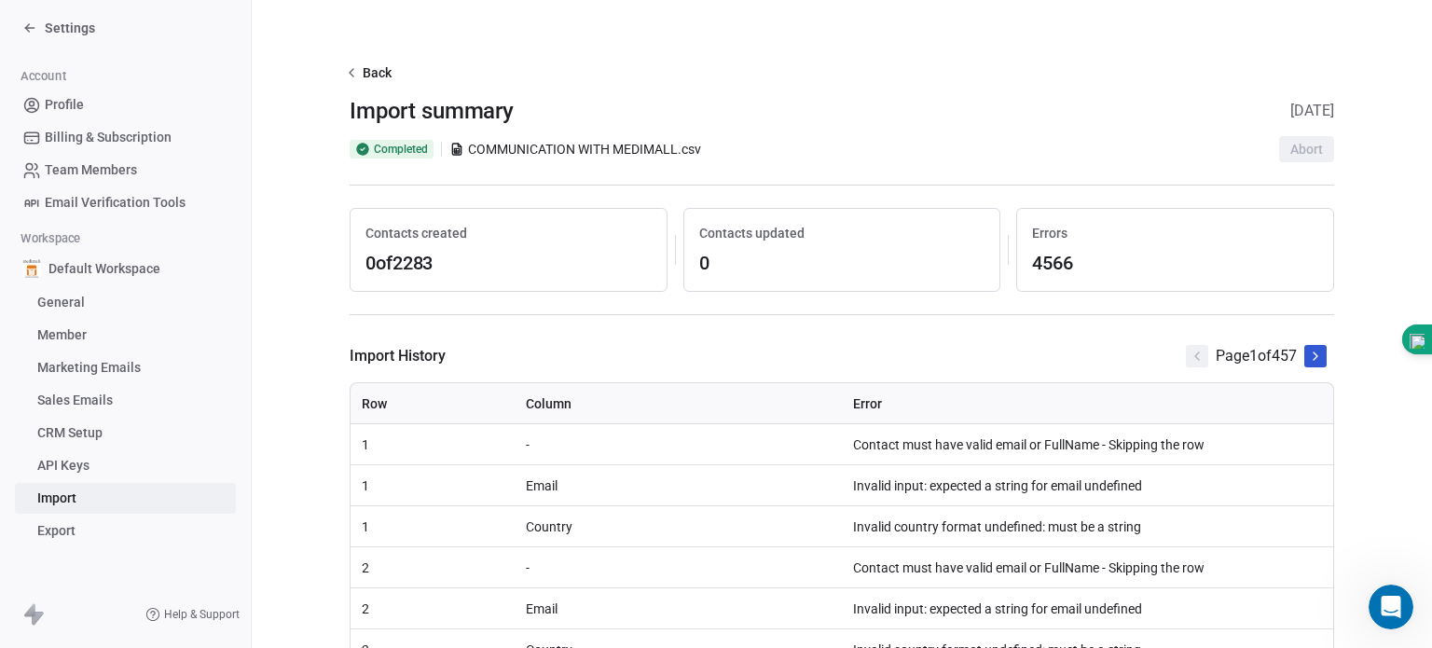
click at [634, 144] on span "COMMUNICATION WITH MEDIMALL.csv" at bounding box center [584, 149] width 233 height 19
click at [459, 146] on icon at bounding box center [460, 145] width 3 height 3
click at [412, 145] on span "Completed" at bounding box center [401, 149] width 54 height 15
click at [347, 65] on icon at bounding box center [351, 72] width 15 height 15
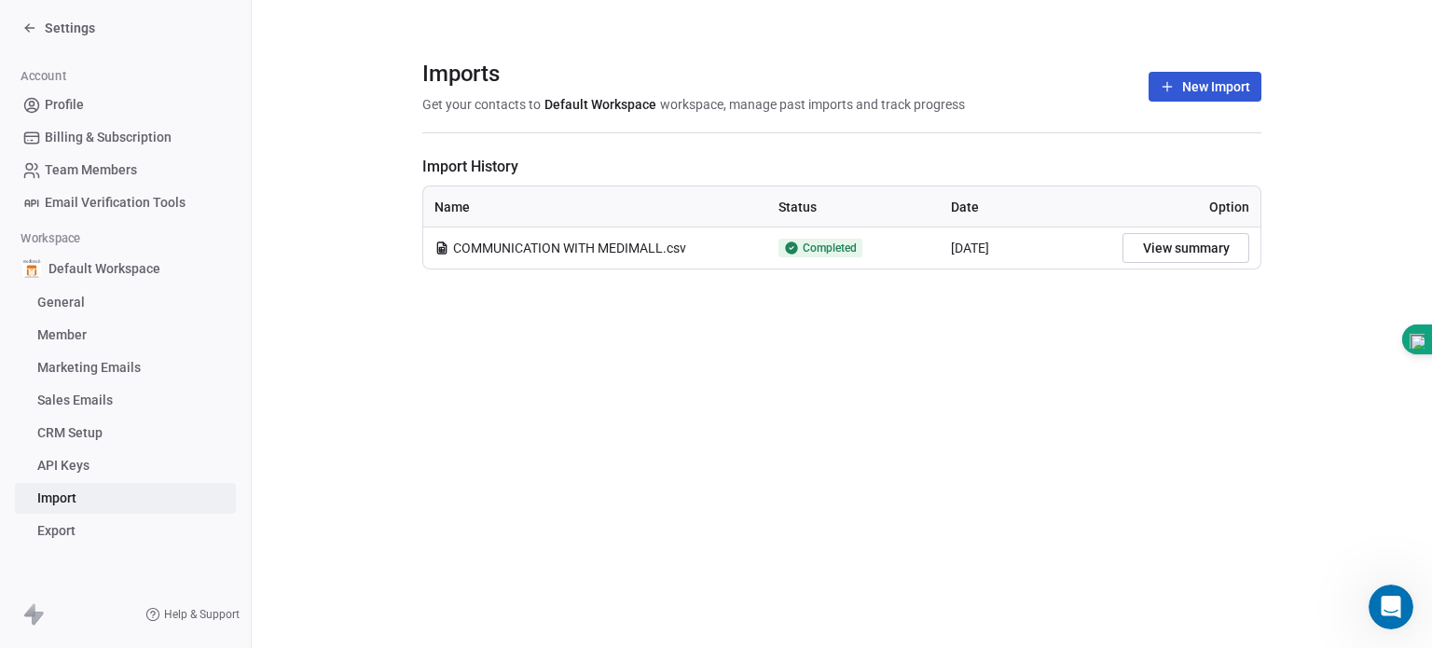
click at [1218, 213] on span "Option" at bounding box center [1229, 206] width 40 height 15
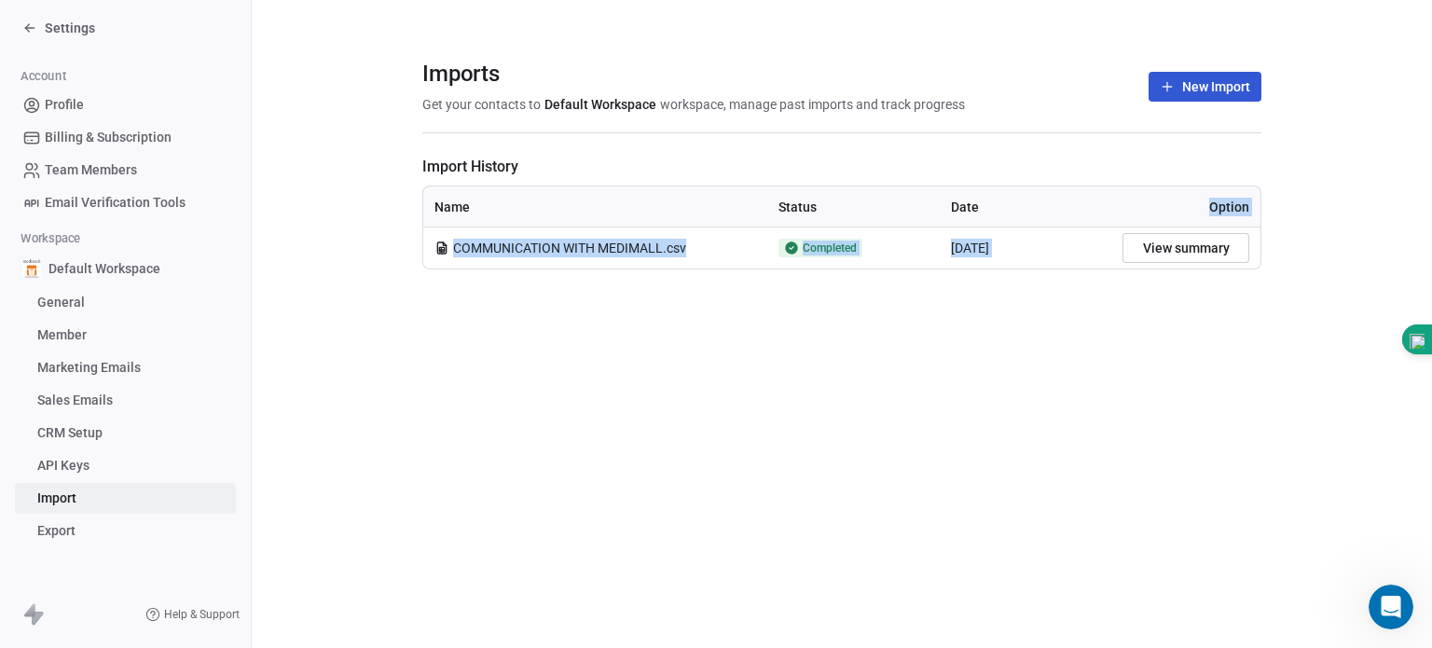
drag, startPoint x: 1218, startPoint y: 213, endPoint x: 1059, endPoint y: 428, distance: 267.1
click at [1059, 428] on div "Imports Get your contacts to Default Workspace workspace, manage past imports a…" at bounding box center [842, 324] width 1180 height 648
click at [555, 249] on span "COMMUNICATION WITH MEDIMALL.csv" at bounding box center [569, 248] width 233 height 19
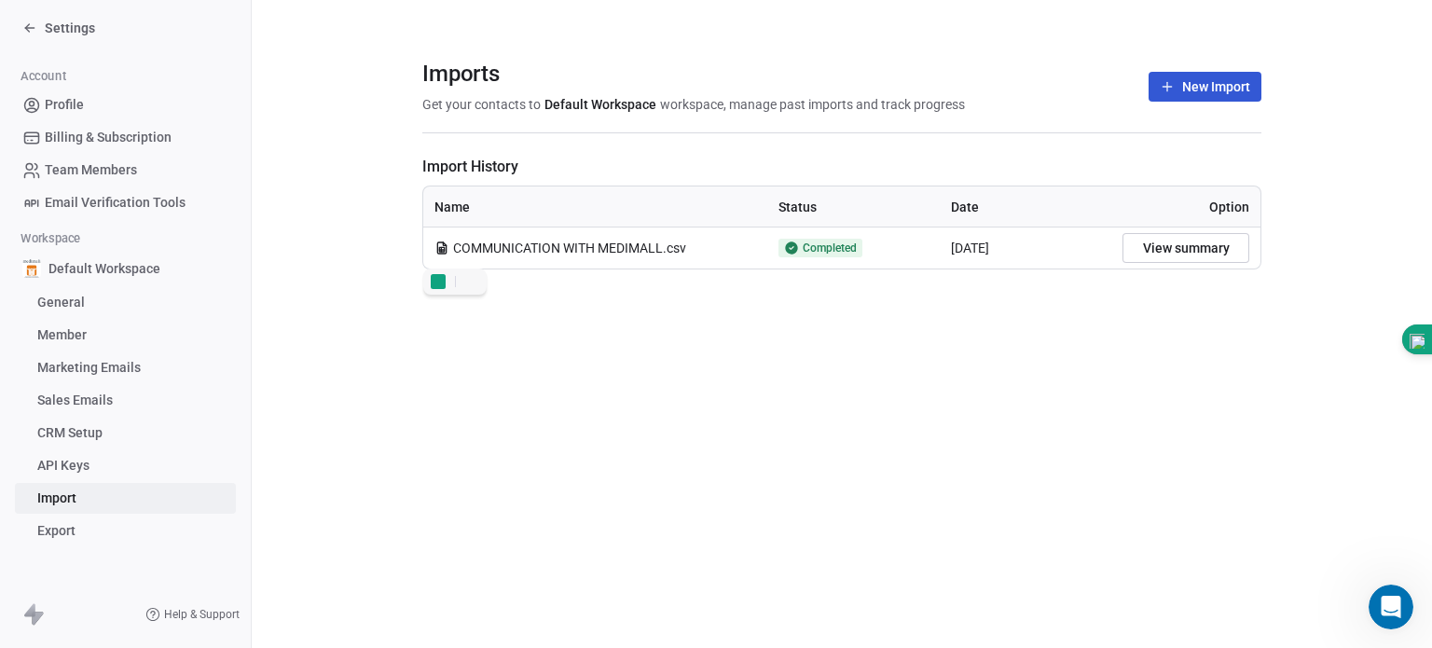
click at [441, 247] on icon at bounding box center [441, 249] width 0 height 5
drag, startPoint x: 440, startPoint y: 247, endPoint x: 407, endPoint y: 429, distance: 184.7
click at [407, 429] on div "Imports Get your contacts to Default Workspace workspace, manage past imports a…" at bounding box center [842, 324] width 1180 height 648
click at [467, 253] on span "COMMUNICATION WITH MEDIMALL.csv" at bounding box center [569, 248] width 233 height 19
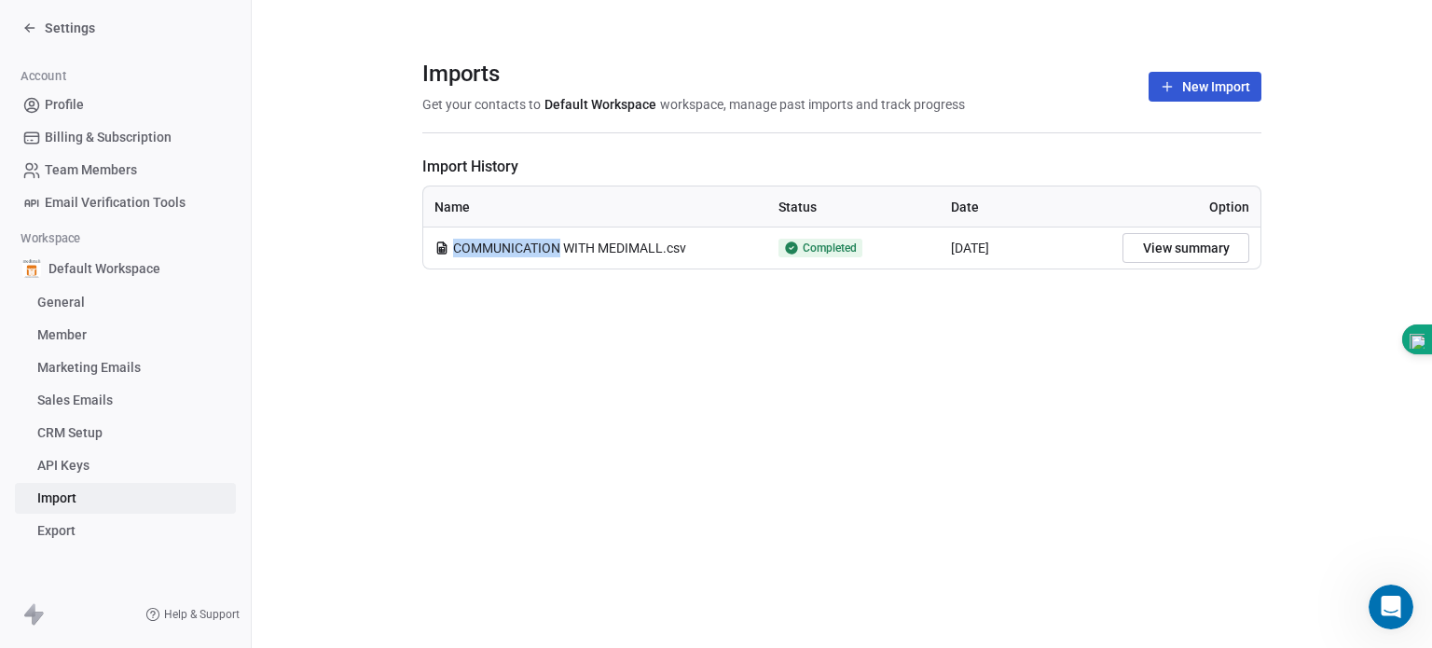
click at [467, 253] on span "COMMUNICATION WITH MEDIMALL.csv" at bounding box center [569, 248] width 233 height 19
click at [442, 252] on icon at bounding box center [441, 249] width 5 height 5
click at [22, 25] on icon at bounding box center [29, 28] width 15 height 15
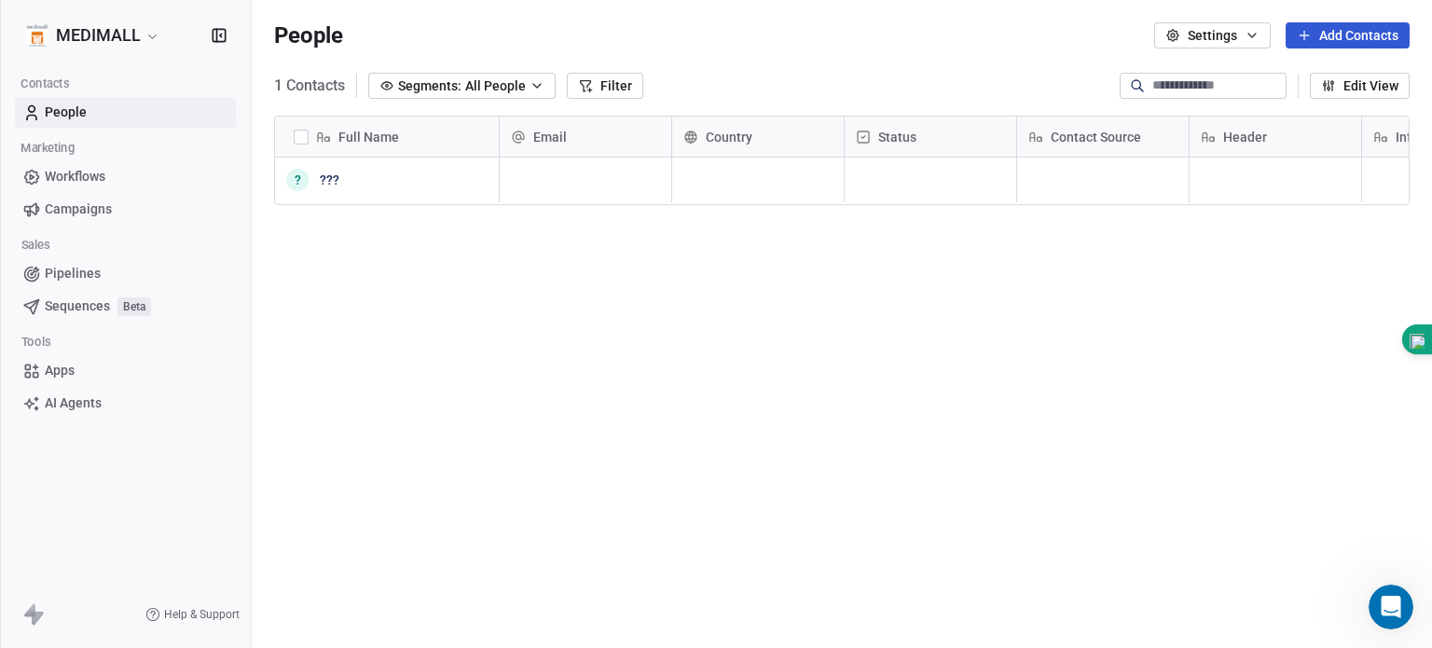
scroll to position [555, 1165]
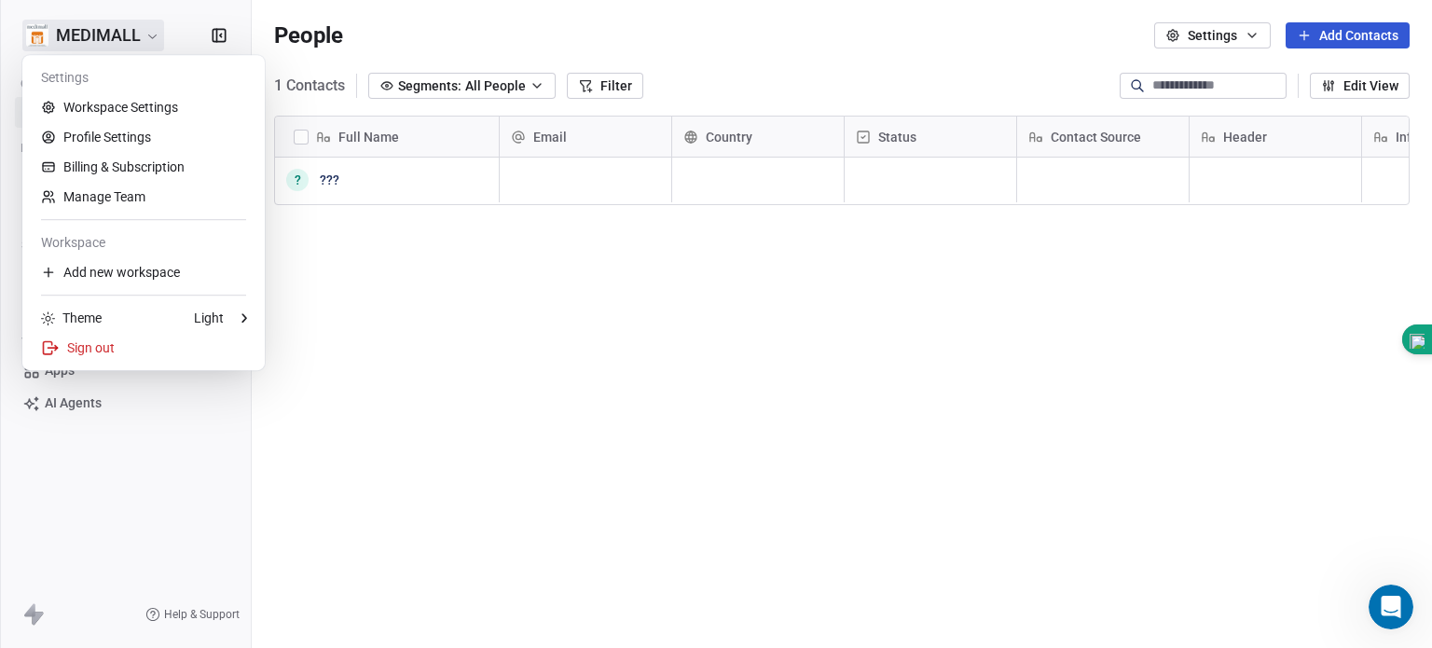
click at [22, 25] on html "MEDIMALL Contacts People Marketing Workflows Campaigns Sales Pipelines Sequence…" at bounding box center [716, 324] width 1432 height 648
click at [56, 13] on html "MEDIMALL Contacts People Marketing Workflows Campaigns Sales Pipelines Sequence…" at bounding box center [716, 324] width 1432 height 648
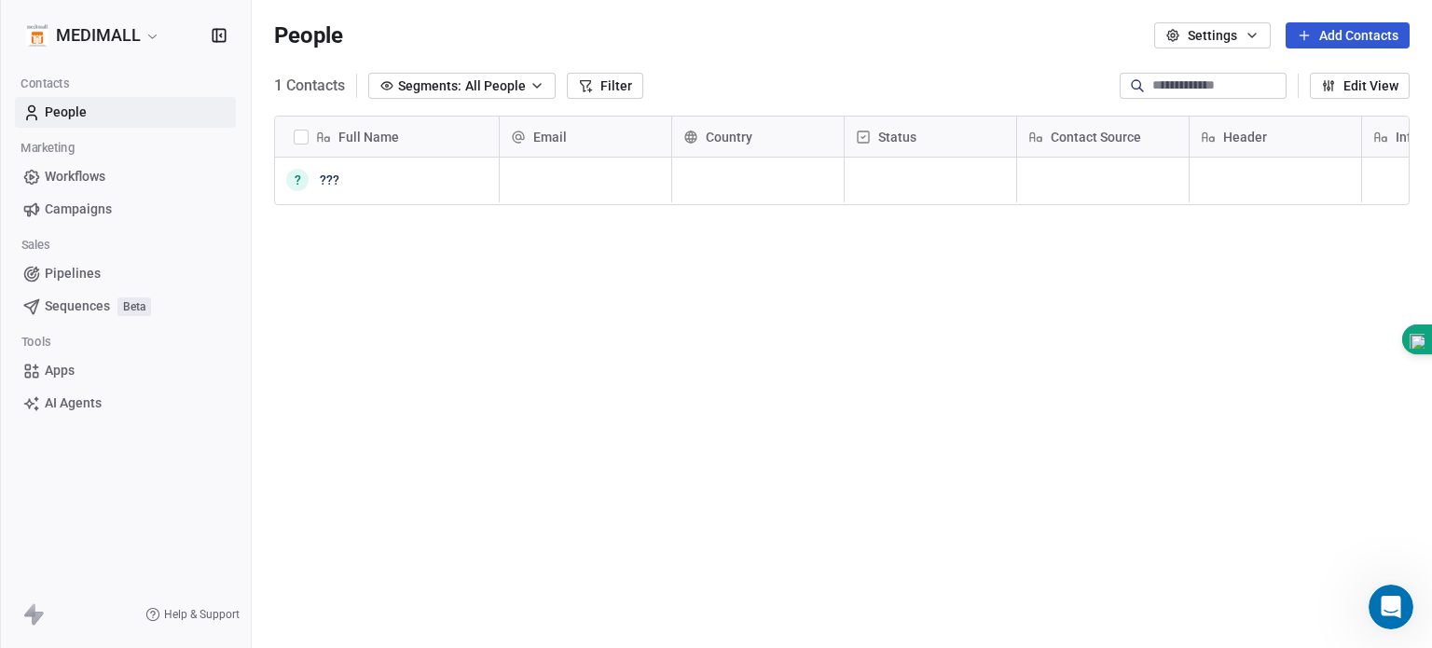
click at [75, 115] on span "People" at bounding box center [66, 113] width 42 height 20
click at [295, 180] on button "grid" at bounding box center [297, 179] width 15 height 15
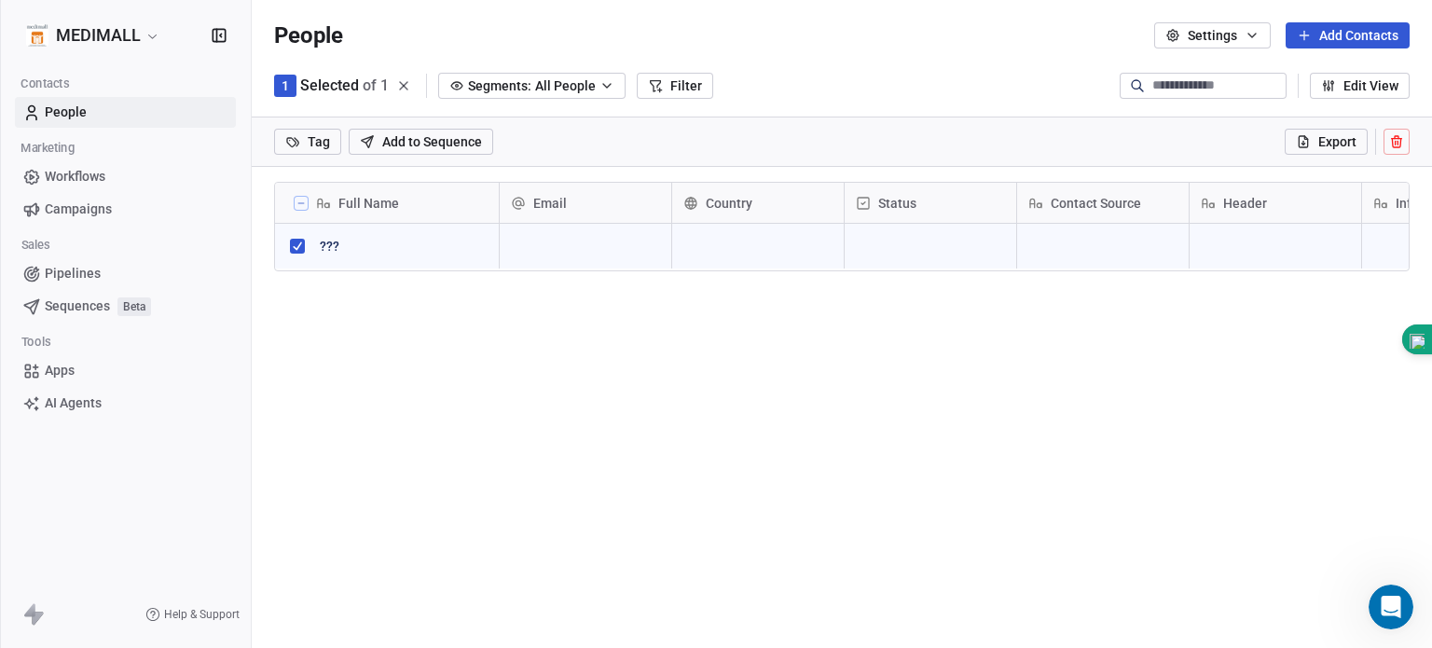
click at [1390, 133] on button at bounding box center [1396, 142] width 26 height 26
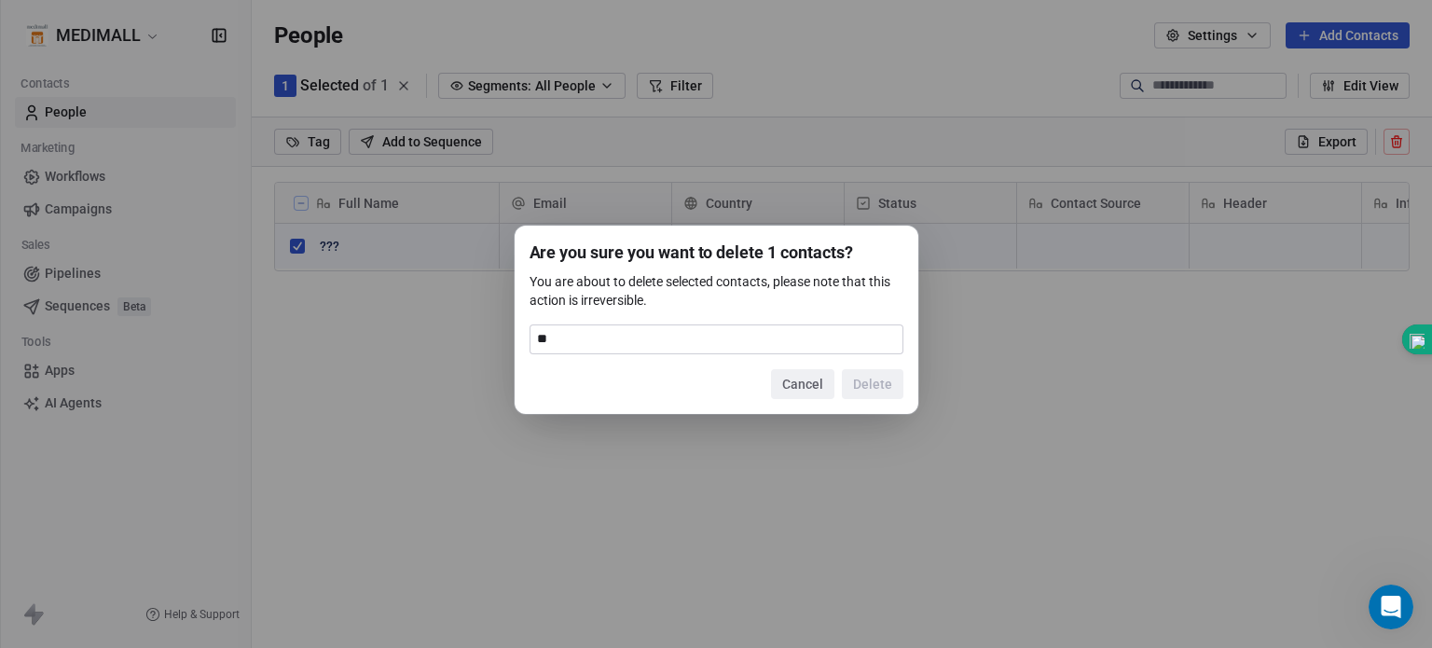
type input "*"
type input "******"
click at [867, 385] on button "Delete" at bounding box center [873, 384] width 62 height 30
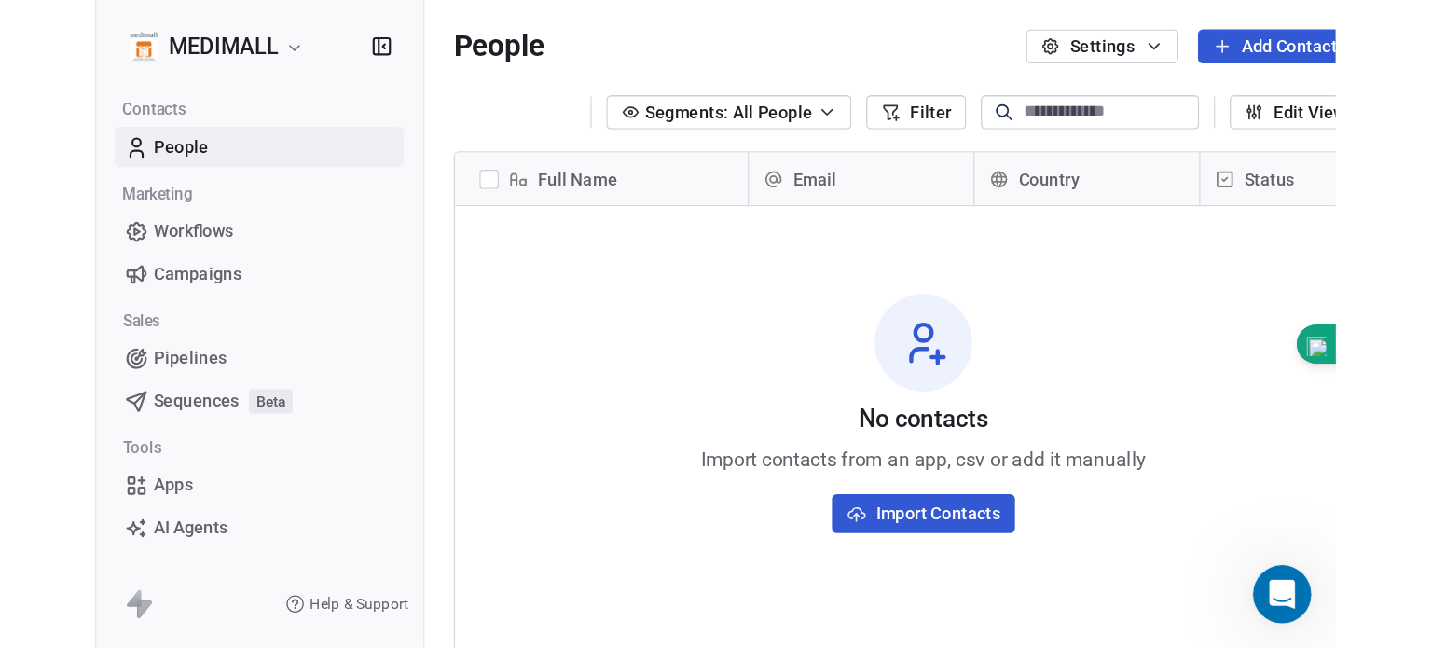
scroll to position [421, 727]
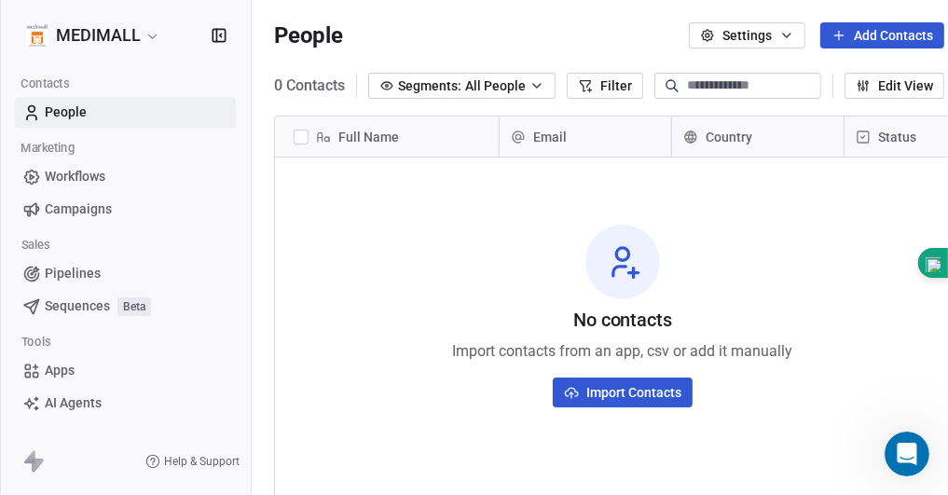
click at [69, 117] on span "People" at bounding box center [66, 113] width 42 height 20
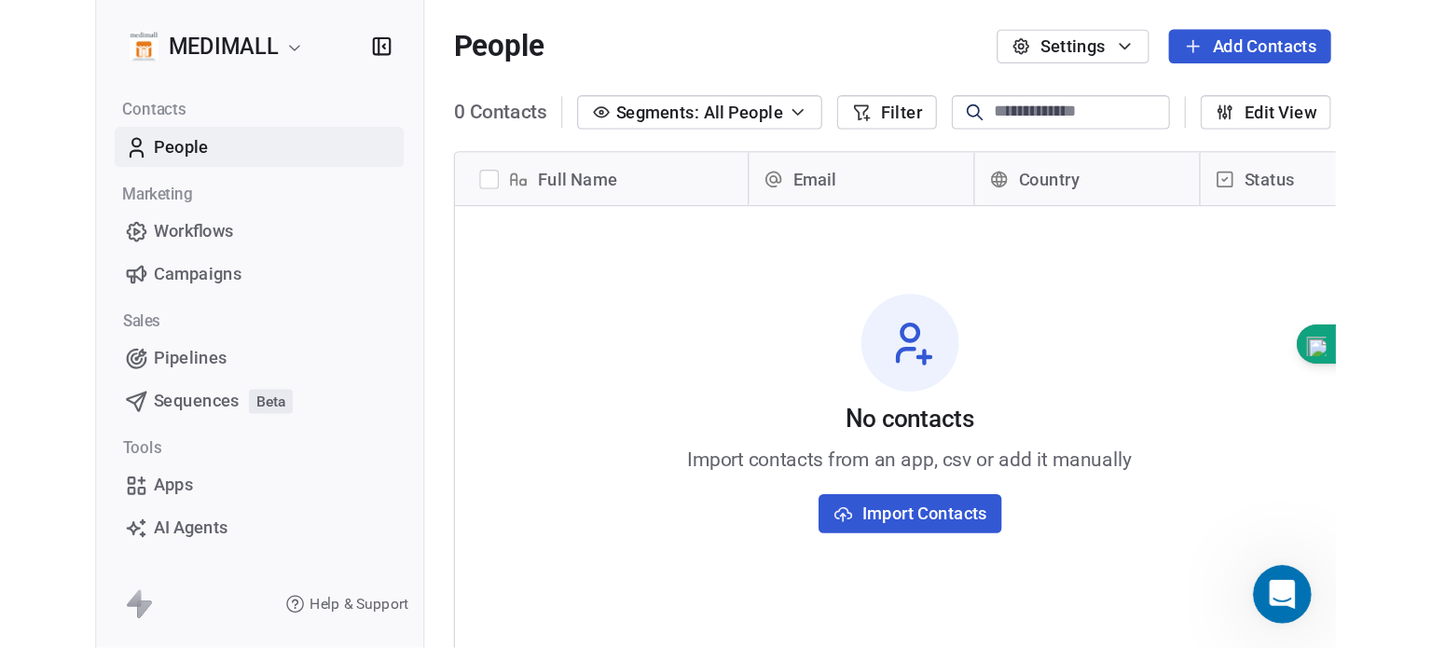
scroll to position [555, 1165]
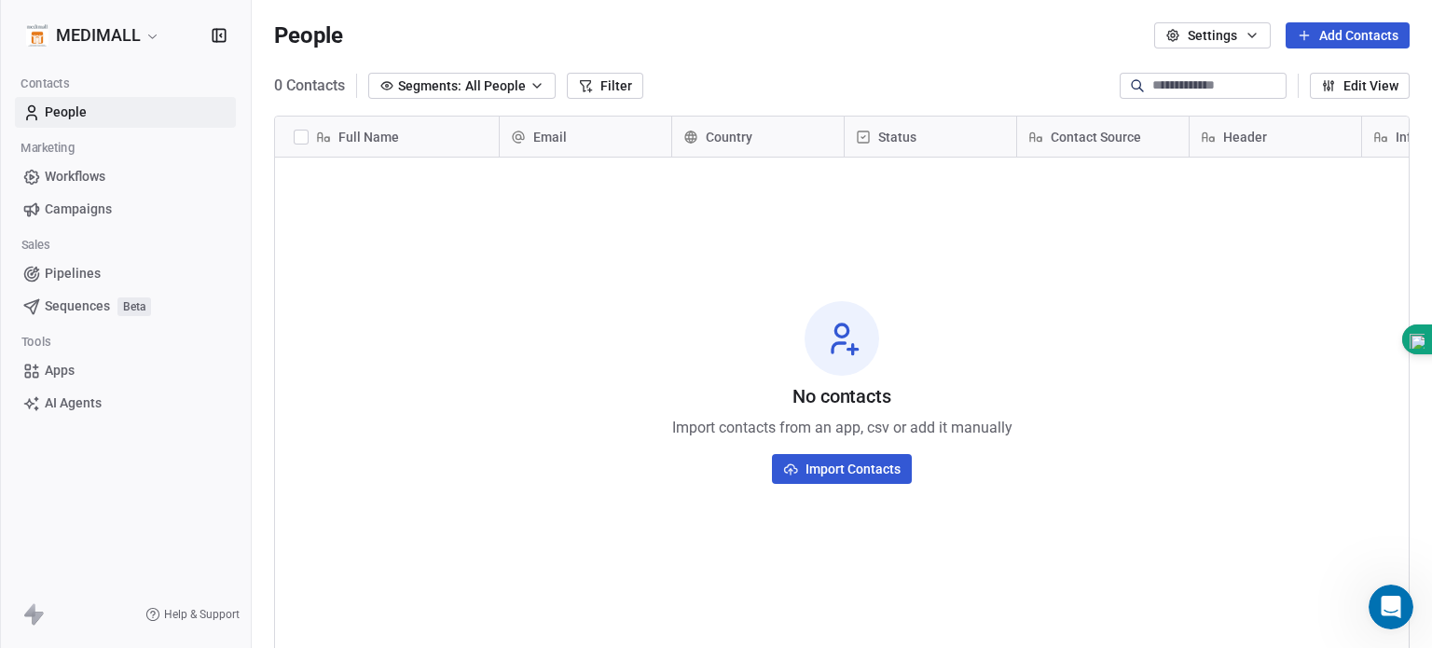
click at [871, 351] on div at bounding box center [841, 338] width 75 height 75
click at [99, 103] on link "People" at bounding box center [125, 112] width 221 height 31
click at [659, 396] on div "No contacts Import contacts from an app, csv or add it manually Import Contacts" at bounding box center [841, 391] width 1133 height 461
click at [61, 185] on span "Workflows" at bounding box center [75, 177] width 61 height 20
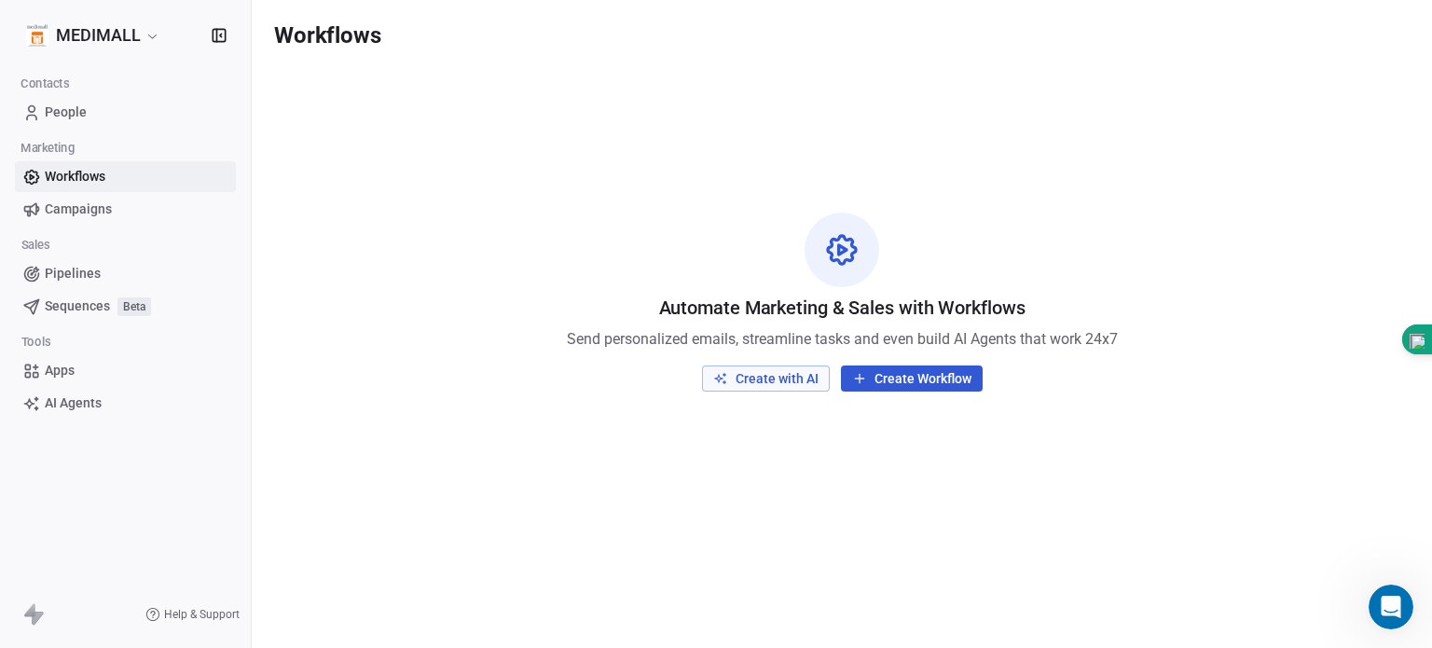
click at [65, 199] on span "Campaigns" at bounding box center [78, 209] width 67 height 20
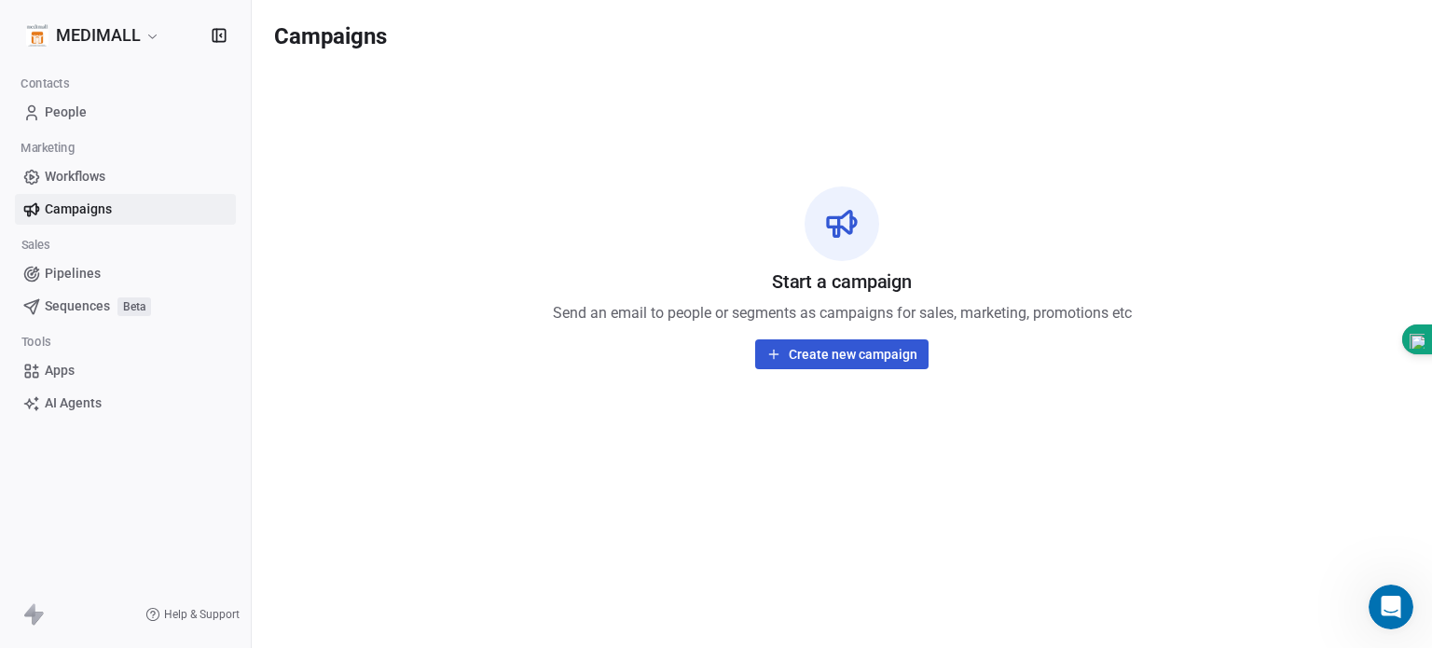
click at [61, 282] on span "Pipelines" at bounding box center [73, 274] width 56 height 20
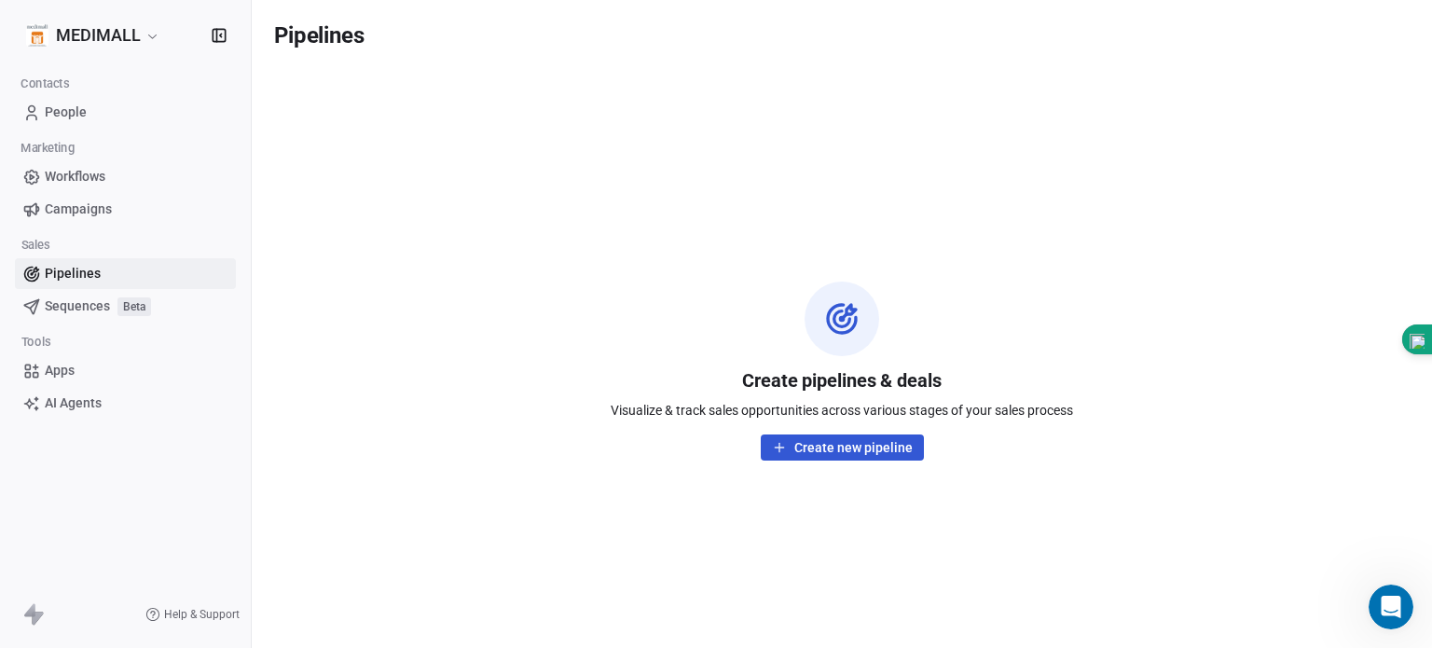
click at [64, 305] on span "Sequences" at bounding box center [77, 306] width 65 height 20
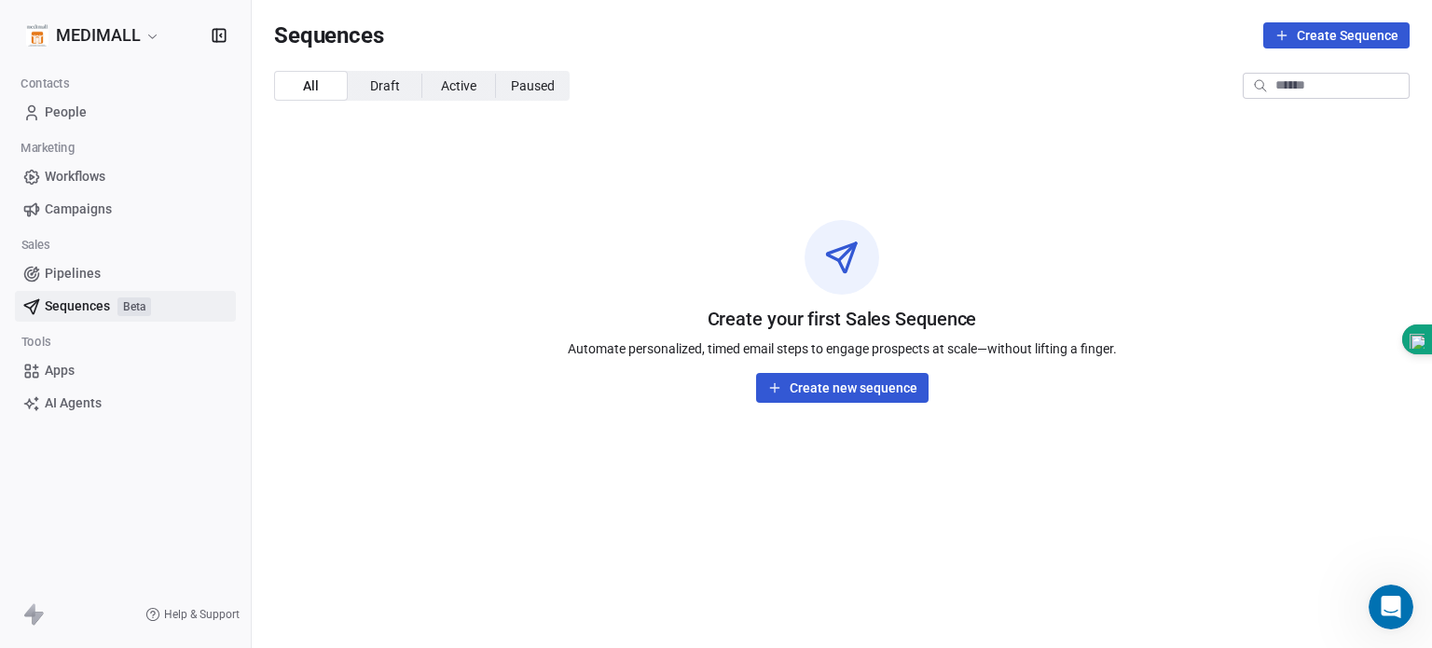
click at [81, 368] on link "Apps" at bounding box center [125, 370] width 221 height 31
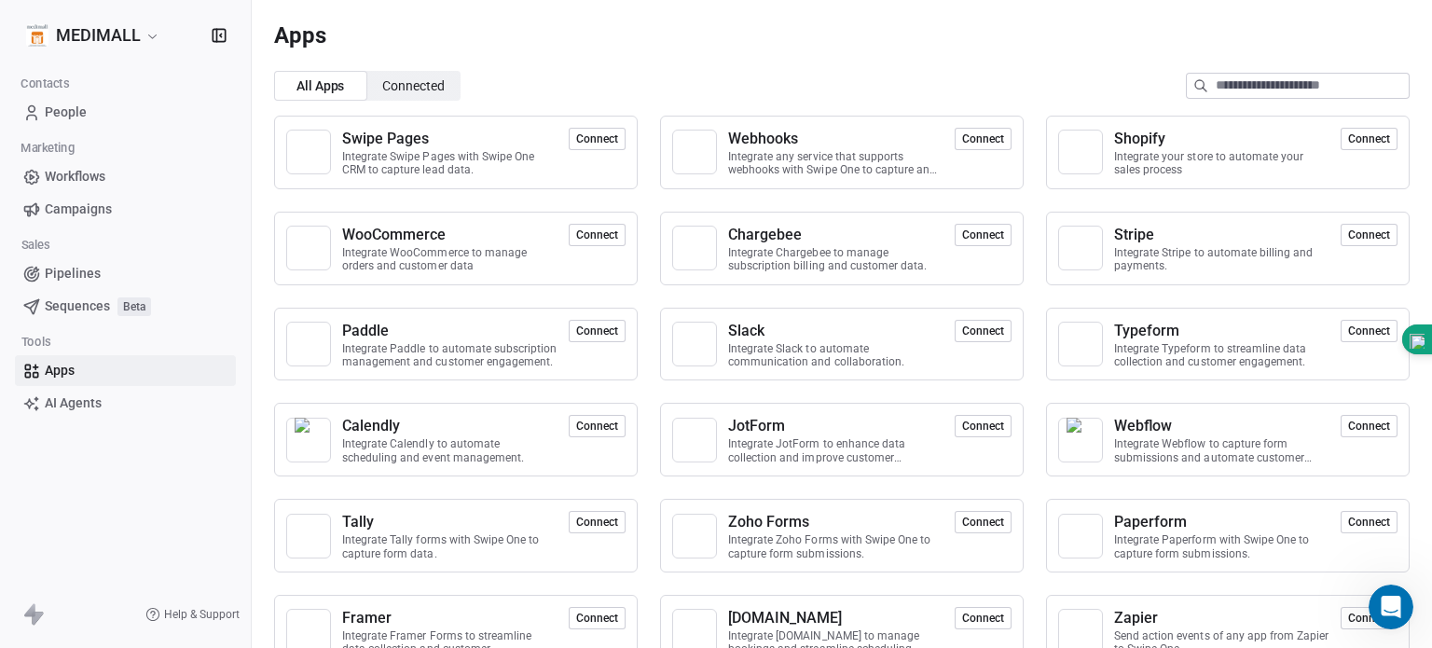
click at [391, 77] on span "Connected" at bounding box center [413, 86] width 62 height 20
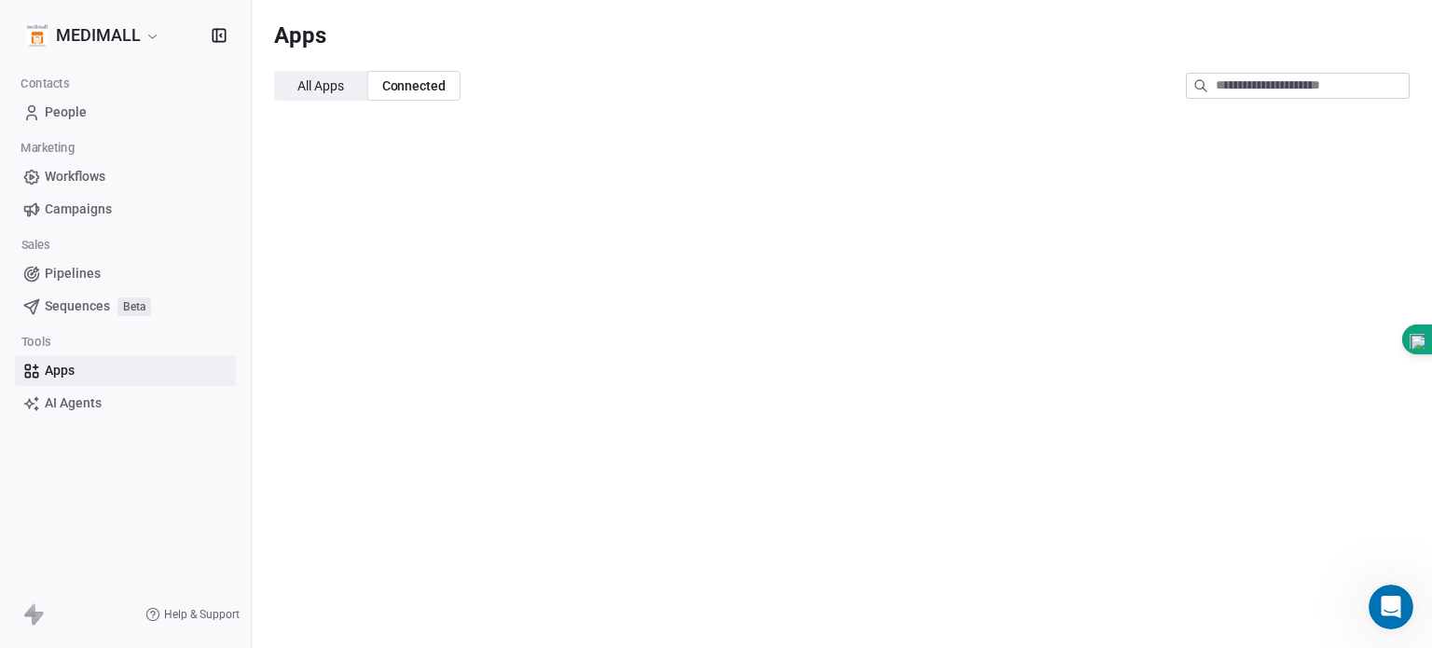
click at [322, 77] on span "All Apps" at bounding box center [320, 86] width 47 height 20
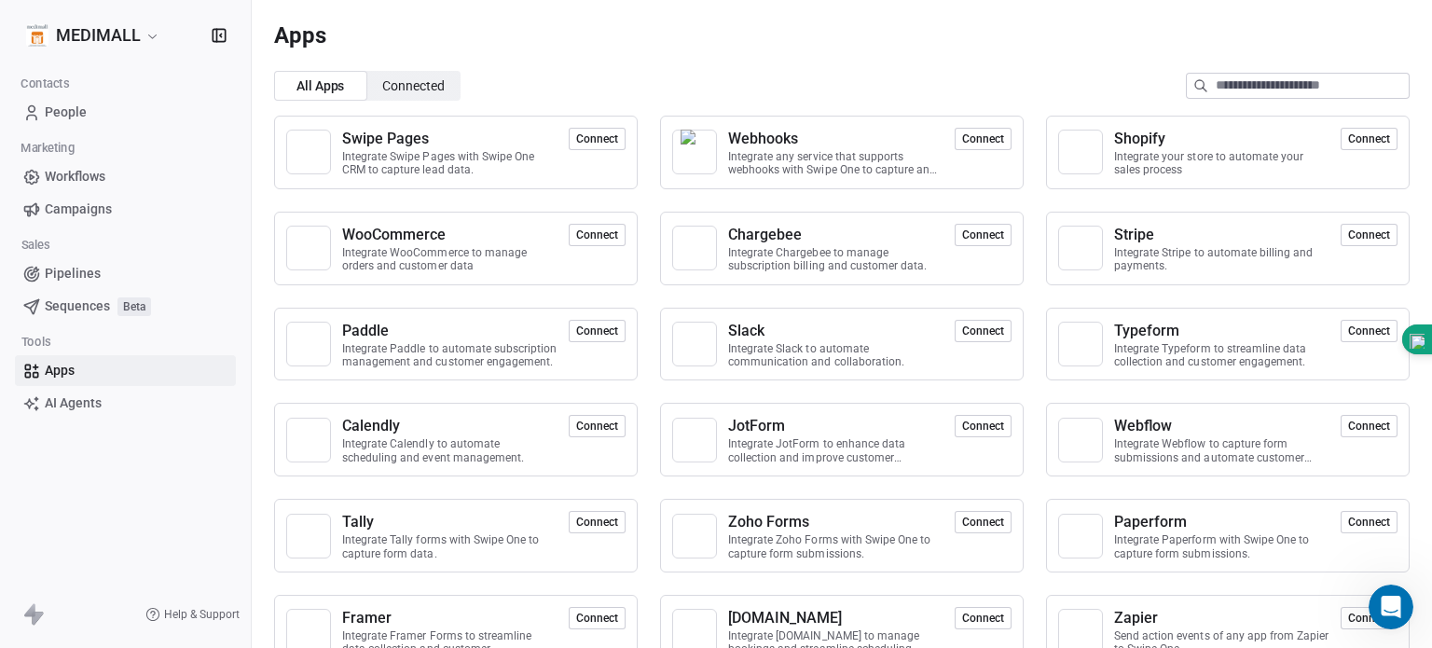
click at [92, 406] on span "AI Agents" at bounding box center [73, 403] width 57 height 20
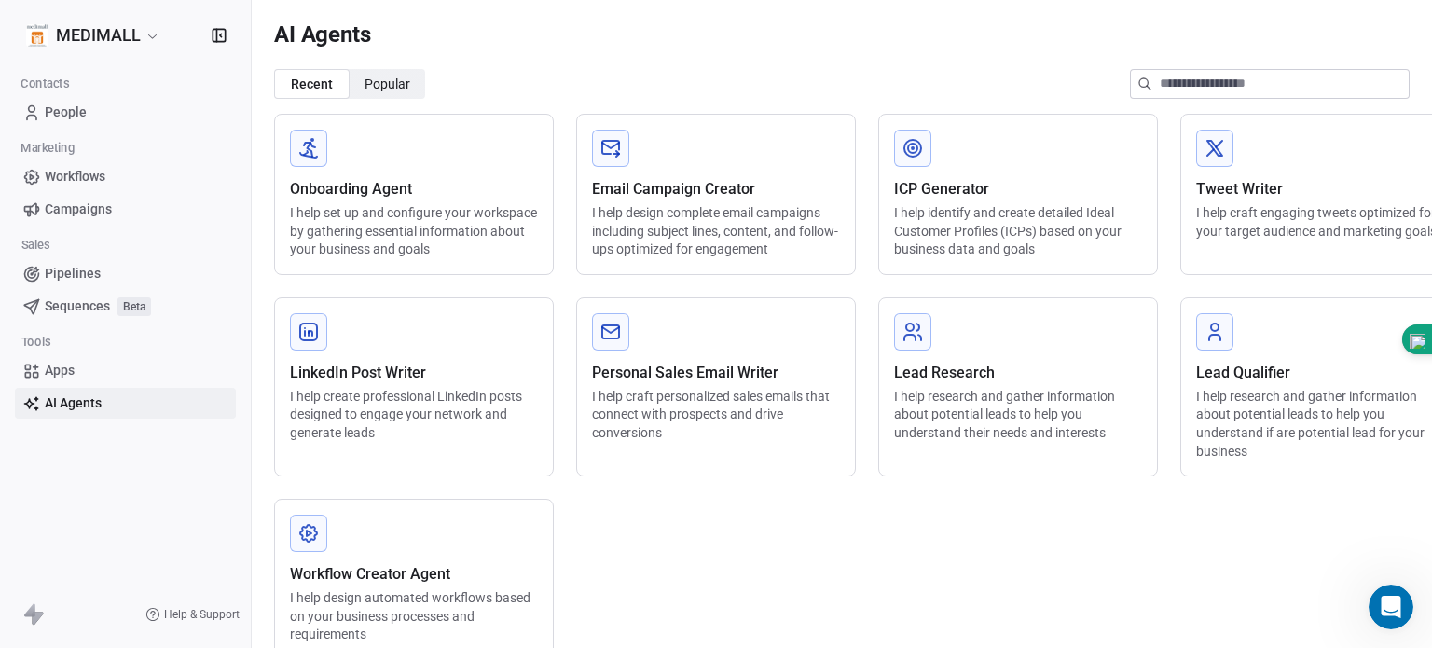
click at [69, 116] on span "People" at bounding box center [66, 113] width 42 height 20
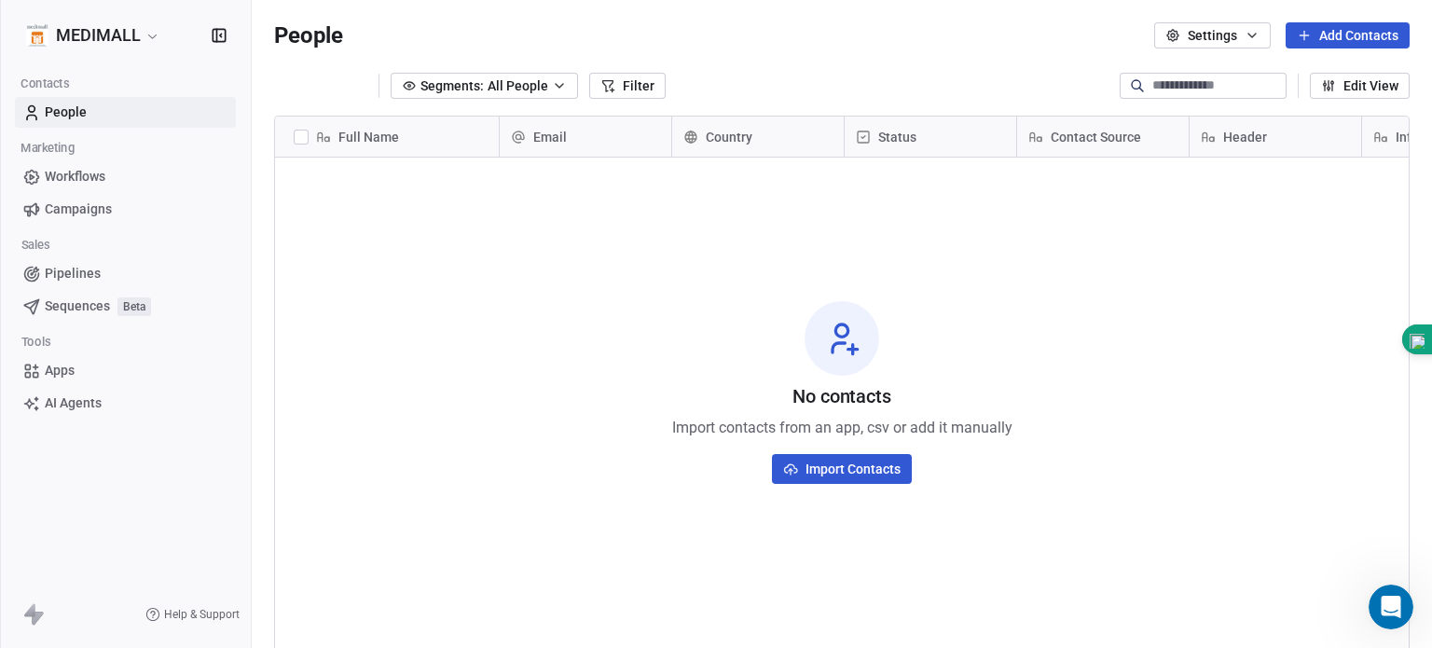
scroll to position [555, 1165]
click at [470, 75] on button "Segments: All People" at bounding box center [461, 86] width 187 height 26
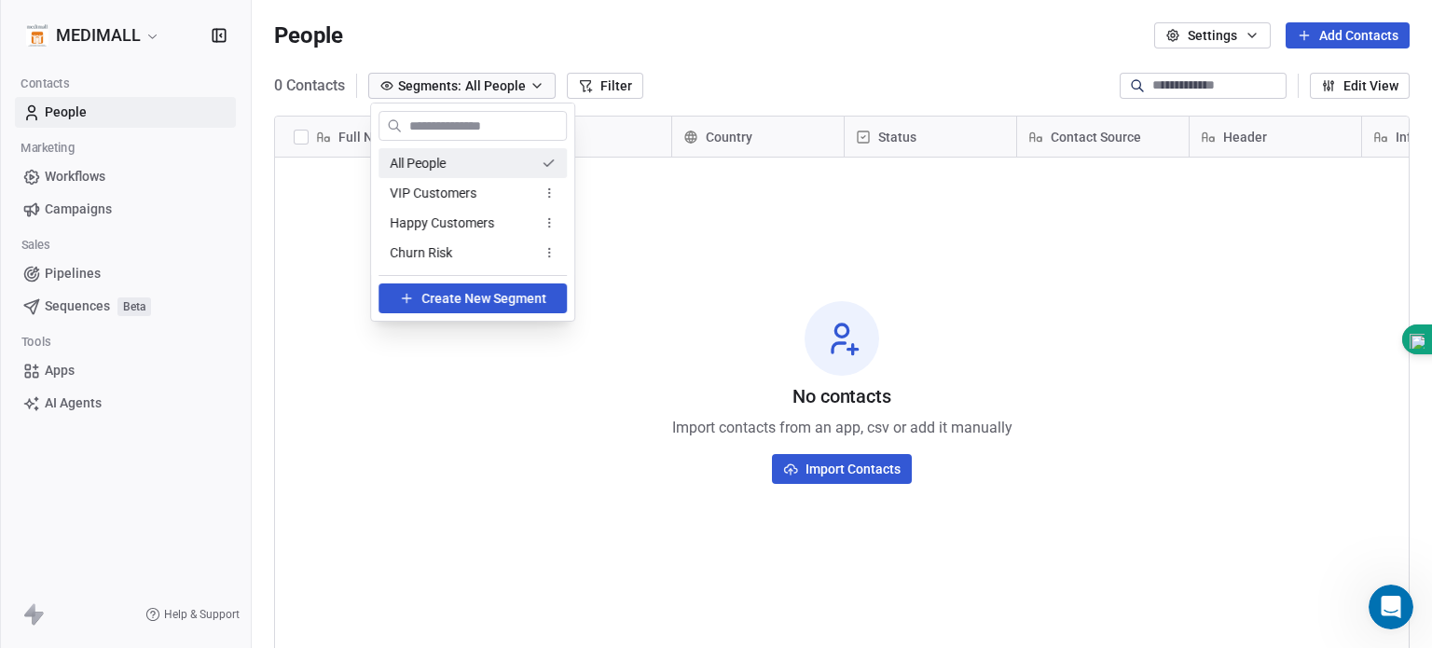
click at [436, 165] on span "All People" at bounding box center [418, 164] width 56 height 20
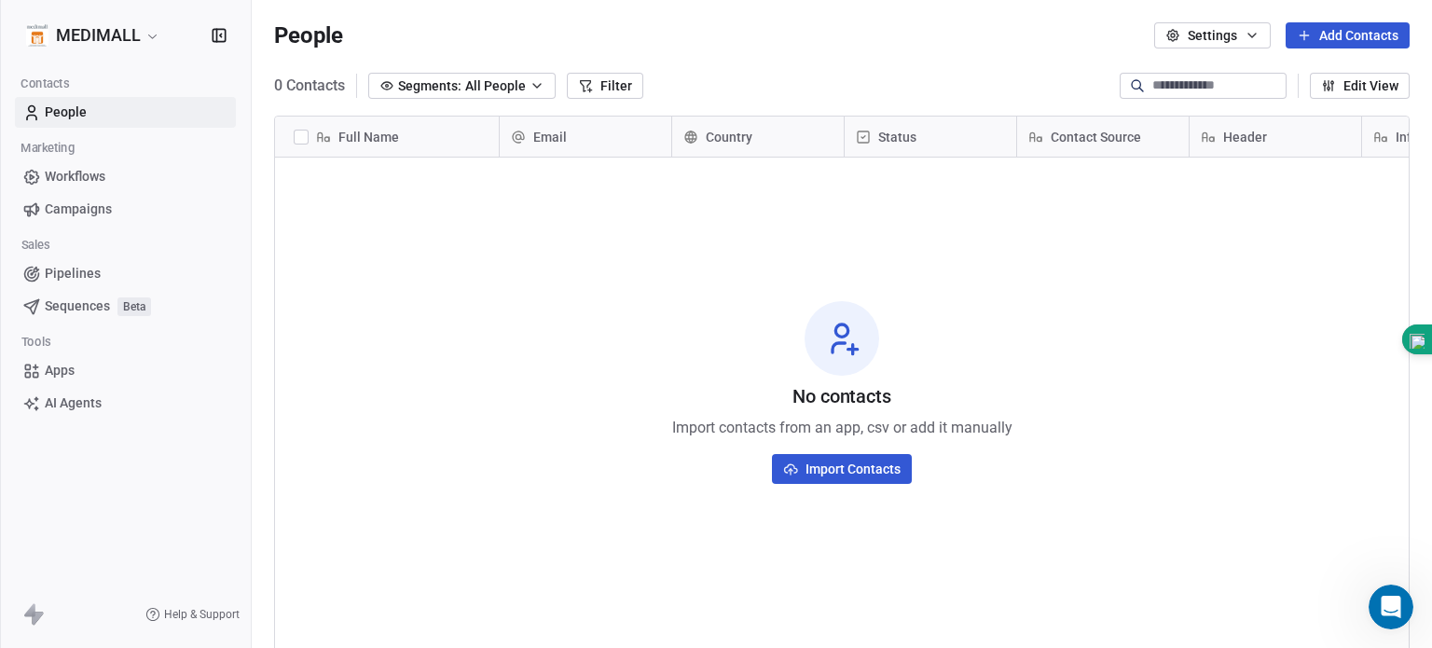
click at [447, 90] on span "Segments:" at bounding box center [429, 86] width 63 height 20
click at [1248, 33] on html "MEDIMALL Contacts People Marketing Workflows Campaigns Sales Pipelines Sequence…" at bounding box center [716, 324] width 1432 height 648
click at [1248, 33] on icon "button" at bounding box center [1251, 35] width 15 height 15
click at [1248, 33] on html "MEDIMALL Contacts People Marketing Workflows Campaigns Sales Pipelines Sequence…" at bounding box center [716, 324] width 1432 height 648
click at [1350, 77] on button "Edit View" at bounding box center [1360, 86] width 100 height 26
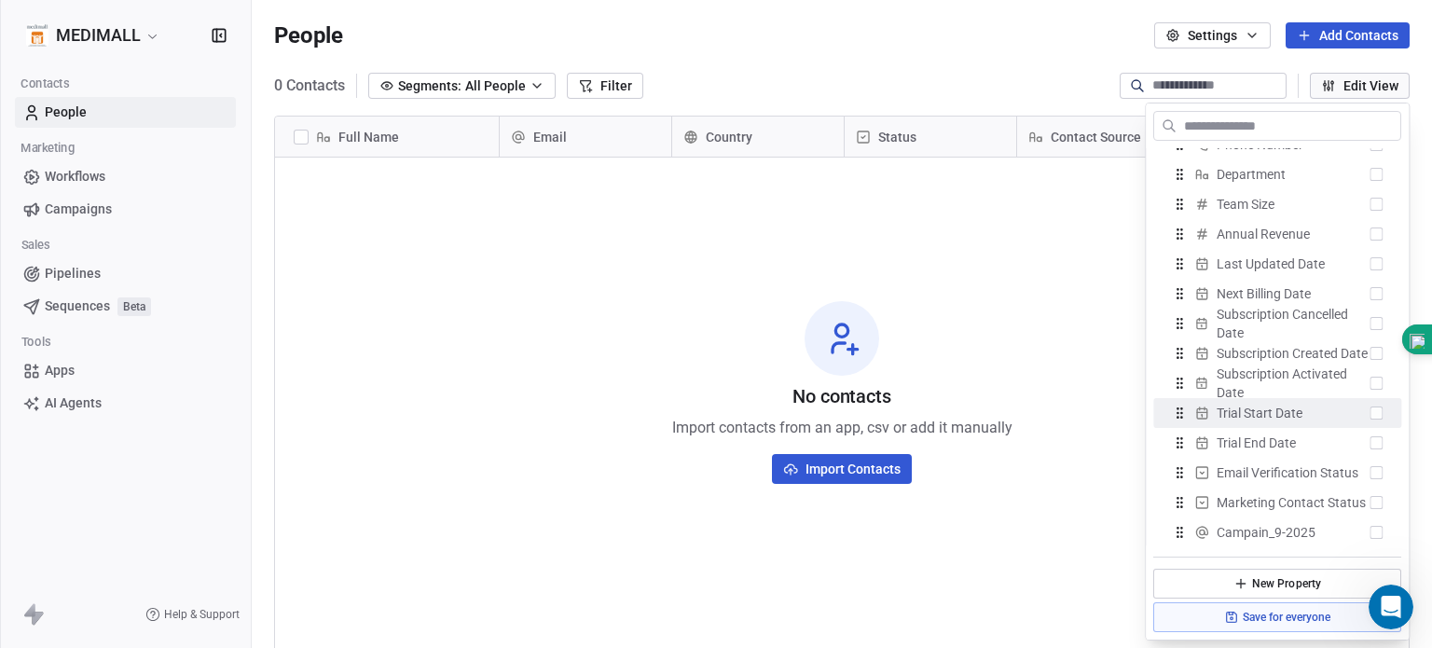
scroll to position [0, 0]
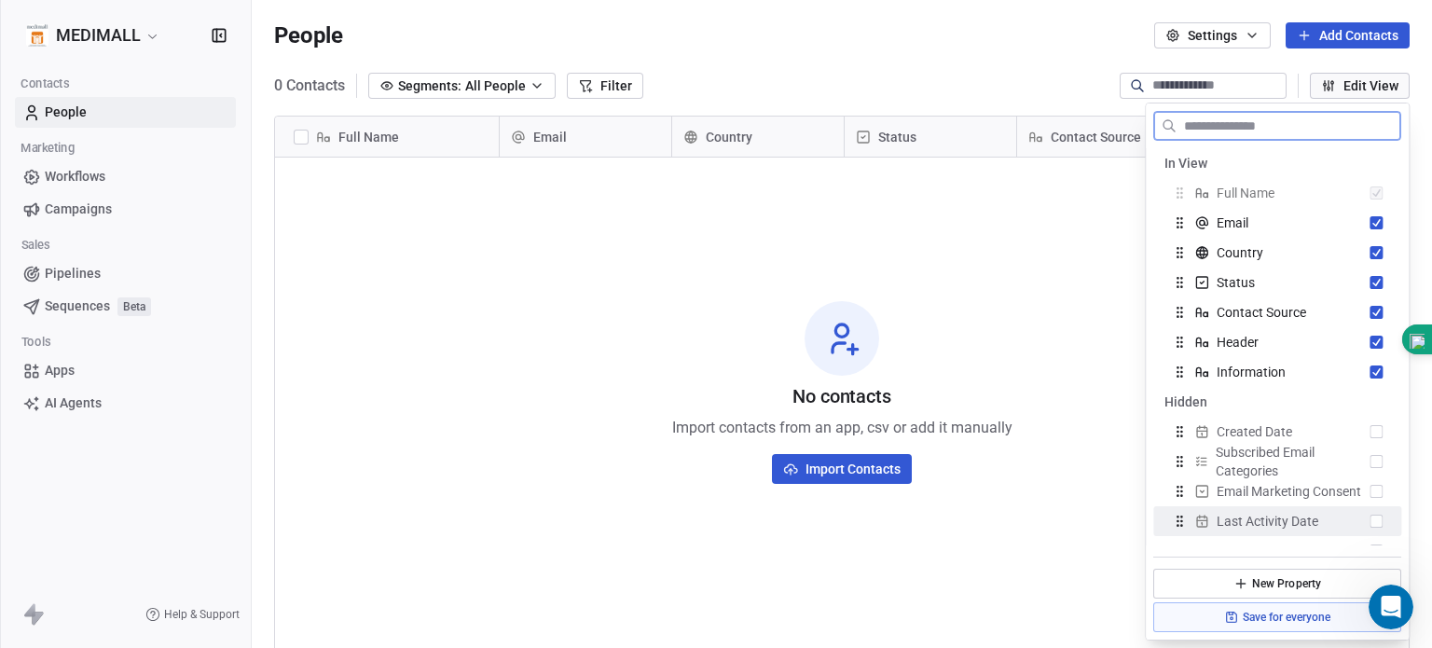
click at [1301, 584] on button "New Property" at bounding box center [1277, 584] width 248 height 30
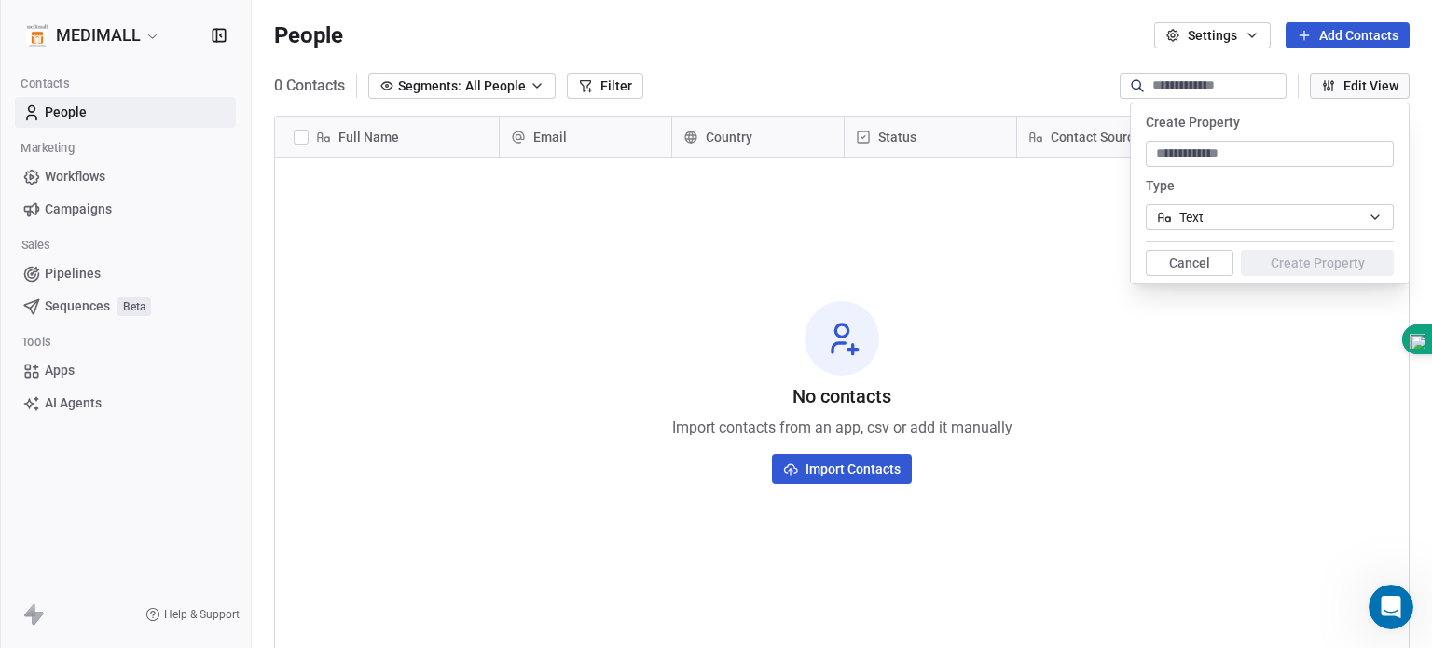
click at [1219, 265] on button "Cancel" at bounding box center [1189, 263] width 88 height 26
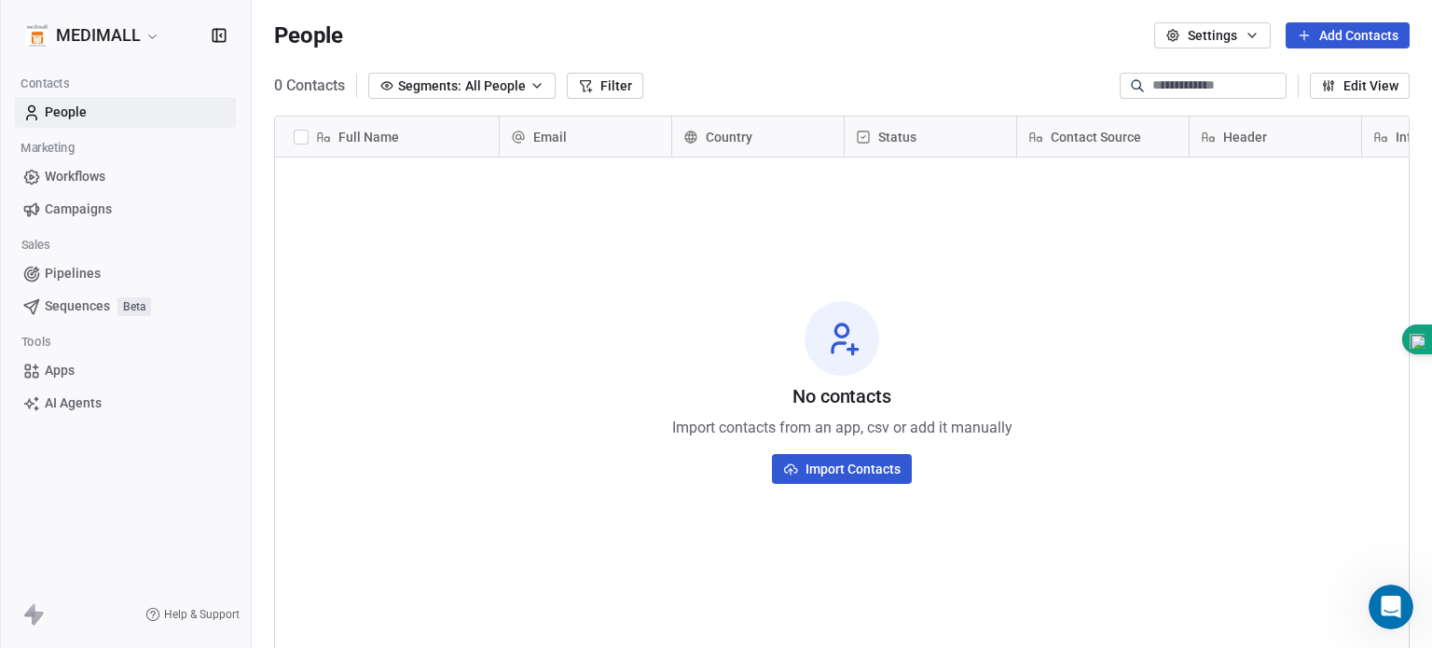
click at [200, 616] on span "Help & Support" at bounding box center [201, 614] width 75 height 15
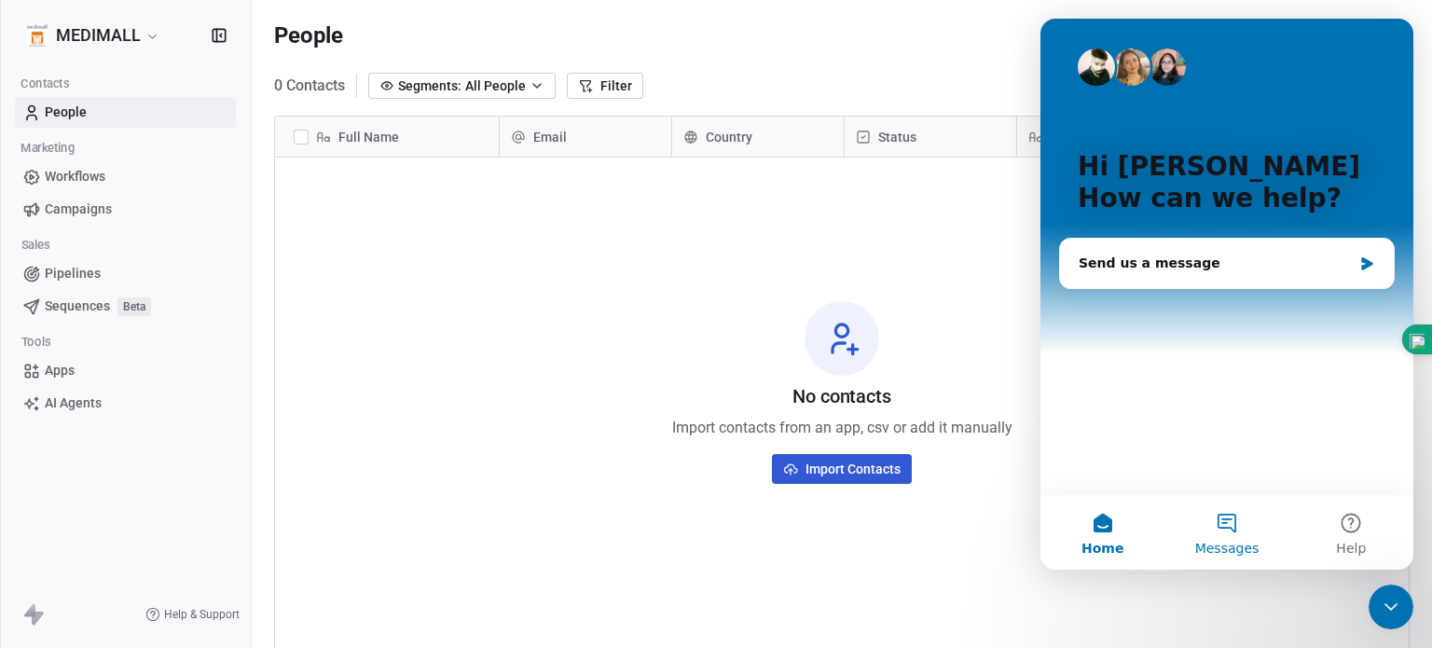
click at [1220, 517] on button "Messages" at bounding box center [1226, 532] width 124 height 75
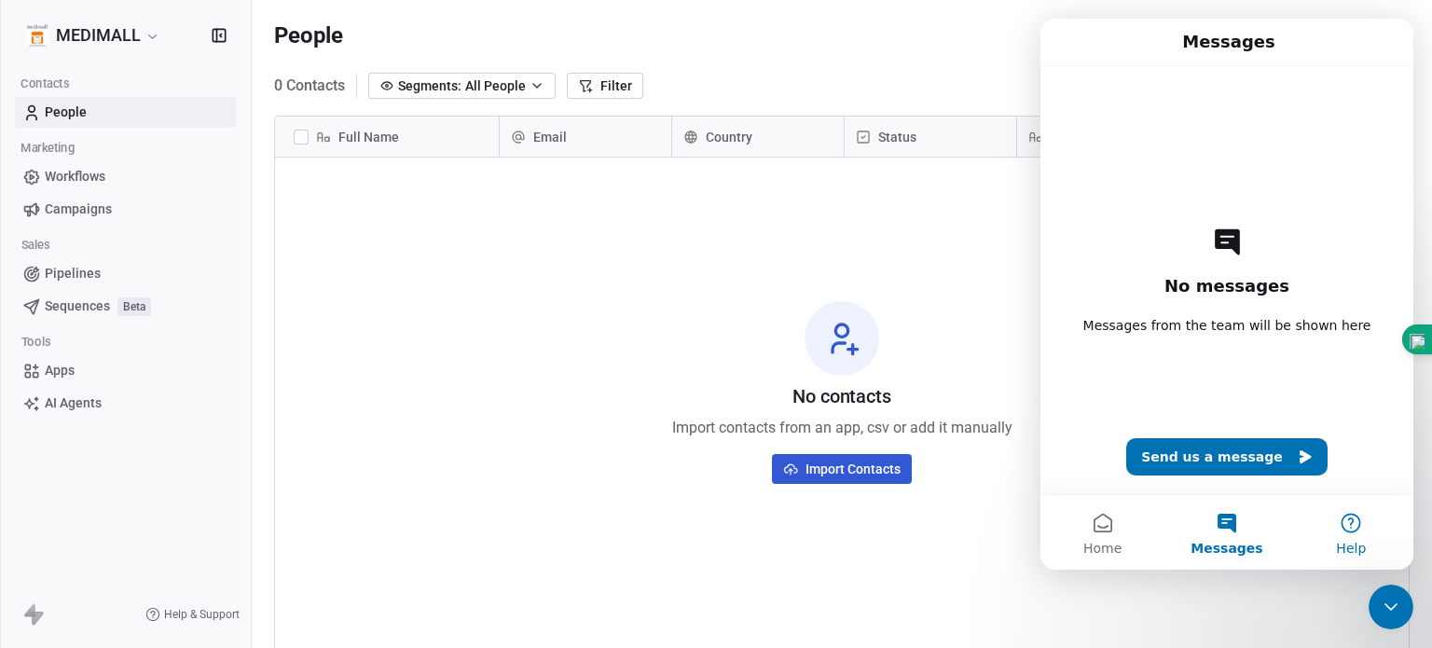
click at [1351, 517] on button "Help" at bounding box center [1351, 532] width 124 height 75
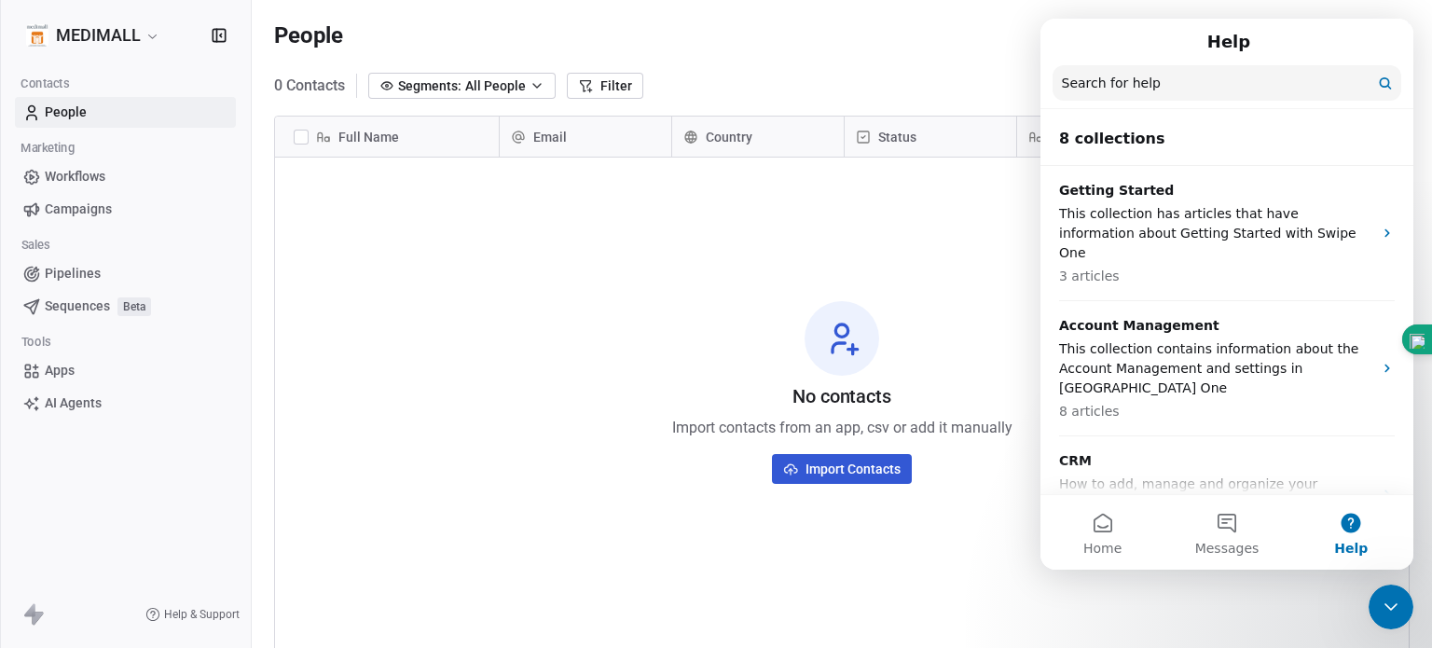
click at [889, 257] on div "No contacts Import contacts from an app, csv or add it manually Import Contacts" at bounding box center [841, 391] width 1133 height 461
click at [1008, 54] on div "People Settings Add Contacts" at bounding box center [842, 35] width 1180 height 71
click at [988, 79] on div "0 Contacts Segments: All People Filter Edit View" at bounding box center [842, 86] width 1180 height 30
click at [1162, 29] on div "Help" at bounding box center [1226, 42] width 349 height 32
